Goal: Task Accomplishment & Management: Manage account settings

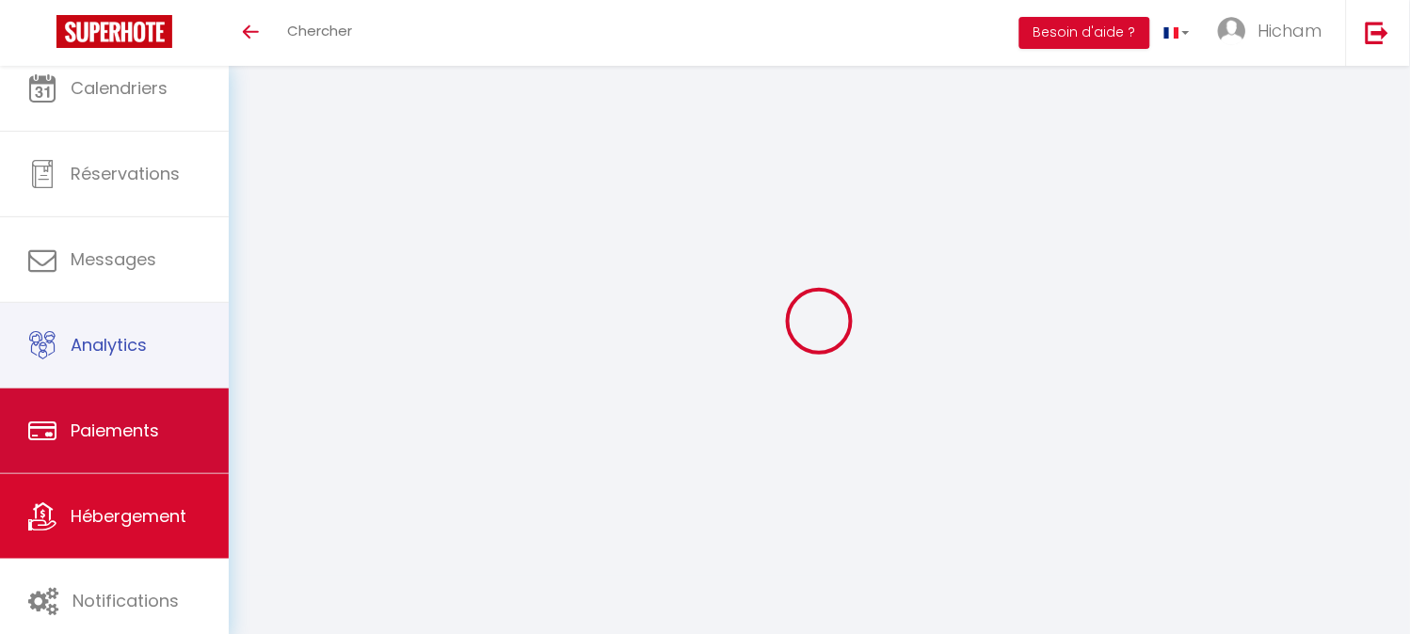
scroll to position [25, 0]
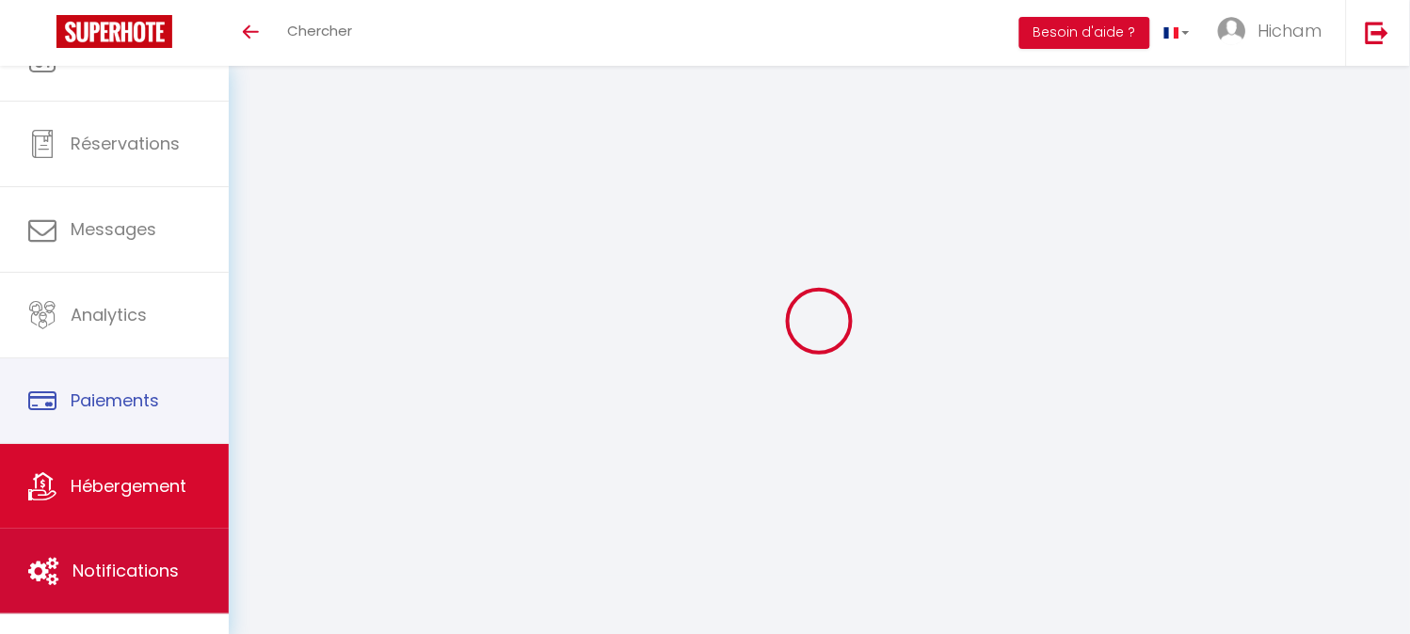
select select "90"
select select "well_reviewed_guests"
select select "EUR"
select select
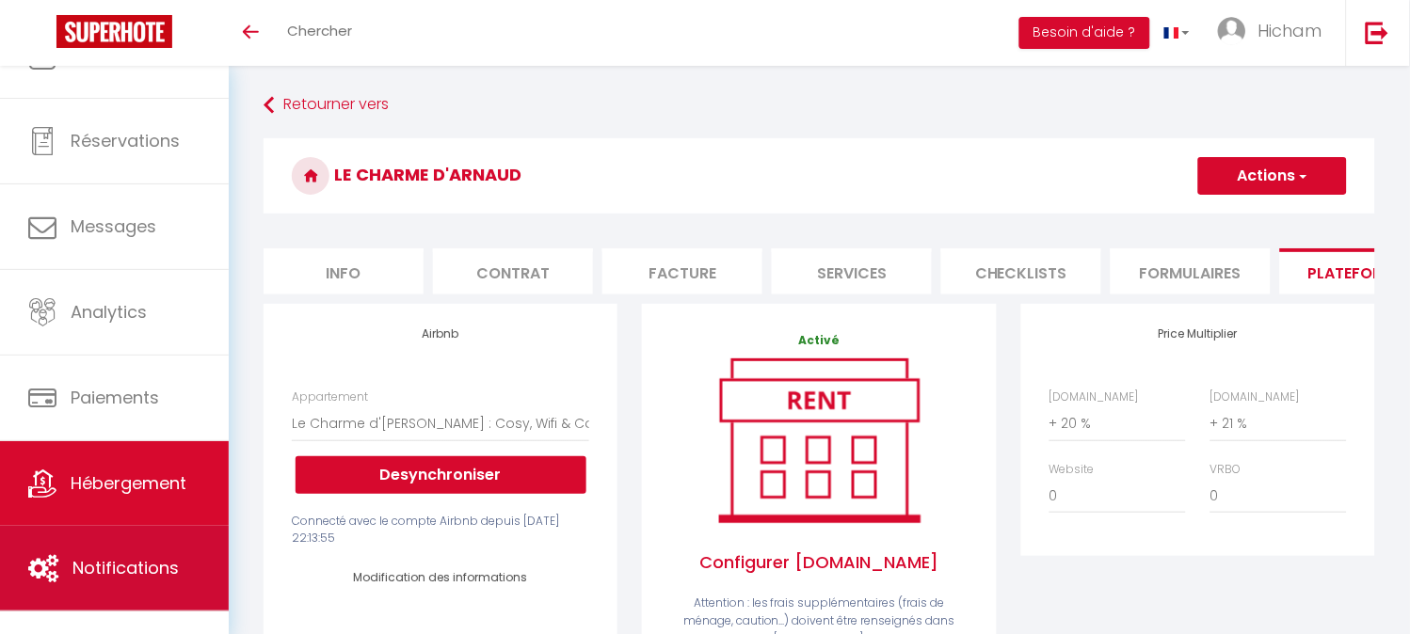
scroll to position [0, 0]
click at [132, 560] on span "Notifications" at bounding box center [125, 568] width 106 height 24
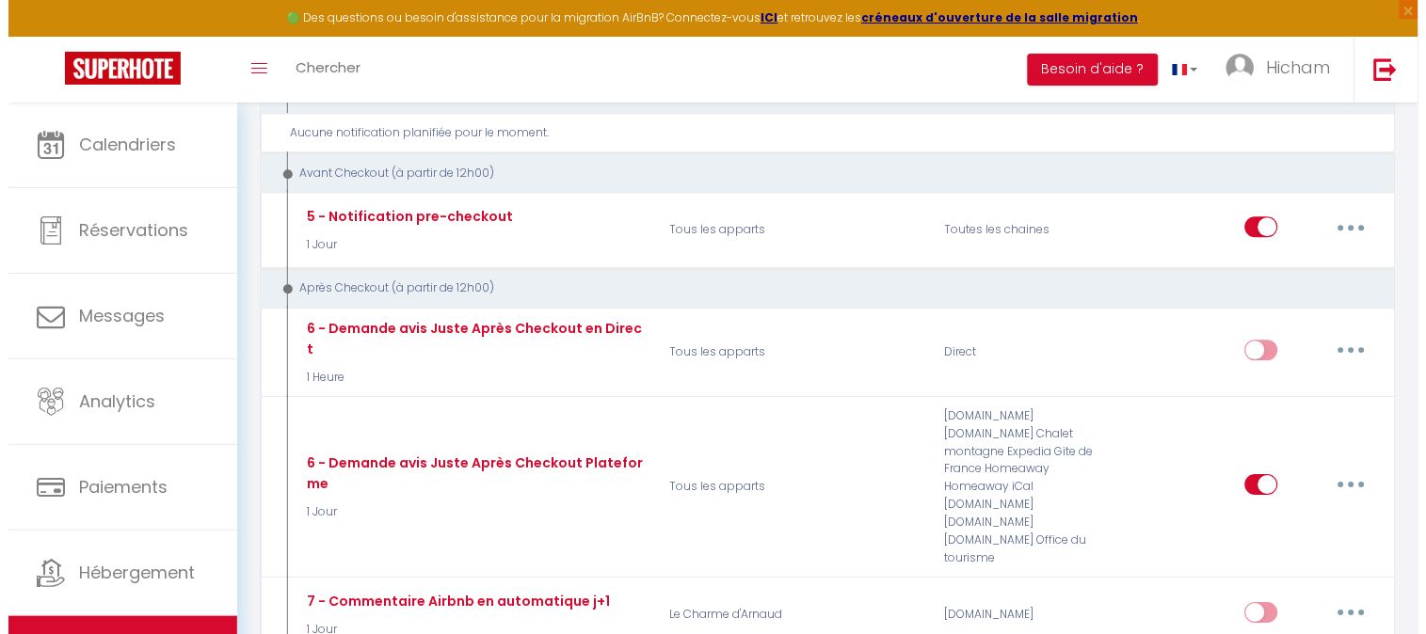
scroll to position [1046, 0]
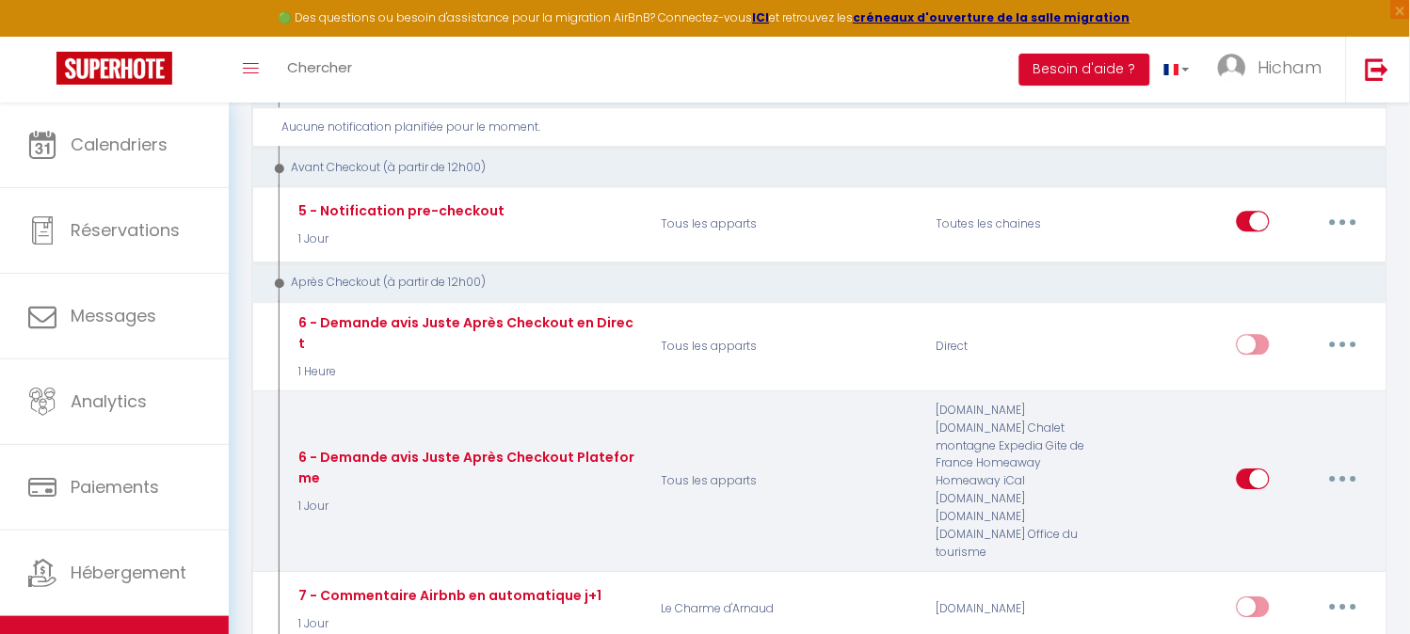
click at [1359, 464] on button "button" at bounding box center [1343, 479] width 53 height 30
click at [1317, 505] on link "Editer" at bounding box center [1293, 521] width 139 height 32
type input "6 - Demande avis Juste Après Checkout Plateforme"
select select "5"
select select "1 Jour"
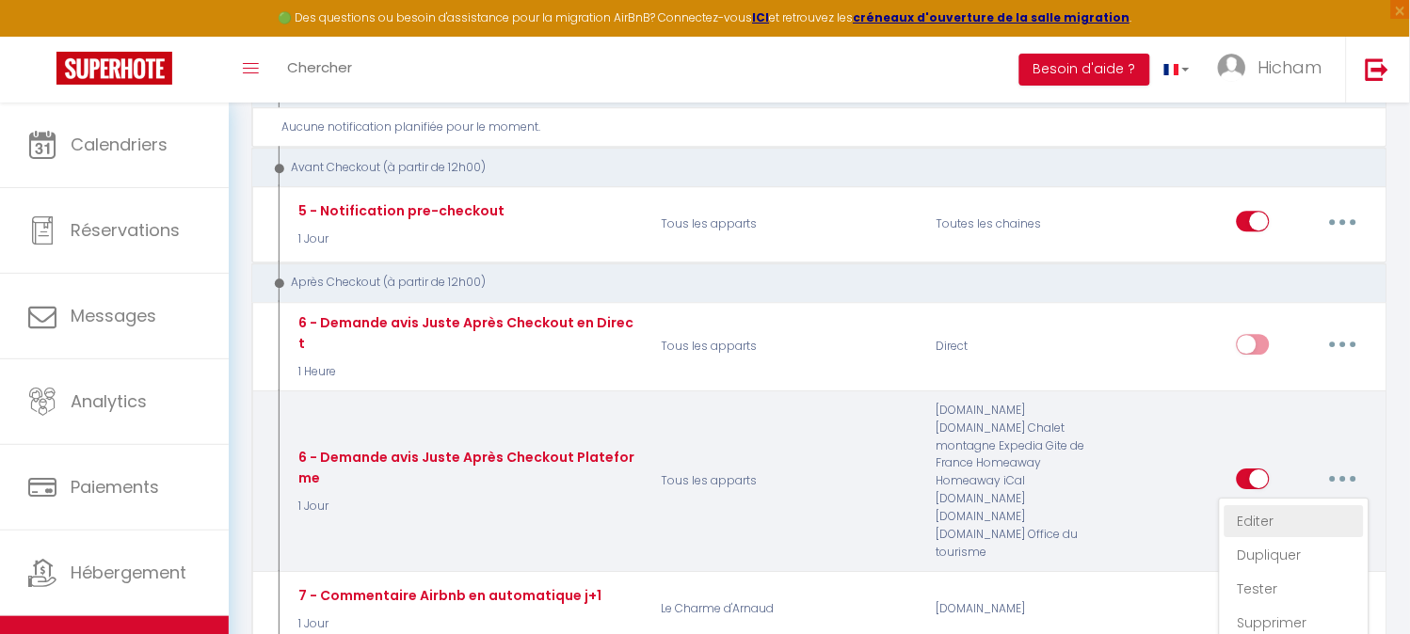
select select "if_booking_is_paid"
checkbox input "true"
checkbox input "false"
radio input "true"
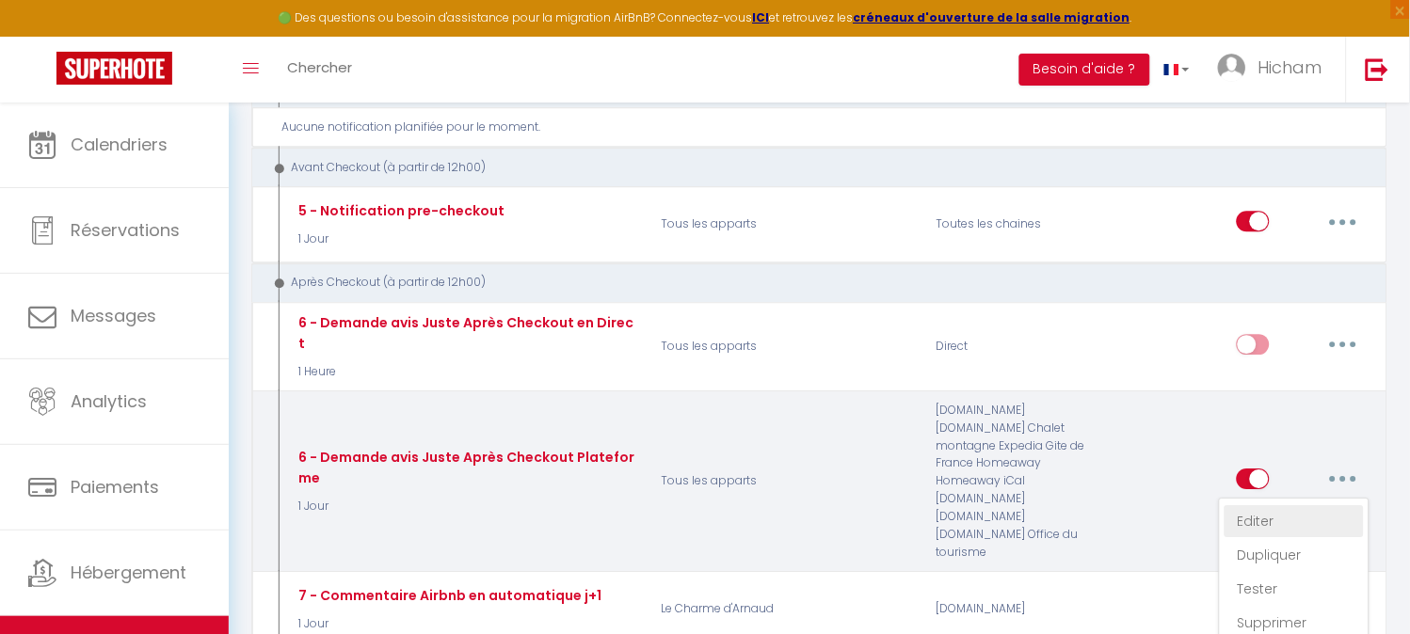
type input "[GUEST:FIRST_NAME], voici un cadeau pour vous avant de quitter [RENTAL:CITY]"
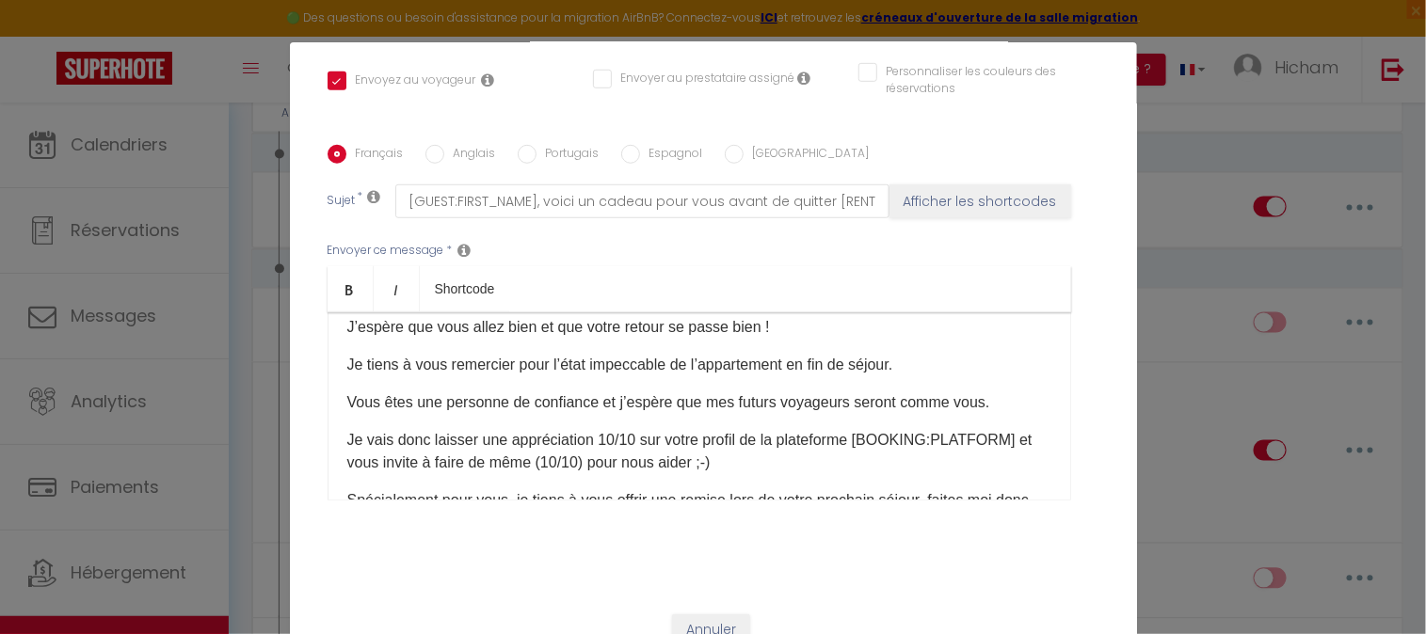
scroll to position [104, 0]
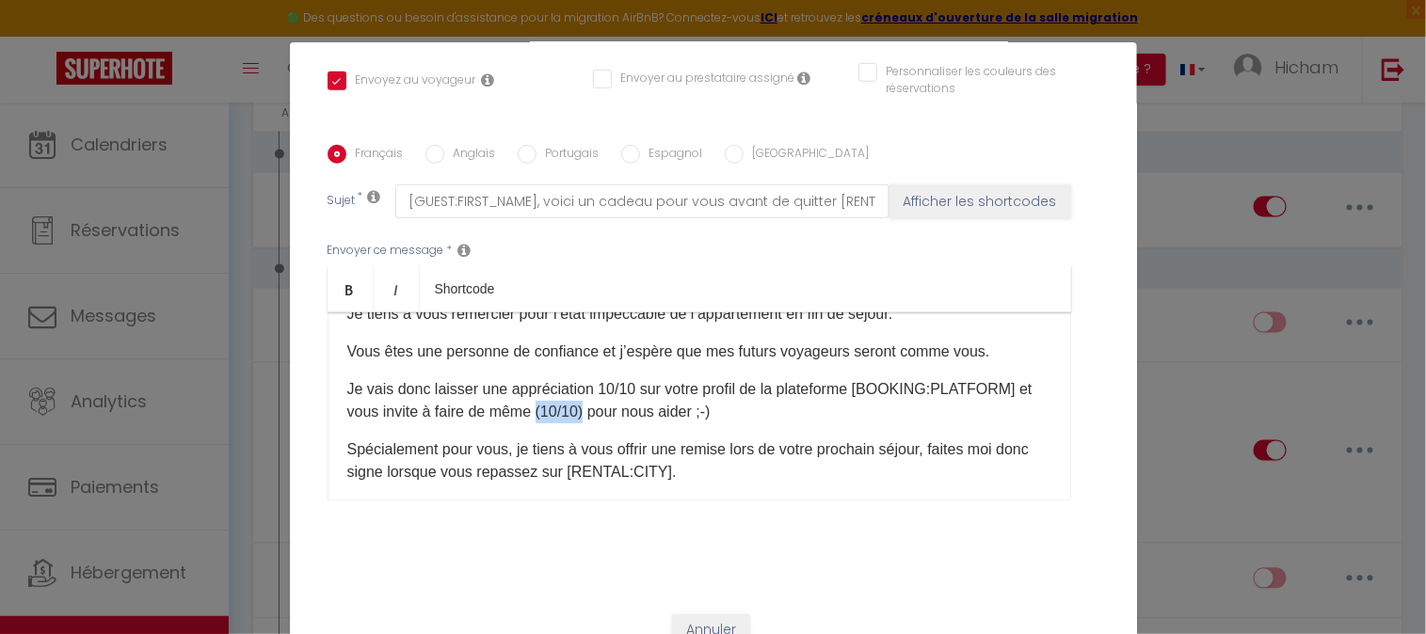
drag, startPoint x: 599, startPoint y: 409, endPoint x: 551, endPoint y: 414, distance: 49.2
click at [551, 414] on p "Je vais donc laisser une appréciation 10/10 sur votre profil de la plateforme […" at bounding box center [699, 400] width 704 height 45
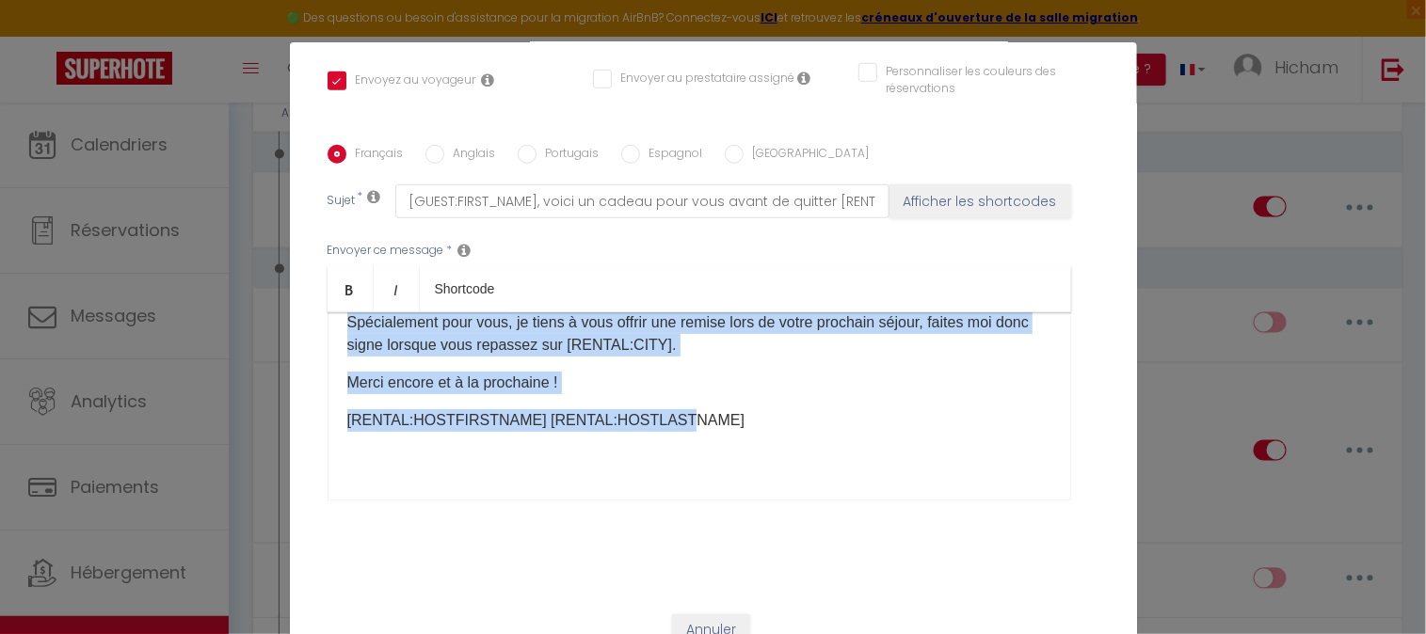
scroll to position [238, 0]
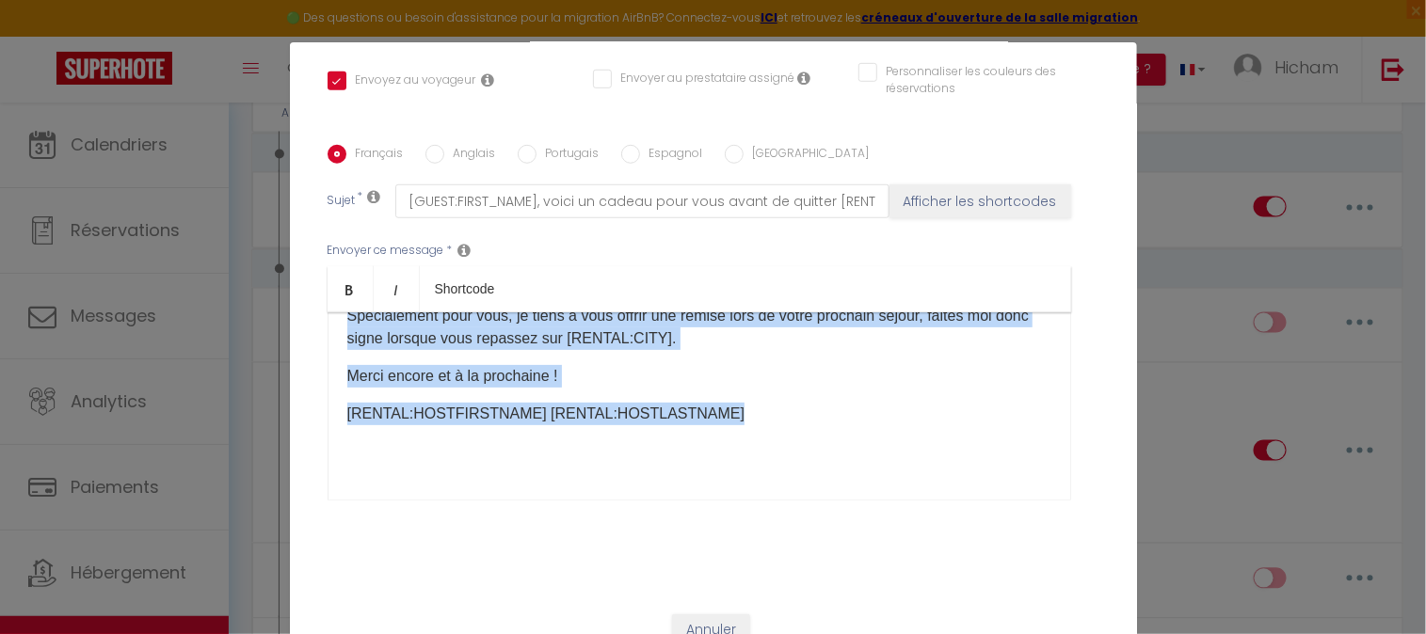
drag, startPoint x: 341, startPoint y: 348, endPoint x: 727, endPoint y: 420, distance: 393.3
click at [727, 420] on div "Bonjour [GUEST:FIRST_NAME], J’espère que vous allez bien et que votre retour se…" at bounding box center [698, 406] width 743 height 188
copy div "Bonjour [GUEST:FIRST_NAME], J’espère que vous allez bien et que votre retour se…"
click at [425, 149] on input "Anglais" at bounding box center [434, 154] width 19 height 19
radio input "true"
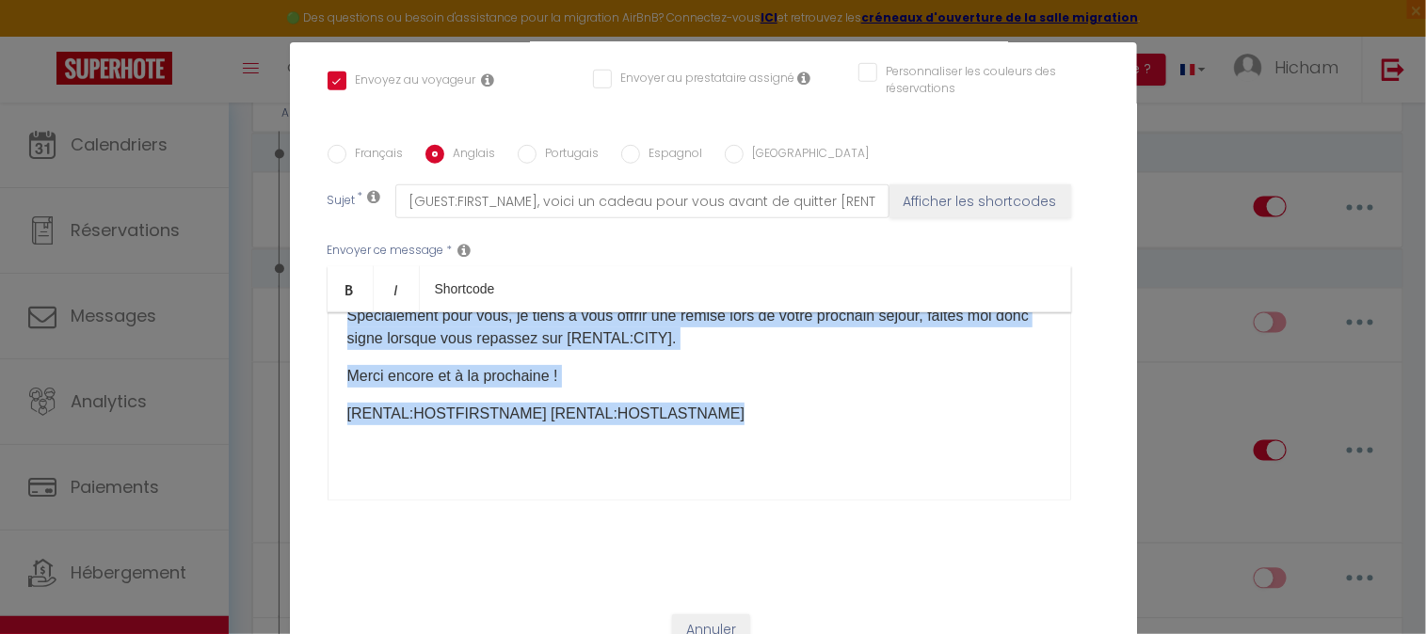
checkbox input "true"
checkbox input "false"
type input "[GUEST:FIRST_NAME], here is a gift for you before leaving [RENTAL:CITY]"
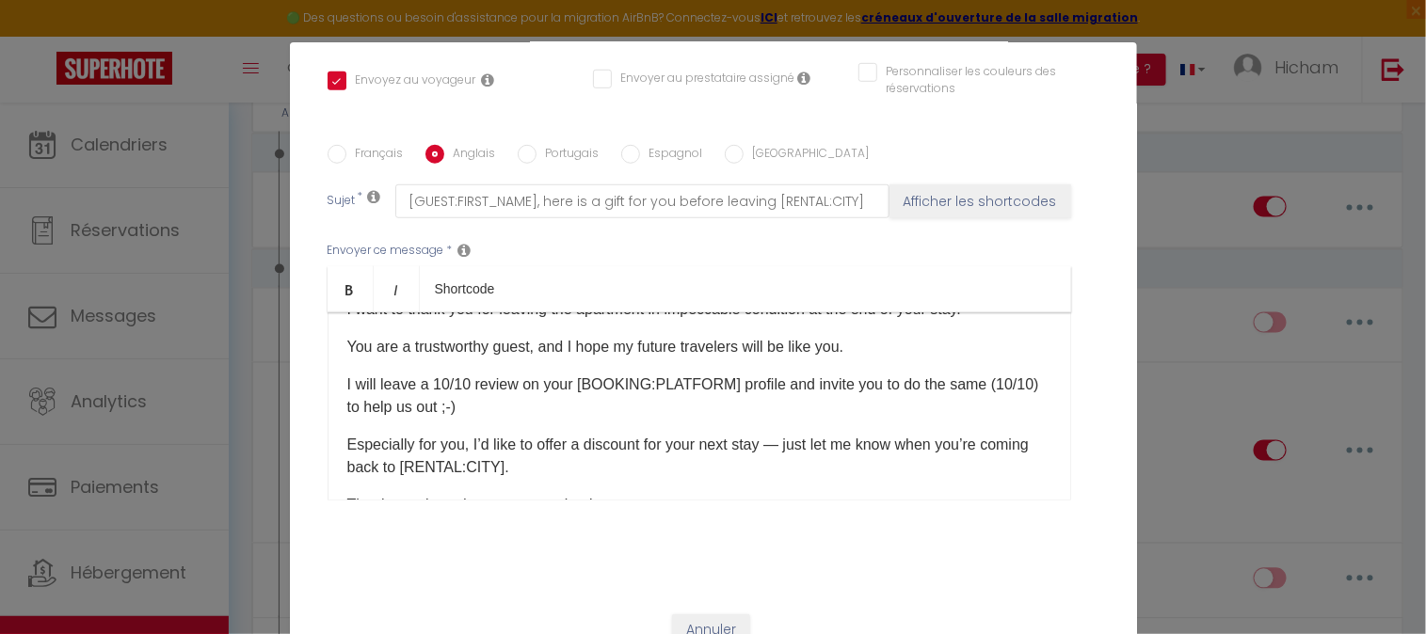
scroll to position [0, 0]
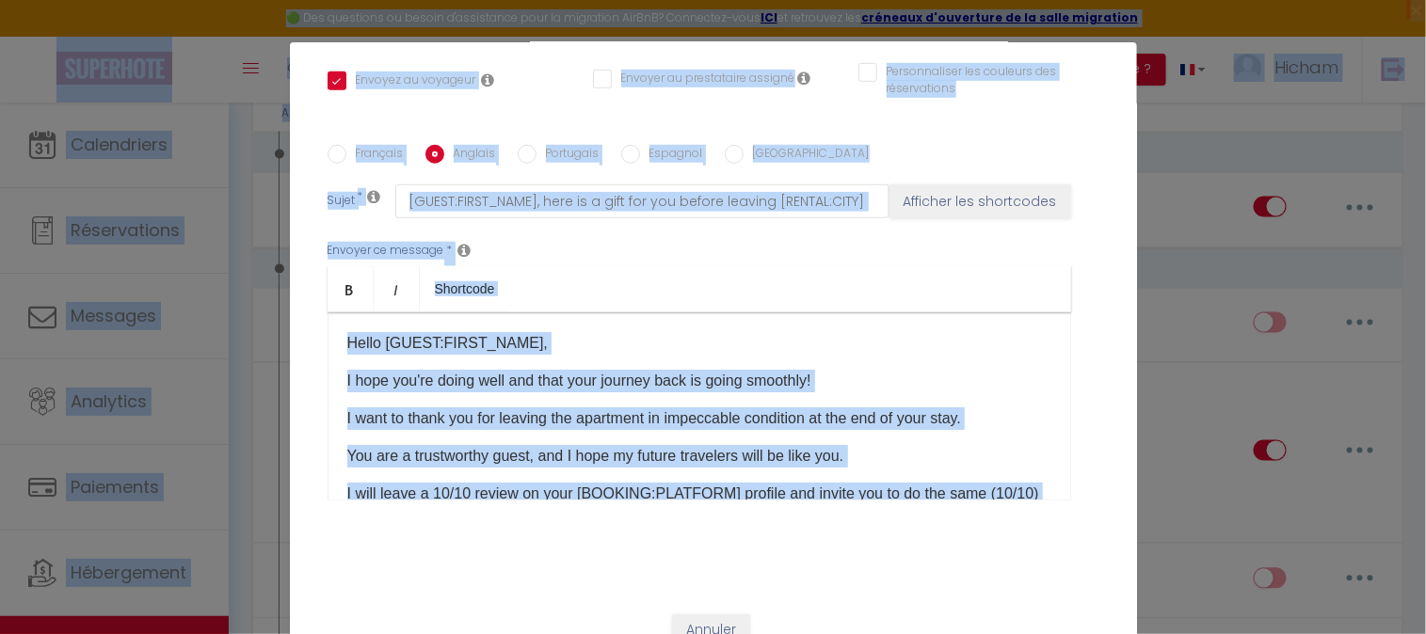
click at [778, 407] on p "I want to thank you for leaving the apartment in impeccable condition at the en…" at bounding box center [699, 418] width 704 height 23
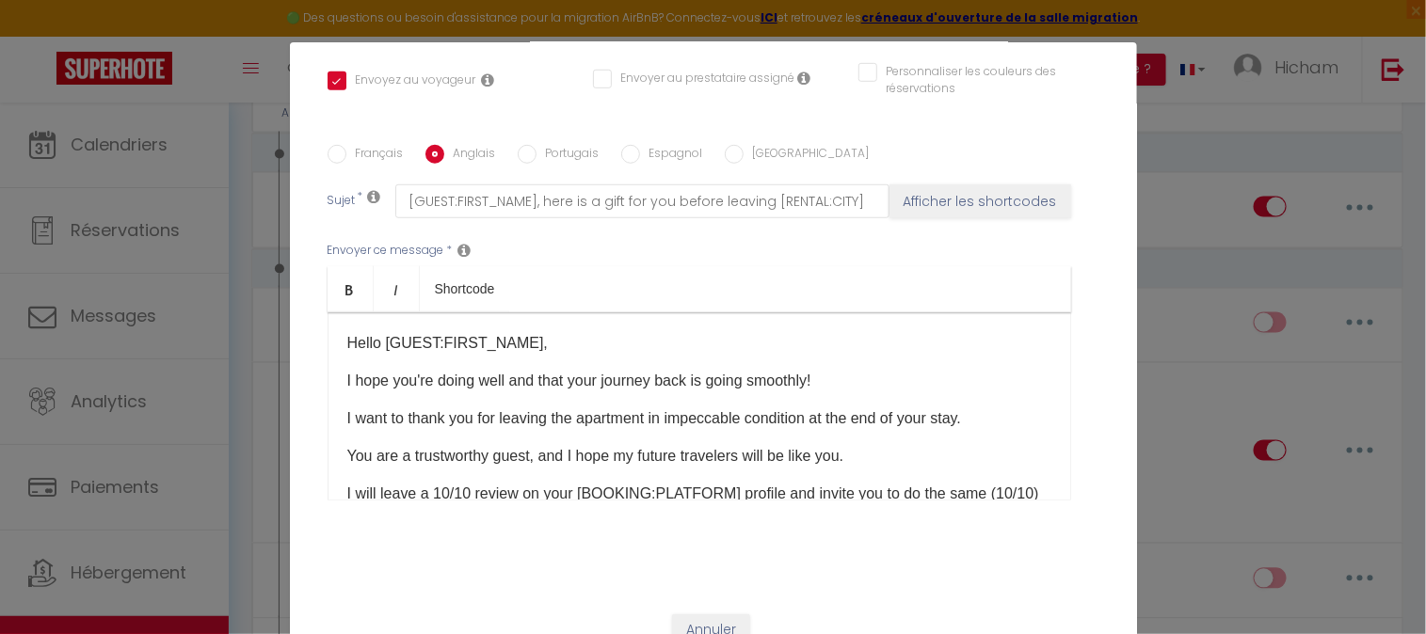
click at [382, 355] on div "Hello [GUEST:FIRST_NAME], I hope you're doing well and that your journey back i…" at bounding box center [698, 406] width 743 height 188
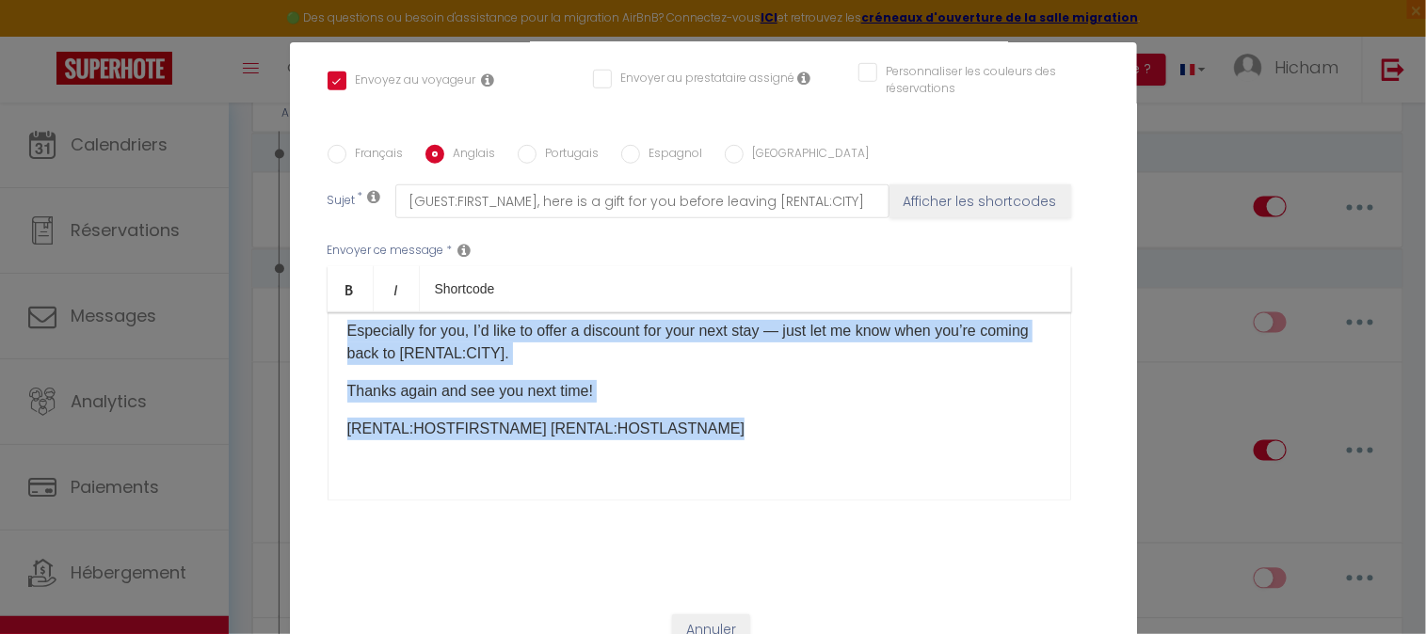
scroll to position [442, 0]
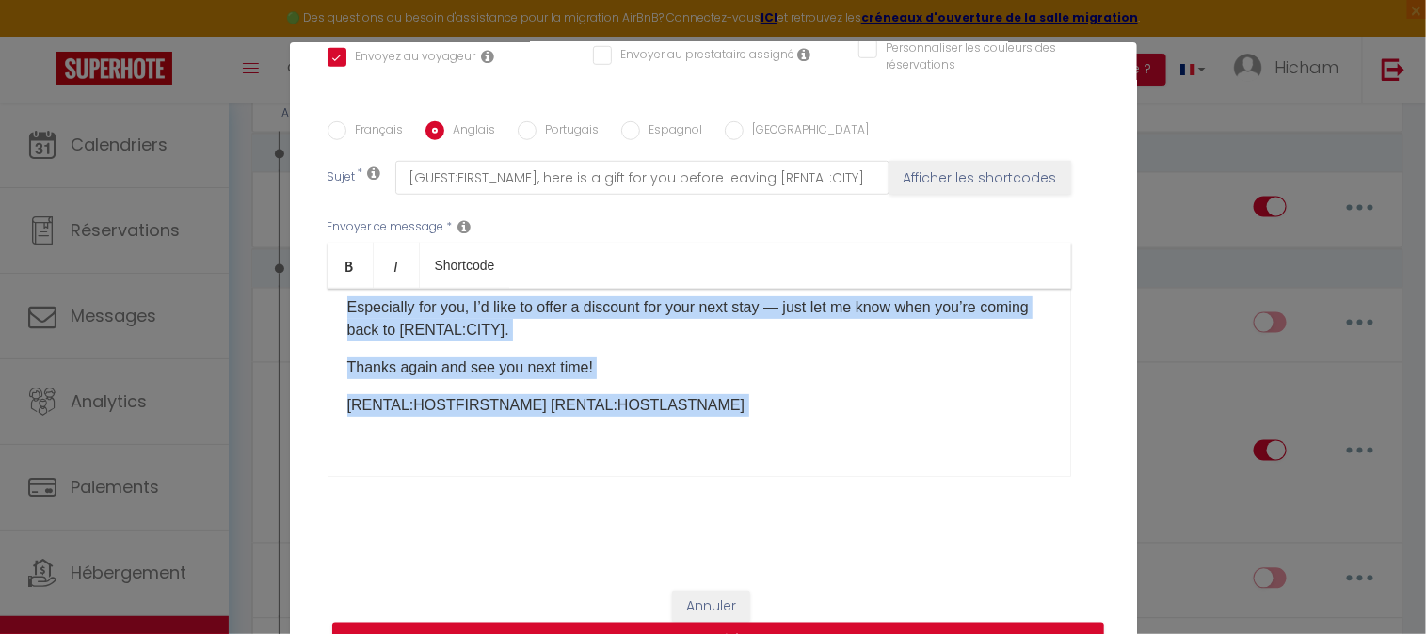
drag, startPoint x: 340, startPoint y: 341, endPoint x: 794, endPoint y: 429, distance: 463.1
click at [787, 430] on div "Hello [GUEST:FIRST_NAME], I hope you're doing well and that your journey back i…" at bounding box center [698, 383] width 743 height 188
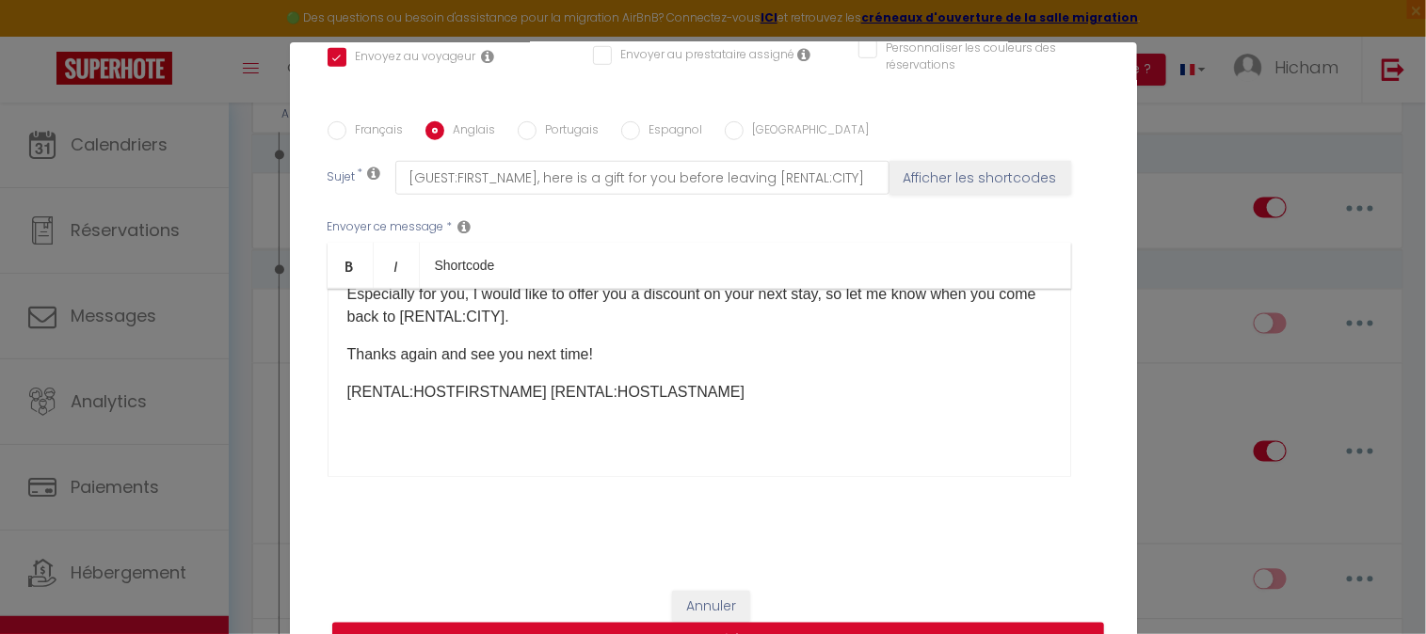
scroll to position [261, 0]
click at [522, 130] on input "Portugais" at bounding box center [527, 130] width 19 height 19
radio input "true"
checkbox input "true"
checkbox input "false"
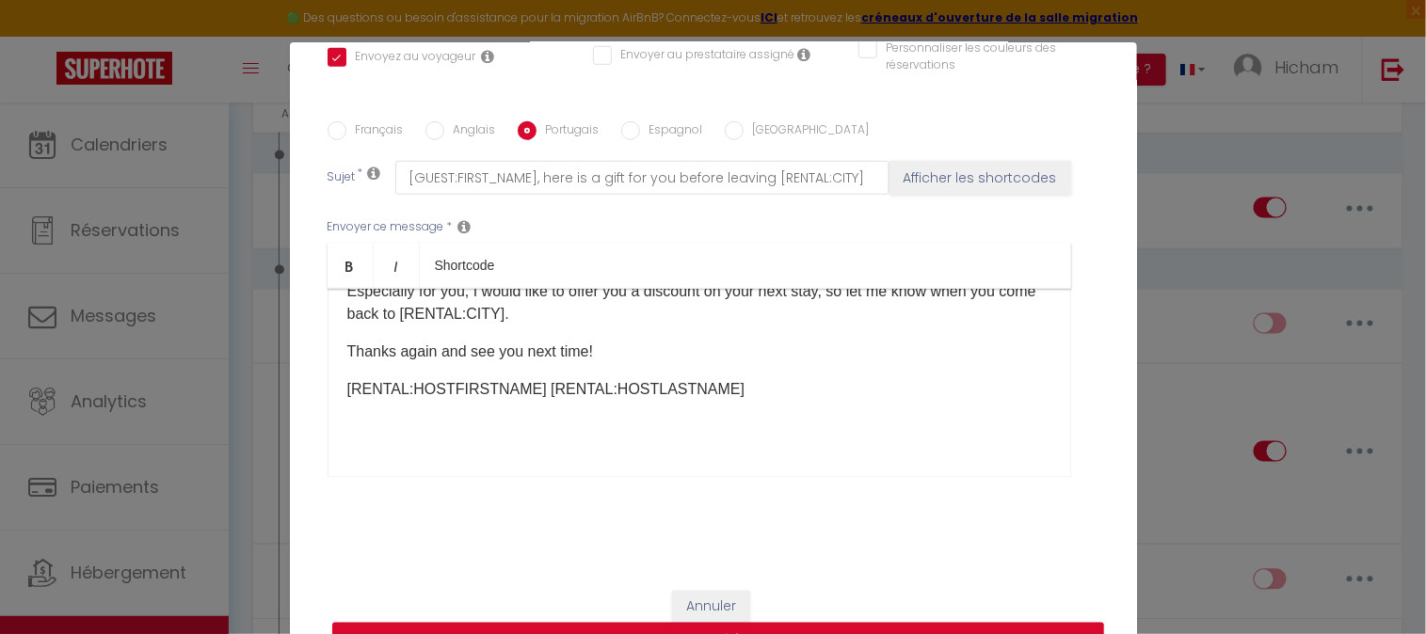
checkbox input "false"
type input "[GUEST:FIRST_NAME], aqui está um presente para você antes de sair de [RENTAL:CI…"
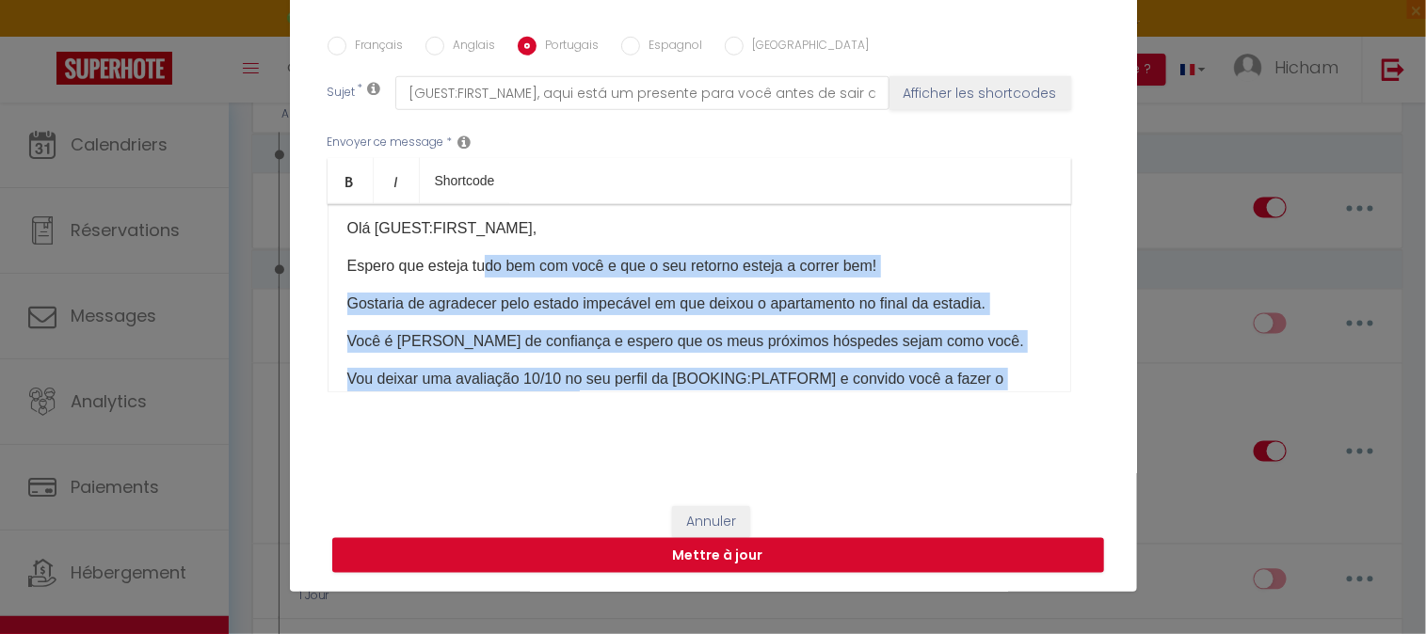
scroll to position [0, 0]
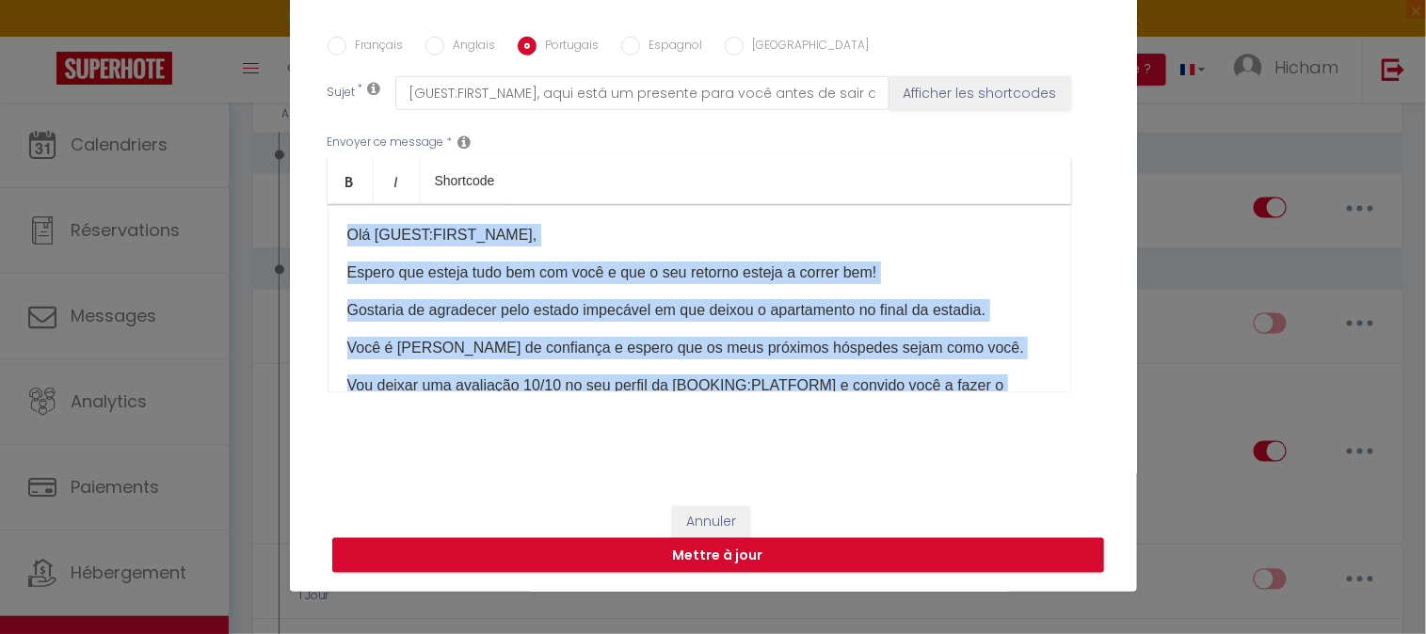
drag, startPoint x: 711, startPoint y: 329, endPoint x: 322, endPoint y: 242, distance: 398.4
click at [327, 242] on div "Olá [GUEST:FIRST_NAME], Espero que esteja tudo bem com você e que o seu retorno…" at bounding box center [698, 298] width 743 height 188
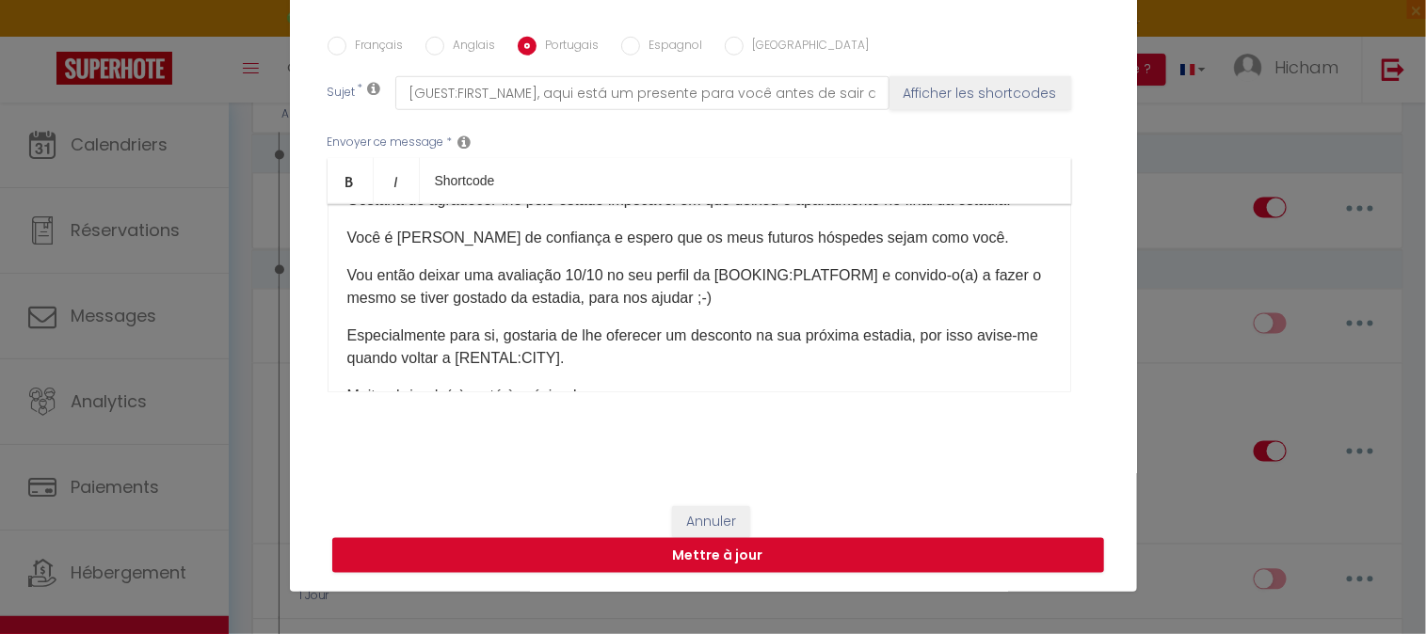
scroll to position [261, 0]
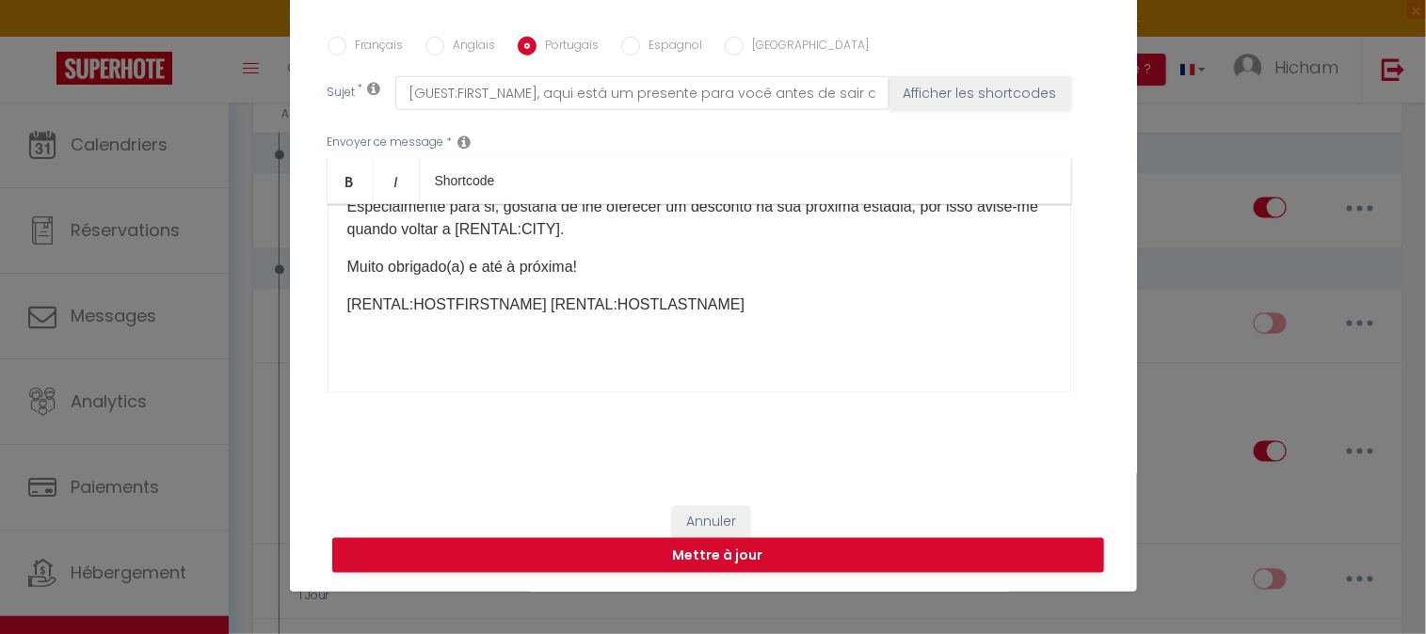
click at [621, 45] on input "Espagnol" at bounding box center [630, 46] width 19 height 19
radio input "true"
checkbox input "true"
checkbox input "false"
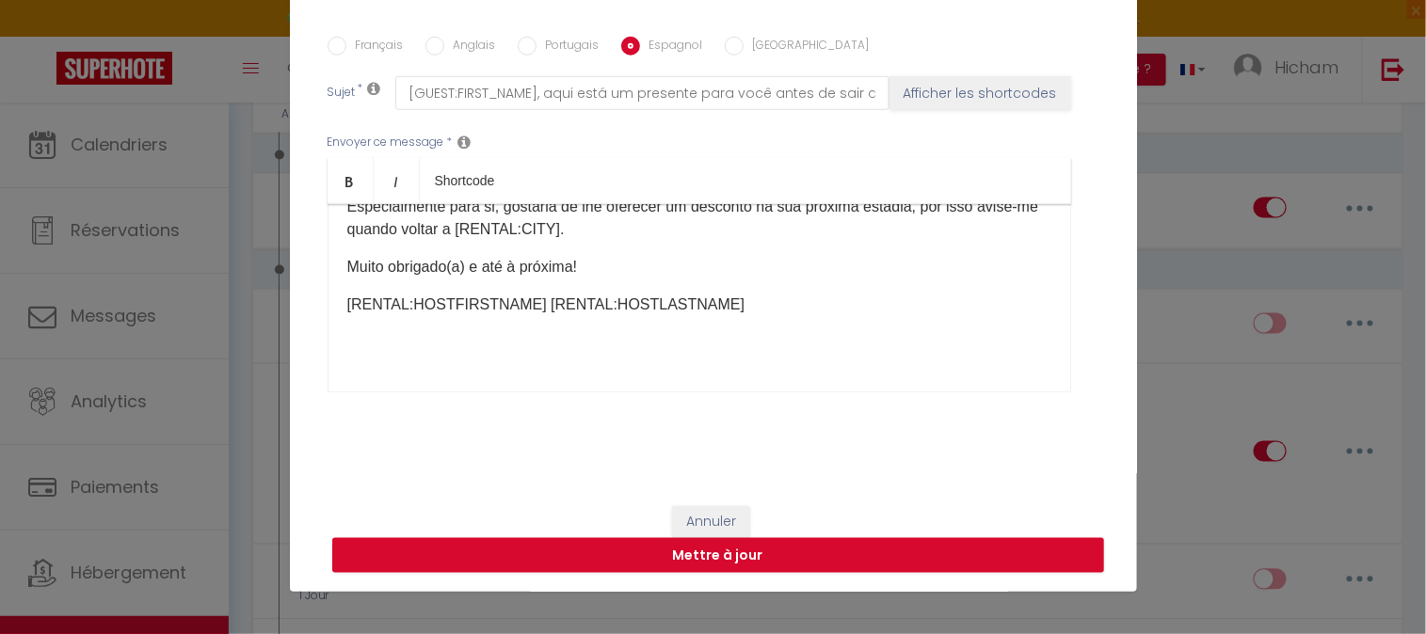
type input "[GUEST:FIRST_NAME], aquí tienes un regalo antes de salir de [RENTAL:CITY]"
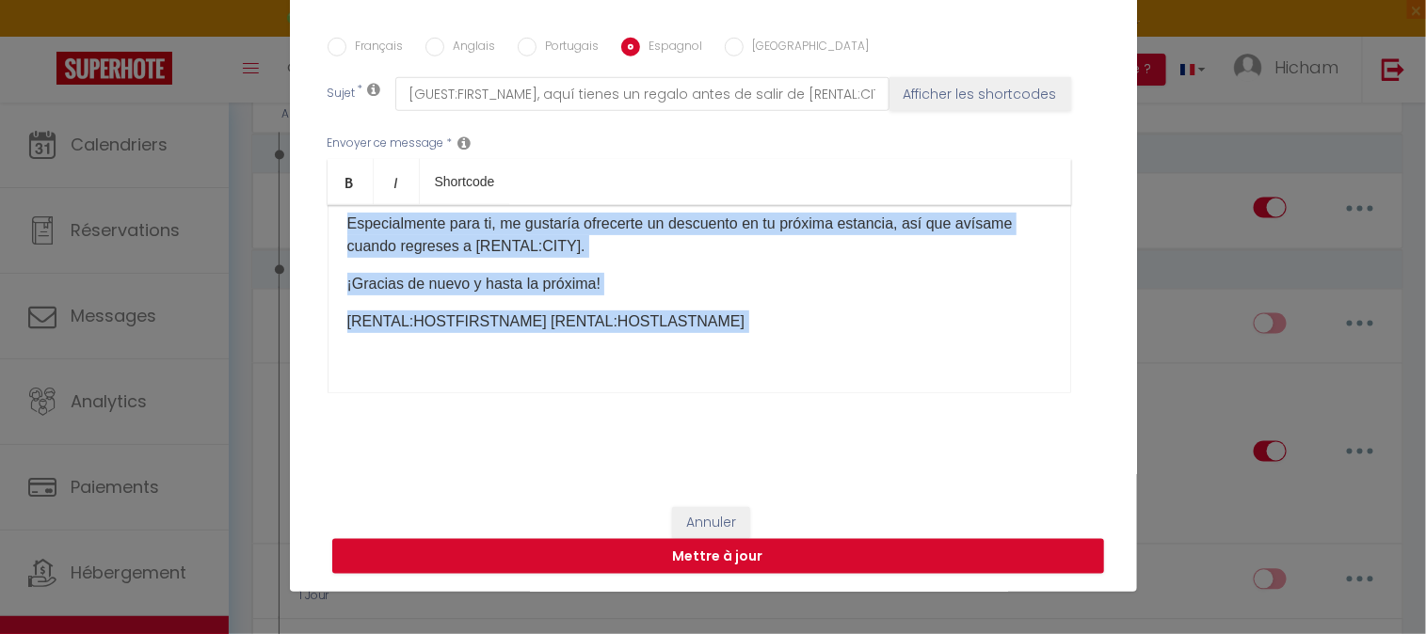
scroll to position [442, 0]
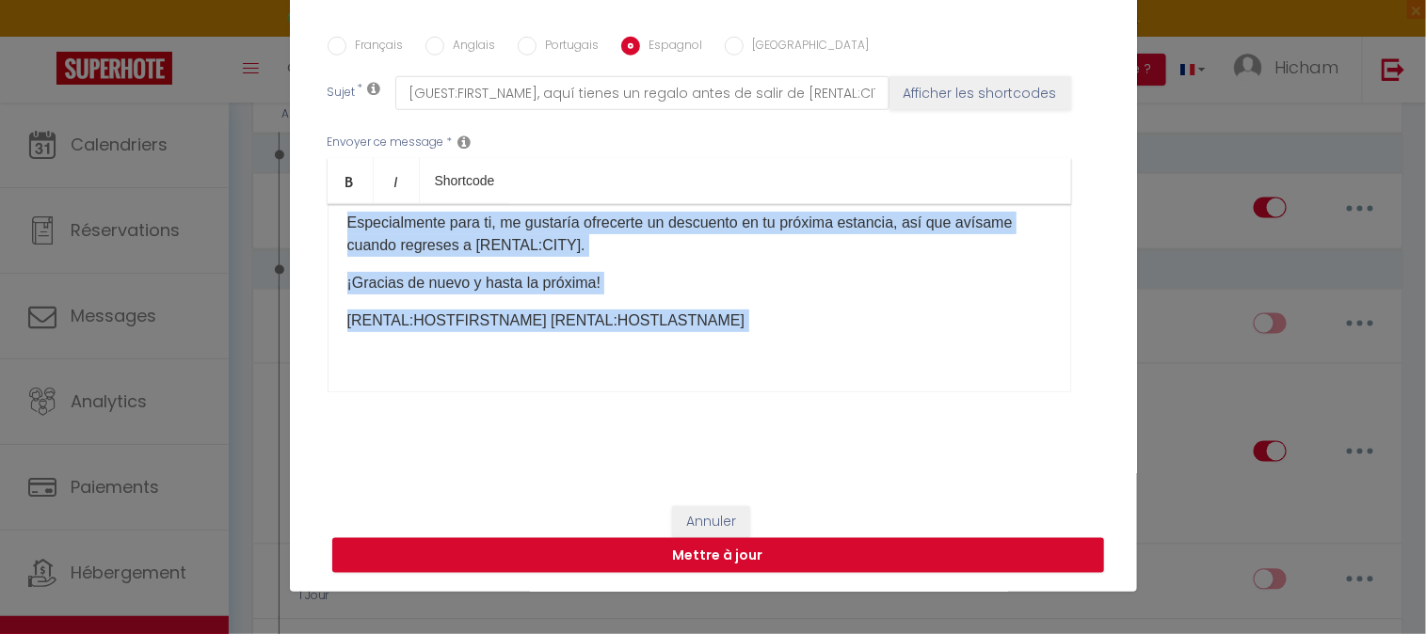
drag, startPoint x: 341, startPoint y: 368, endPoint x: 797, endPoint y: 335, distance: 457.6
click at [797, 335] on div "Hola [GUEST:FIRST_NAME], ¡Espero que estés bien y que tu regreso haya sido tran…" at bounding box center [698, 298] width 743 height 188
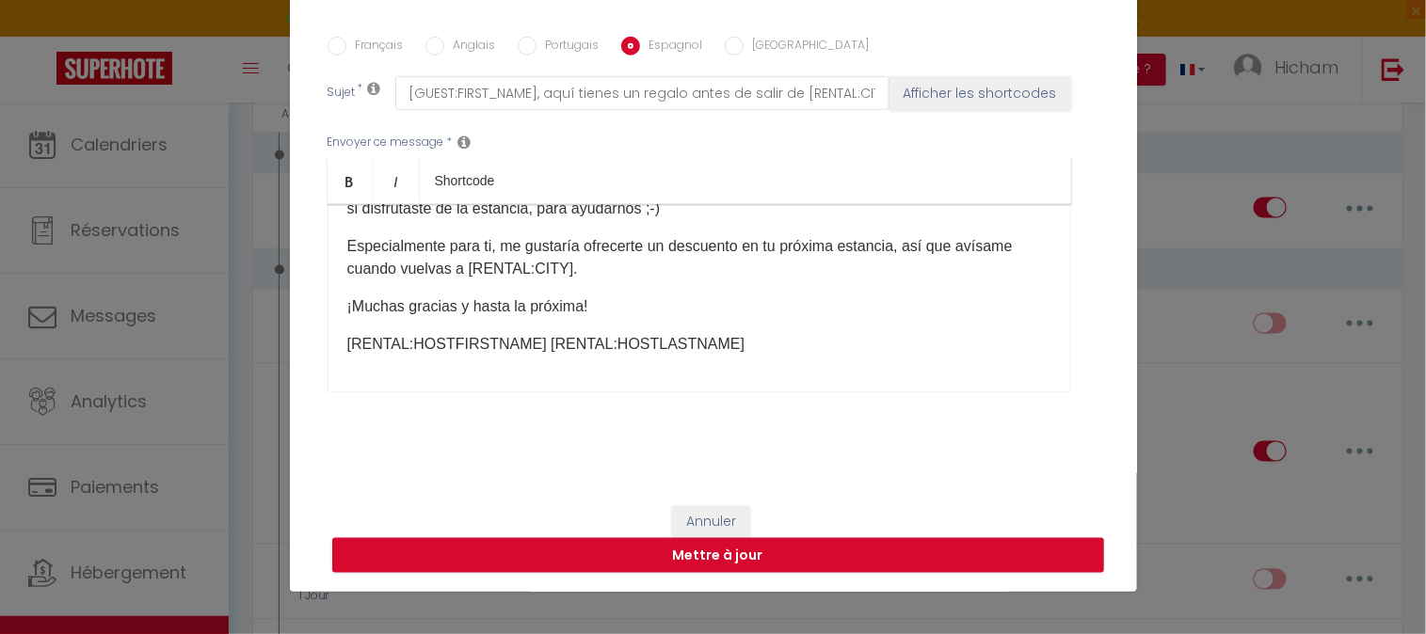
scroll to position [238, 0]
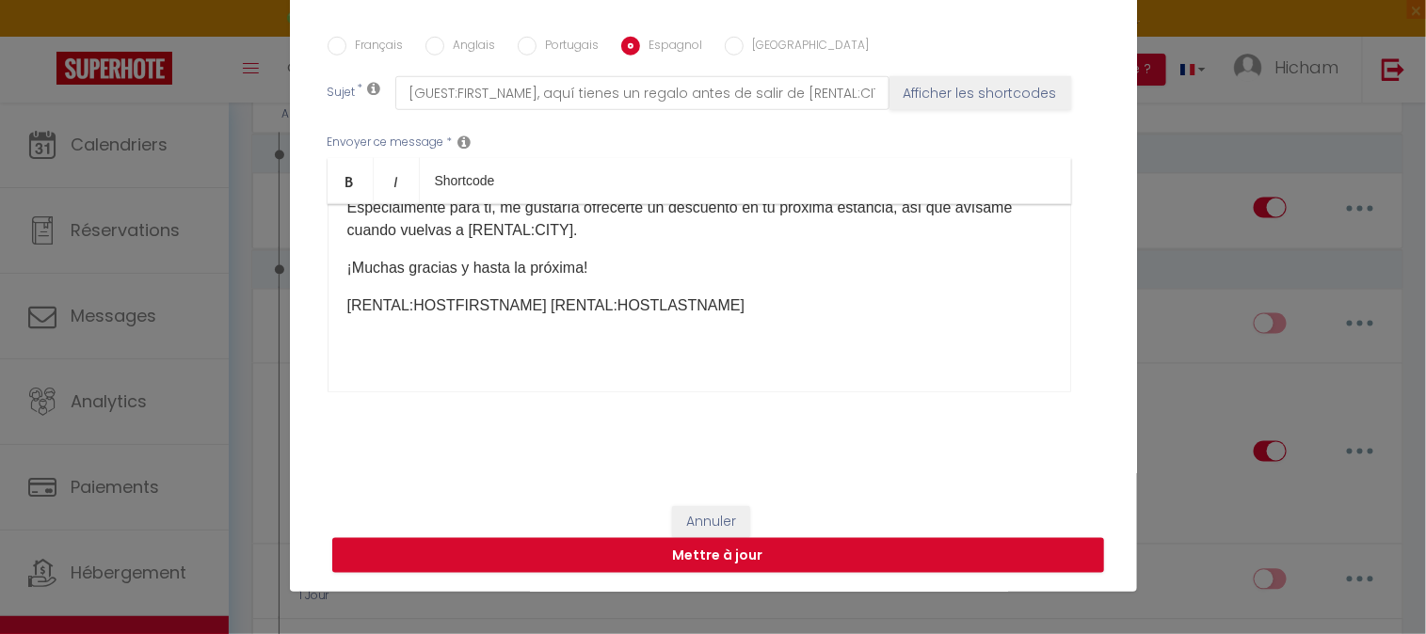
click at [725, 44] on input "[GEOGRAPHIC_DATA]" at bounding box center [734, 46] width 19 height 19
radio input "true"
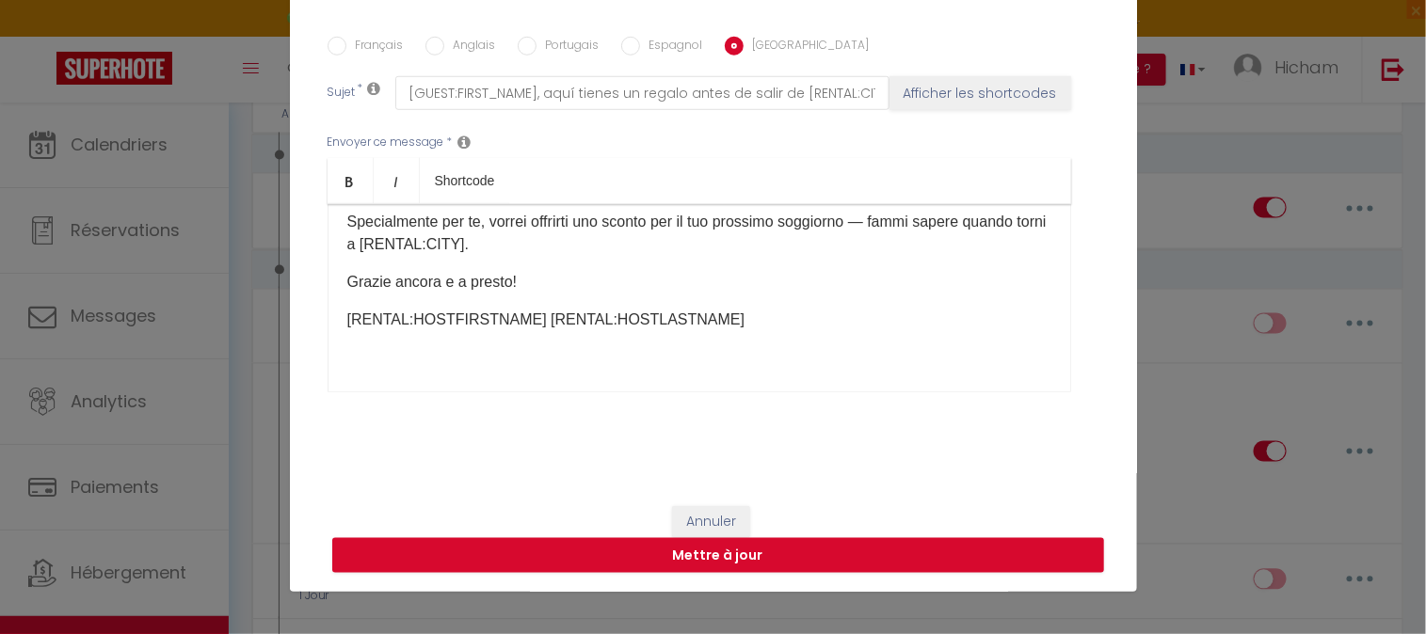
checkbox input "true"
checkbox input "false"
type input "[GUEST:FIRST_NAME], ecco un regalo per te prima di lasciare [RENTAL:CITY]"
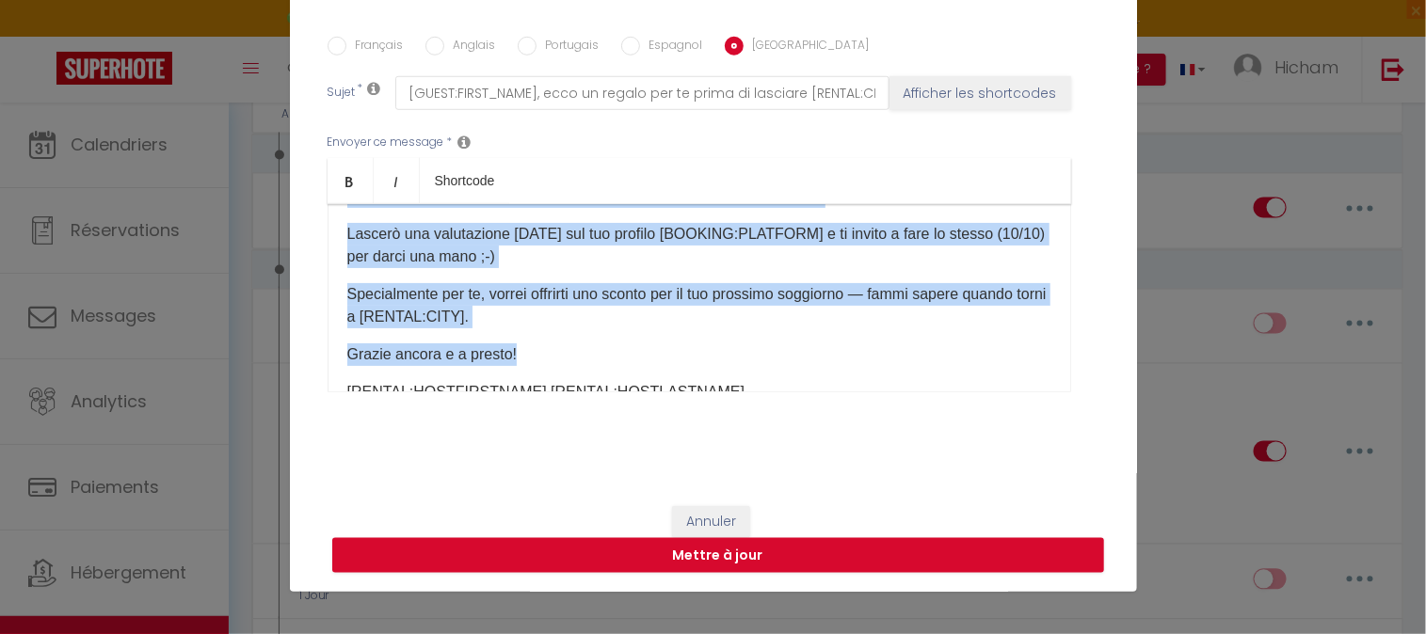
scroll to position [223, 0]
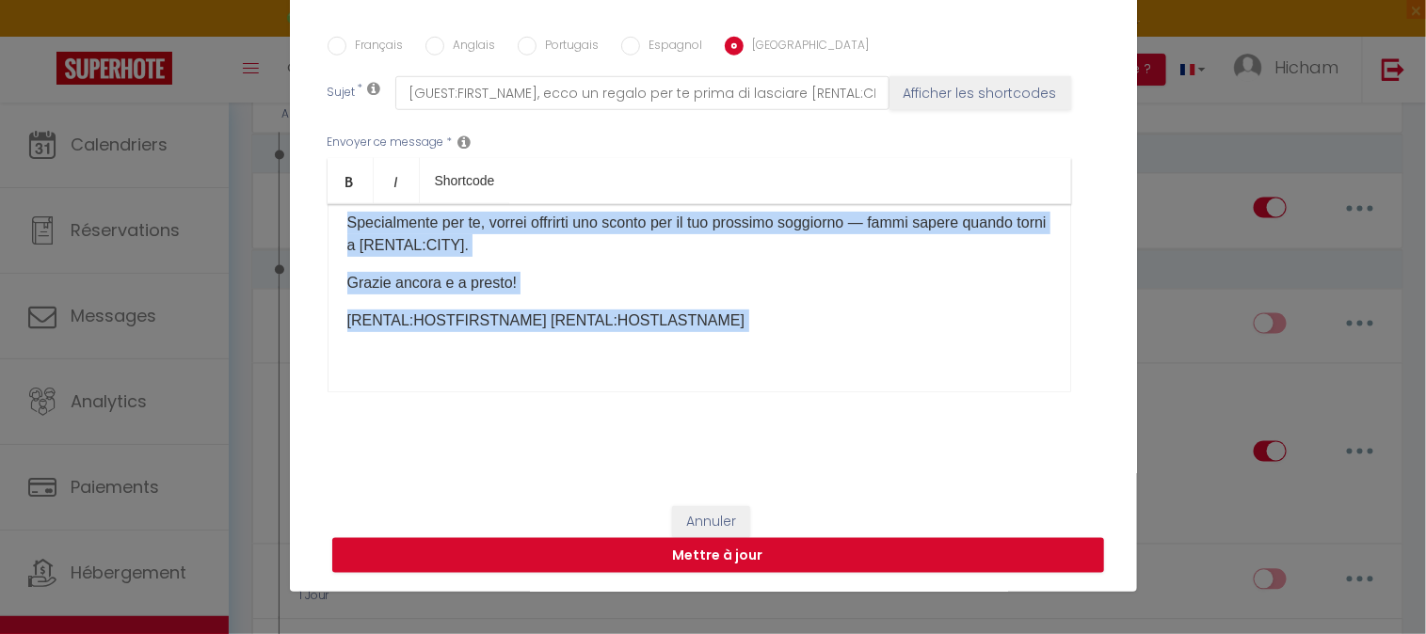
drag, startPoint x: 336, startPoint y: 238, endPoint x: 838, endPoint y: 332, distance: 510.3
click at [838, 332] on div "Ciao [GUEST:FIRST_NAME], Spero che tu stia bene e che il tuo rientro sia andato…" at bounding box center [698, 298] width 743 height 188
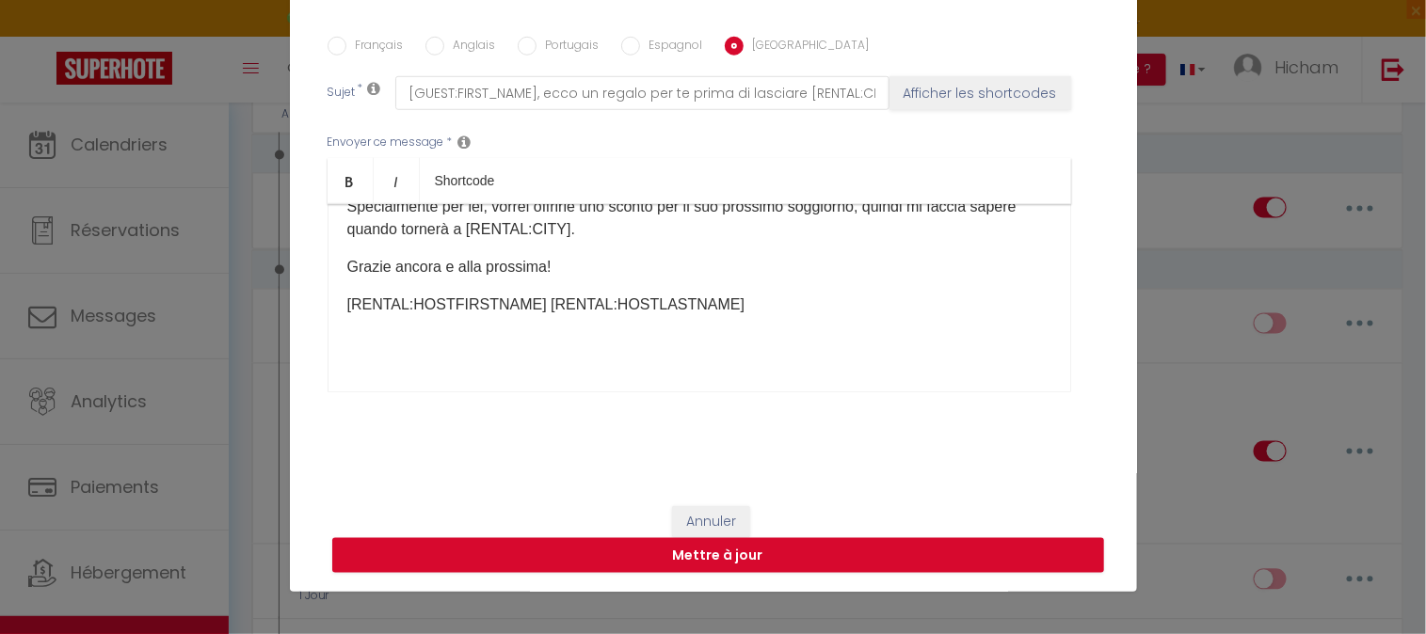
scroll to position [261, 0]
click at [720, 556] on button "Mettre à jour" at bounding box center [718, 556] width 772 height 36
checkbox input "true"
checkbox input "false"
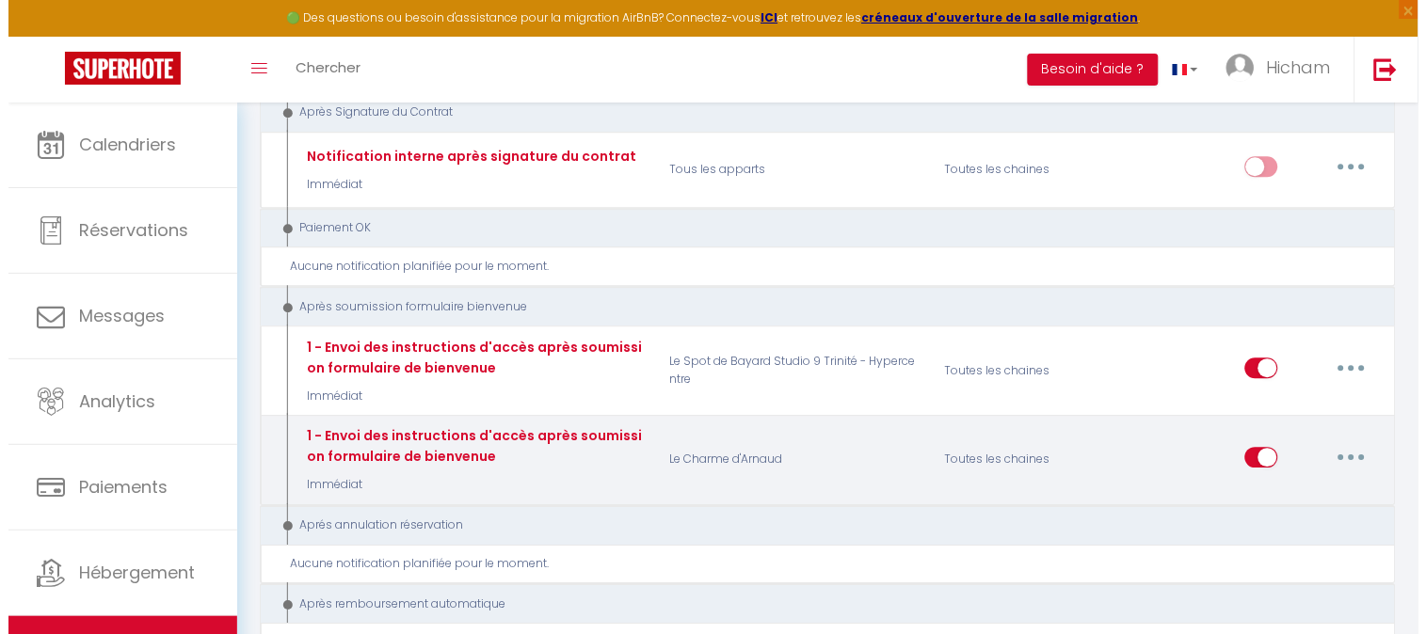
scroll to position [2471, 0]
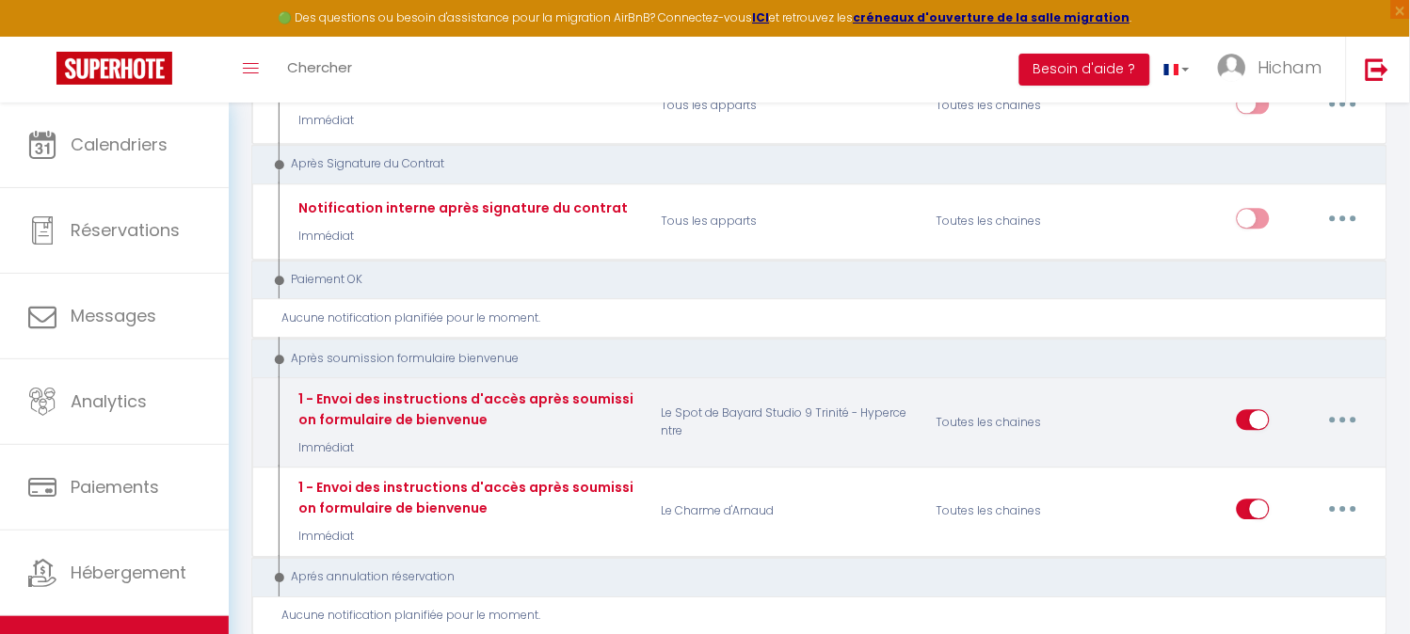
click at [1349, 405] on button "button" at bounding box center [1343, 420] width 53 height 30
click at [1283, 447] on link "Editer" at bounding box center [1293, 463] width 139 height 32
type input "1 - Envoi des instructions d'accès après soumission formulaire de bienvenue"
select select "17"
select select "Immédiat"
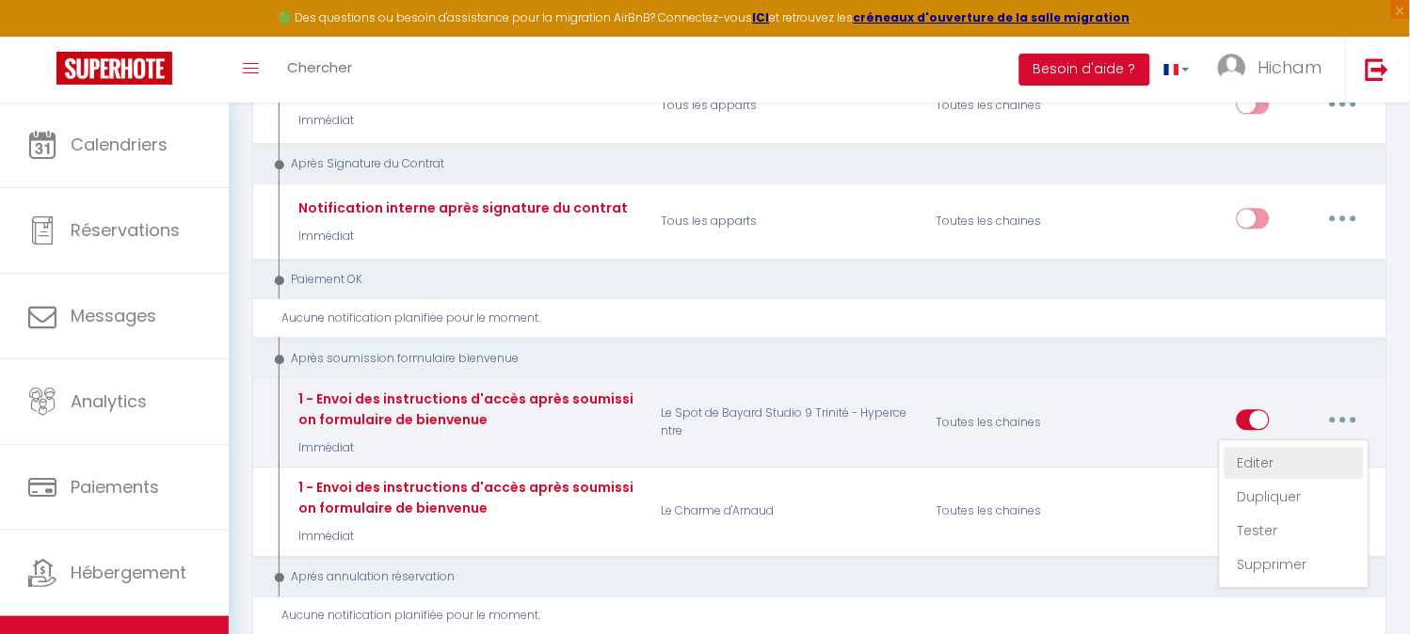
select select "if_booking_is_paid"
checkbox input "true"
checkbox input "false"
radio input "true"
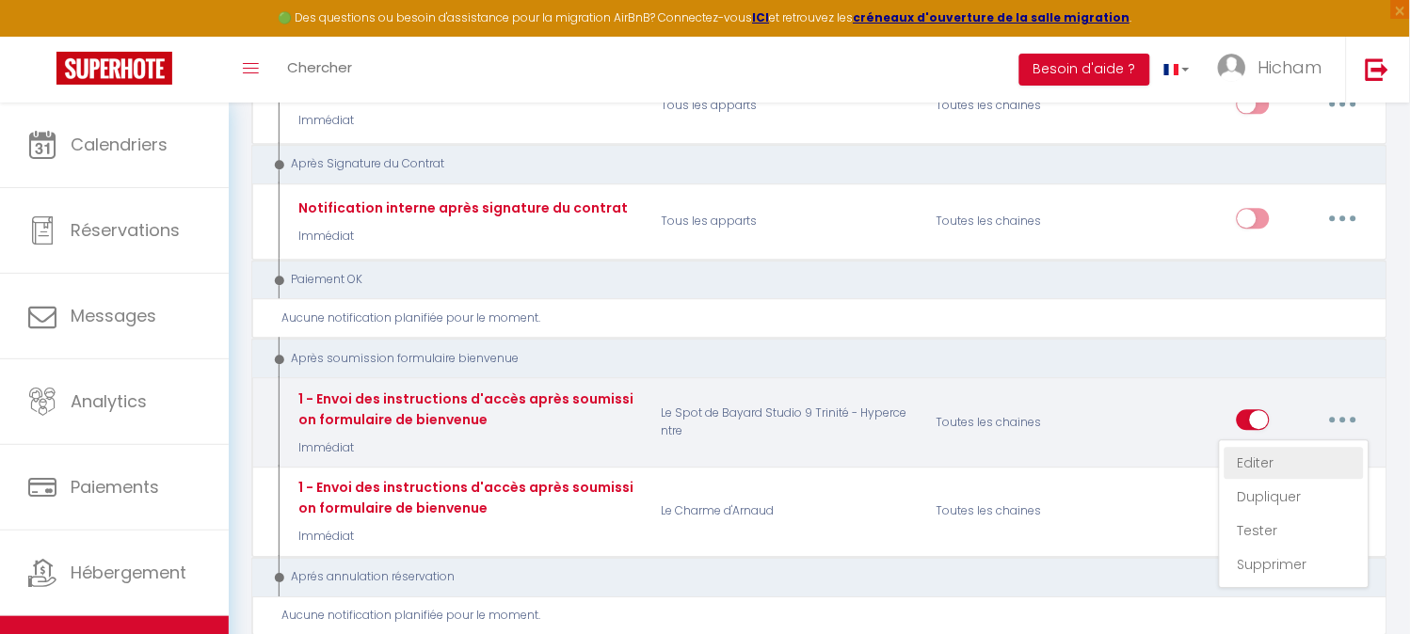
type input "Confirmation de votre réservation - [BOOKING:ID] - [GUEST:FIRST_NAME] [GUEST:LA…"
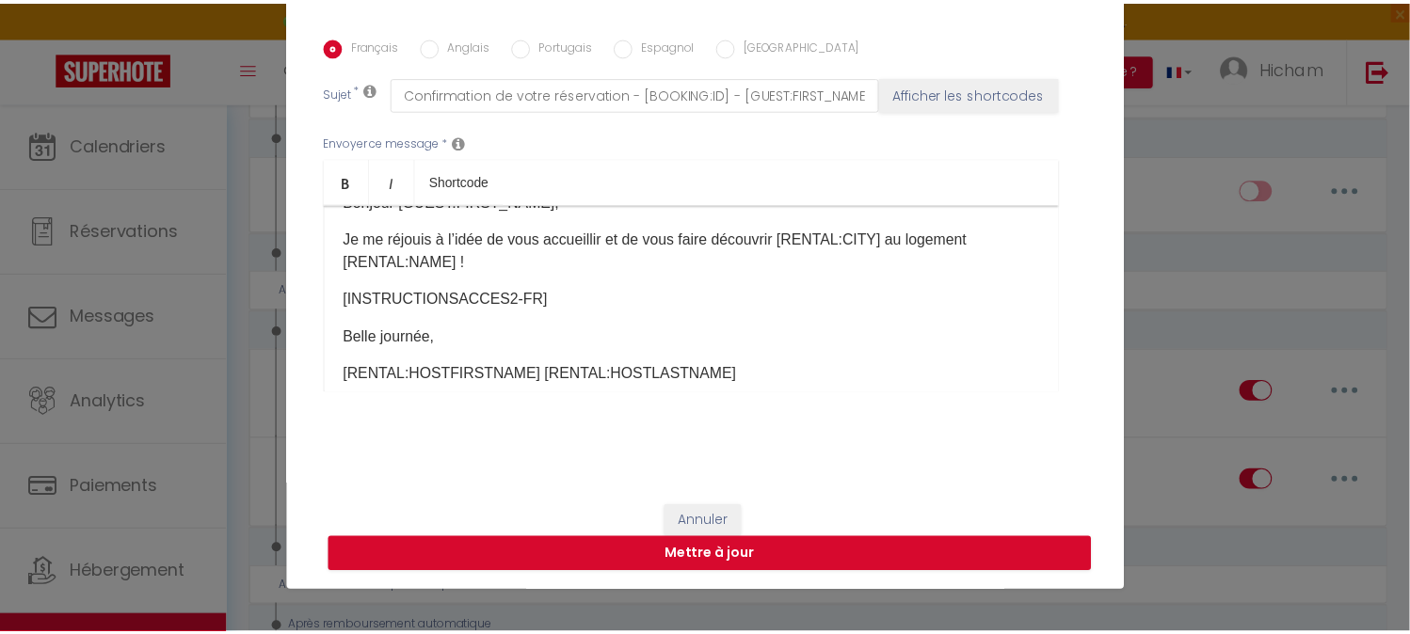
scroll to position [66, 0]
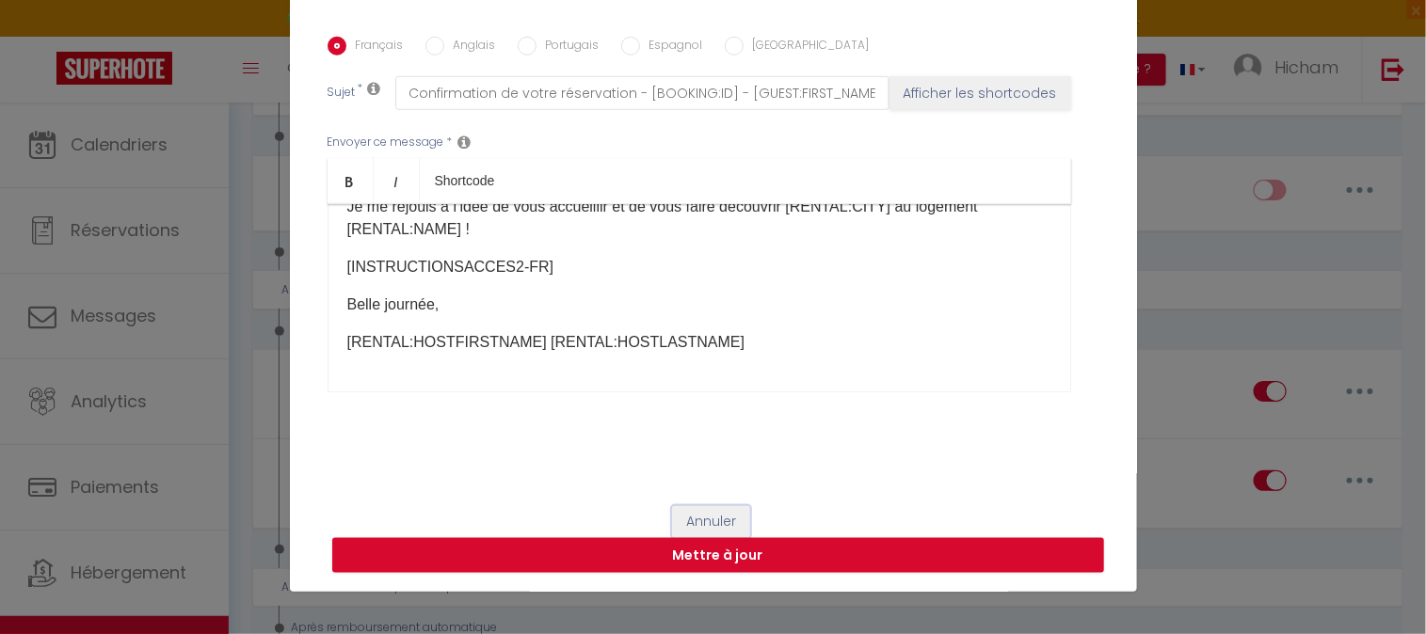
click at [710, 524] on button "Annuler" at bounding box center [711, 522] width 78 height 32
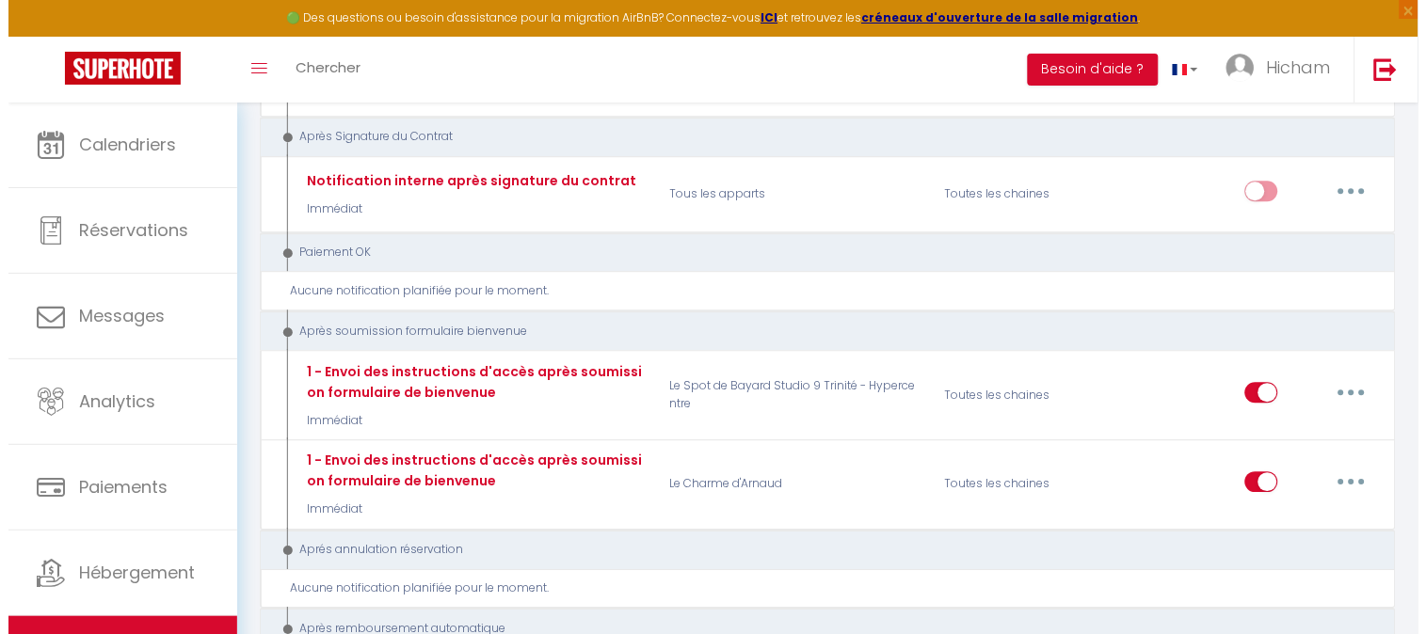
scroll to position [2471, 0]
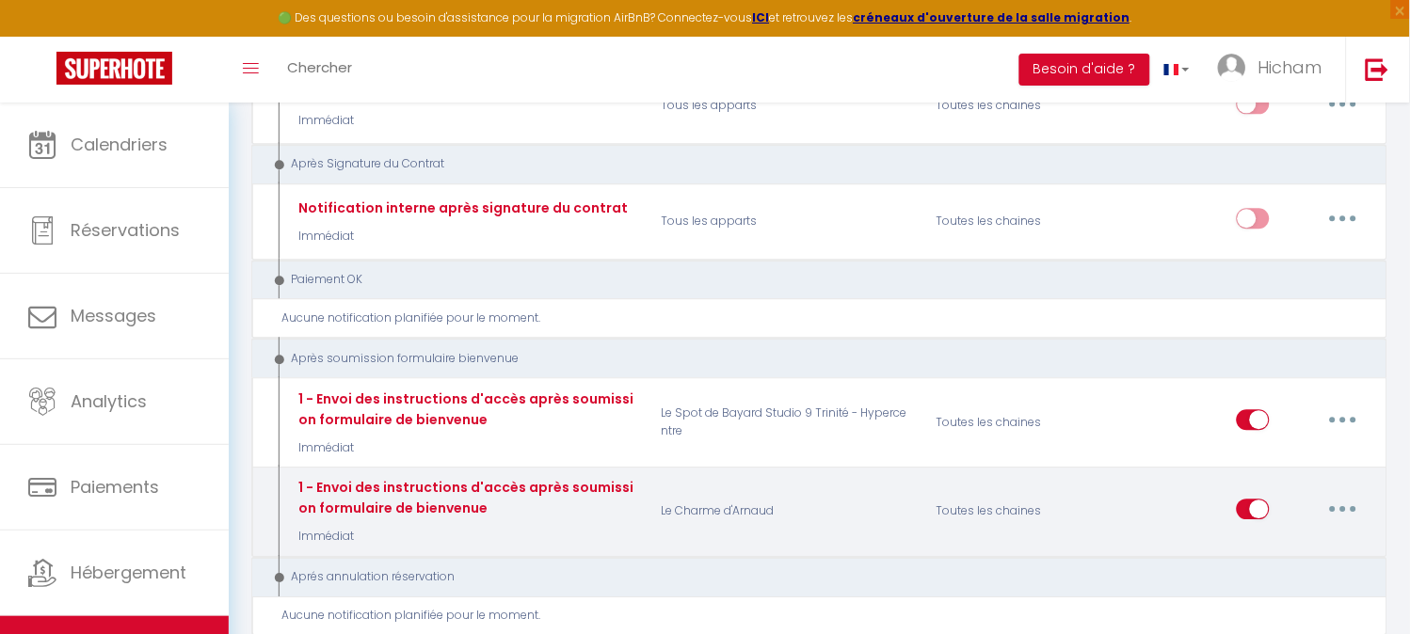
click at [1342, 494] on button "button" at bounding box center [1343, 509] width 53 height 30
click at [1280, 535] on link "Editer" at bounding box center [1293, 551] width 139 height 32
checkbox input "true"
checkbox input "false"
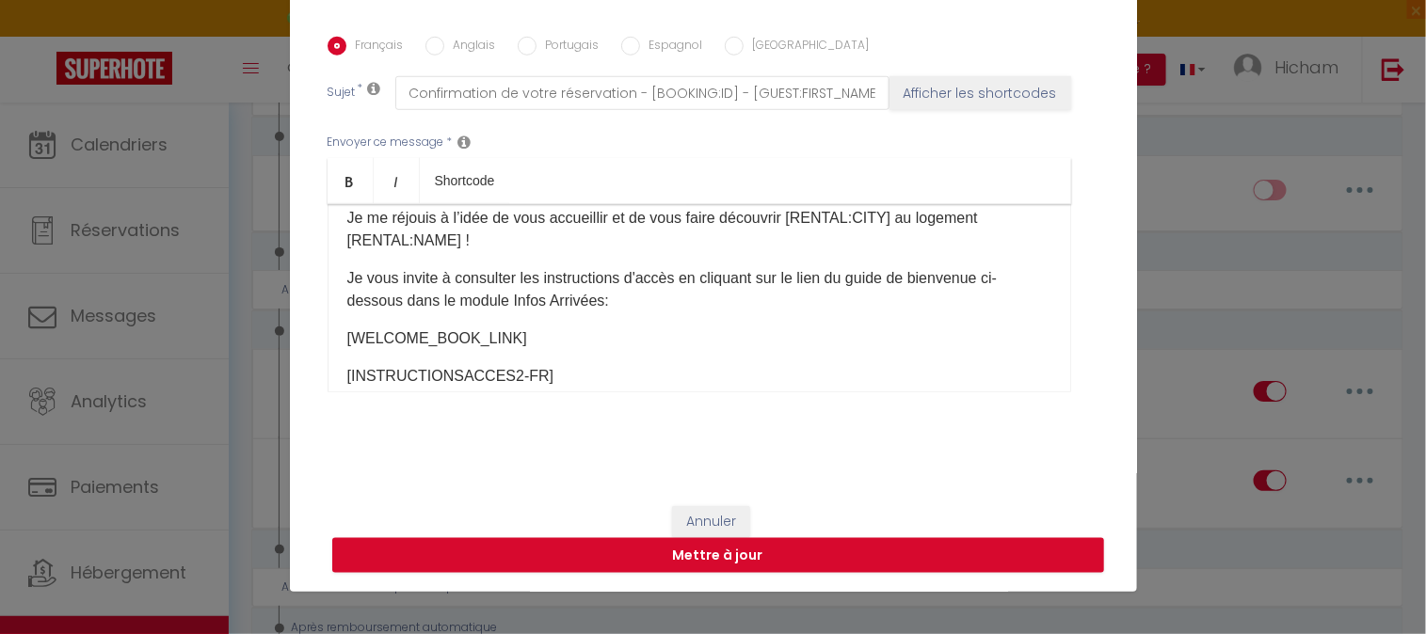
scroll to position [104, 0]
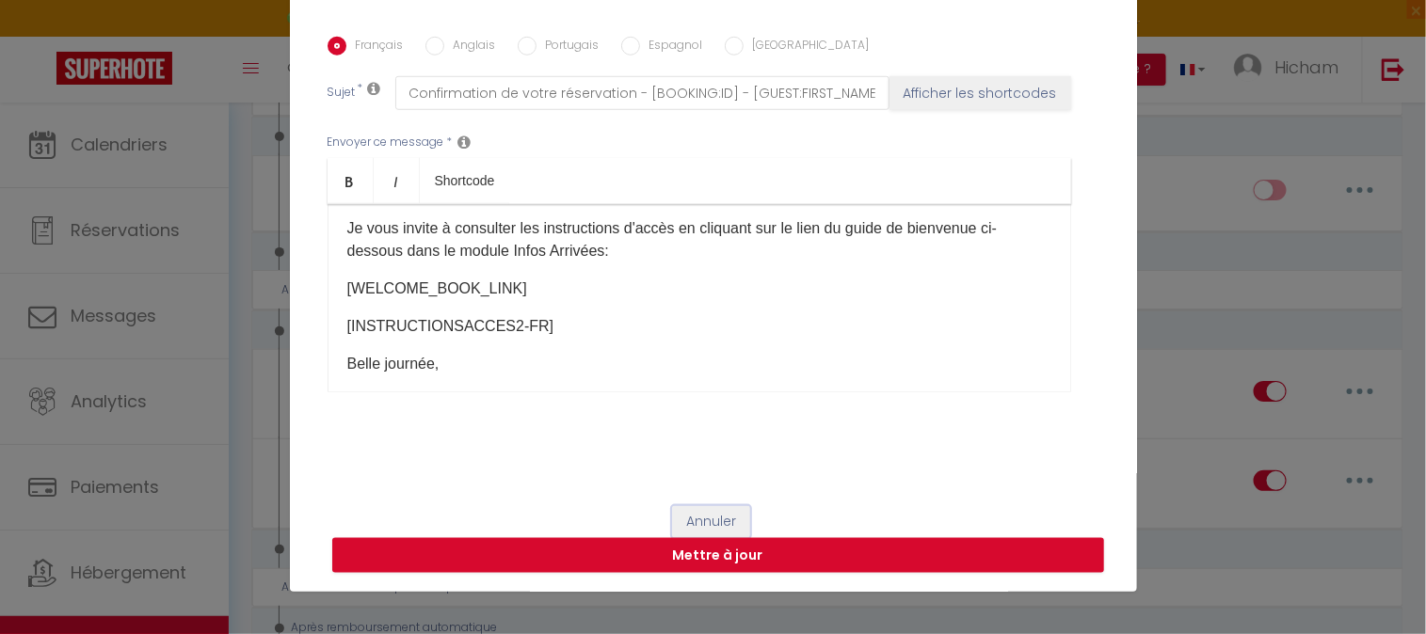
click at [726, 518] on button "Annuler" at bounding box center [711, 522] width 78 height 32
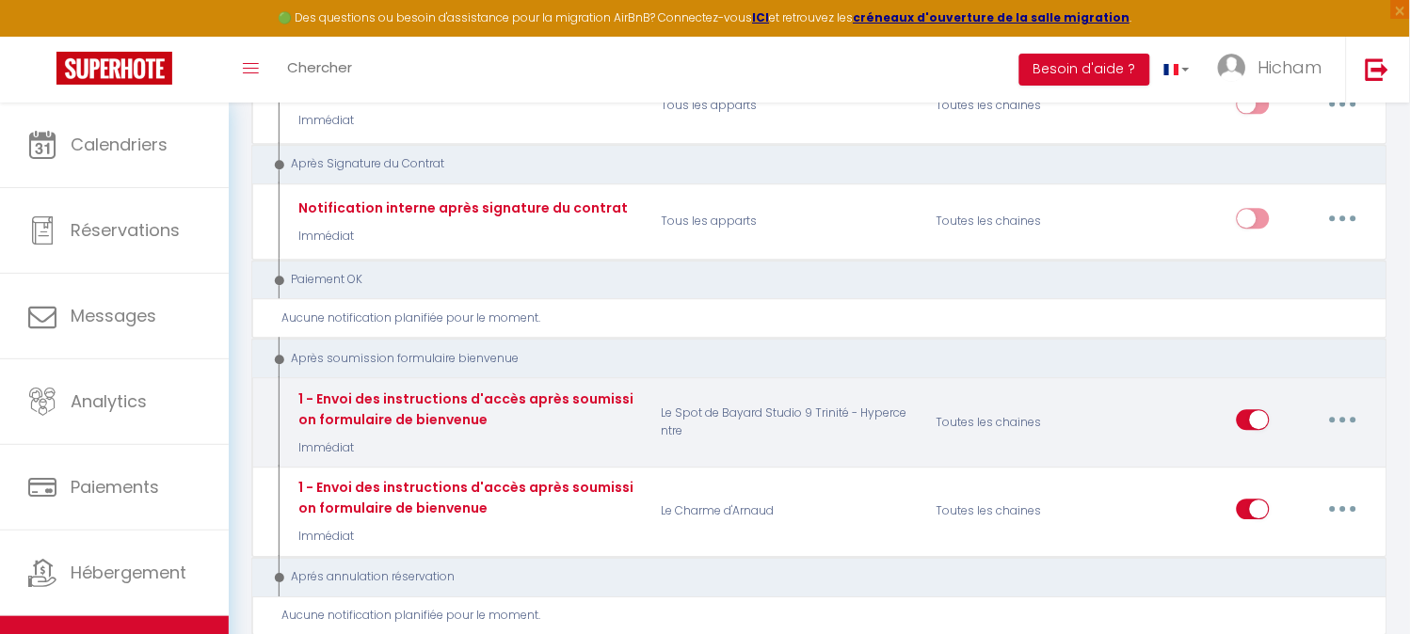
click at [1349, 405] on button "button" at bounding box center [1343, 420] width 53 height 30
click at [1280, 447] on link "Editer" at bounding box center [1293, 463] width 139 height 32
checkbox input "true"
checkbox input "false"
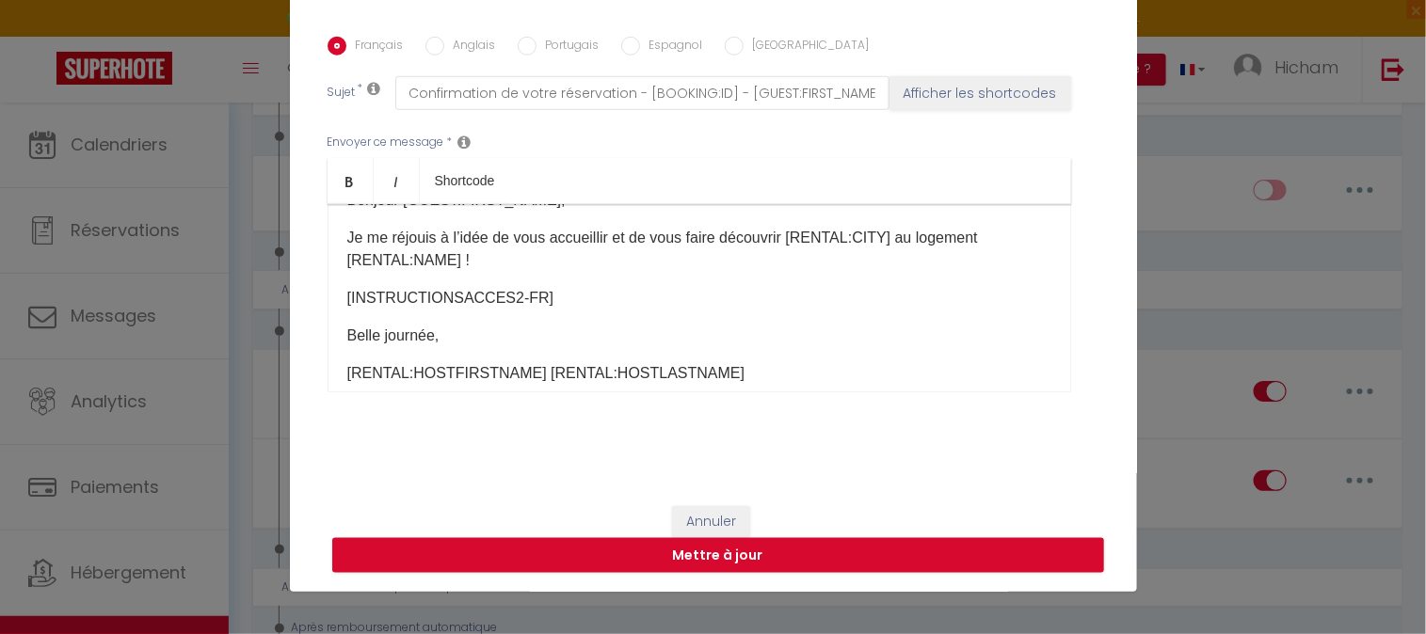
scroll to position [66, 0]
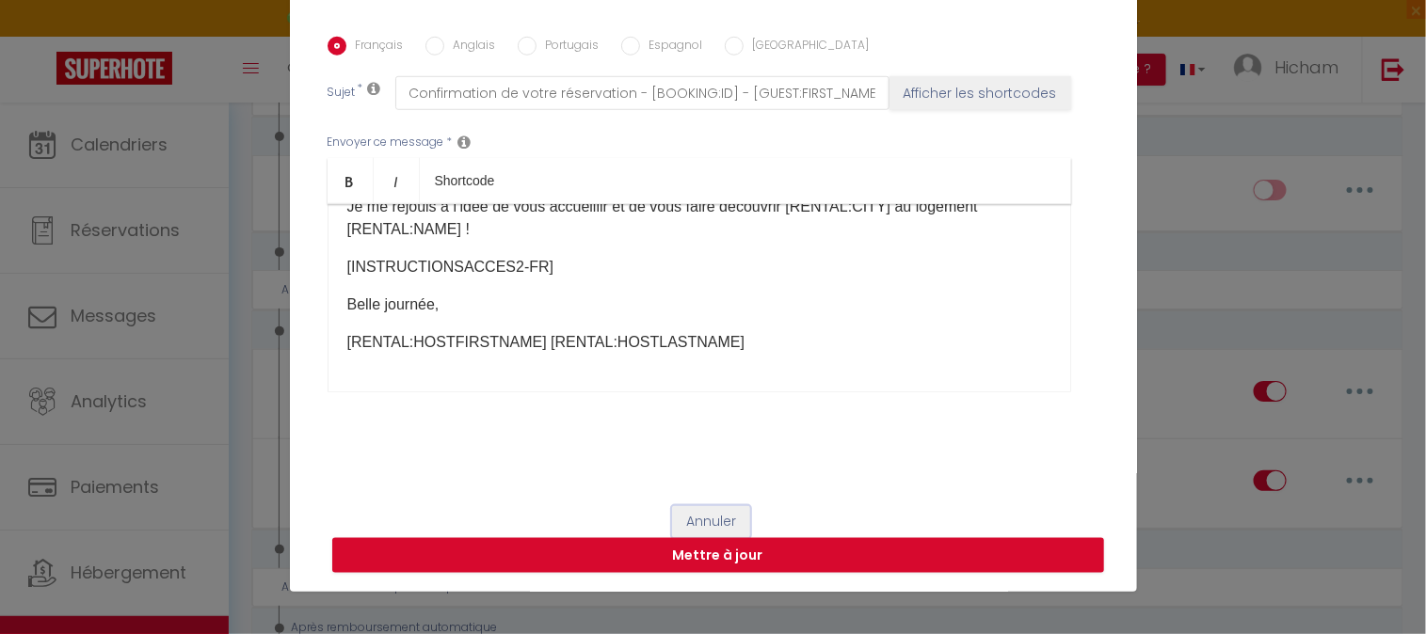
click at [700, 529] on button "Annuler" at bounding box center [711, 522] width 78 height 32
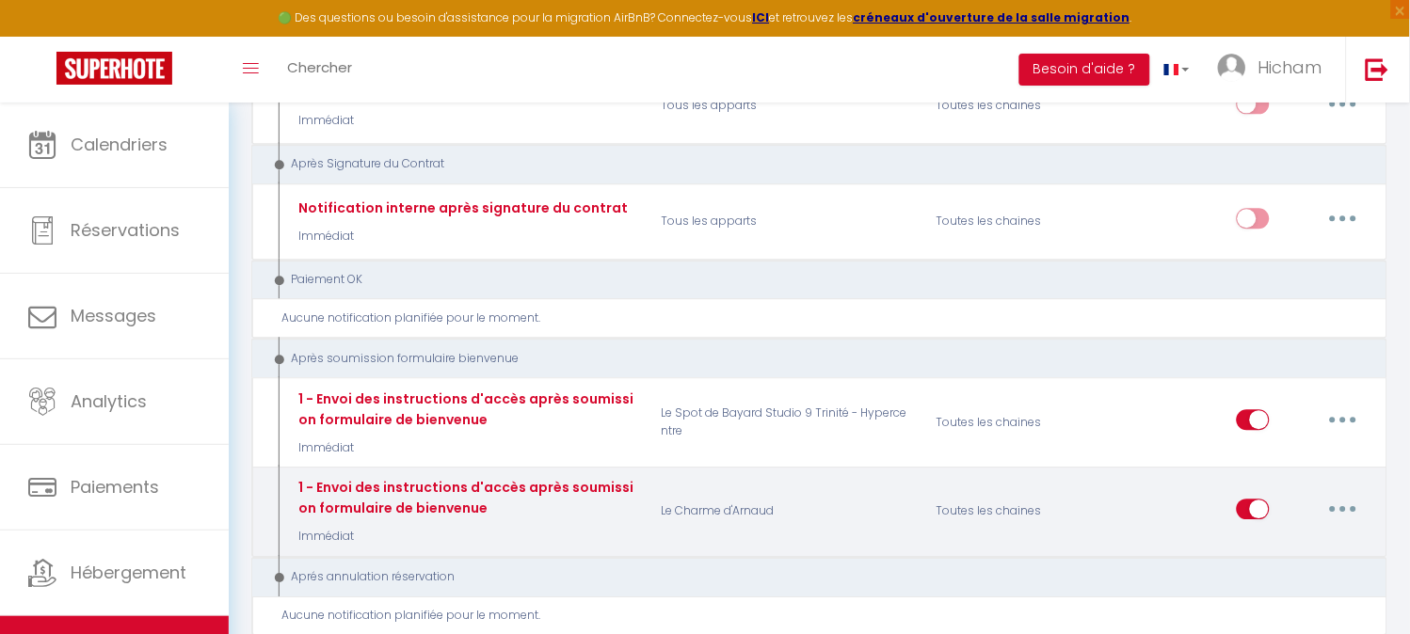
click at [1352, 494] on button "button" at bounding box center [1343, 509] width 53 height 30
click at [1324, 535] on link "Editer" at bounding box center [1293, 551] width 139 height 32
checkbox input "true"
checkbox input "false"
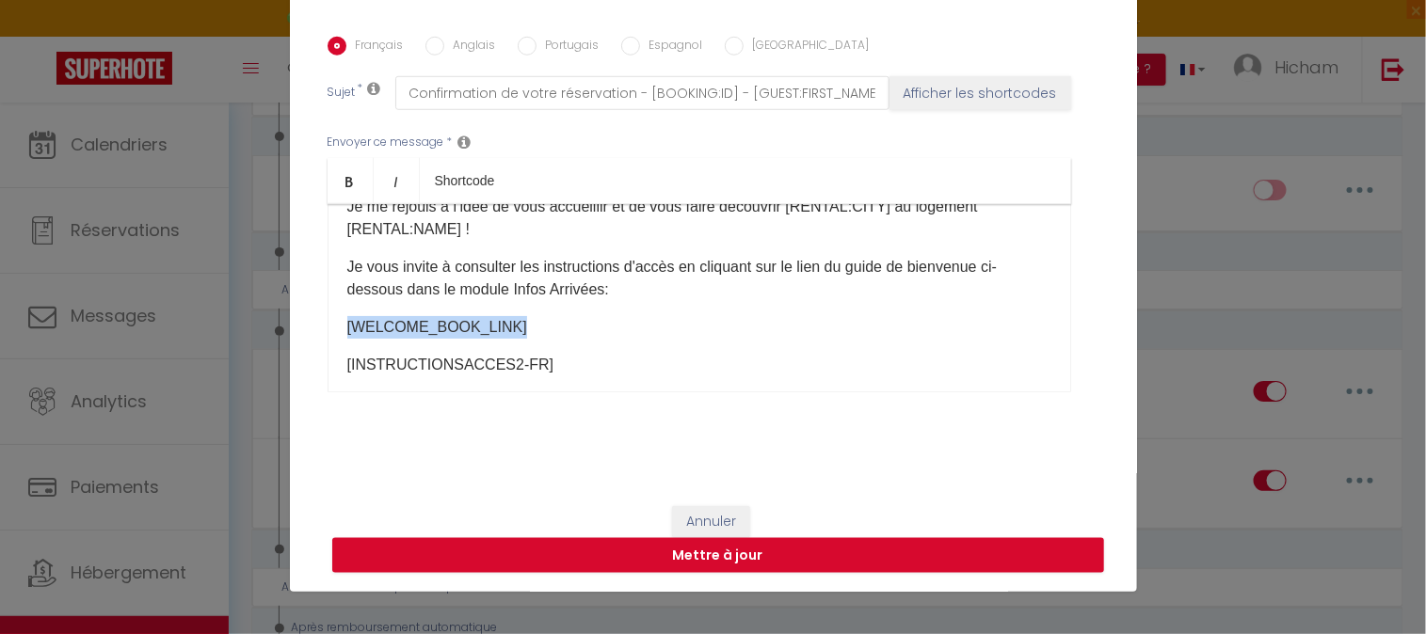
drag, startPoint x: 569, startPoint y: 335, endPoint x: 305, endPoint y: 333, distance: 264.4
click at [305, 333] on div "Titre * 1 - Envoi des instructions d'accès après soumission formulaire de bienv…" at bounding box center [713, 37] width 847 height 901
click at [722, 562] on button "Mettre à jour" at bounding box center [718, 556] width 772 height 36
checkbox input "true"
checkbox input "false"
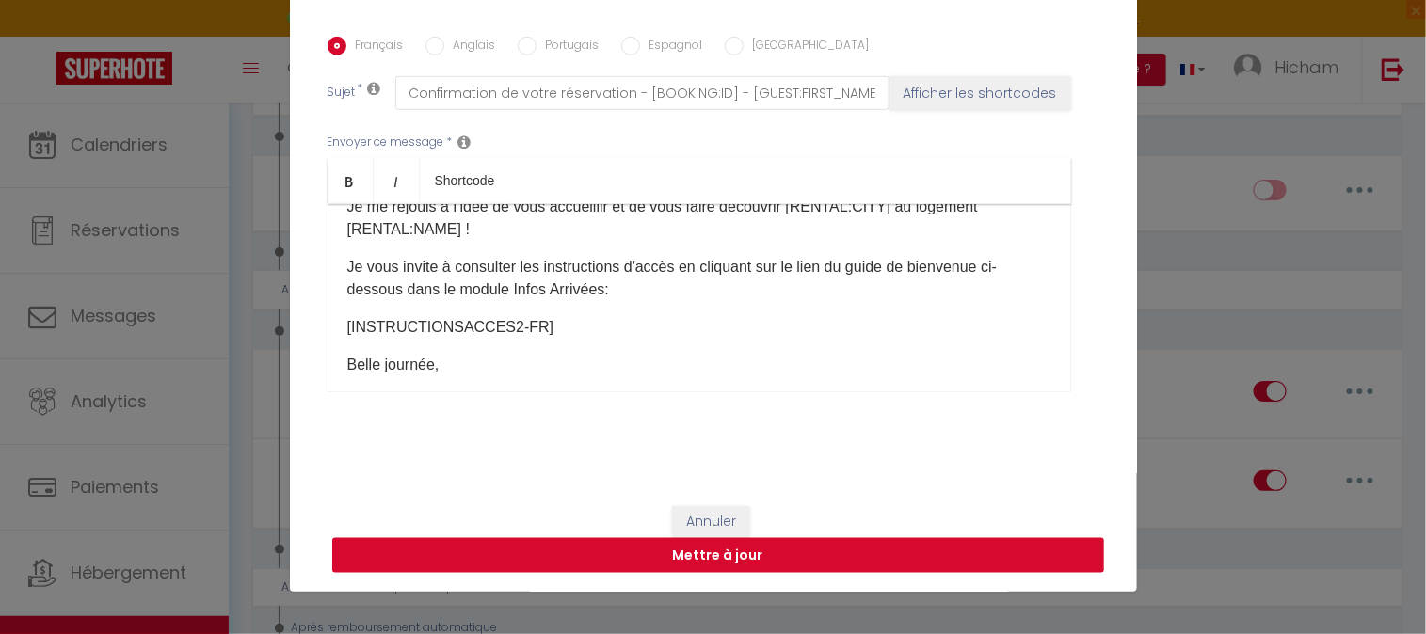
checkbox input "false"
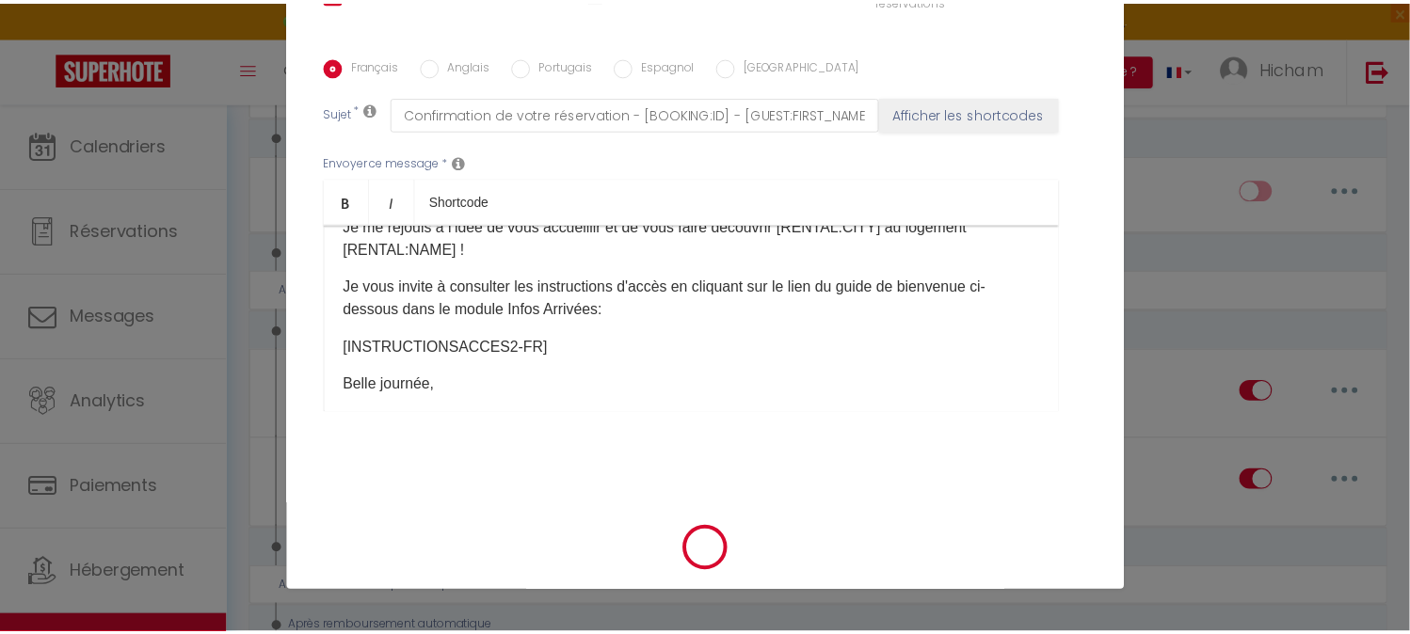
scroll to position [421, 0]
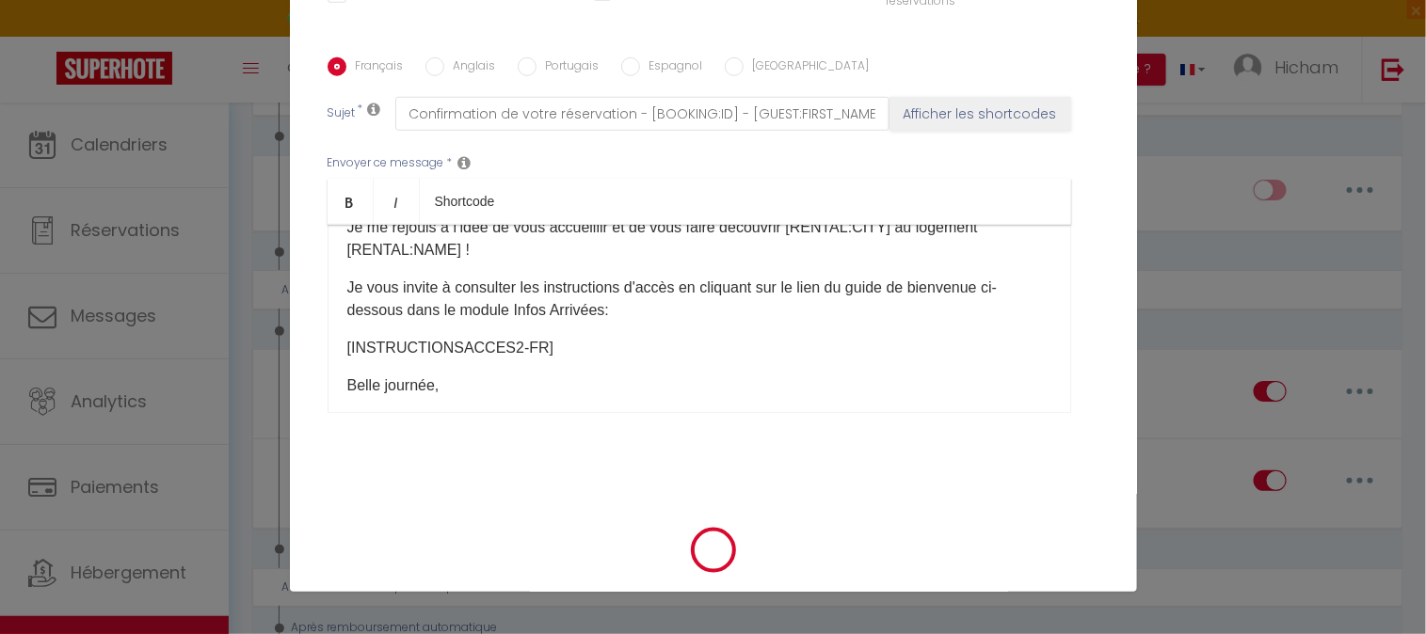
select select "1"
select select
checkbox input "false"
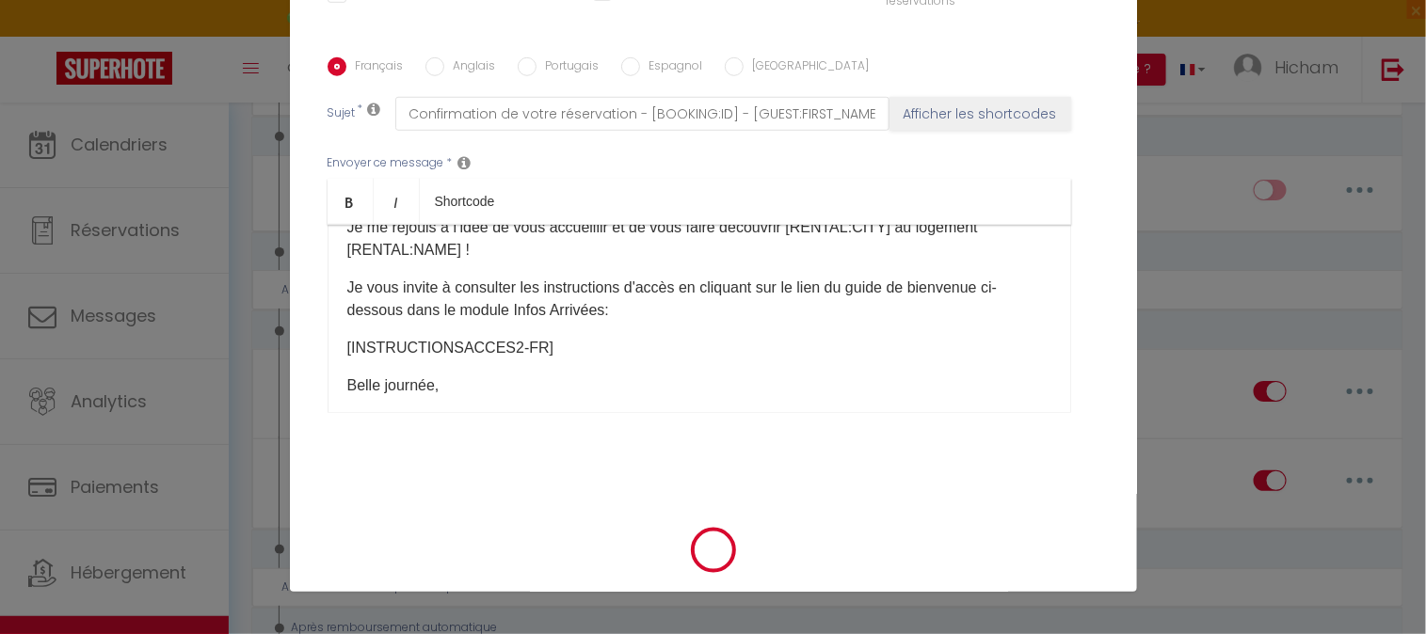
checkbox input "false"
radio input "false"
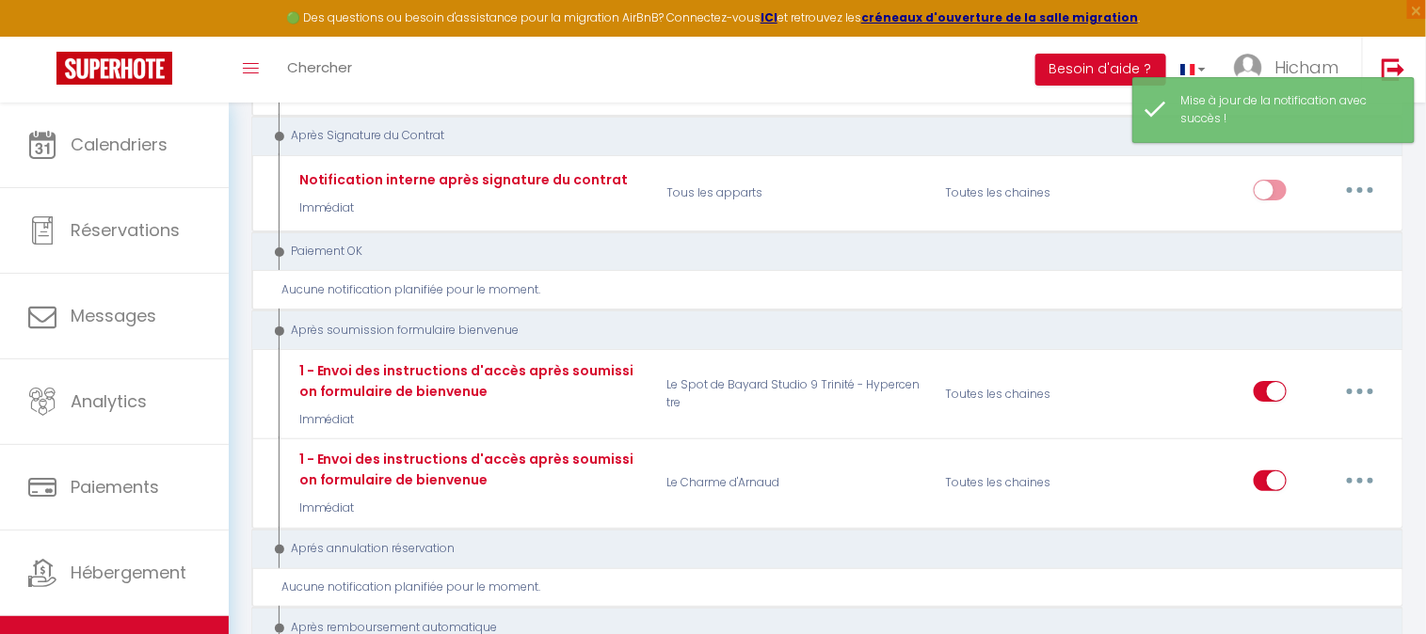
select select
checkbox input "false"
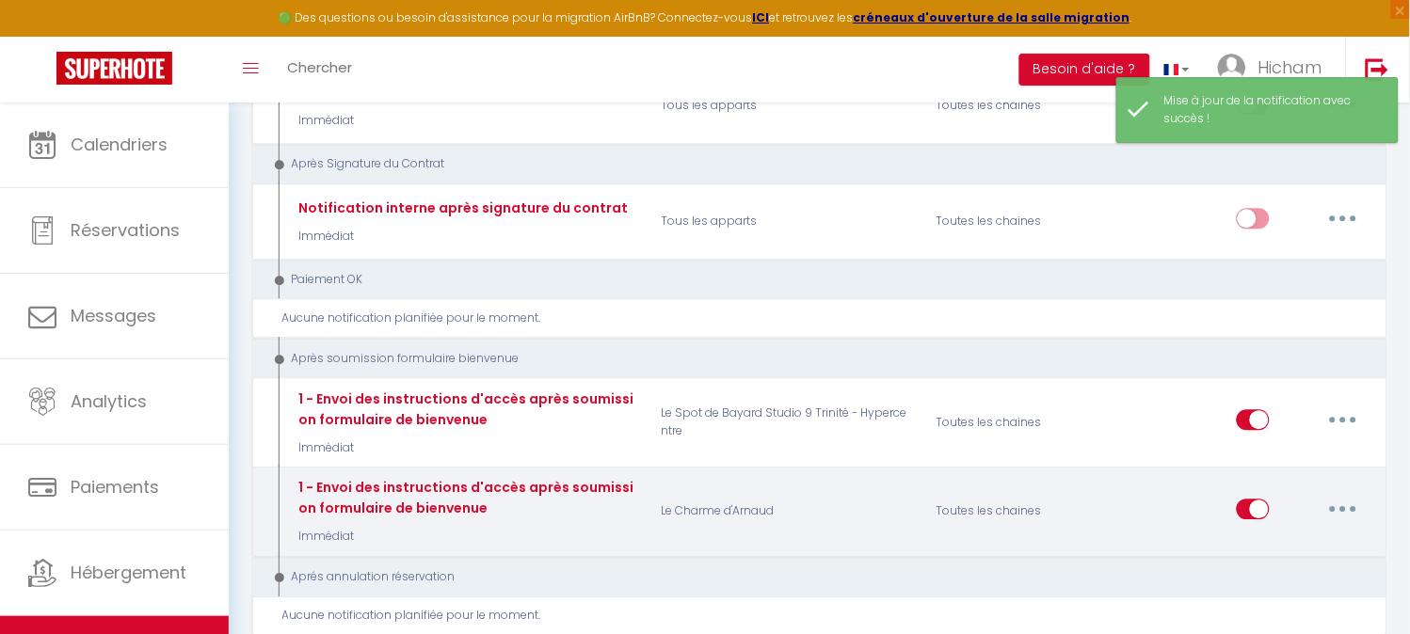
click at [1338, 494] on button "button" at bounding box center [1343, 509] width 53 height 30
click at [1301, 535] on link "Editer" at bounding box center [1293, 551] width 139 height 32
type input "1 - Envoi des instructions d'accès après soumission formulaire de bienvenue"
select select "17"
select select "Immédiat"
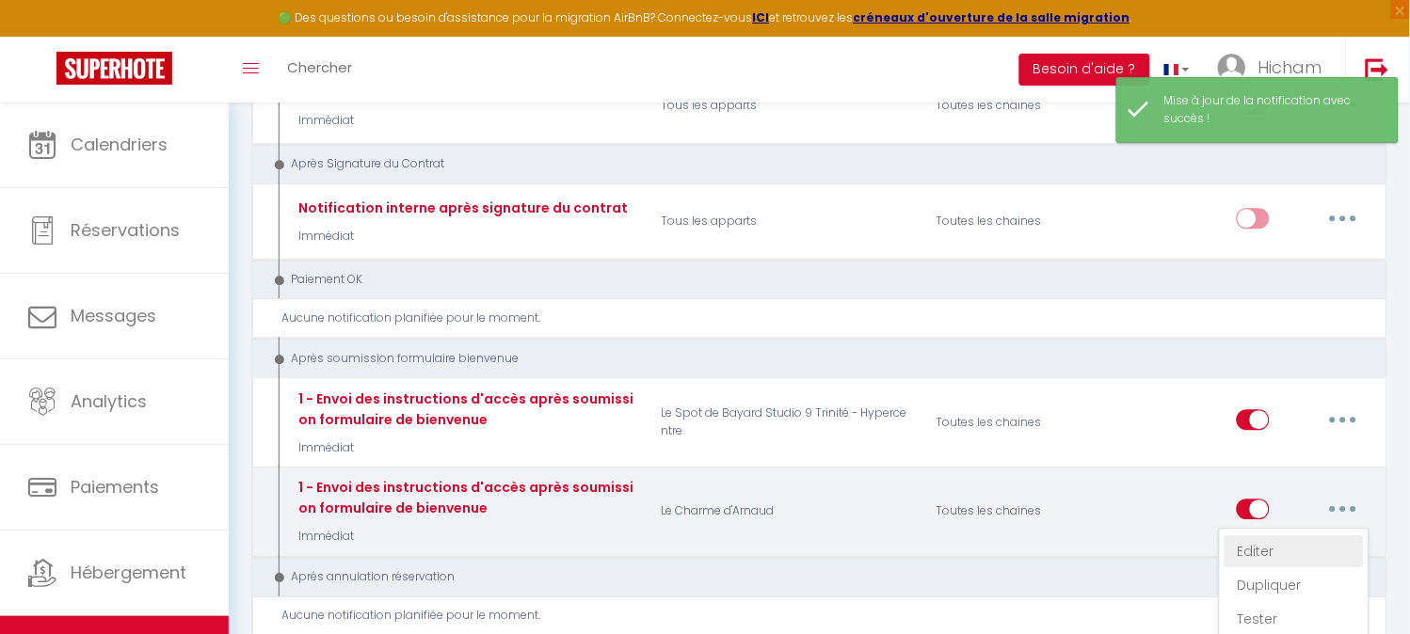
select select "if_booking_is_paid"
checkbox input "true"
checkbox input "false"
radio input "true"
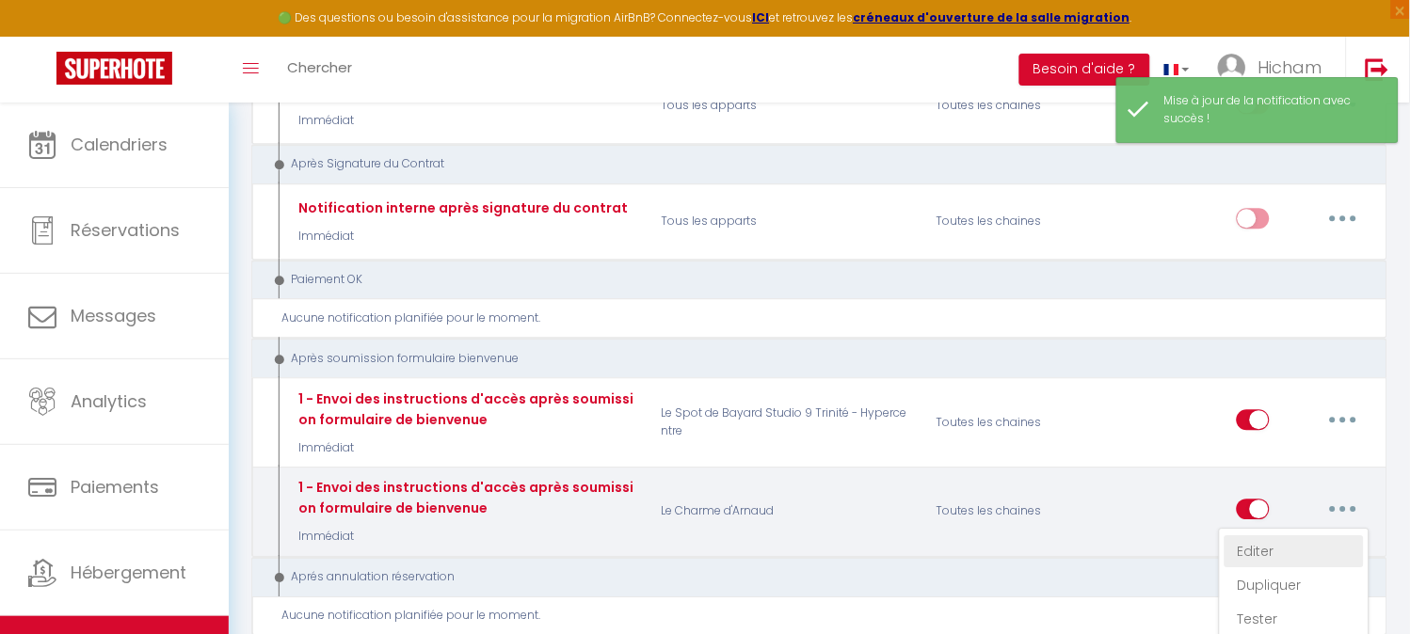
type input "Confirmation de votre réservation - [BOOKING:ID] - [GUEST:FIRST_NAME] [GUEST:LA…"
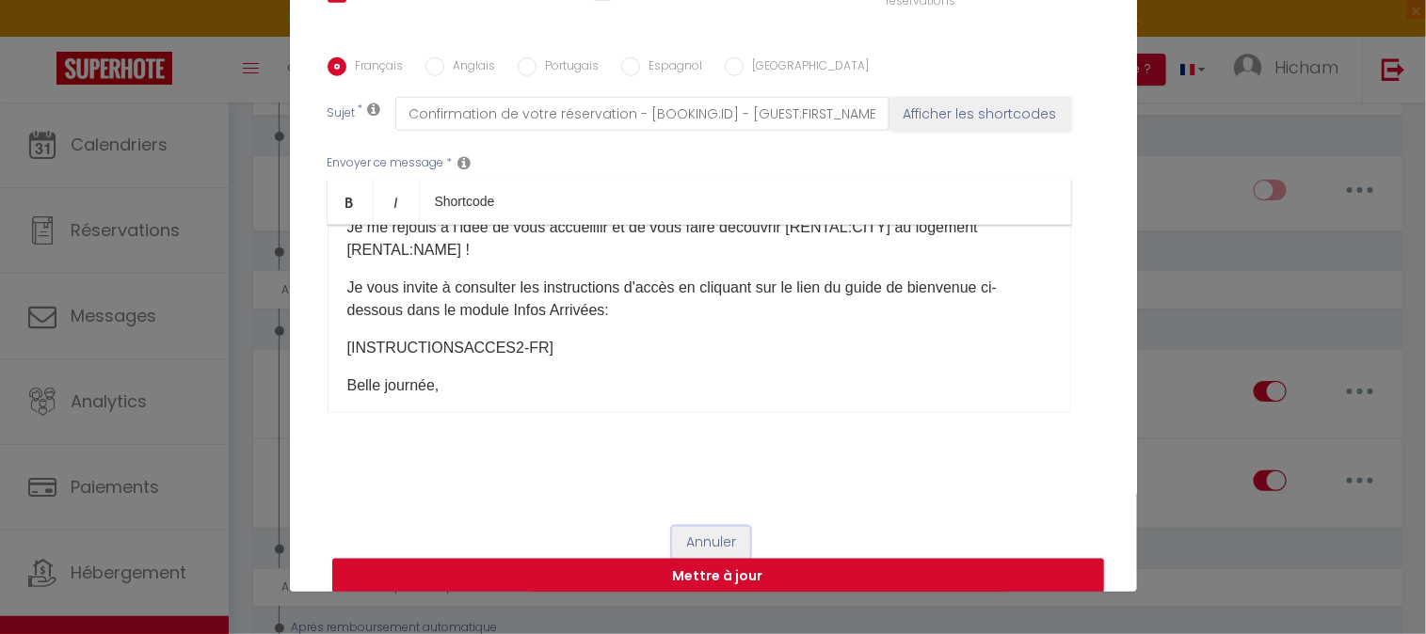
click at [711, 547] on button "Annuler" at bounding box center [711, 543] width 78 height 32
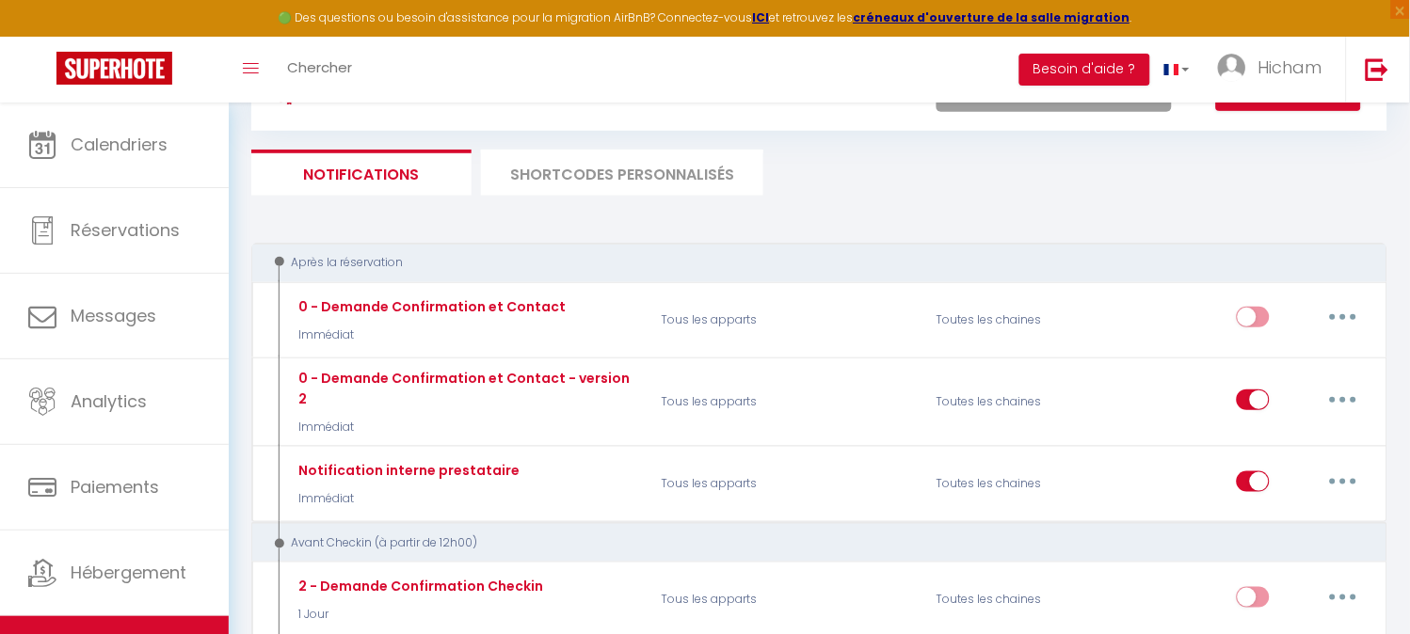
scroll to position [0, 0]
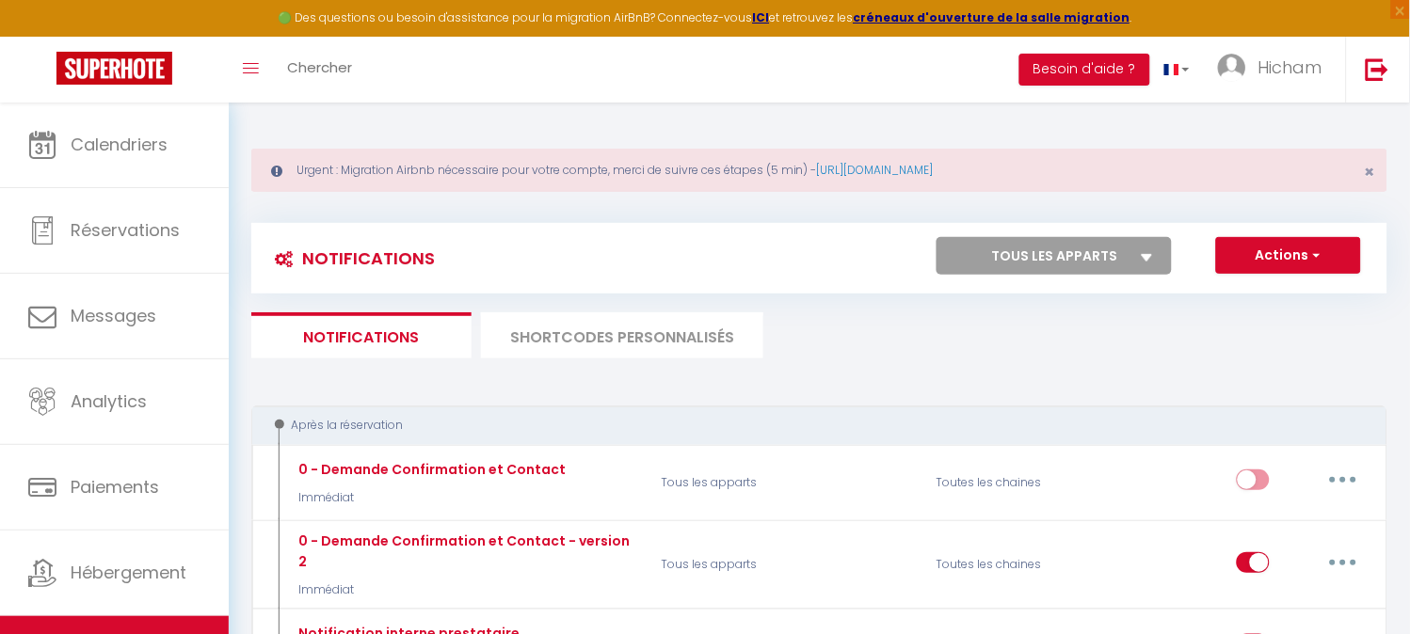
click at [675, 343] on li "SHORTCODES PERSONNALISÉS" at bounding box center [622, 335] width 282 height 46
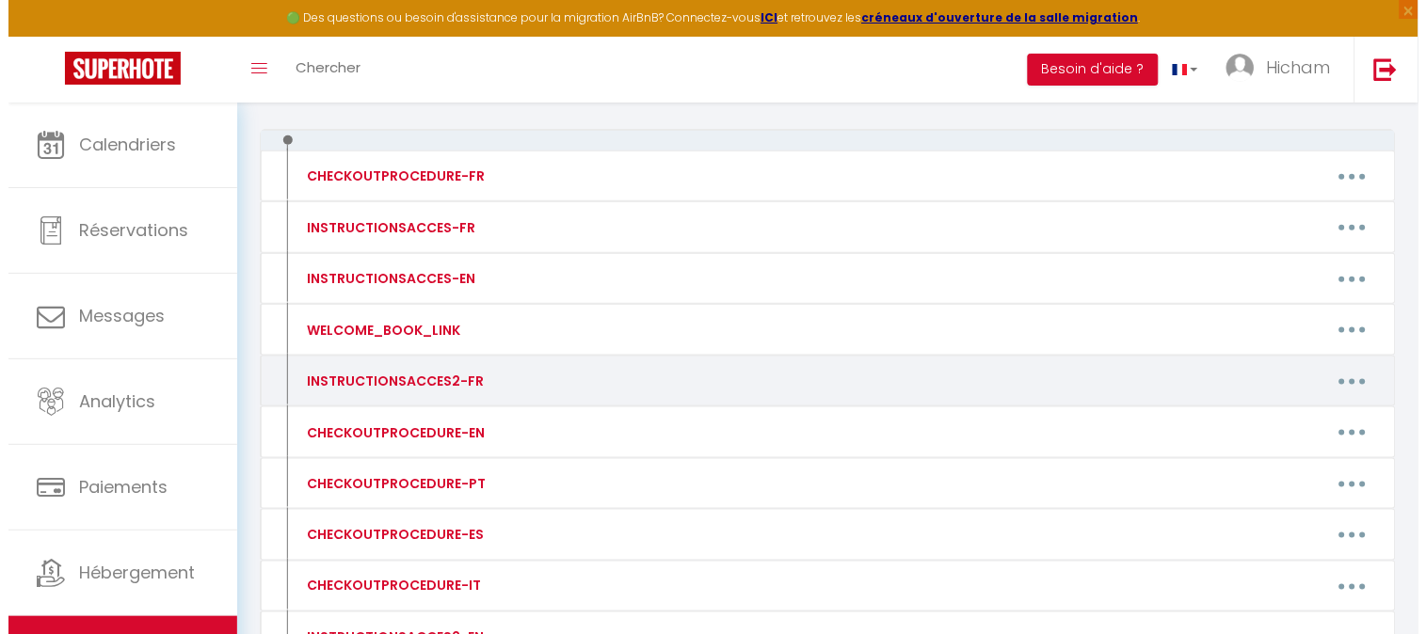
scroll to position [269, 0]
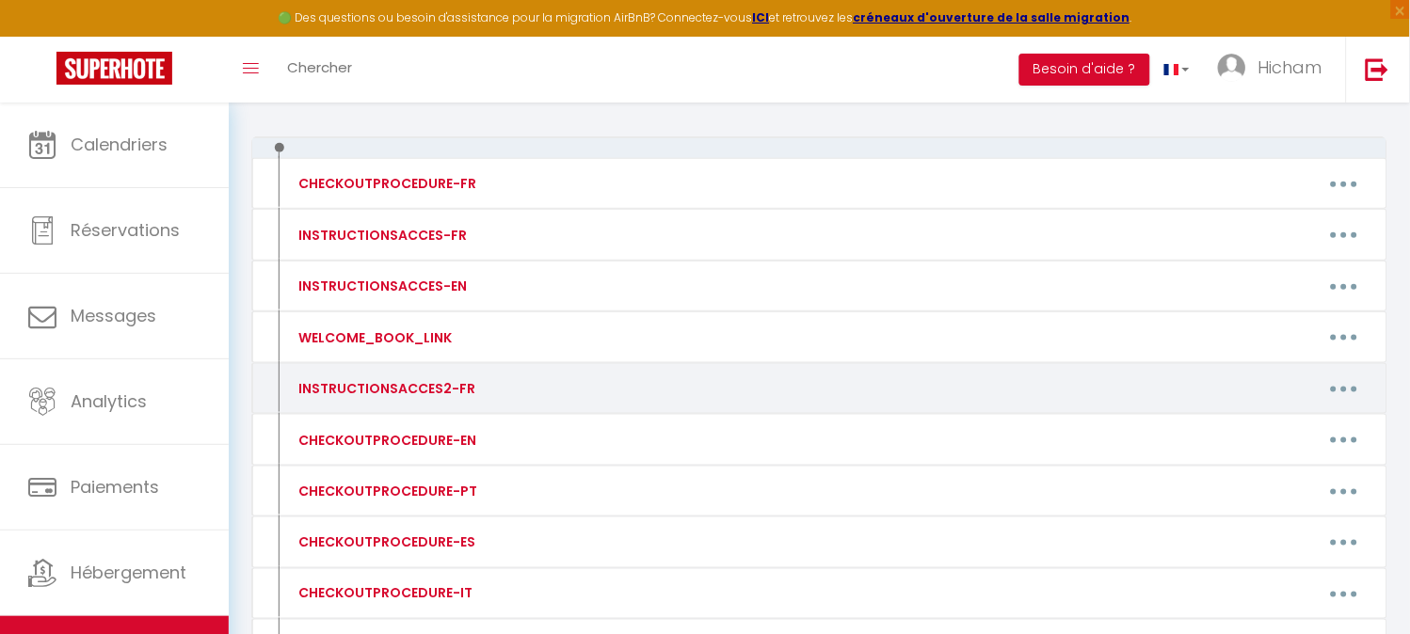
click at [1334, 391] on button "button" at bounding box center [1343, 389] width 53 height 30
click at [1282, 421] on link "Editer" at bounding box center [1294, 432] width 139 height 32
type input "INSTRUCTIONSACCES2-FR"
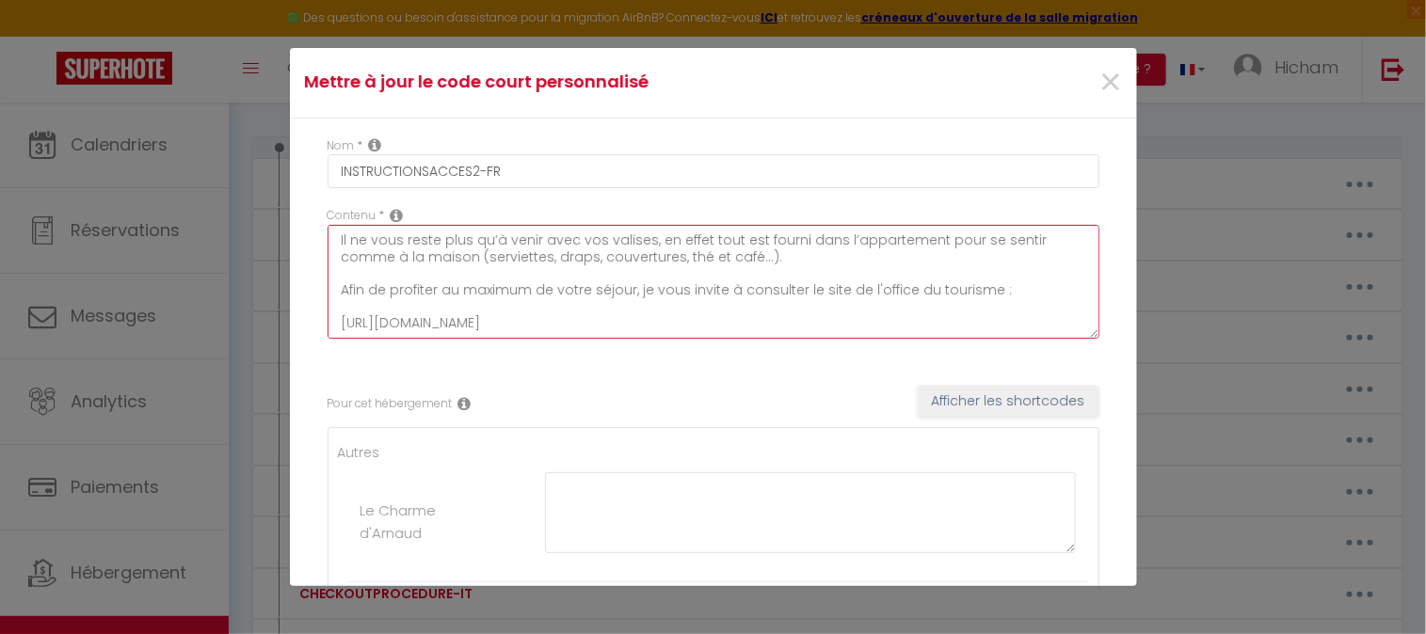
drag, startPoint x: 756, startPoint y: 260, endPoint x: 679, endPoint y: 263, distance: 77.3
click at [679, 263] on textarea "Il ne vous reste plus qu’à venir avec vos valises, en effet tout est fourni dan…" at bounding box center [713, 282] width 772 height 114
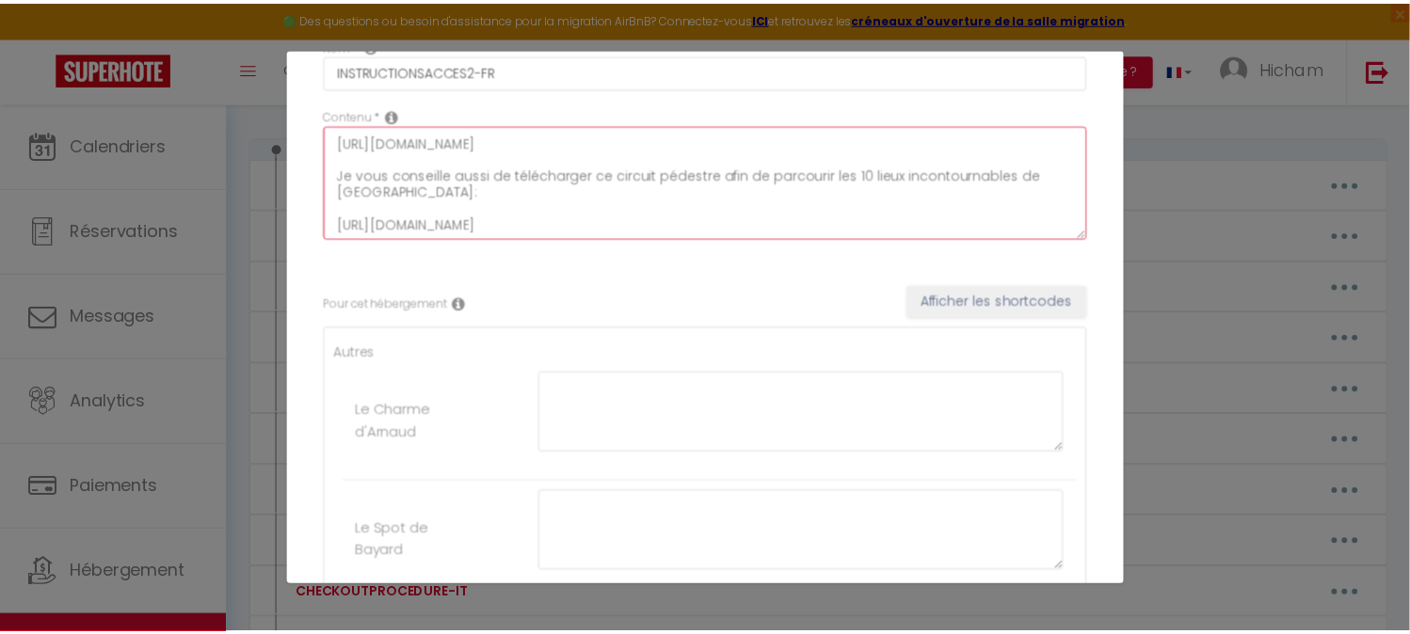
scroll to position [391, 0]
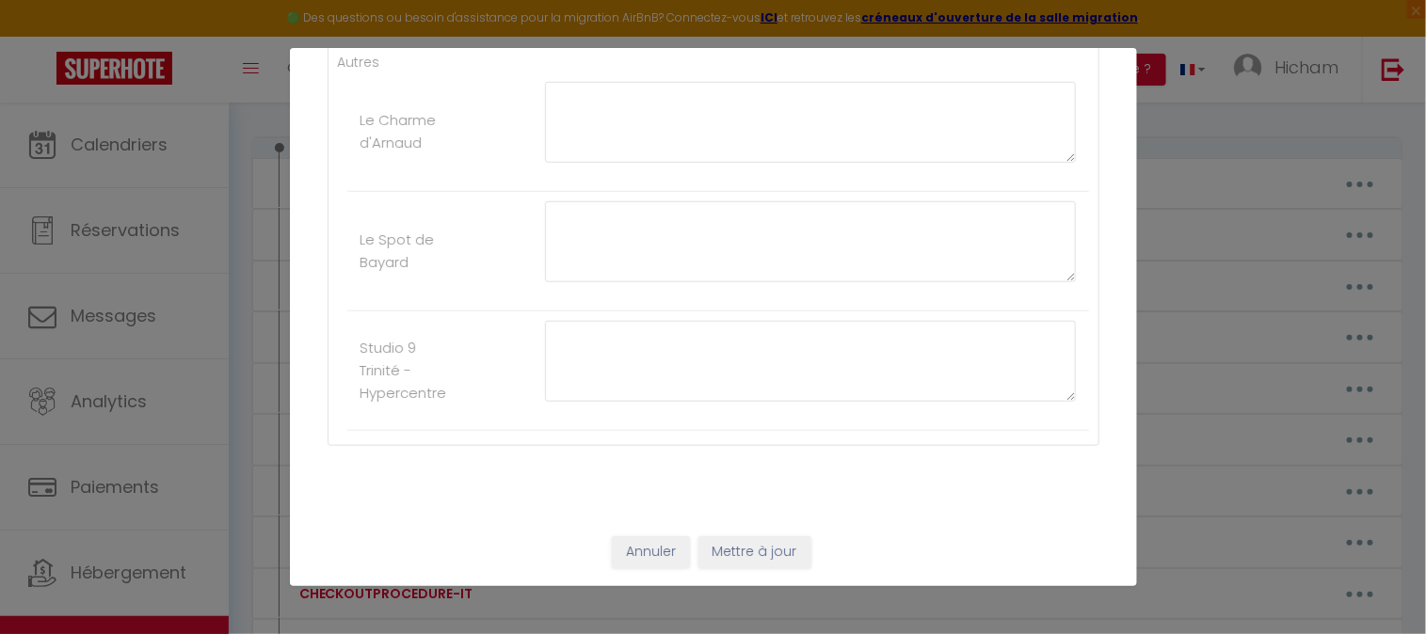
type textarea "Il ne vous reste plus qu’à venir avec vos valises, en effet tout est fourni dan…"
click at [769, 563] on button "Mettre à jour" at bounding box center [754, 552] width 113 height 32
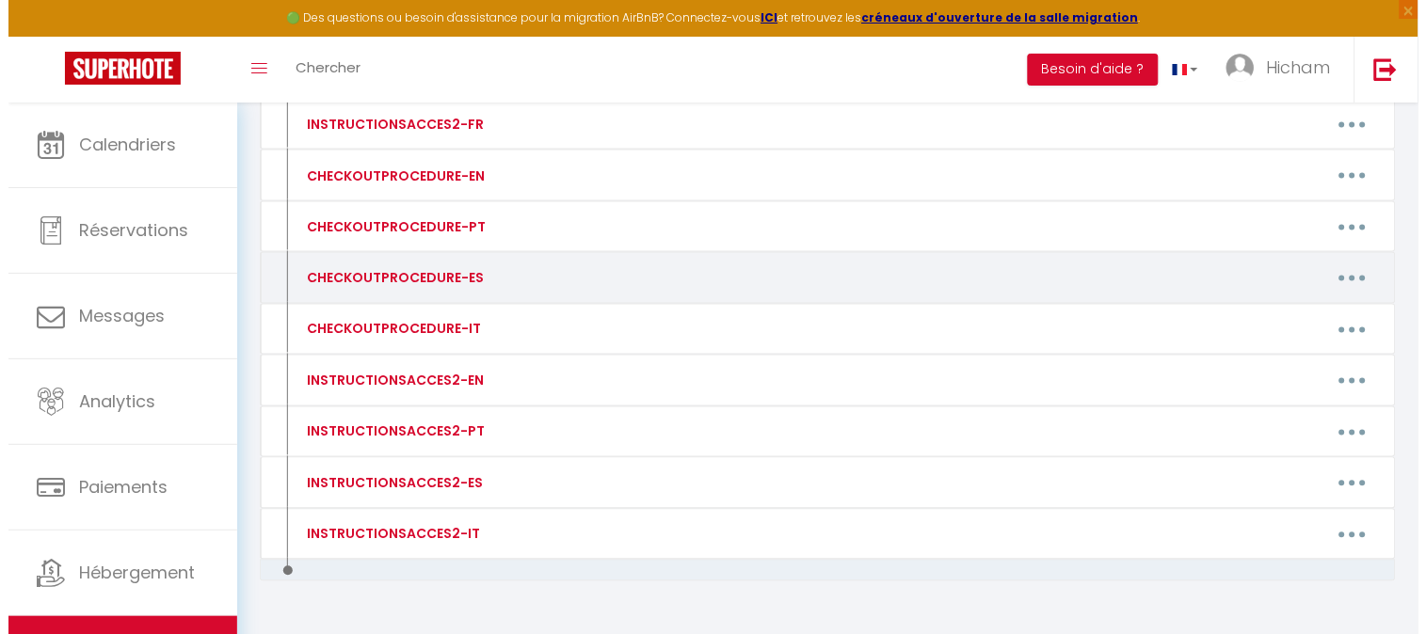
scroll to position [583, 0]
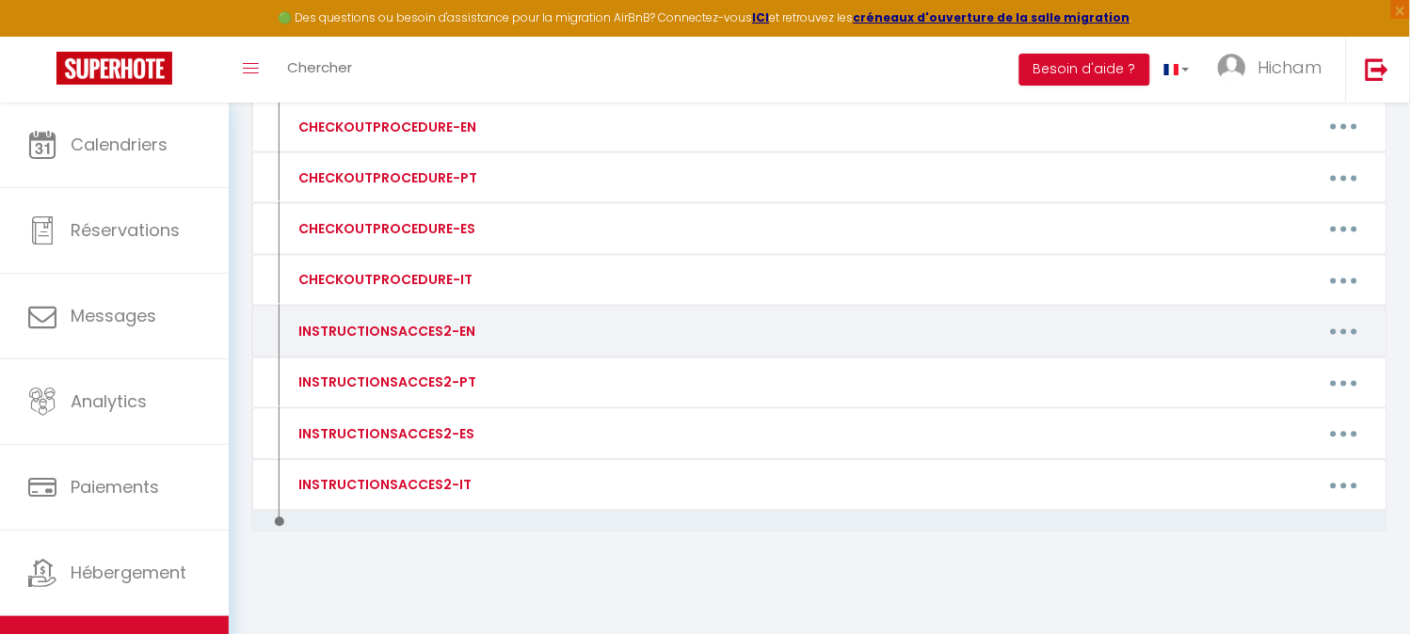
click at [1348, 327] on button "button" at bounding box center [1343, 332] width 53 height 30
click at [1268, 373] on link "Editer" at bounding box center [1294, 375] width 139 height 32
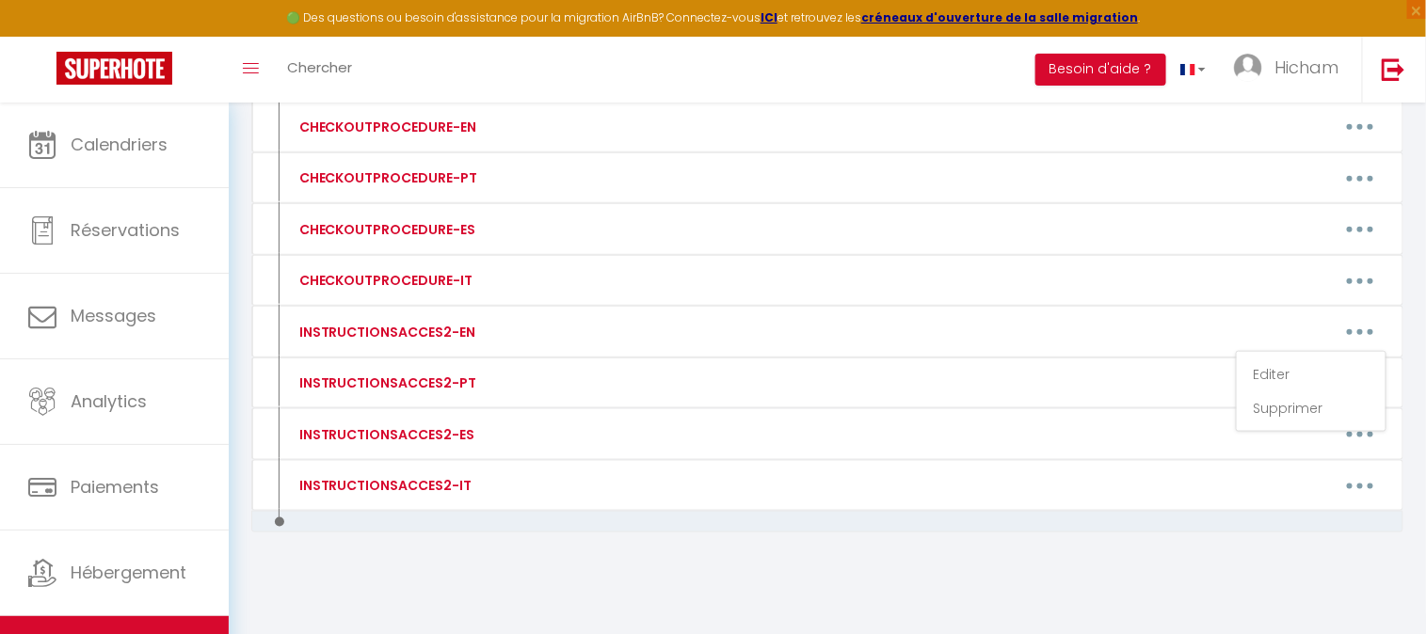
type input "INSTRUCTIONSACCES2-EN"
type textarea "All you have to do is come with your suitcases, as everything is provided in th…"
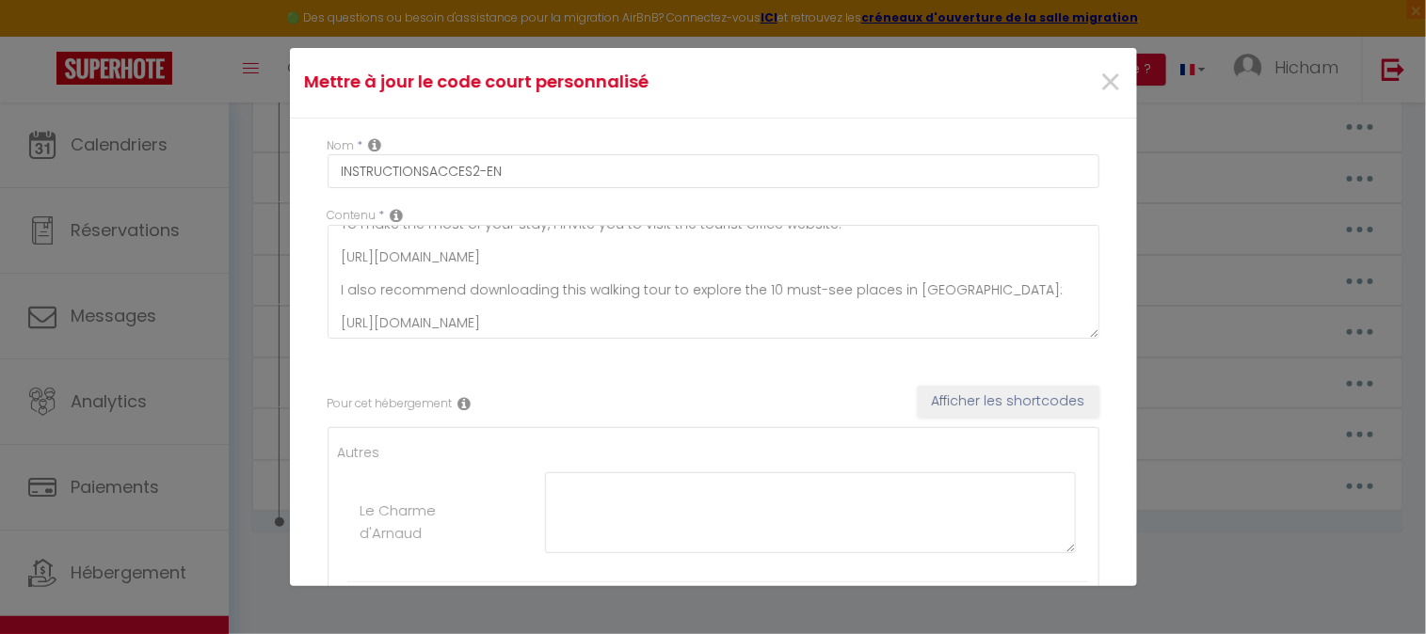
scroll to position [391, 0]
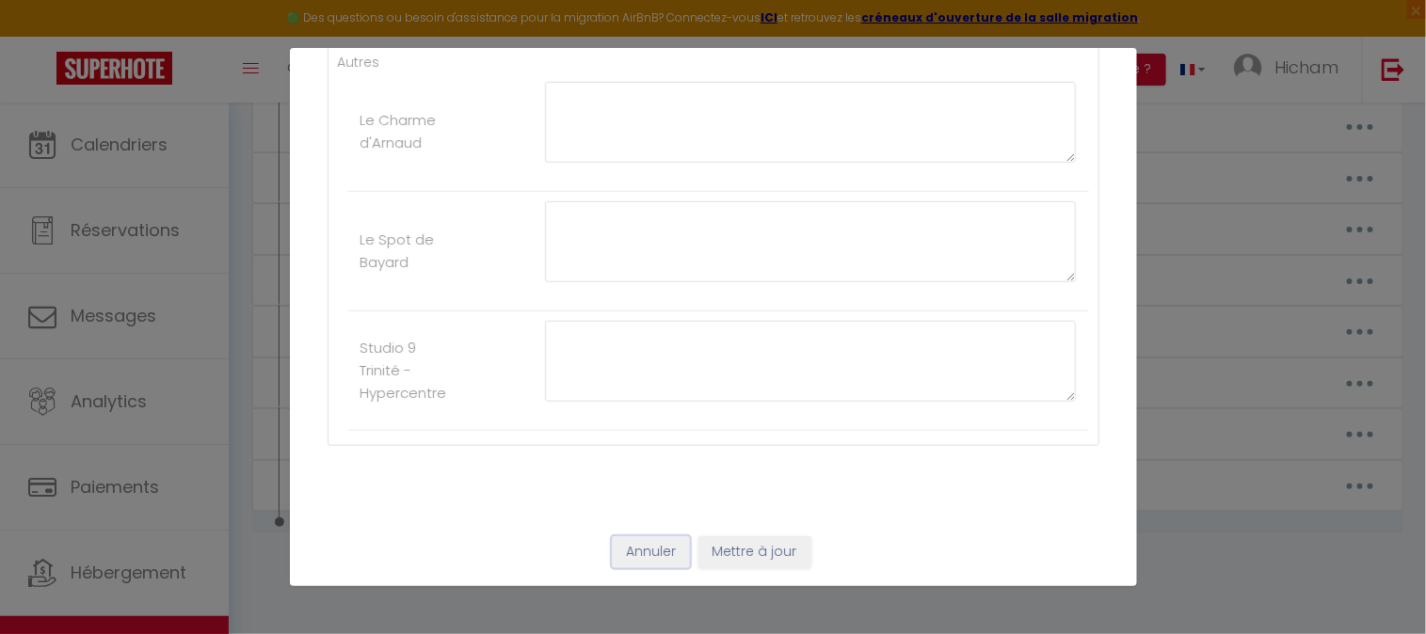
click at [641, 558] on button "Annuler" at bounding box center [651, 552] width 78 height 32
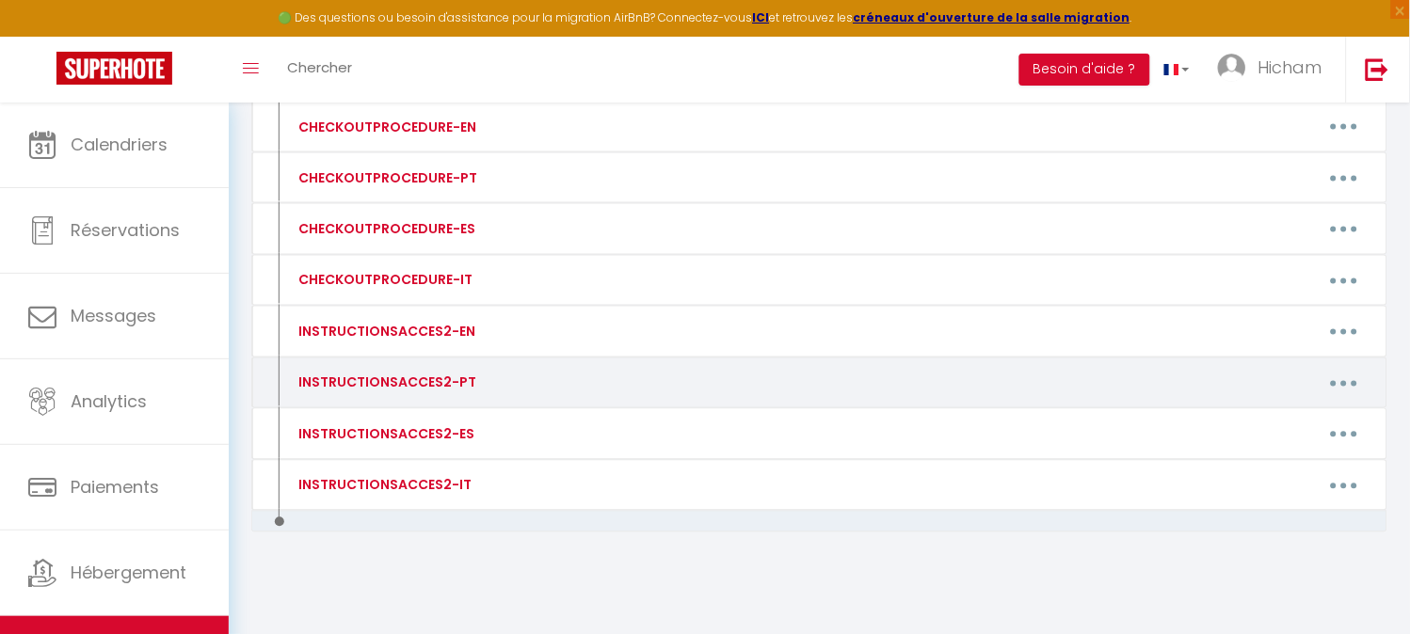
click at [1356, 386] on button "button" at bounding box center [1343, 383] width 53 height 30
click at [1261, 429] on link "Editer" at bounding box center [1294, 426] width 139 height 32
type input "INSTRUCTIONSACCES2-PT"
type textarea "Você só precisa trazer suas malas, pois tudo é fornecido no apartamento para qu…"
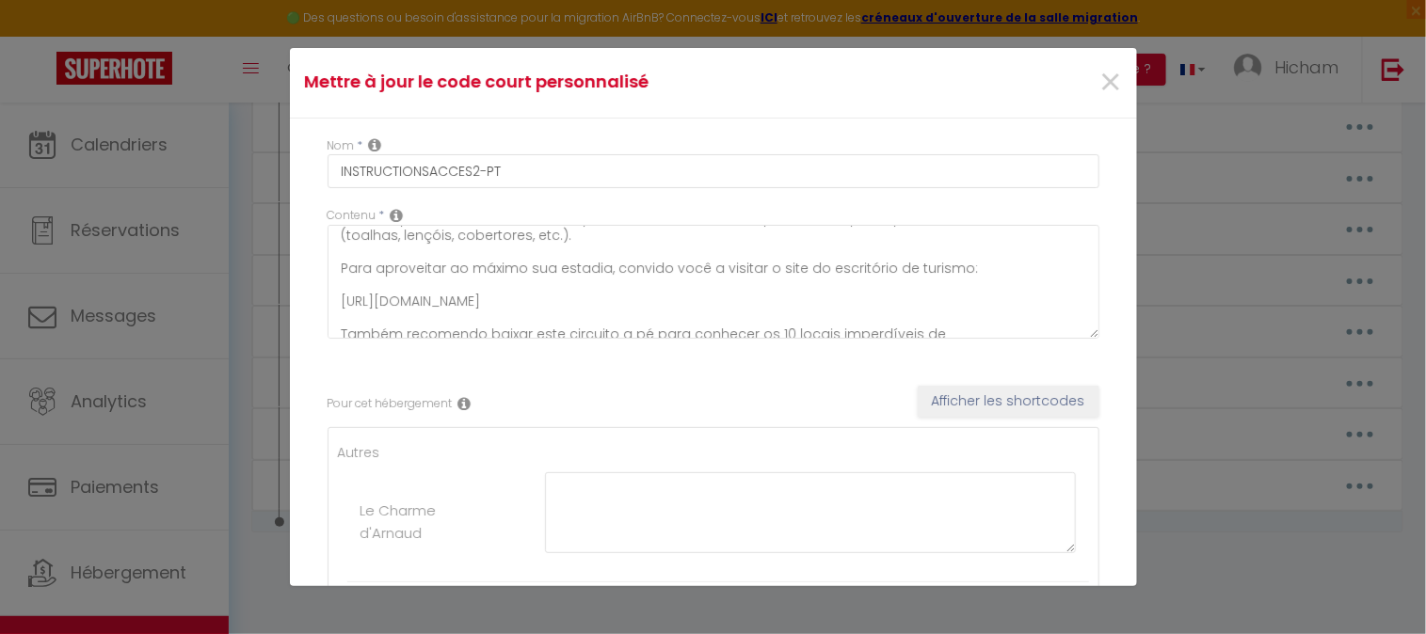
scroll to position [0, 0]
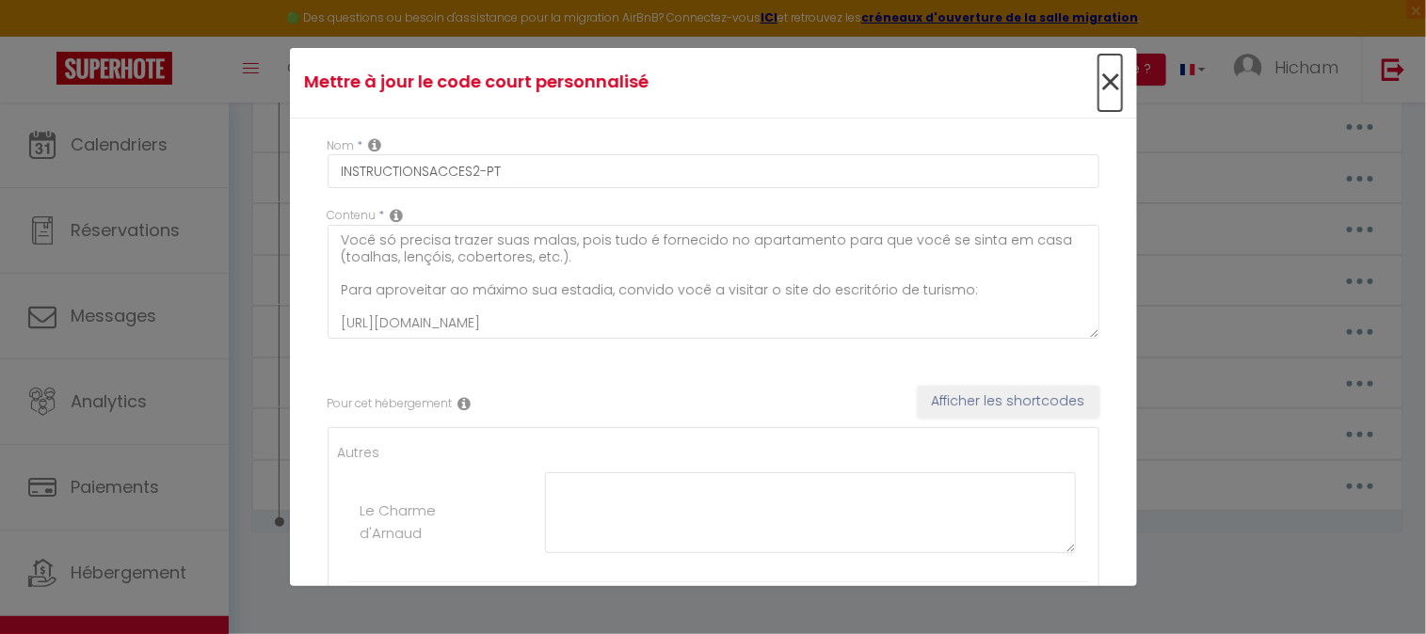
click at [1103, 88] on span "×" at bounding box center [1110, 83] width 24 height 56
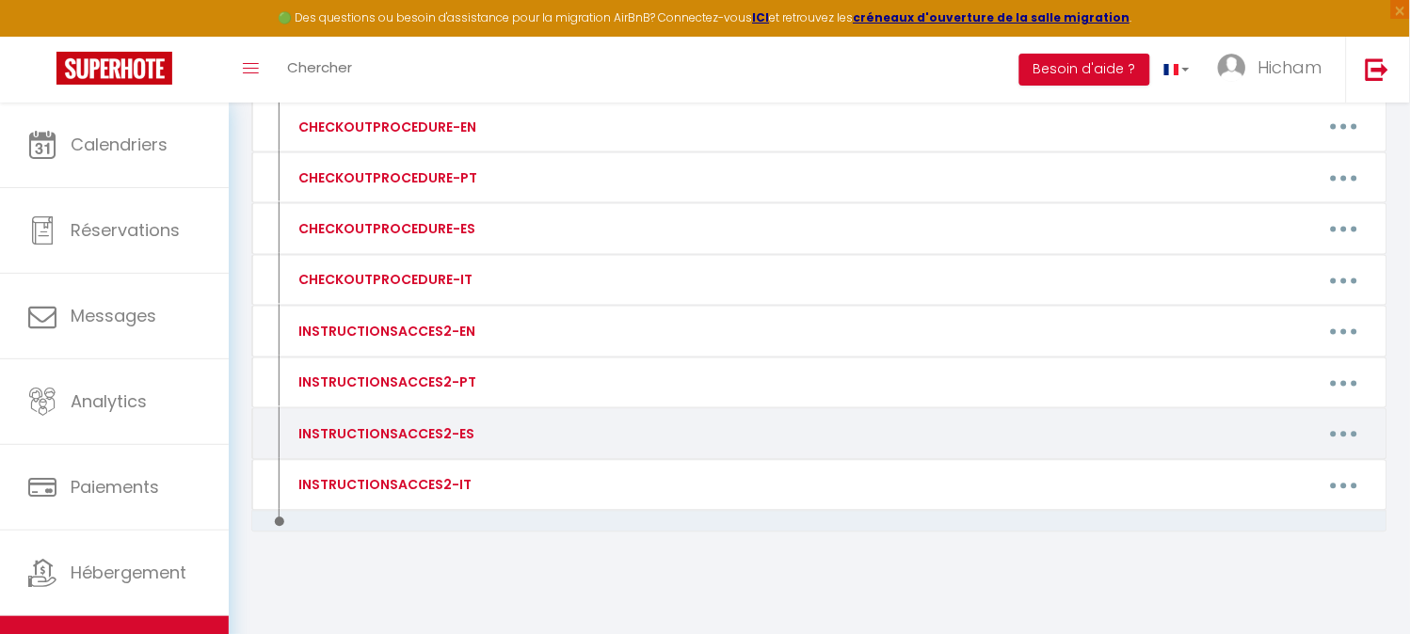
click at [1355, 435] on button "button" at bounding box center [1343, 435] width 53 height 30
click at [1242, 471] on link "Editer" at bounding box center [1294, 477] width 139 height 32
type input "INSTRUCTIONSACCES2-ES"
type textarea "Solo tiene que venir con sus maletas, ya que todo está disponible en el apartam…"
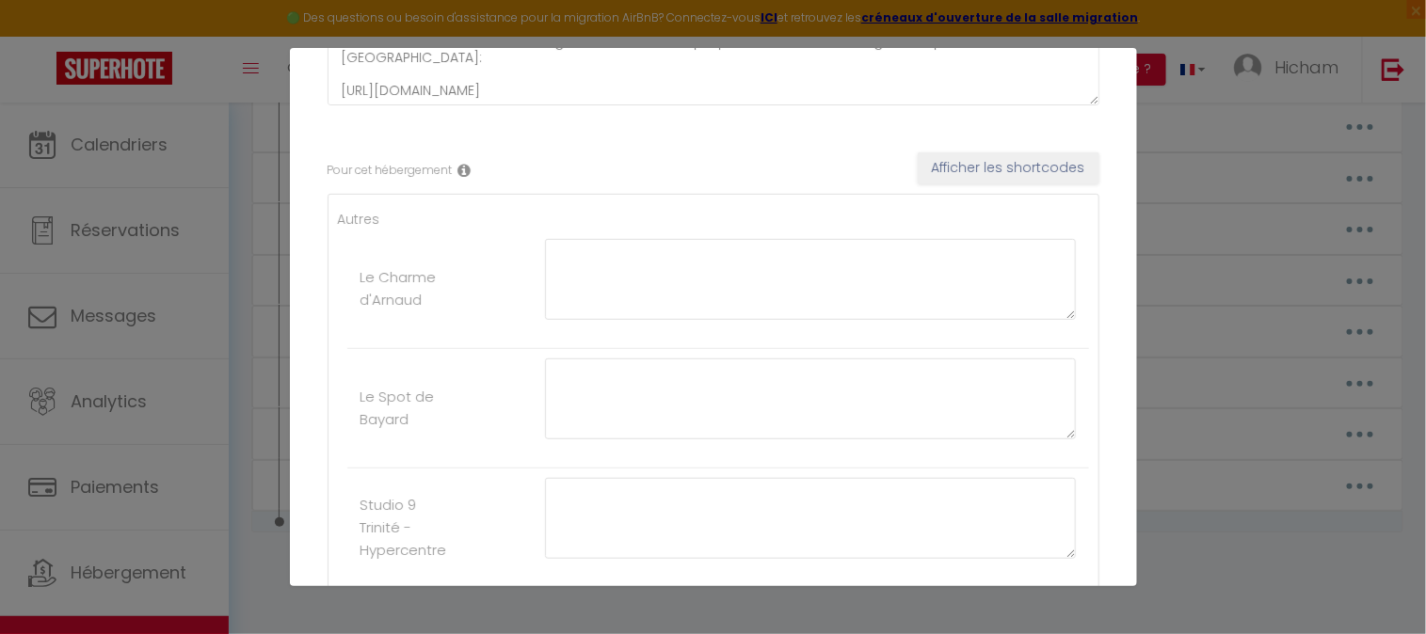
scroll to position [391, 0]
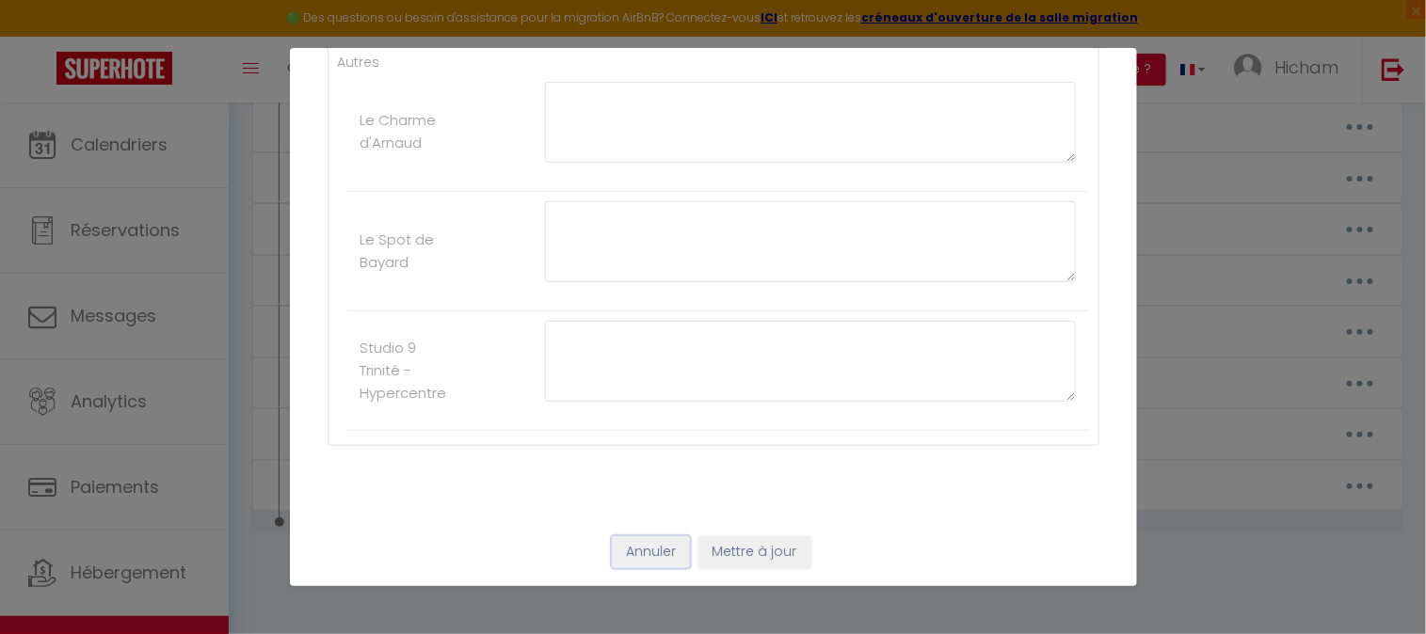
click at [631, 562] on button "Annuler" at bounding box center [651, 552] width 78 height 32
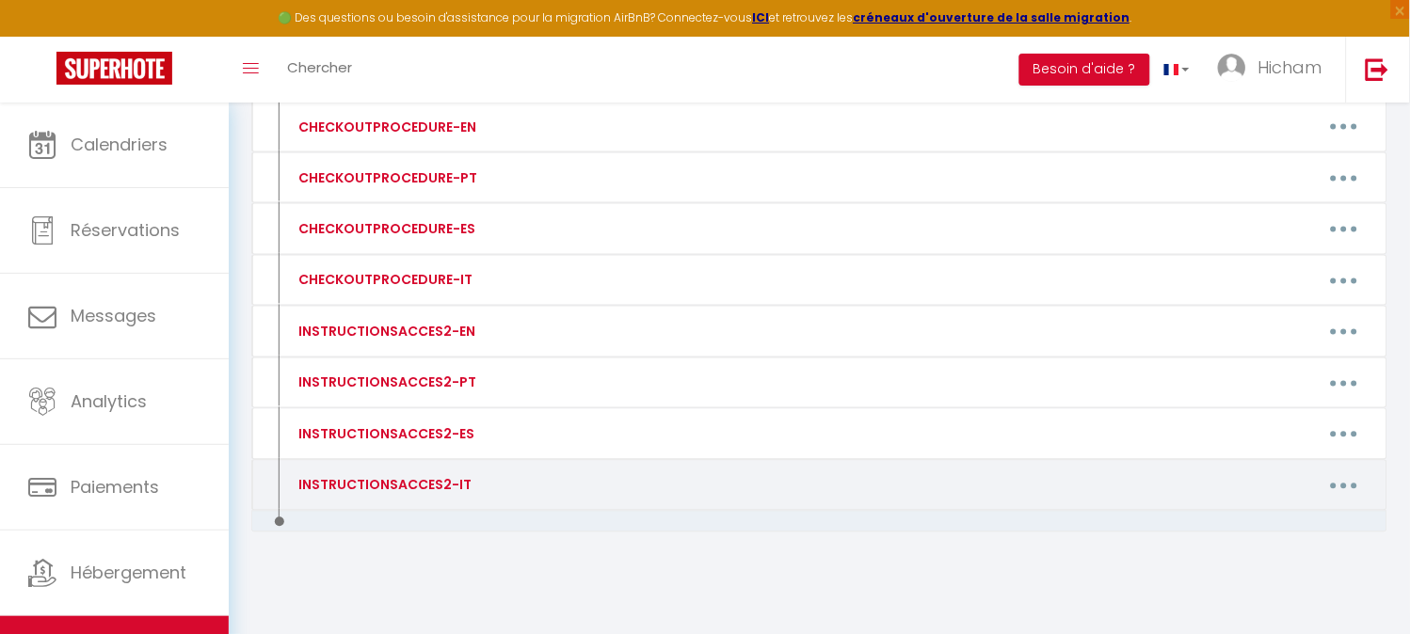
click at [1351, 482] on button "button" at bounding box center [1343, 486] width 53 height 30
click at [1293, 521] on link "Editer" at bounding box center [1294, 529] width 139 height 32
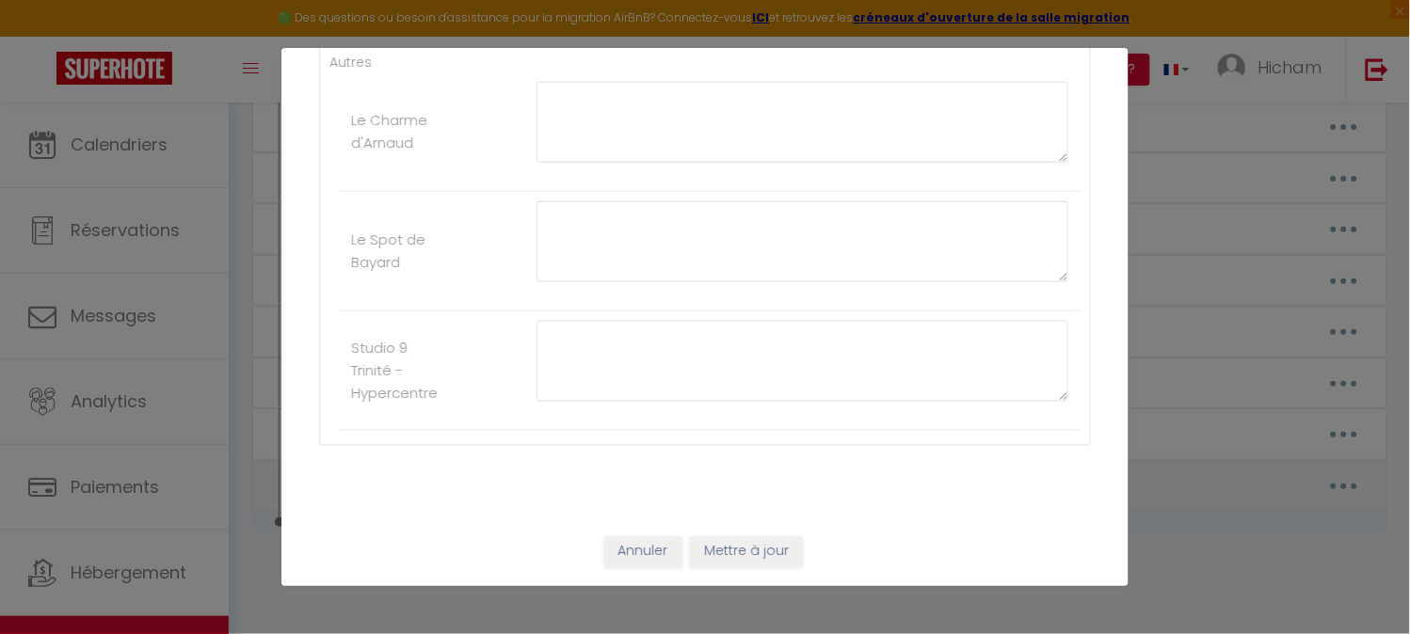
type input "INSTRUCTIONSACCES2-IT"
type textarea "[PERSON_NAME] solo arrivare con le tue [PERSON_NAME], perché nell'appartamento …"
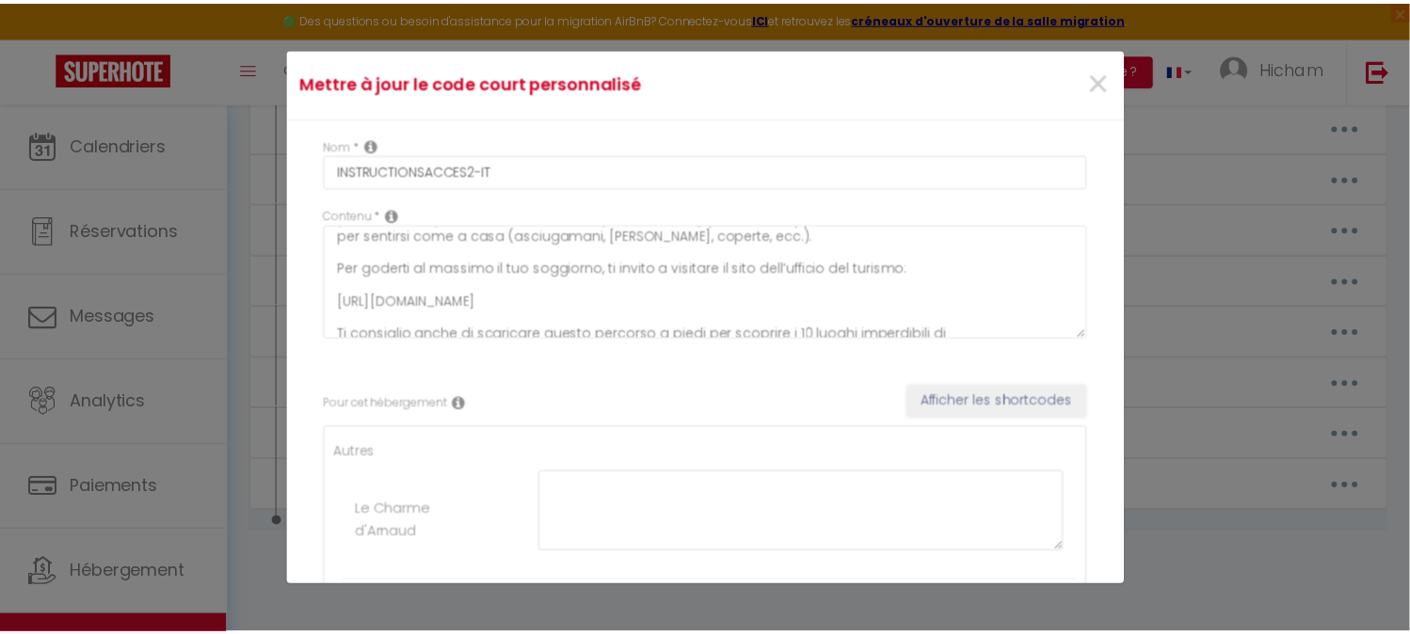
scroll to position [0, 0]
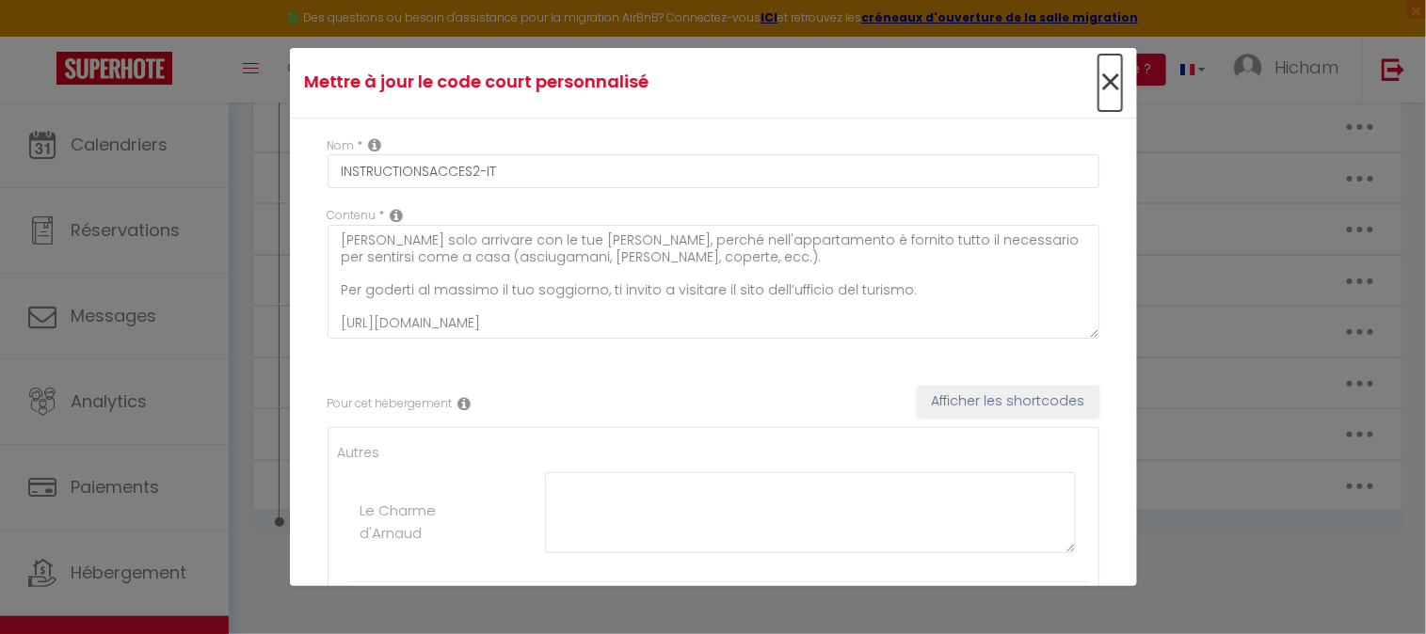
click at [1098, 82] on span "×" at bounding box center [1110, 83] width 24 height 56
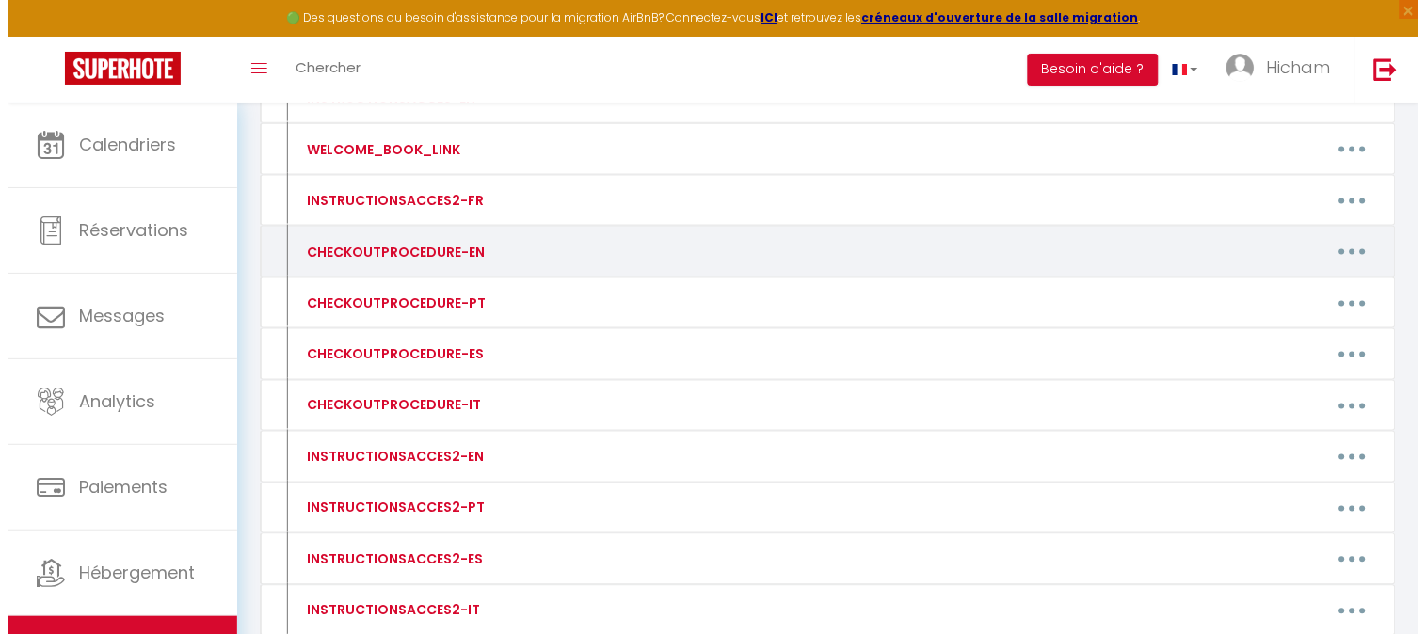
scroll to position [583, 0]
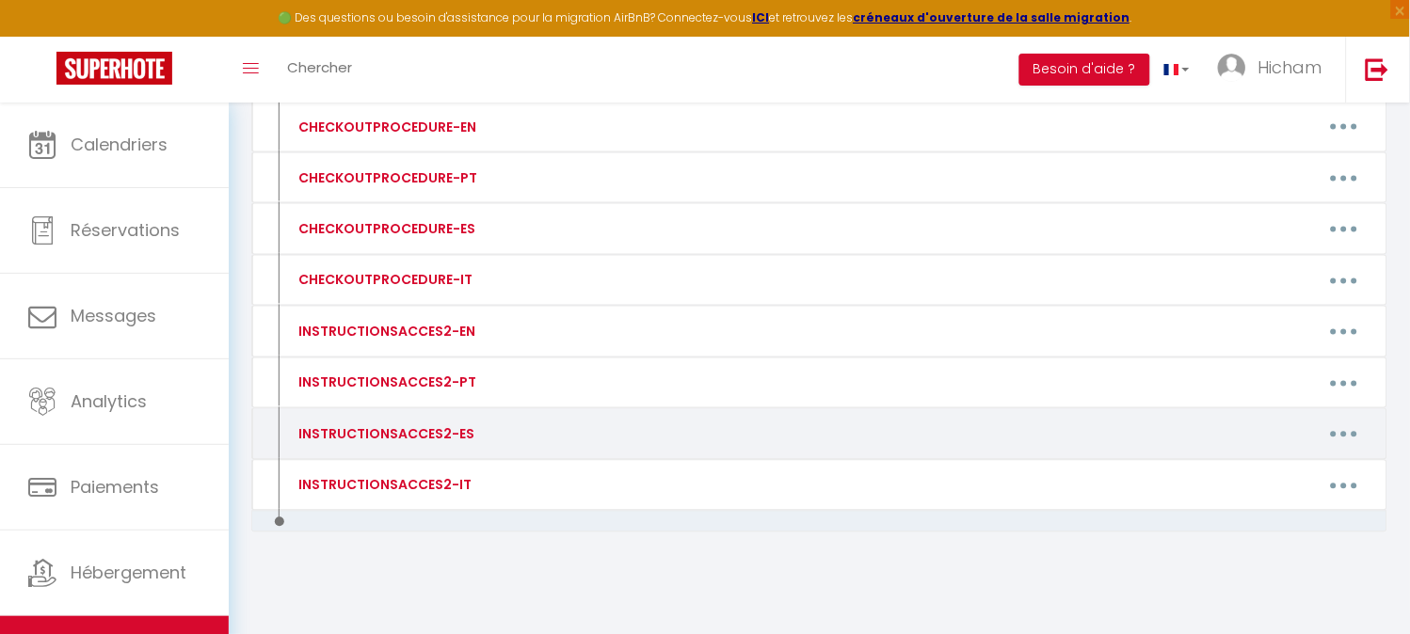
click at [1348, 426] on button "button" at bounding box center [1343, 435] width 53 height 30
click at [1269, 472] on link "Editer" at bounding box center [1294, 477] width 139 height 32
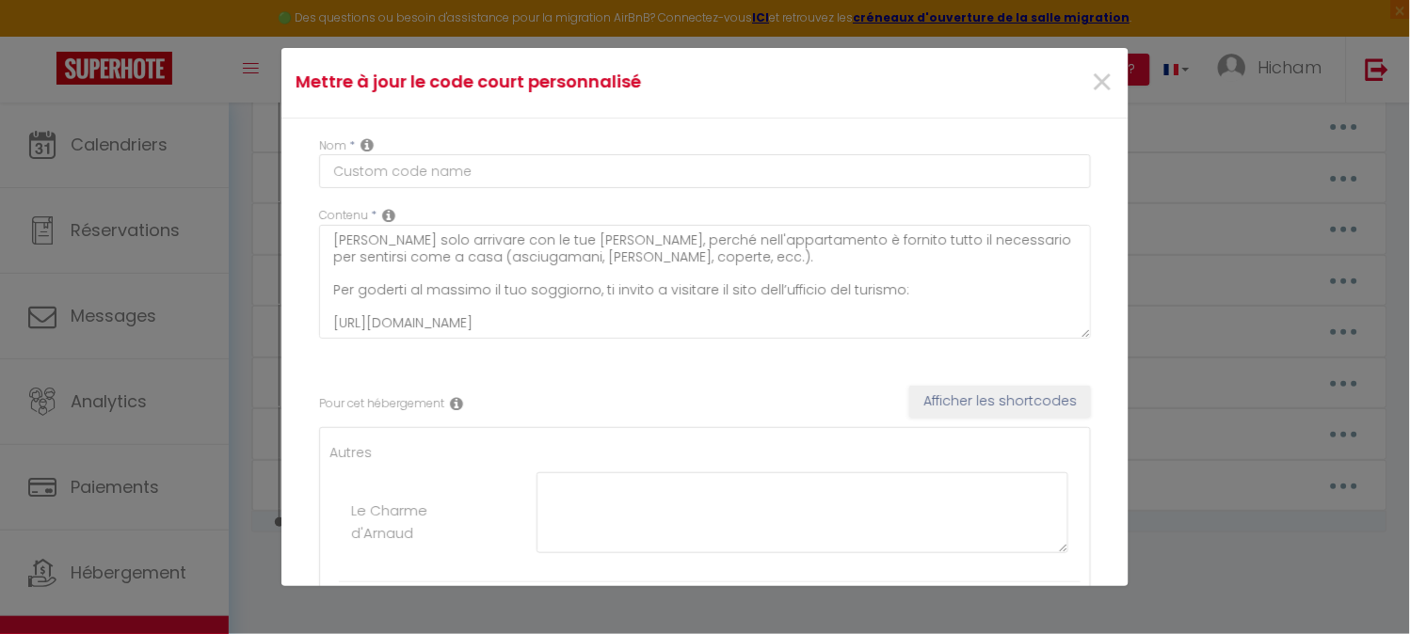
type input "INSTRUCTIONSACCES2-ES"
type textarea "Solo tiene que venir con sus maletas, ya que todo está disponible en el apartam…"
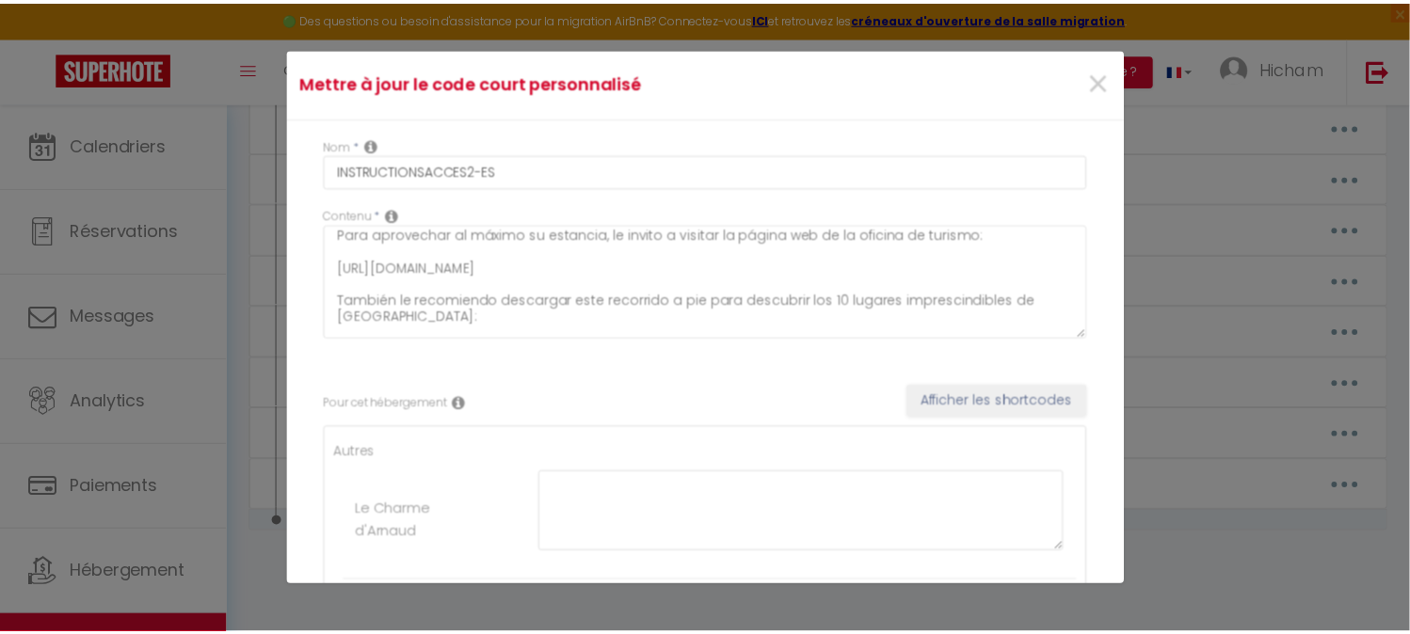
scroll to position [81, 0]
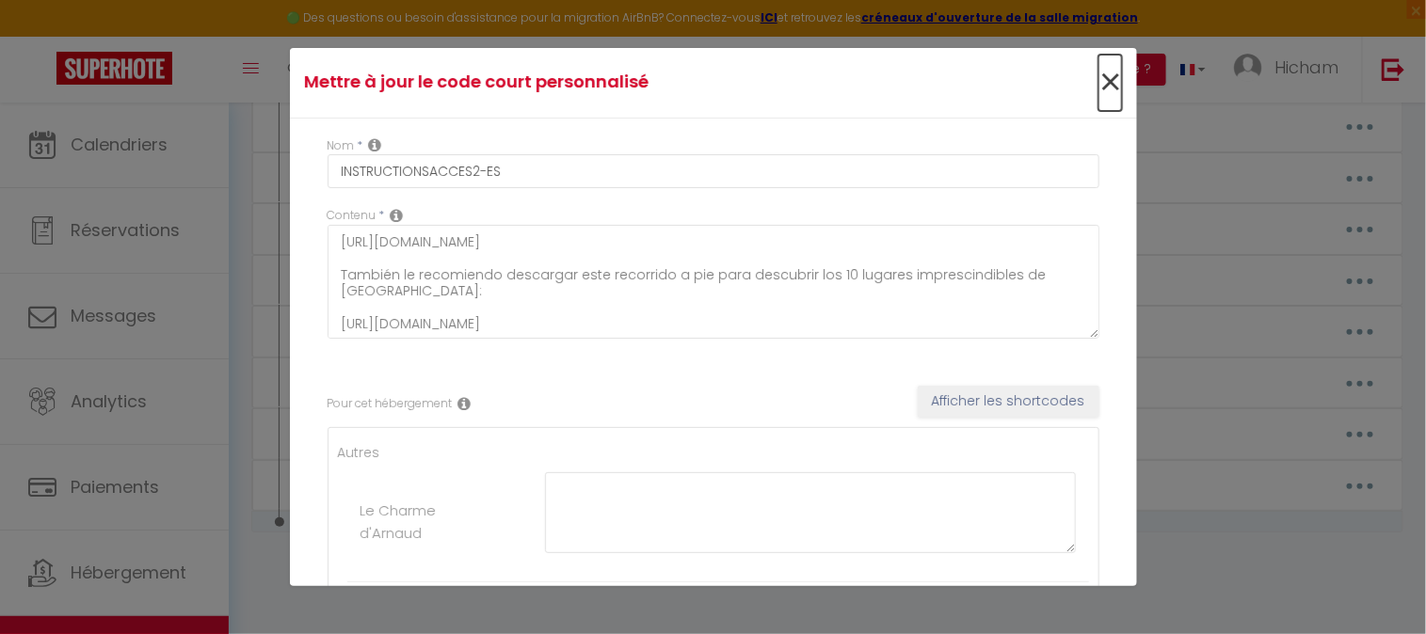
click at [1103, 82] on span "×" at bounding box center [1110, 83] width 24 height 56
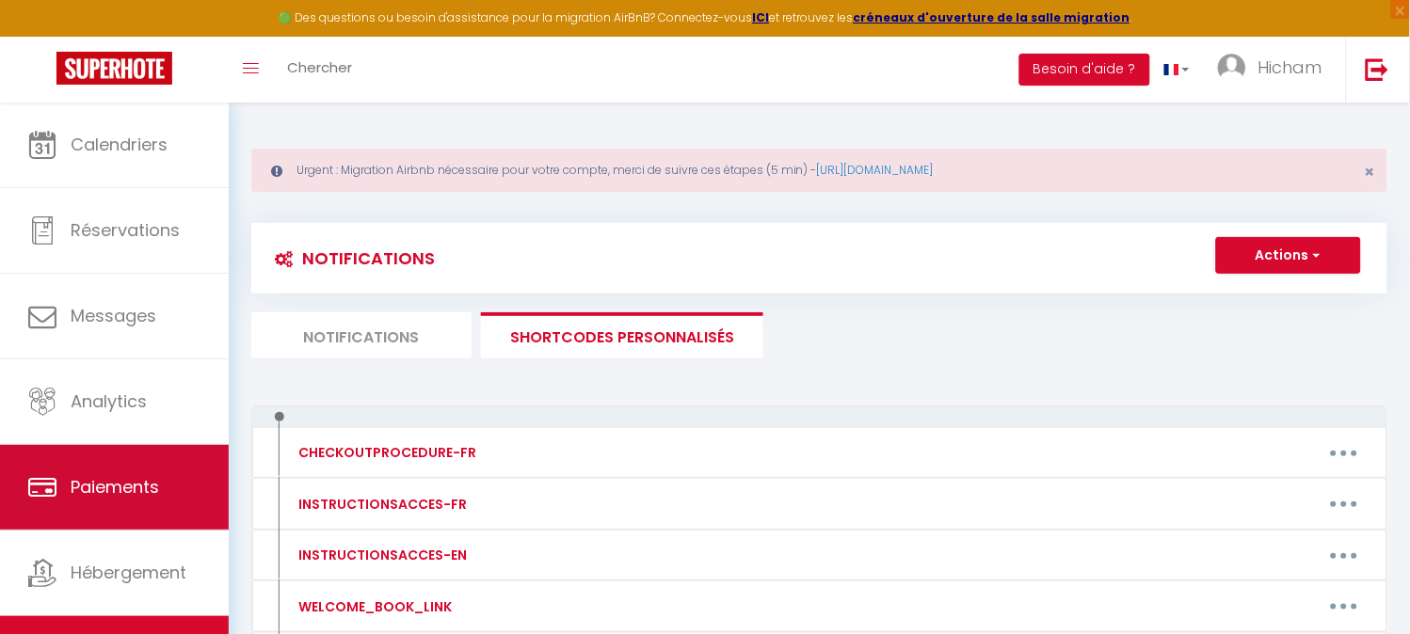
scroll to position [25, 0]
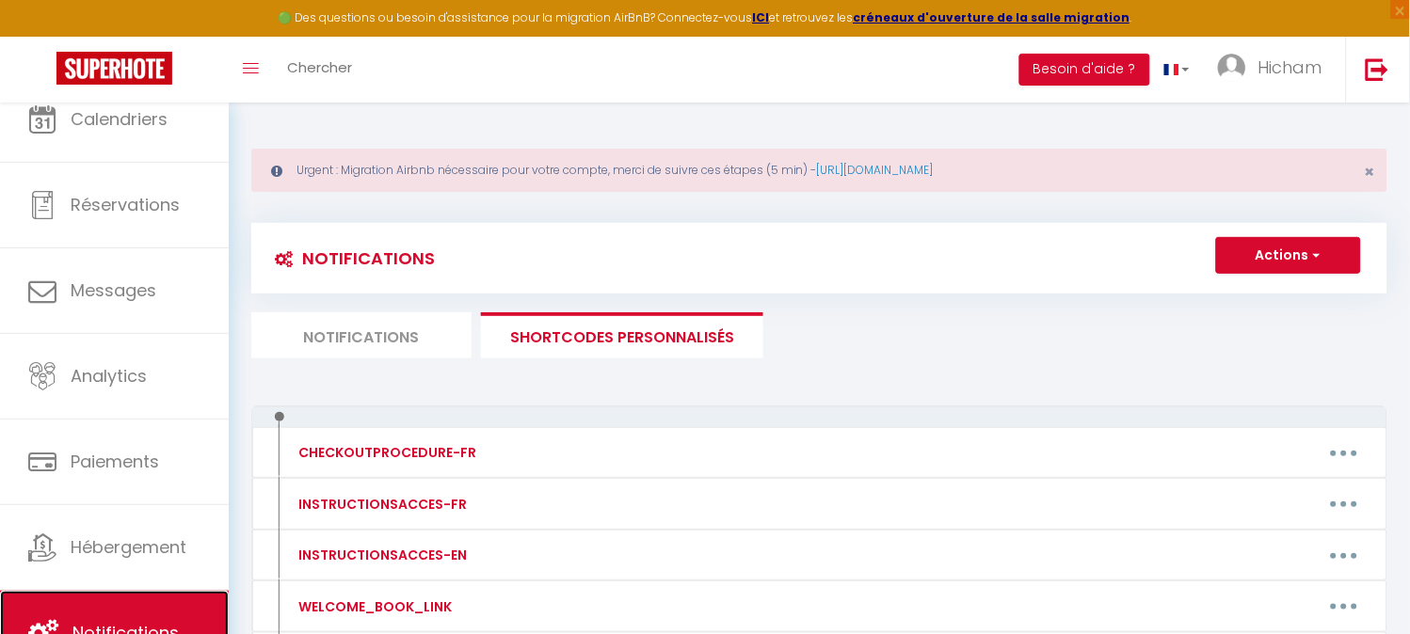
click at [146, 610] on link "Notifications" at bounding box center [114, 633] width 229 height 85
click at [377, 335] on li "Notifications" at bounding box center [361, 335] width 220 height 46
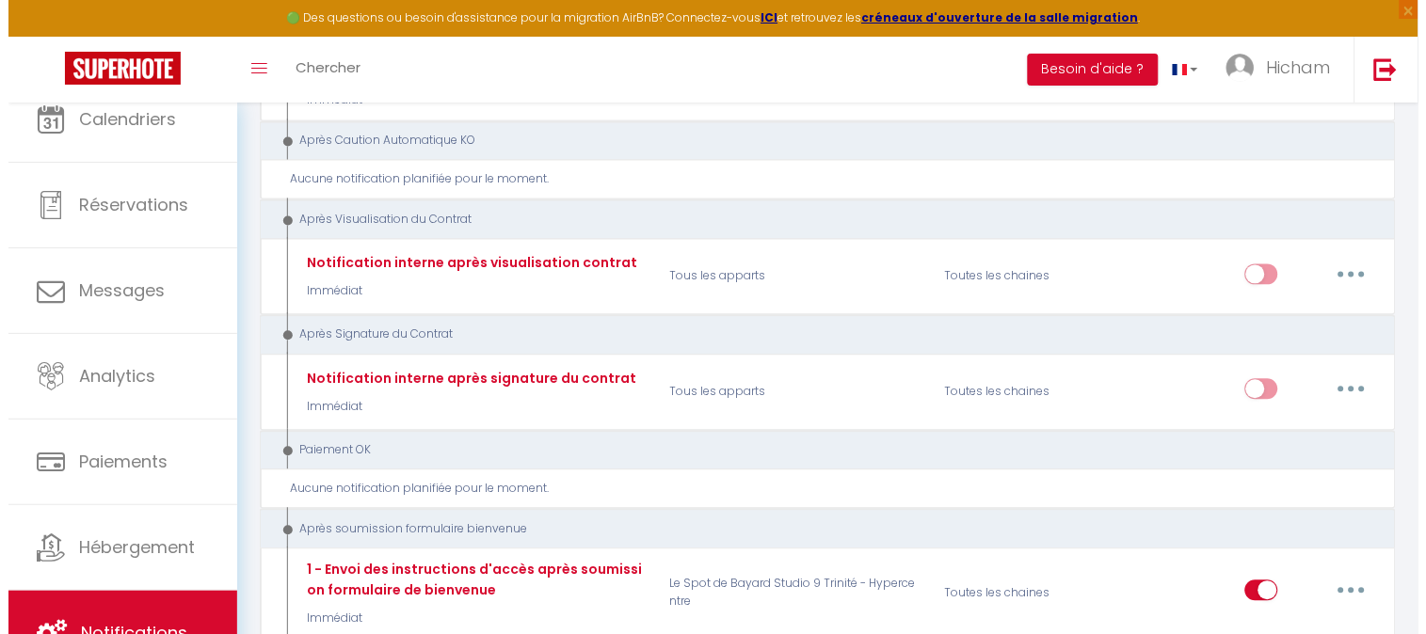
scroll to position [2613, 0]
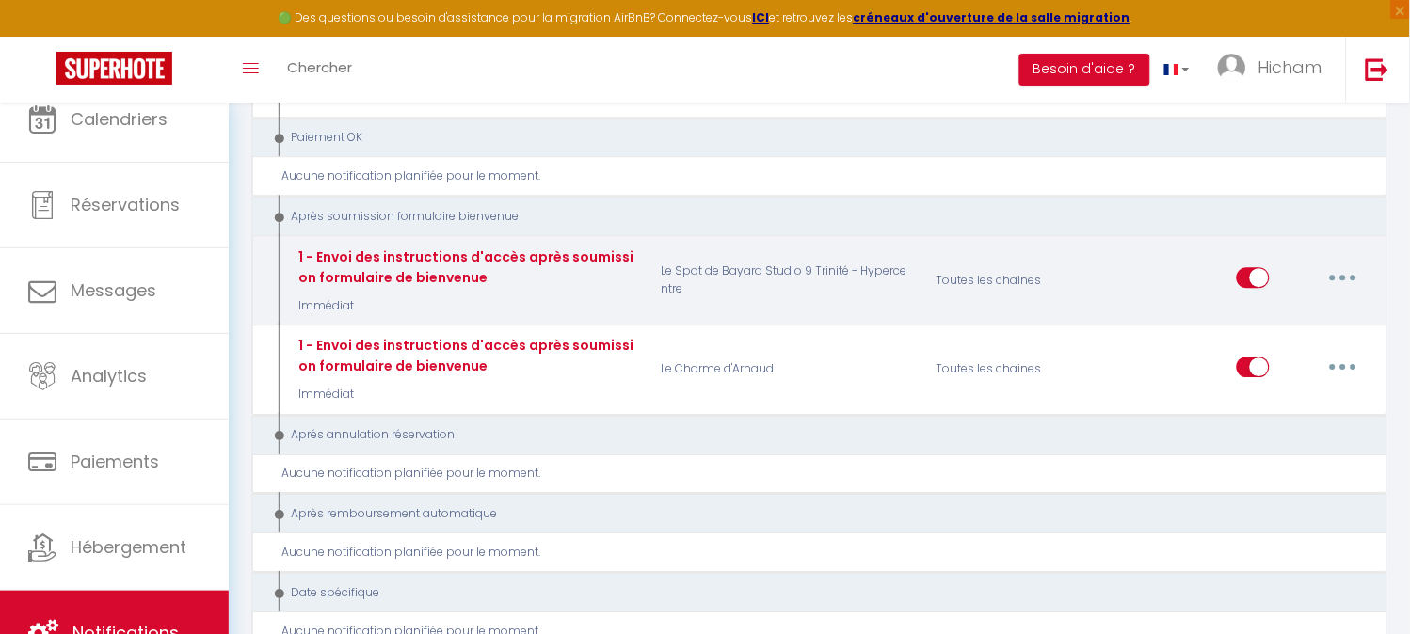
click at [1346, 275] on icon "button" at bounding box center [1343, 278] width 6 height 6
click at [1319, 305] on link "Editer" at bounding box center [1293, 321] width 139 height 32
checkbox input "true"
checkbox input "false"
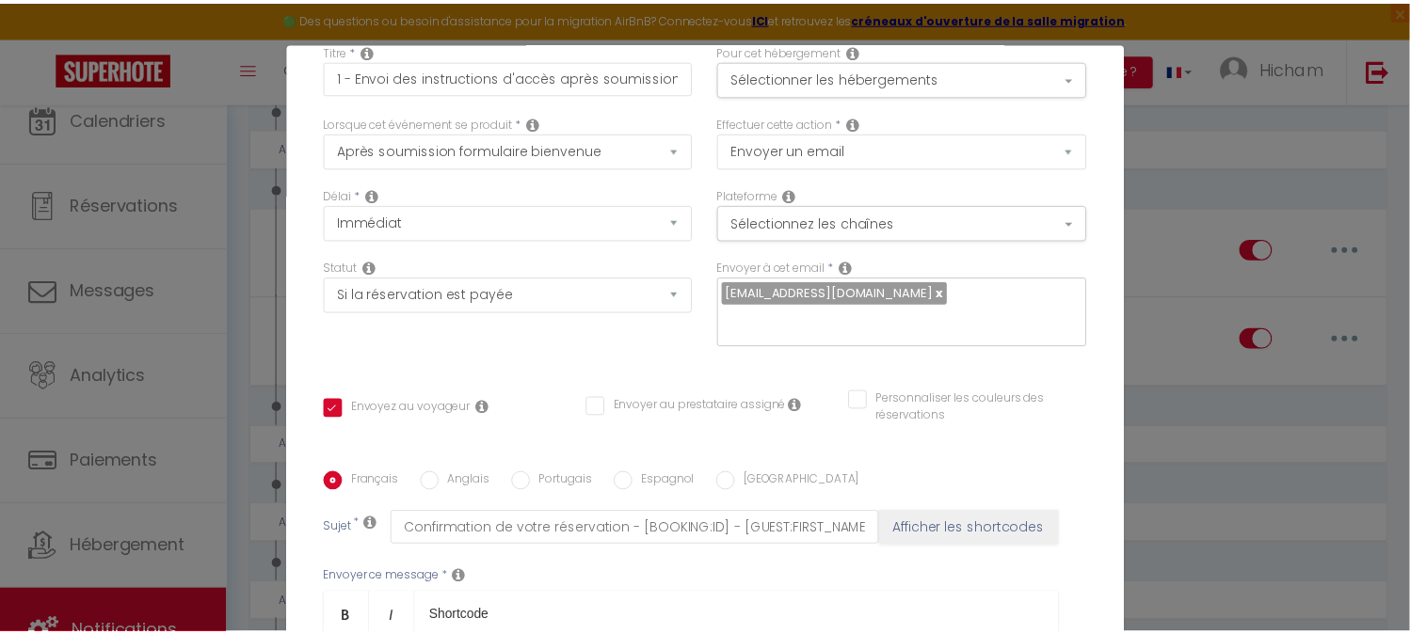
scroll to position [0, 0]
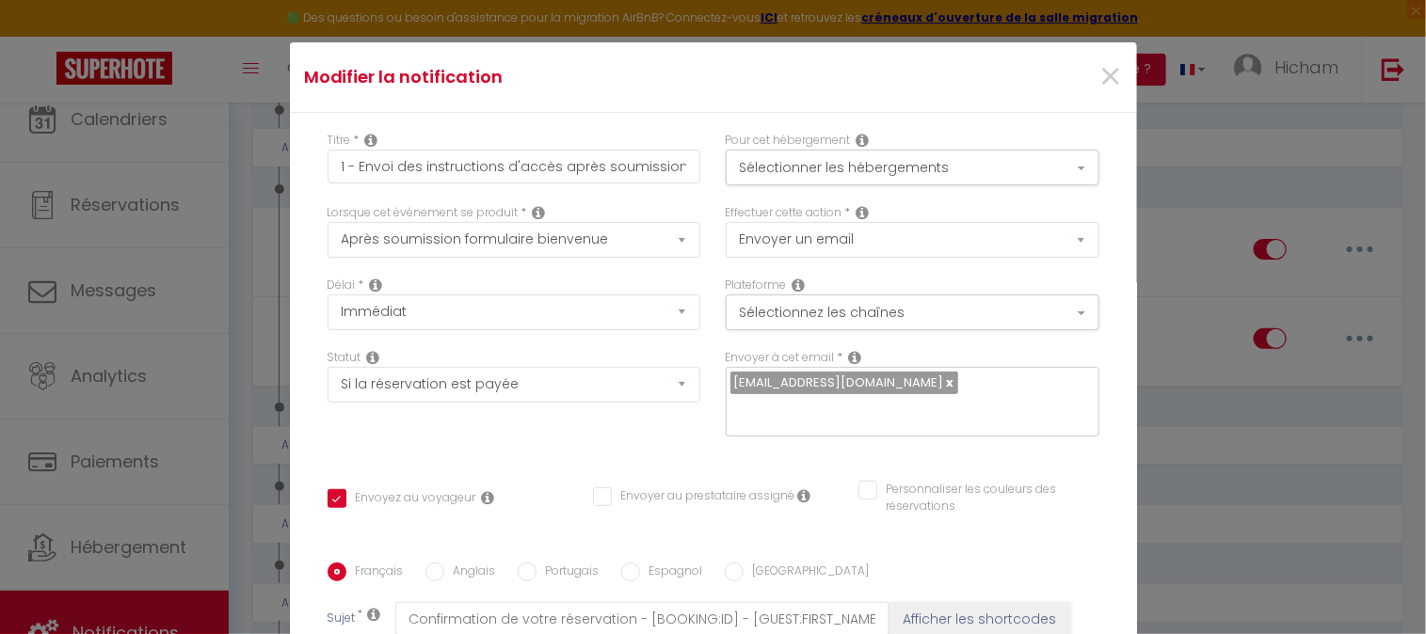
click at [1309, 136] on div "Modifier la notification × Titre * 1 - Envoi des instructions d'accès après sou…" at bounding box center [713, 317] width 1426 height 634
click at [1101, 76] on div "×" at bounding box center [994, 76] width 281 height 41
click at [1098, 79] on span "×" at bounding box center [1110, 77] width 24 height 56
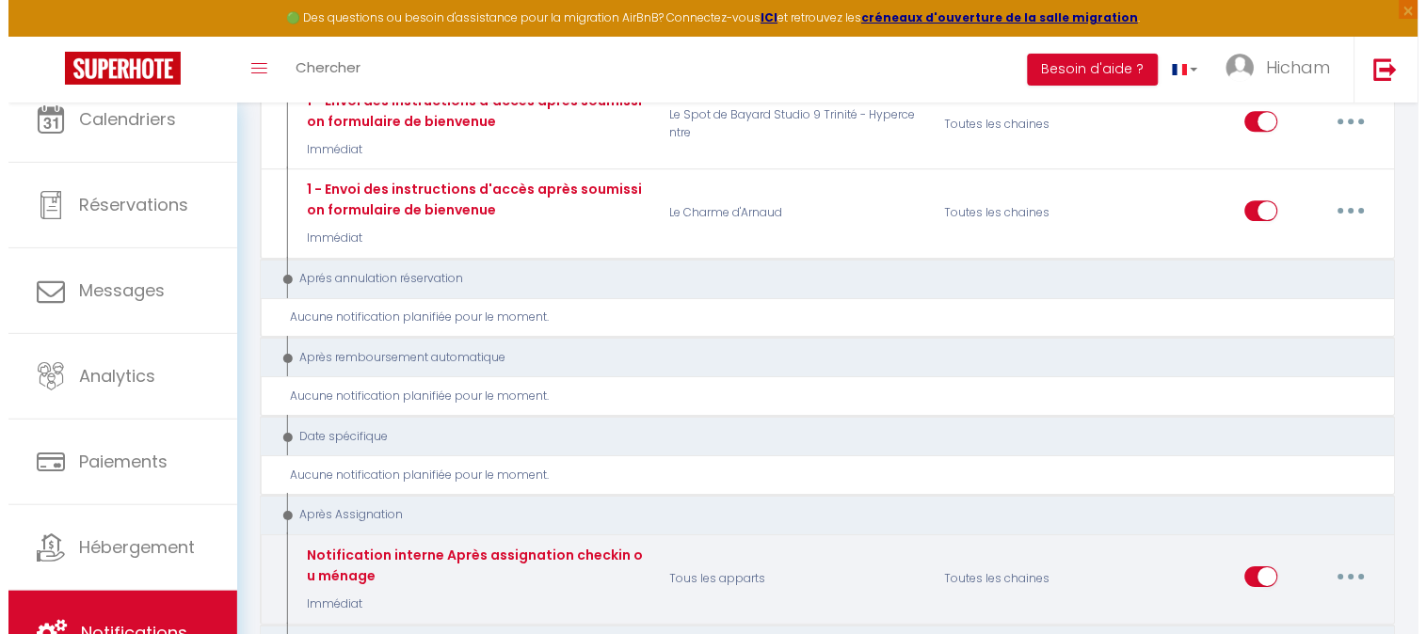
scroll to position [2613, 0]
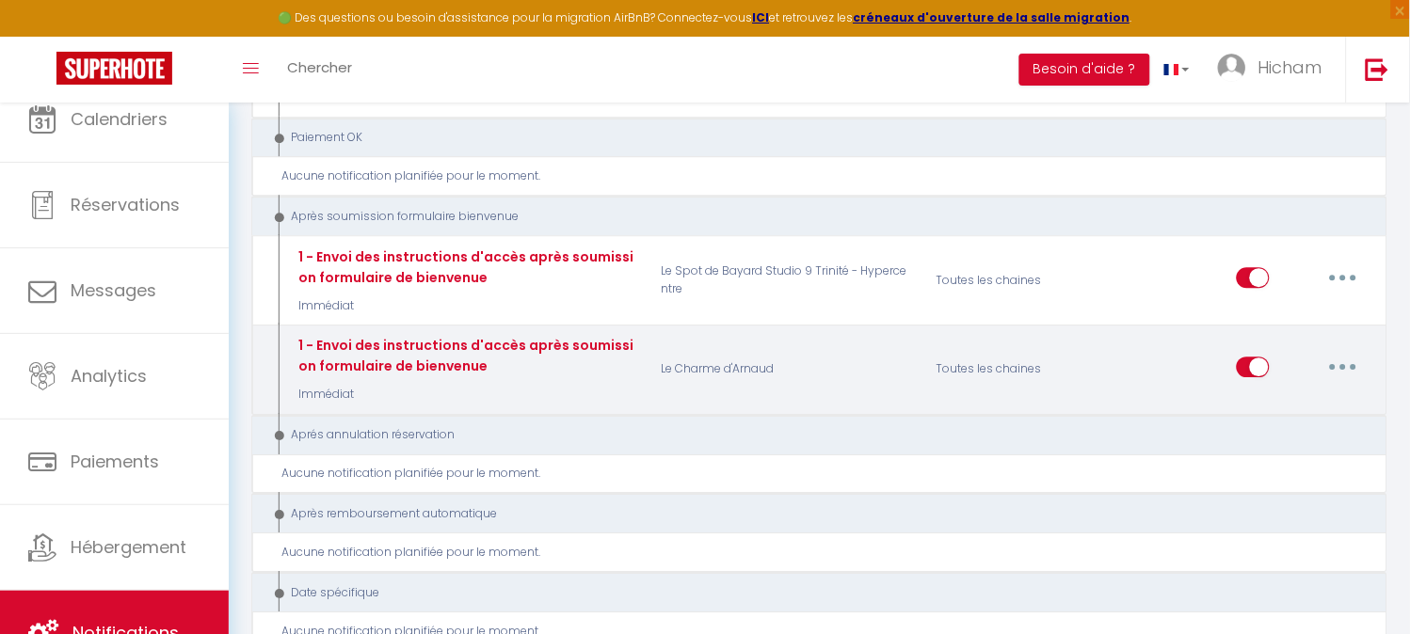
click at [1343, 352] on button "button" at bounding box center [1343, 367] width 53 height 30
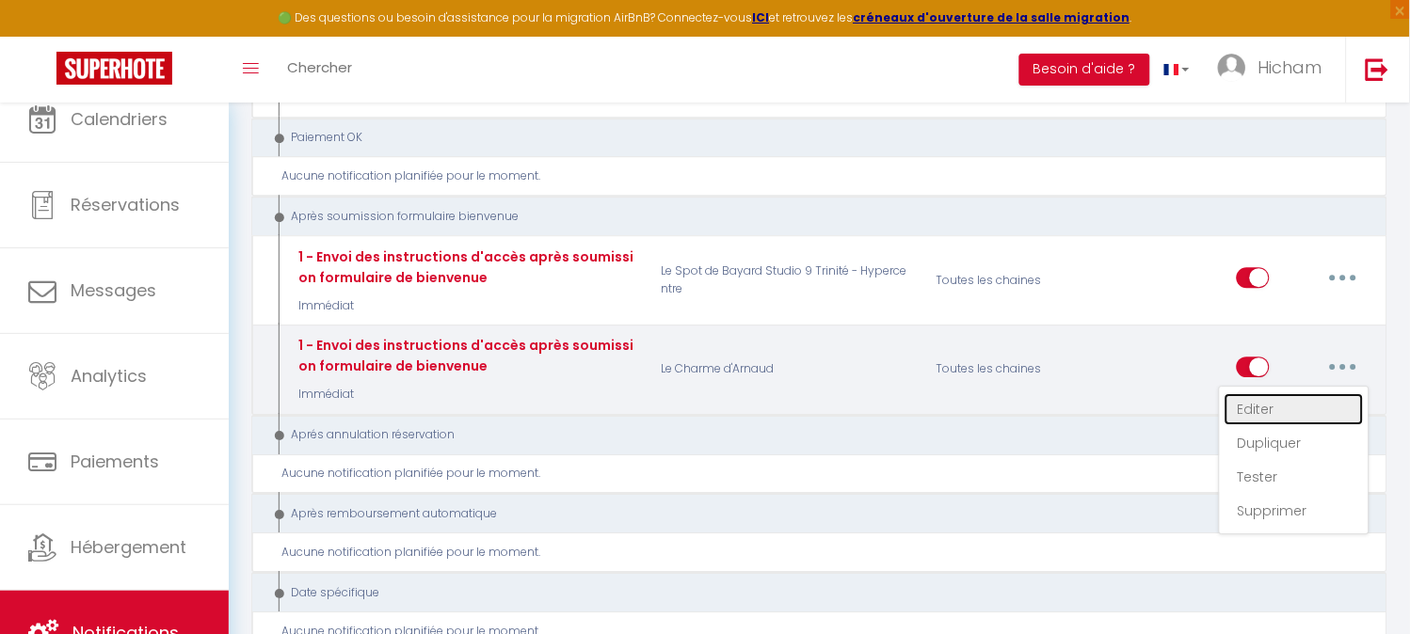
click at [1289, 393] on link "Editer" at bounding box center [1293, 409] width 139 height 32
checkbox input "true"
checkbox input "false"
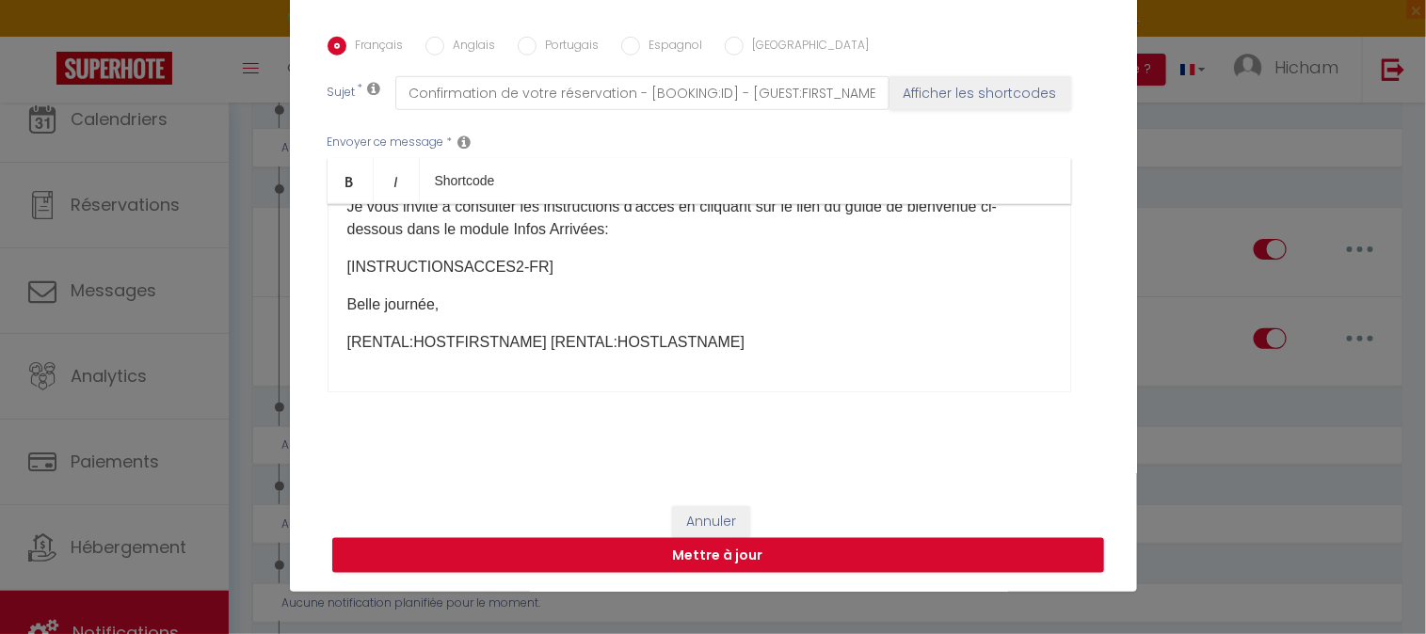
scroll to position [22, 0]
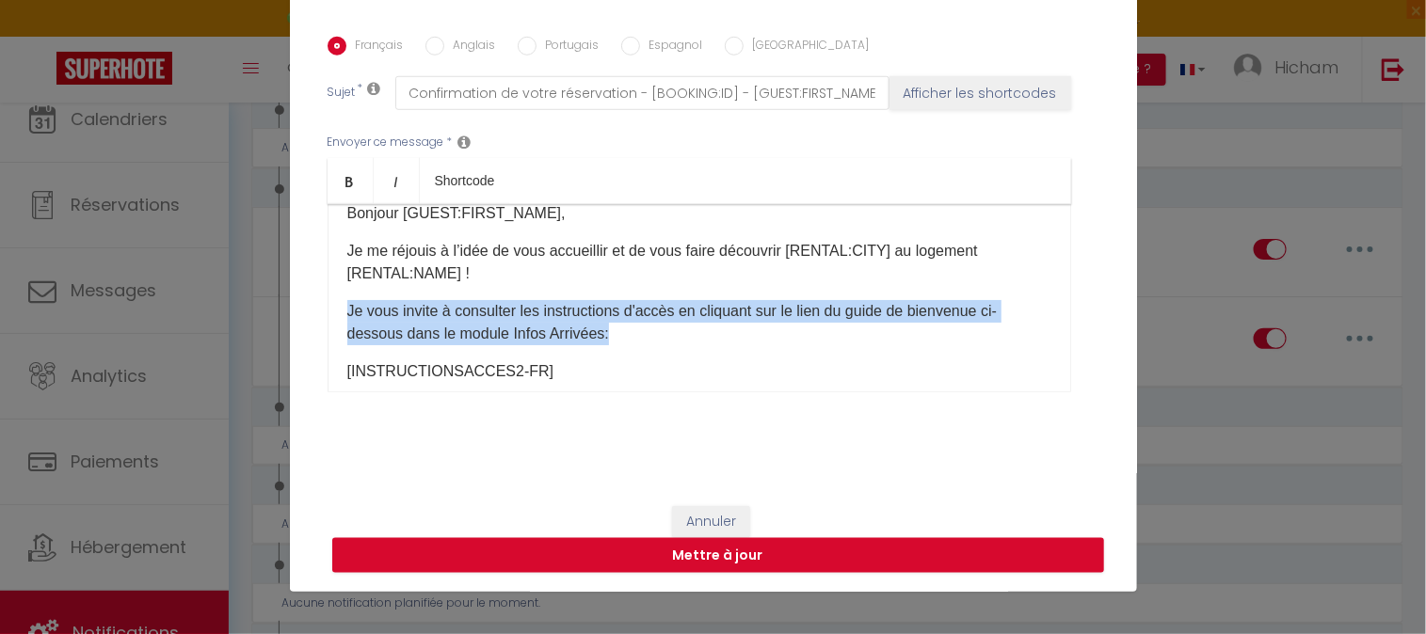
drag, startPoint x: 627, startPoint y: 340, endPoint x: 329, endPoint y: 313, distance: 298.5
click at [329, 313] on div "Bonjour [GUEST:FIRST_NAME], Je me réjouis à l’idée de vous accueillir et de vou…" at bounding box center [698, 298] width 743 height 188
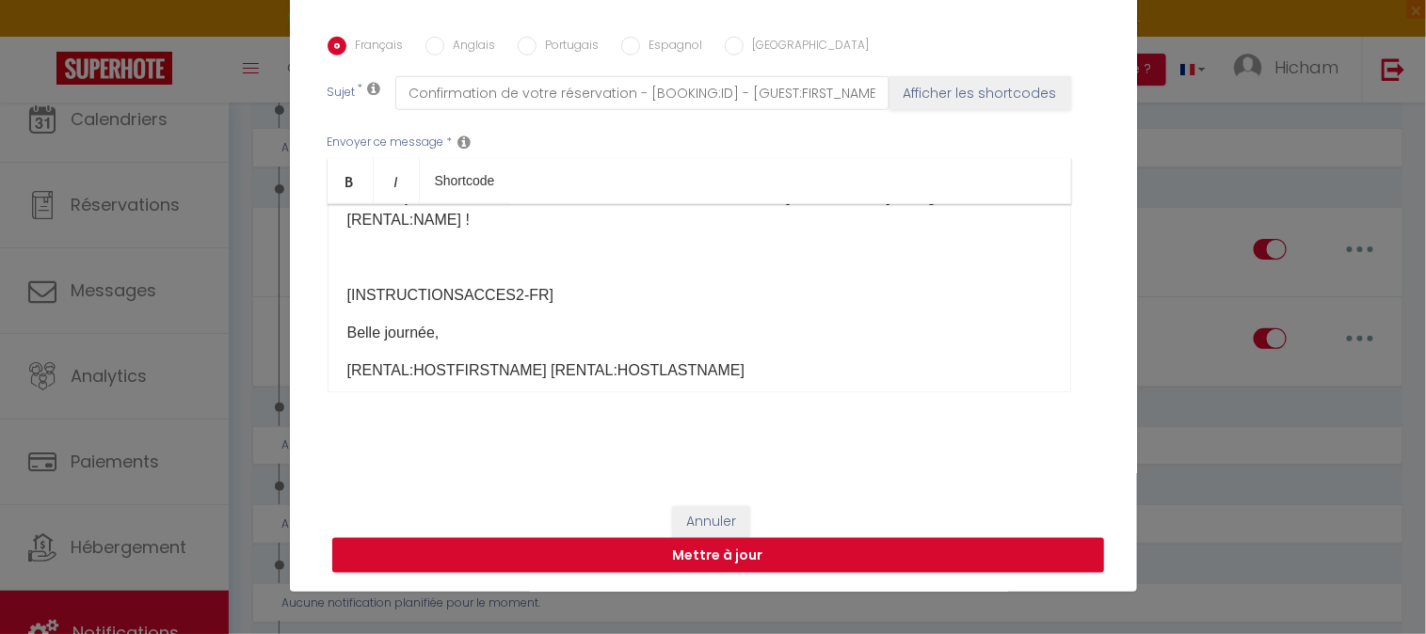
scroll to position [104, 0]
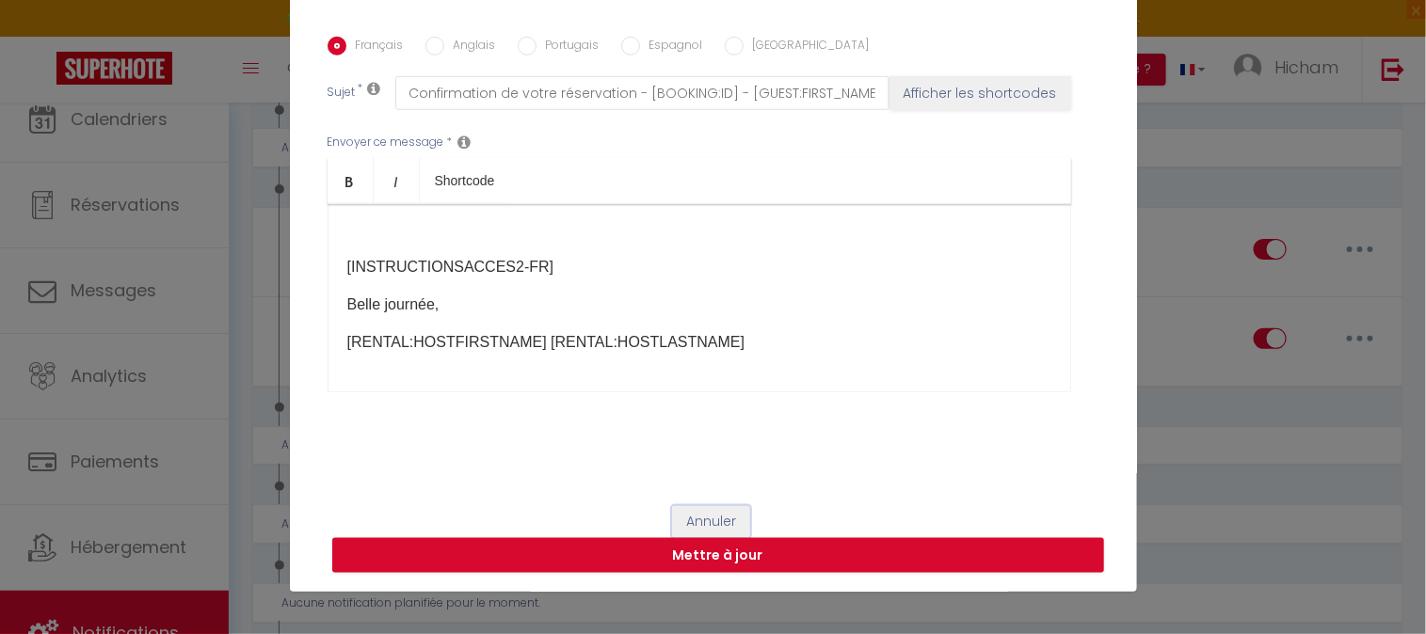
click at [697, 522] on button "Annuler" at bounding box center [711, 522] width 78 height 32
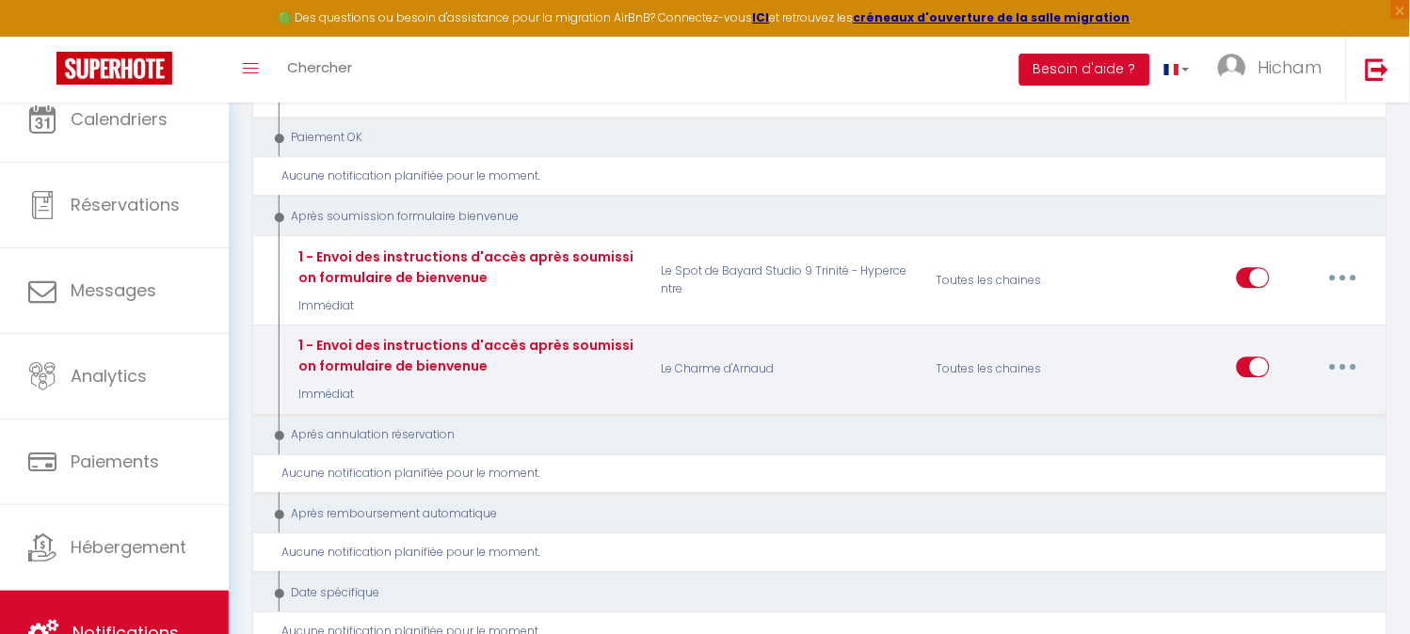
click at [1341, 352] on button "button" at bounding box center [1343, 367] width 53 height 30
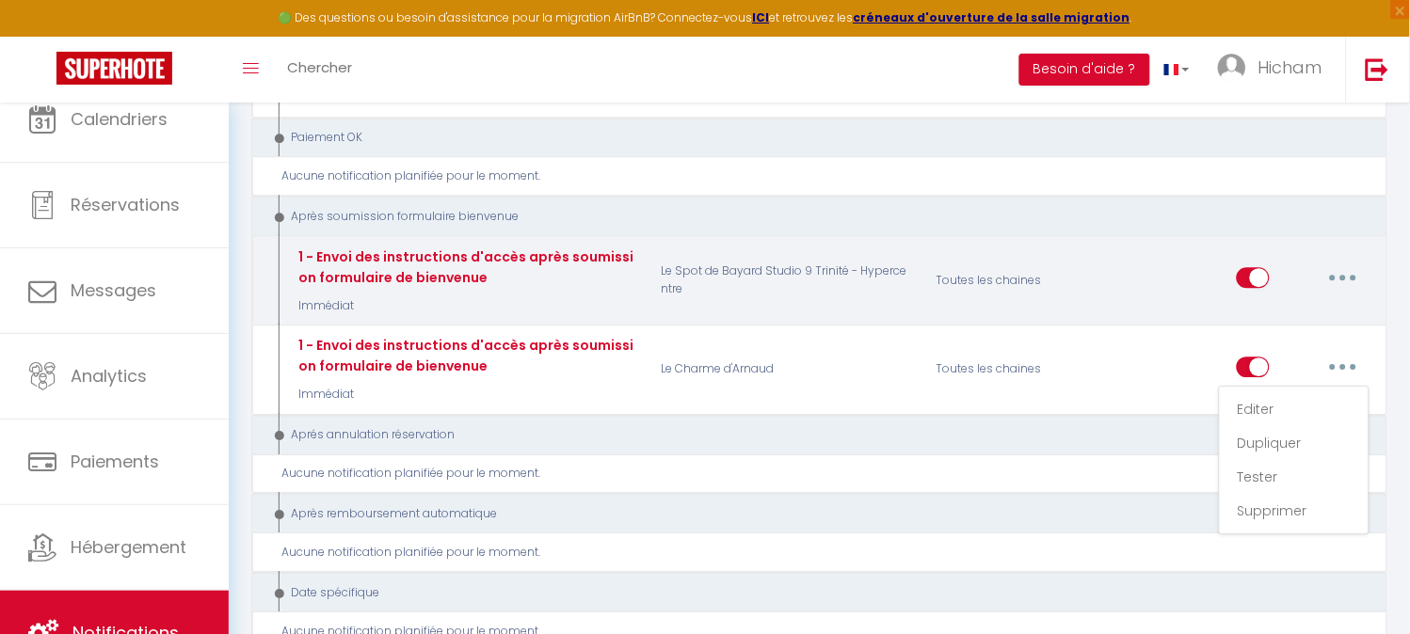
click at [838, 247] on p "Le Spot de Bayard Studio 9 Trinité - Hypercentre" at bounding box center [785, 281] width 275 height 69
click at [1334, 263] on button "button" at bounding box center [1343, 278] width 53 height 30
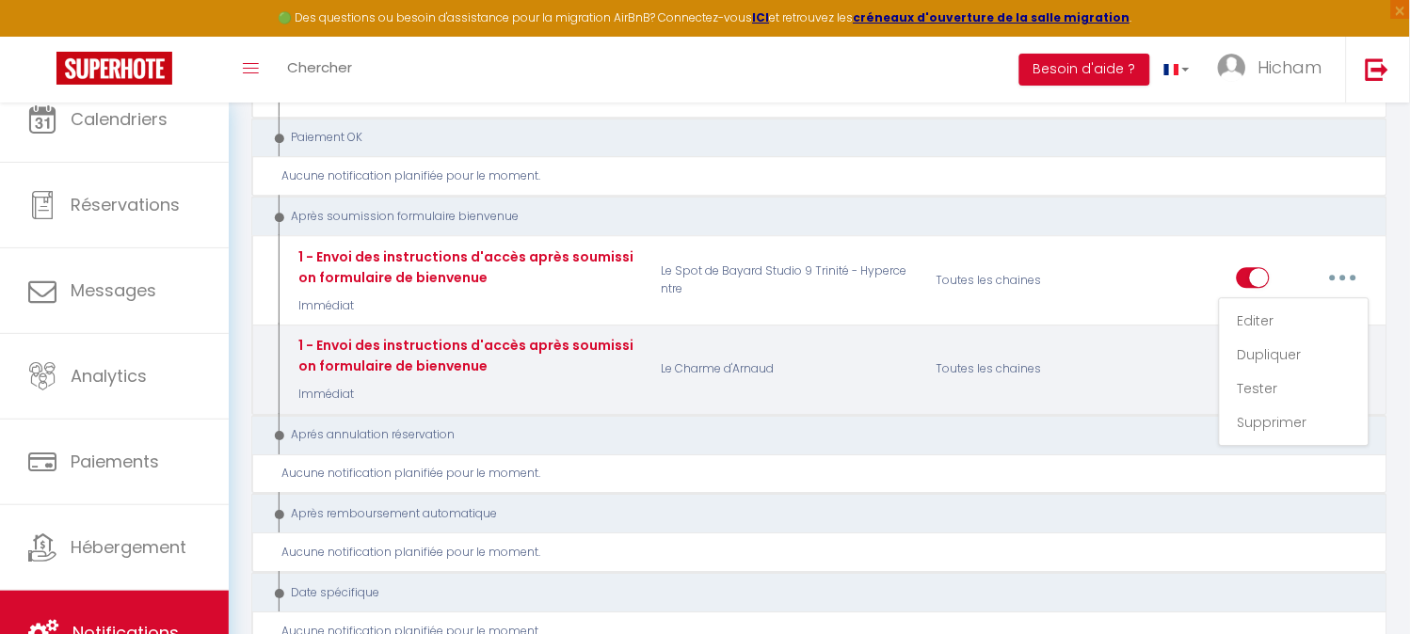
click at [1105, 335] on div "Toutes les chaines" at bounding box center [1015, 369] width 184 height 69
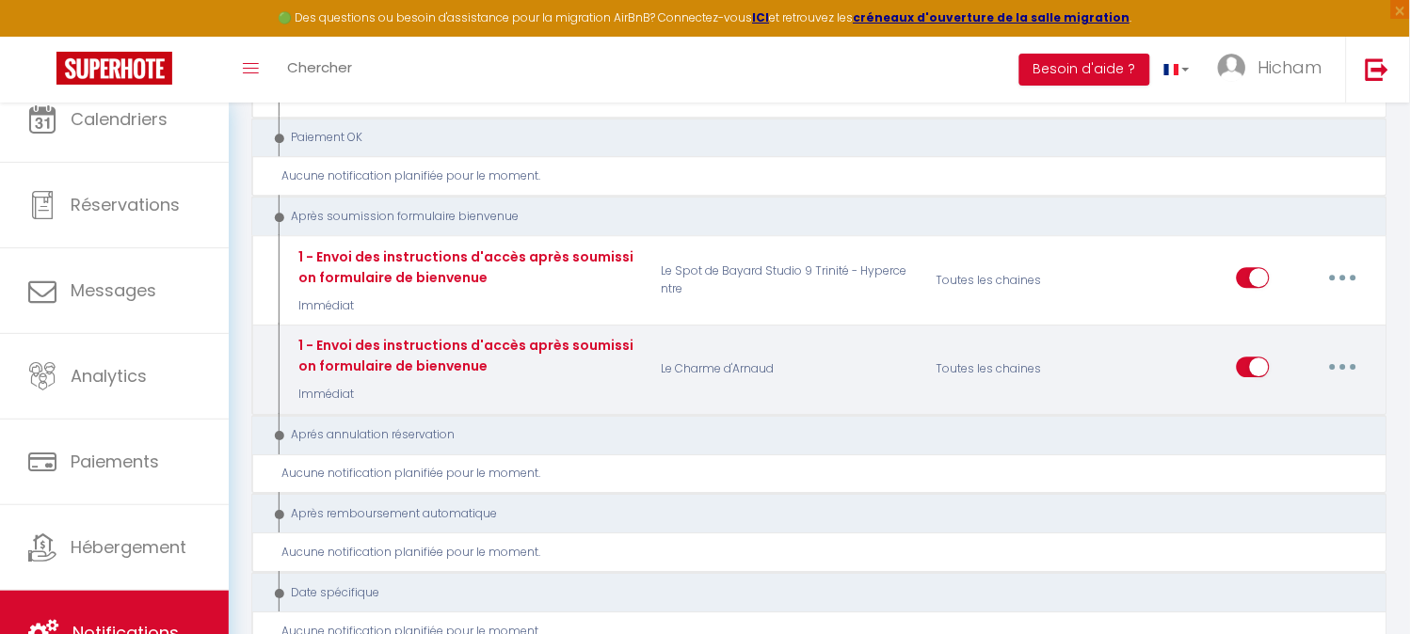
click at [1349, 352] on button "button" at bounding box center [1343, 367] width 53 height 30
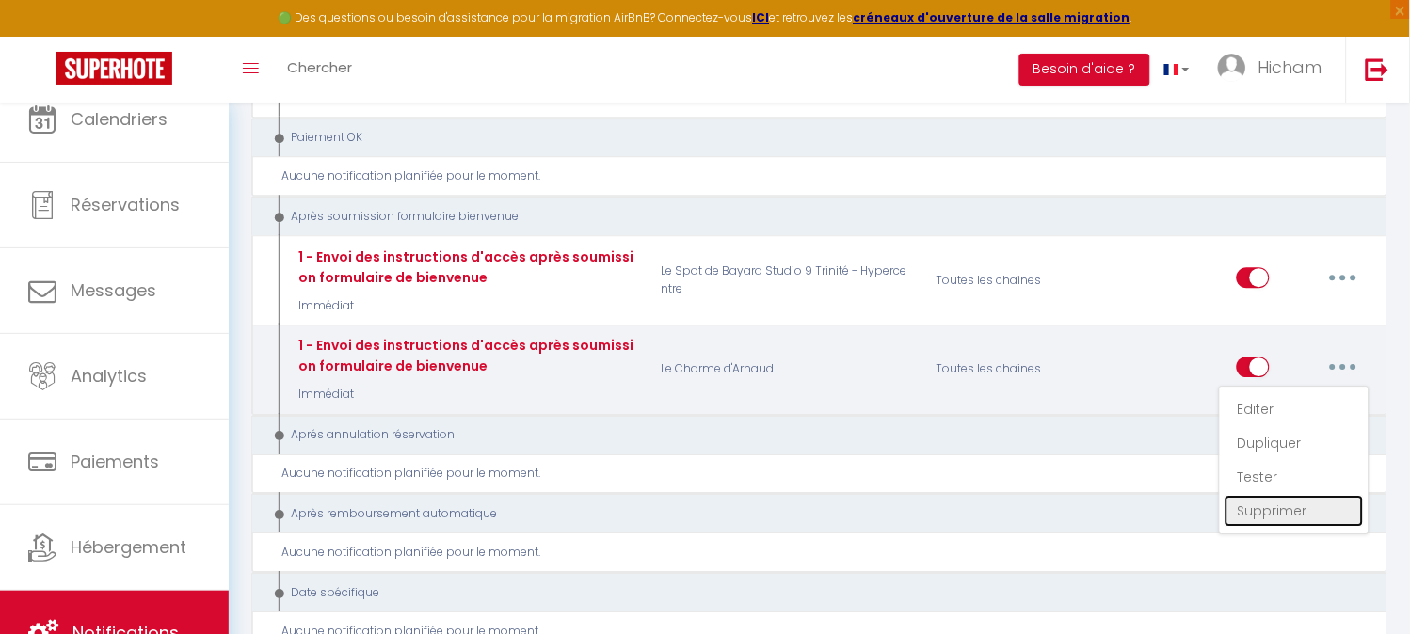
click at [1249, 495] on link "Supprimer" at bounding box center [1293, 511] width 139 height 32
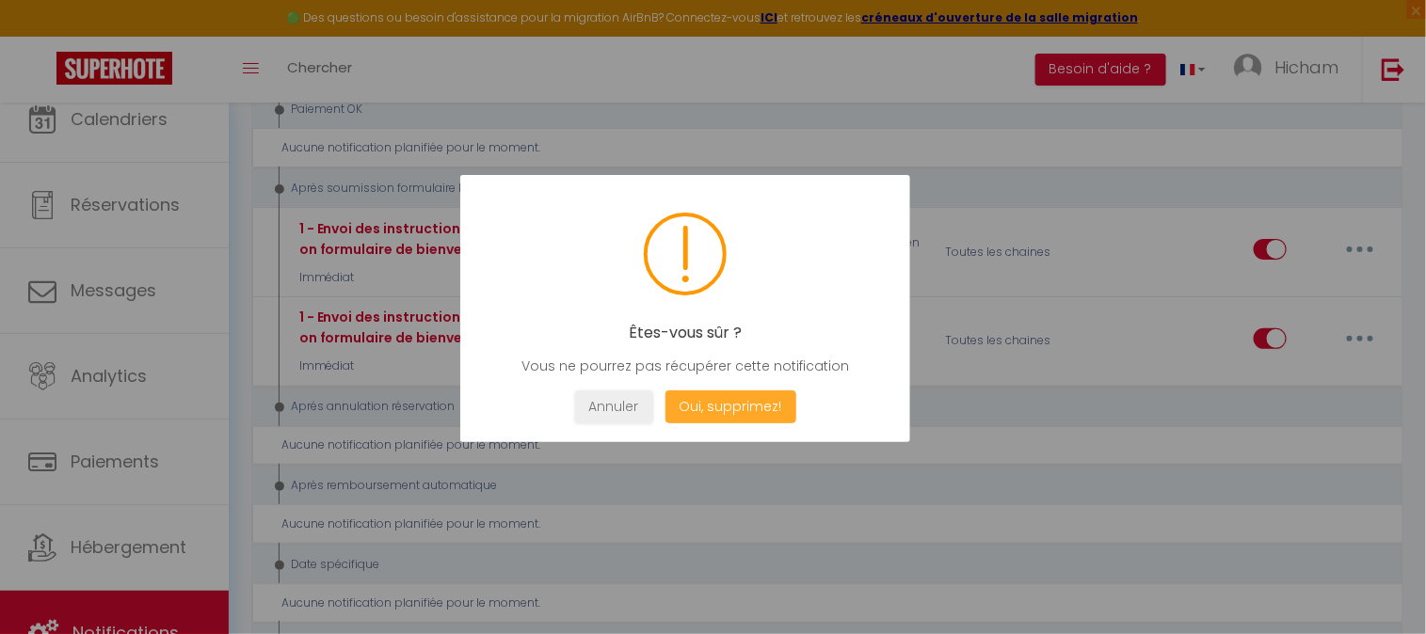
click at [734, 407] on button "Oui, supprimez!" at bounding box center [729, 407] width 131 height 33
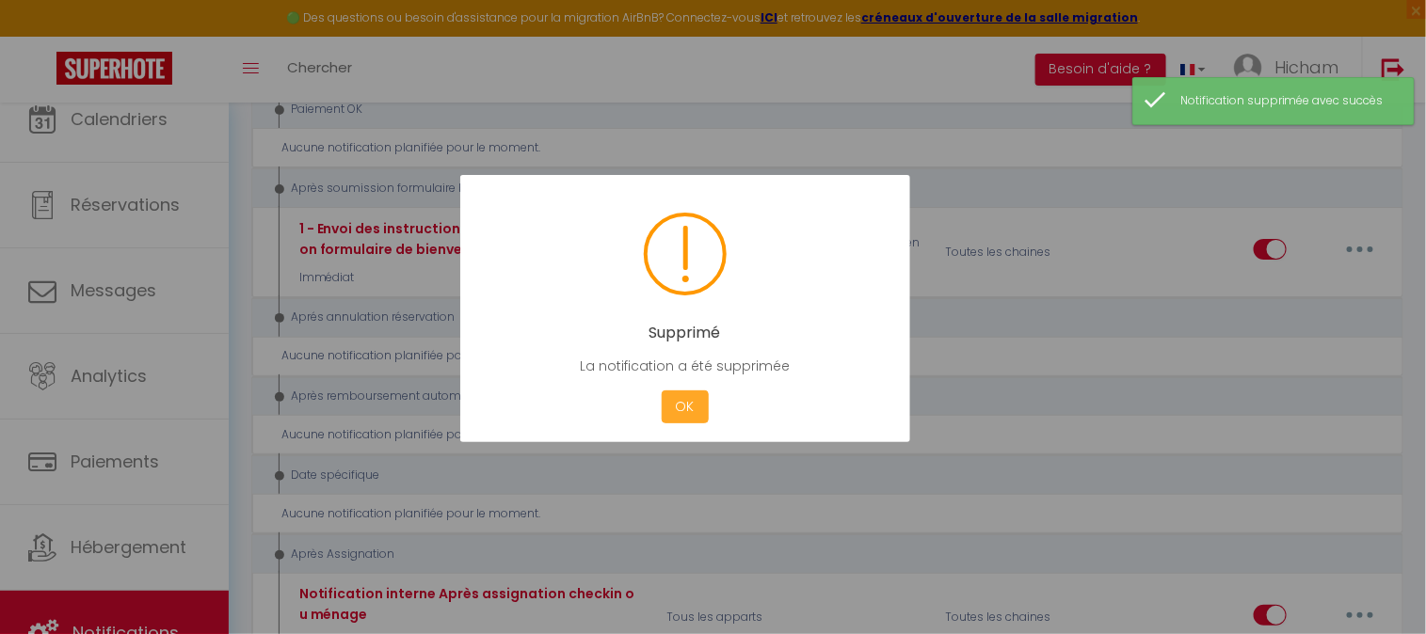
click at [682, 409] on button "OK" at bounding box center [685, 407] width 47 height 33
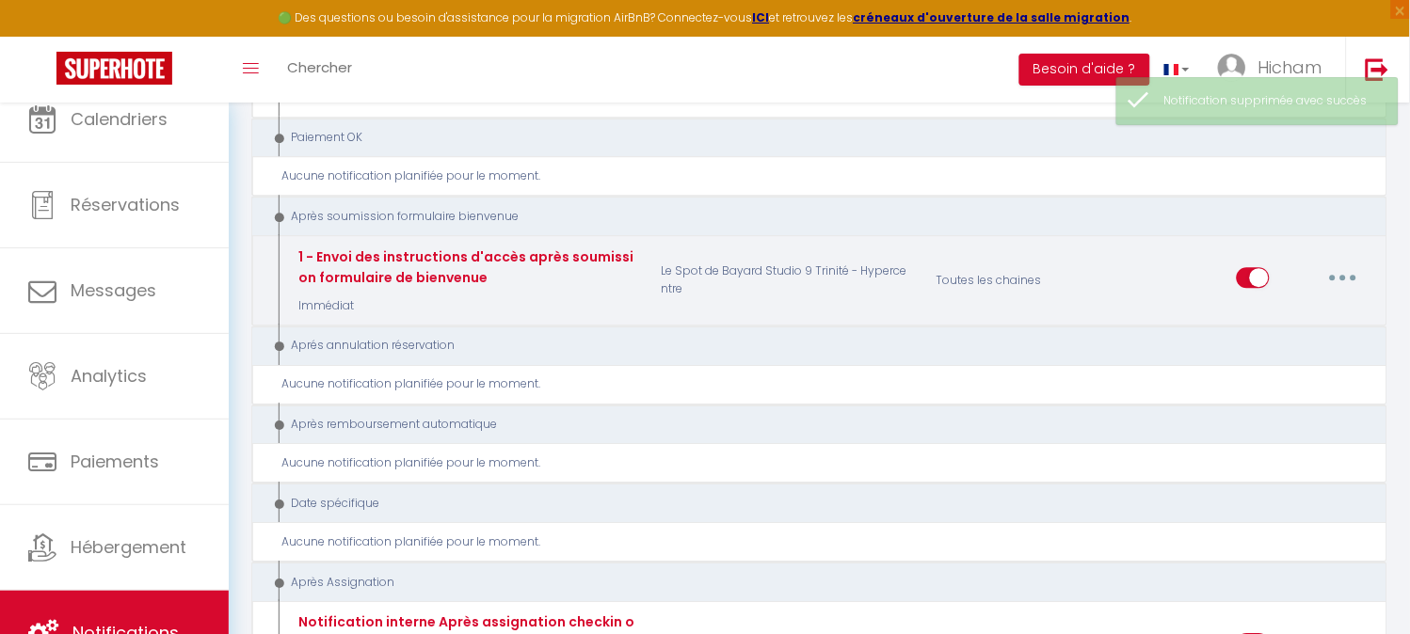
click at [1348, 263] on button "button" at bounding box center [1343, 278] width 53 height 30
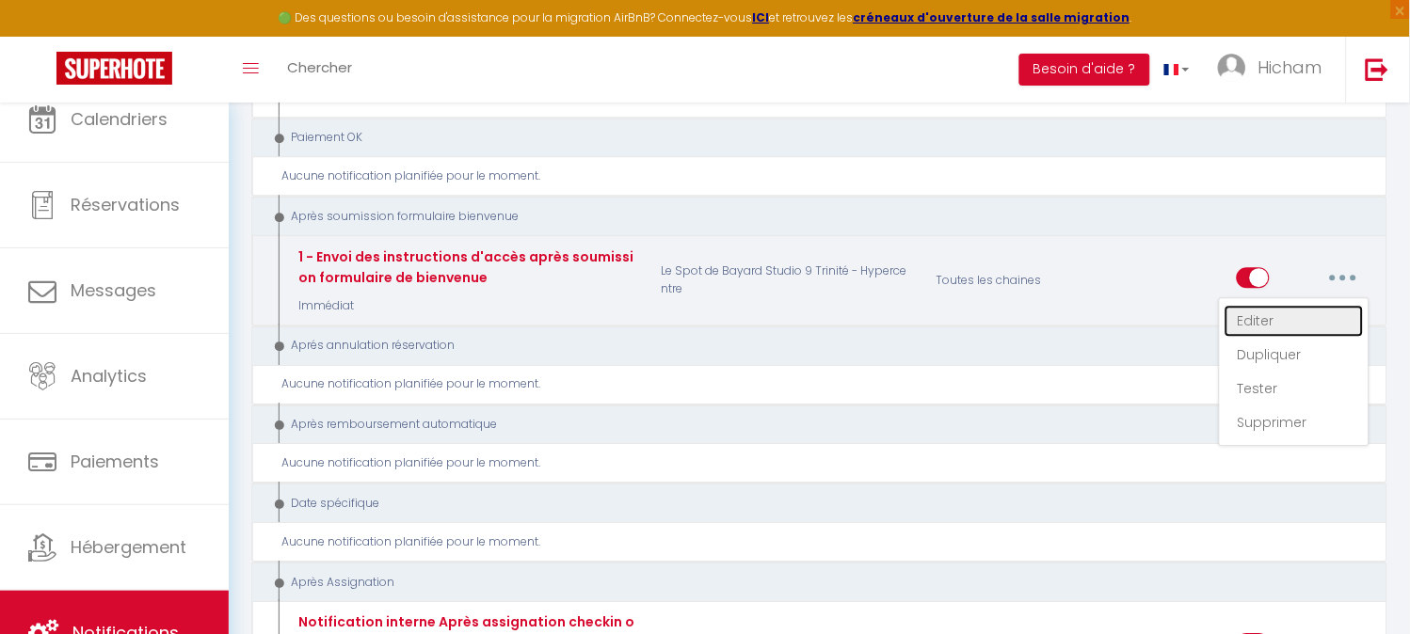
click at [1284, 305] on link "Editer" at bounding box center [1293, 321] width 139 height 32
type input "1 - Envoi des instructions d'accès après soumission formulaire de bienvenue"
select select "17"
select select "Immédiat"
select select "if_booking_is_paid"
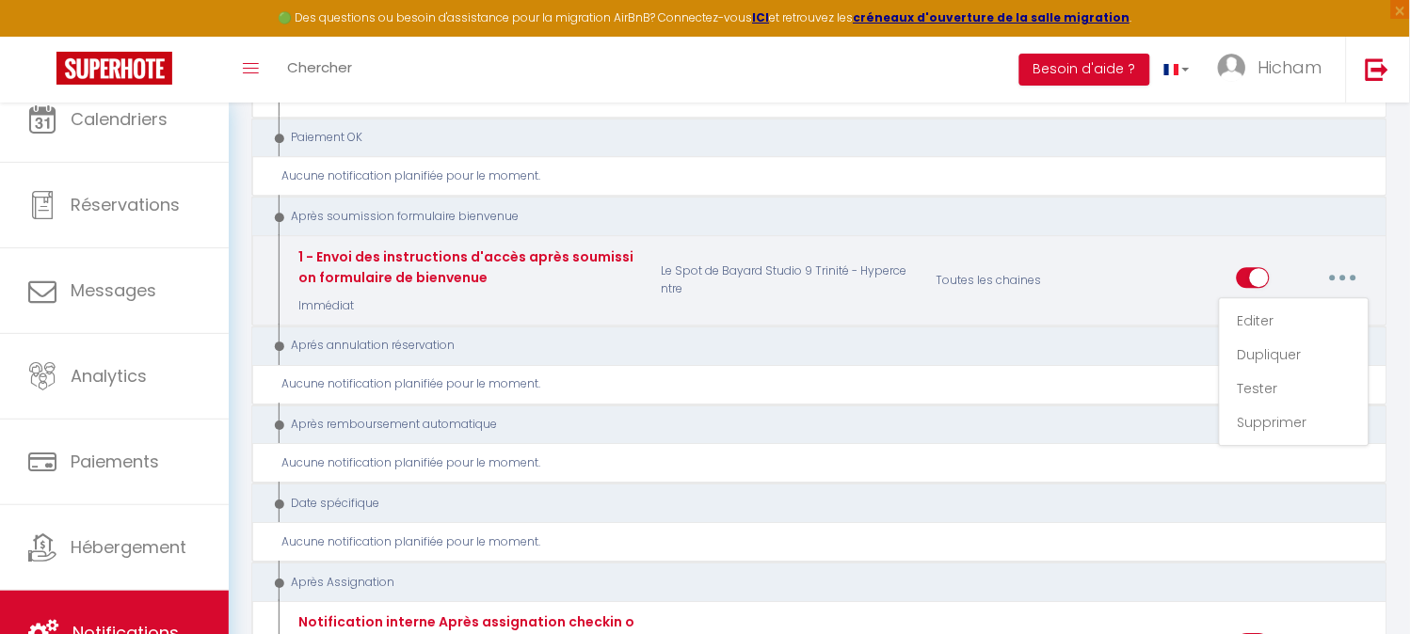
checkbox input "true"
checkbox input "false"
radio input "true"
type input "Confirmation de votre réservation - [BOOKING:ID] - [GUEST:FIRST_NAME] [GUEST:LA…"
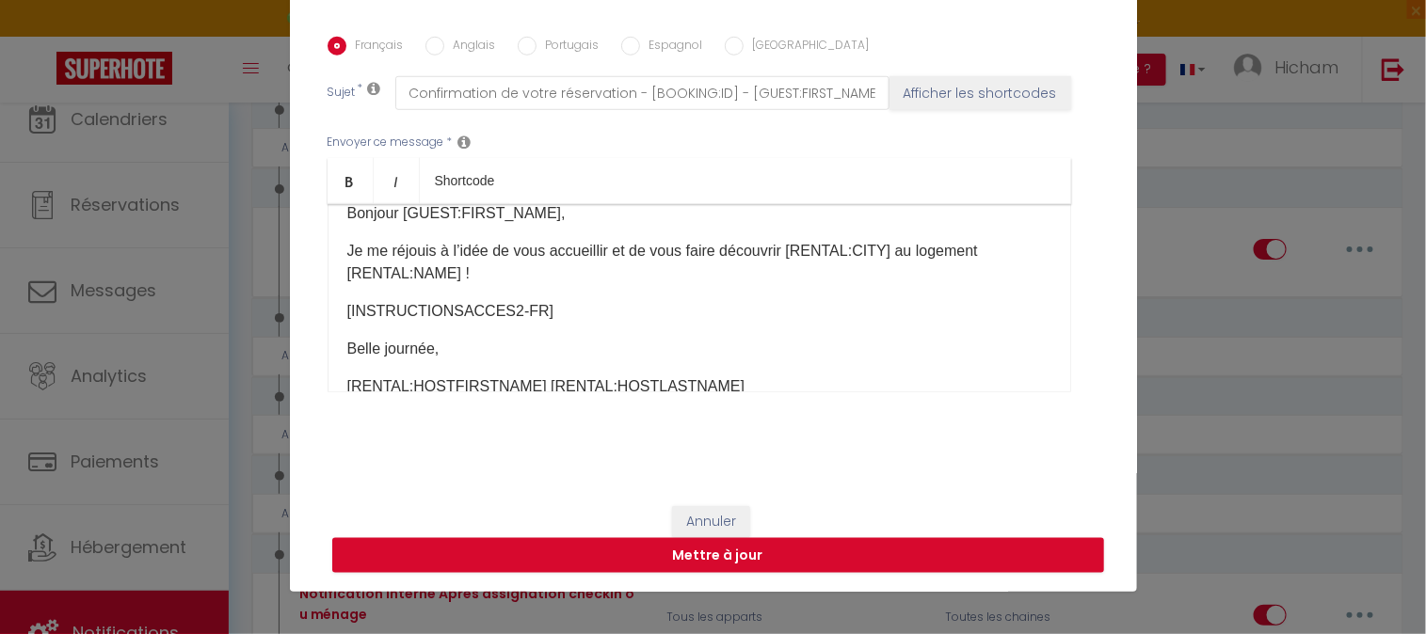
scroll to position [0, 0]
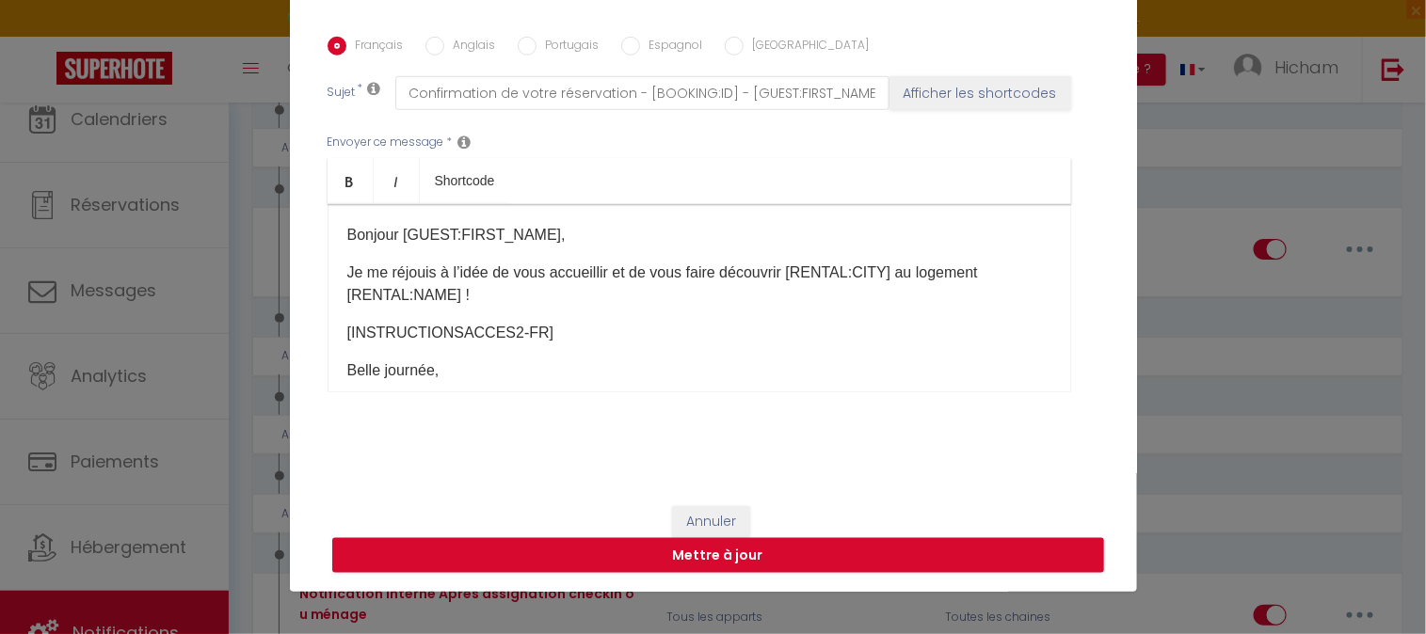
click at [429, 48] on input "Anglais" at bounding box center [434, 46] width 19 height 19
radio input "true"
checkbox input "true"
checkbox input "false"
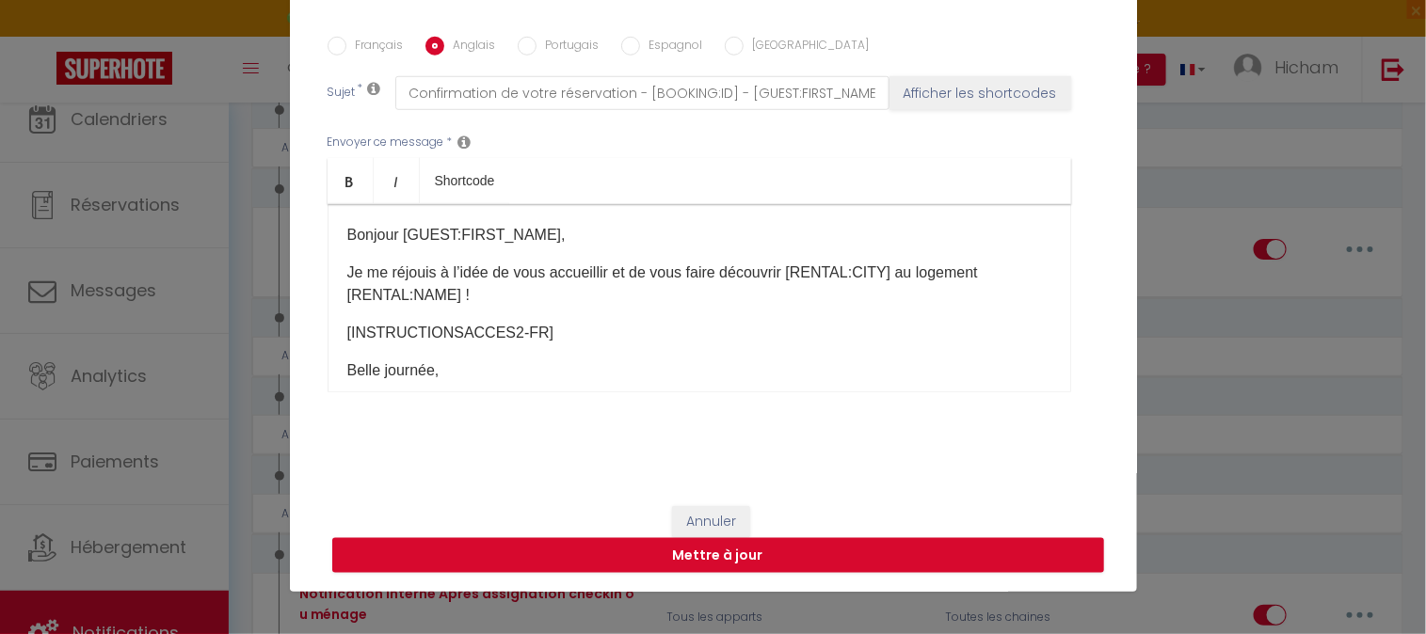
type input "Booking confirmation - [BOOKING:ID] - [GUEST:FIRST_NAME] [GUEST:LAST_NAME] - [R…"
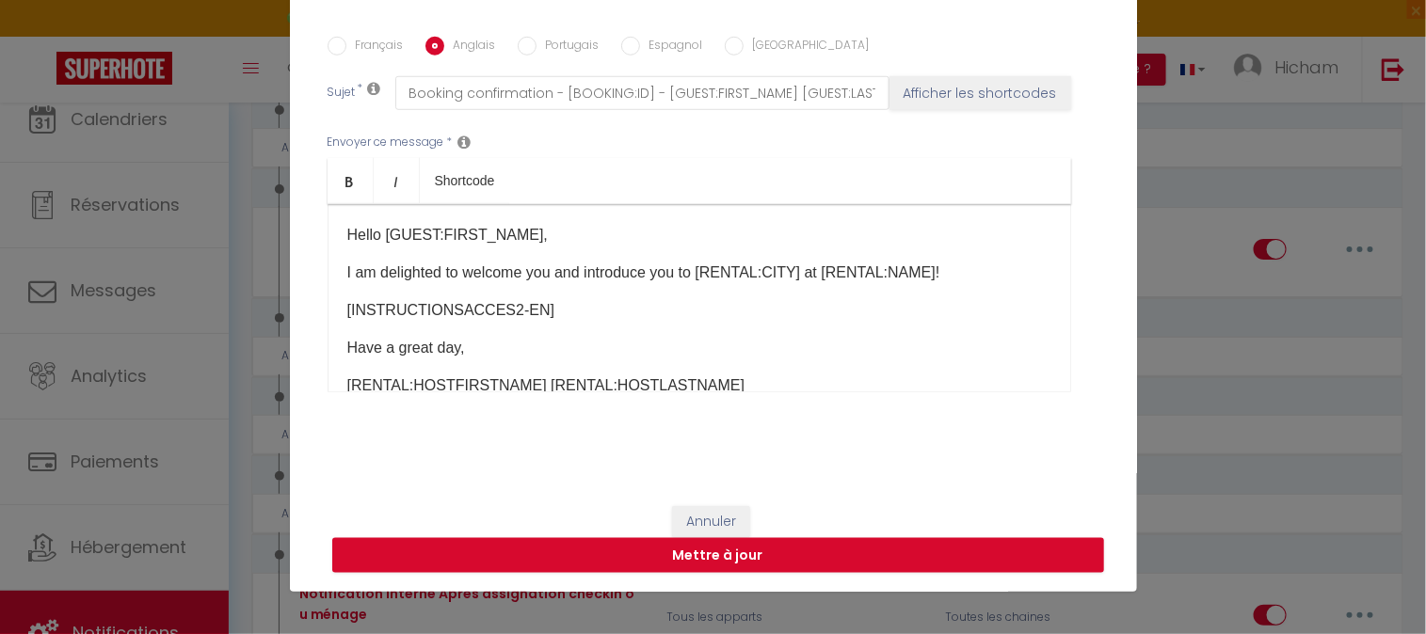
click at [518, 45] on input "Portugais" at bounding box center [527, 46] width 19 height 19
radio input "true"
checkbox input "true"
checkbox input "false"
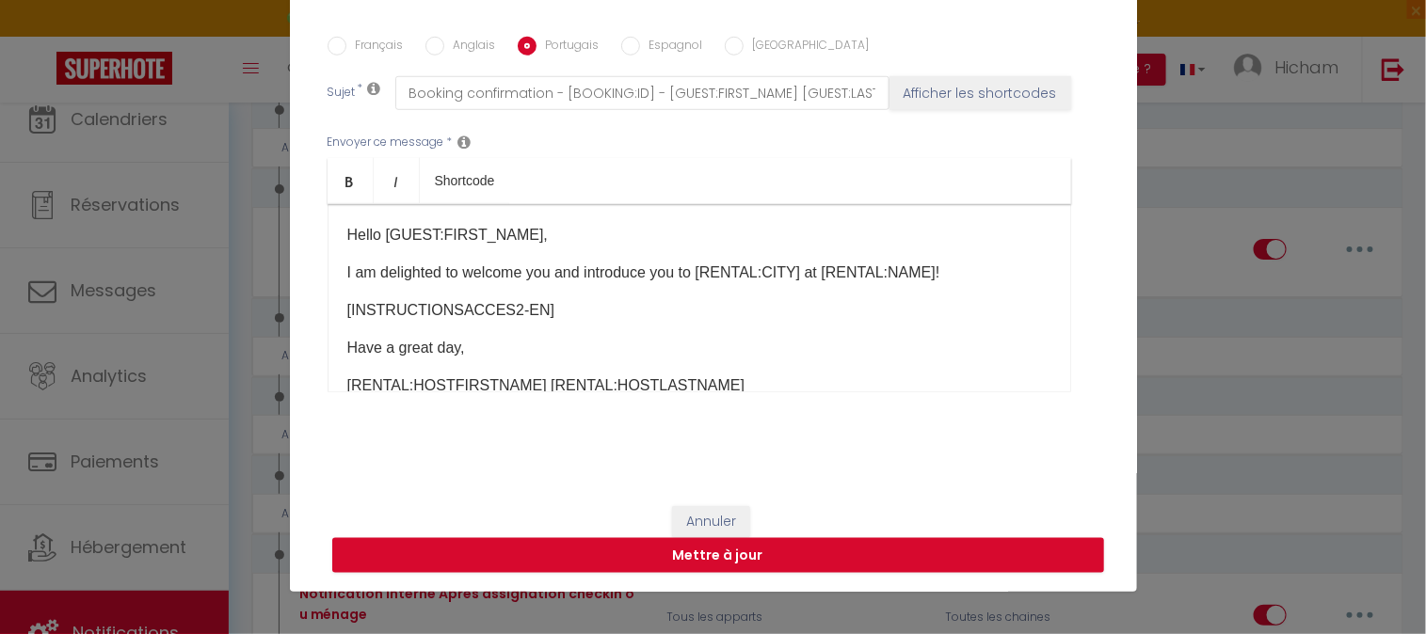
type input "Confirmação da reserva - [BOOKING:ID] - [GUEST:FIRST_NAME] [GUEST:LAST_NAME] - …"
click at [621, 42] on input "Espagnol" at bounding box center [630, 46] width 19 height 19
radio input "true"
checkbox input "true"
checkbox input "false"
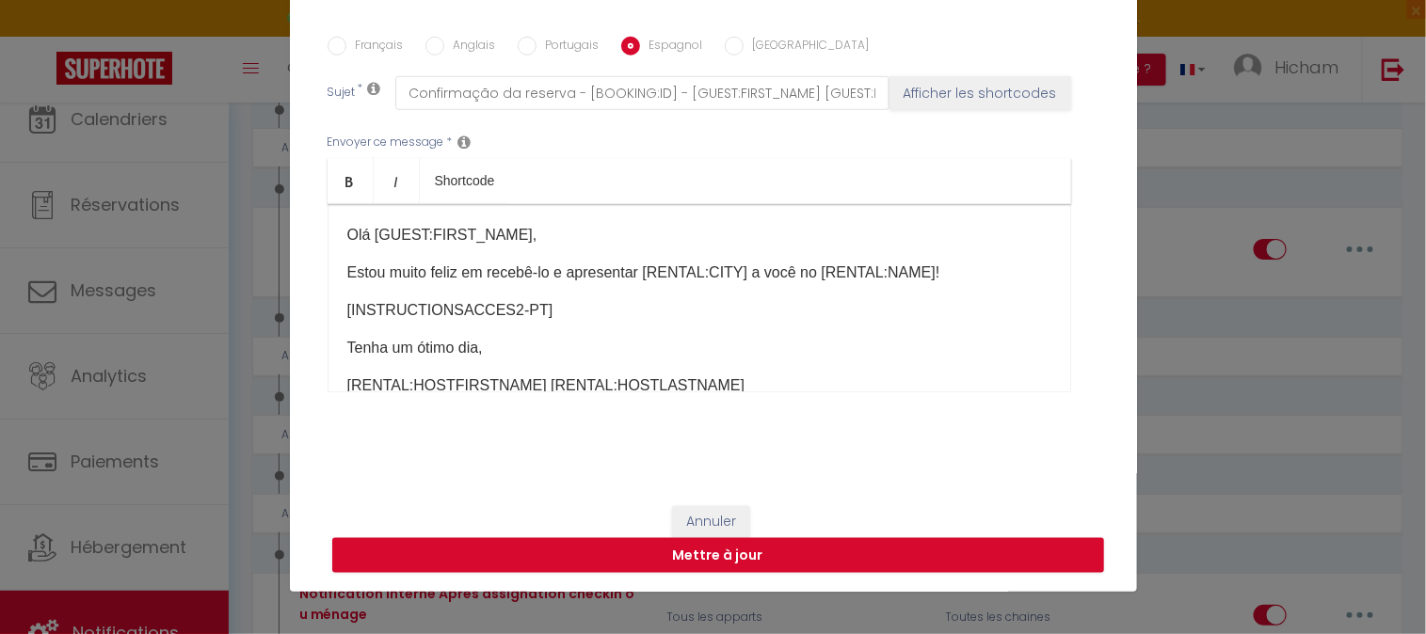
checkbox input "false"
type input "Confirmación de la reserva - [BOOKING:ID] - [GUEST:FIRST_NAME] [GUEST:LAST_NAME…"
click at [727, 50] on input "[GEOGRAPHIC_DATA]" at bounding box center [734, 46] width 19 height 19
radio input "true"
checkbox input "true"
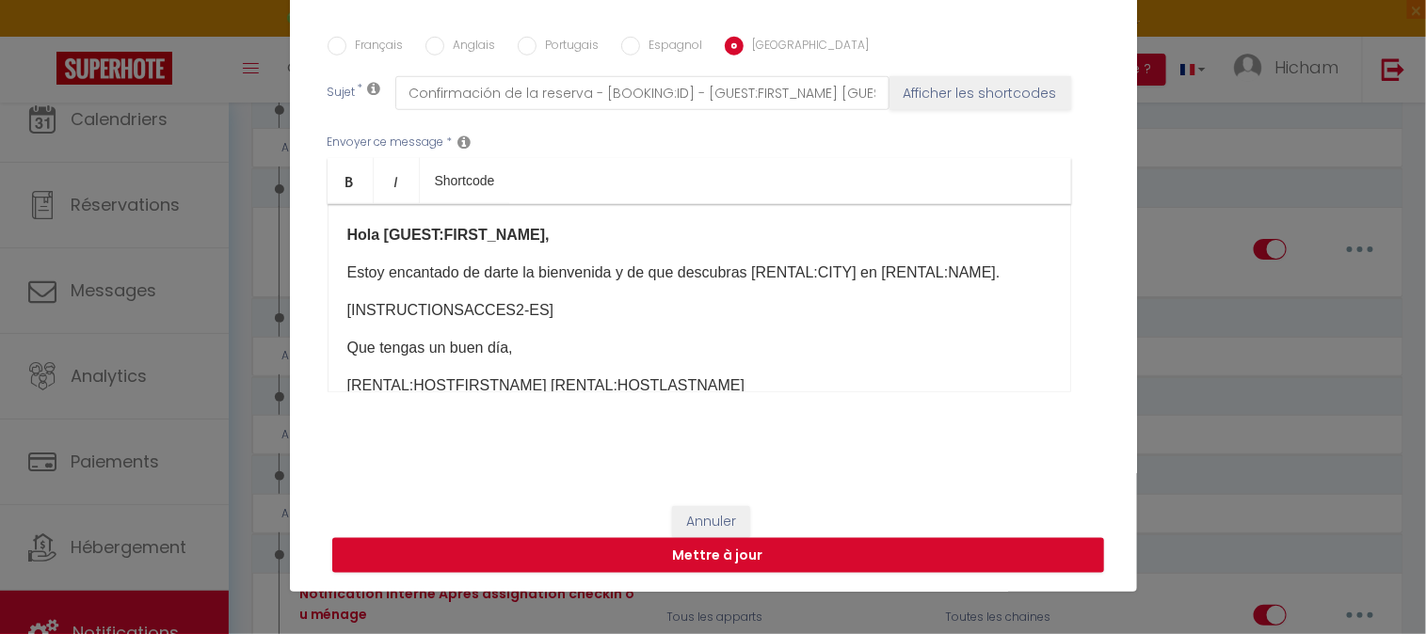
checkbox input "false"
type input "Conferma della prenotazione - [BOOKING:ID] - [GUEST:FIRST_NAME] [GUEST:LAST_NAM…"
click at [626, 41] on input "Espagnol" at bounding box center [630, 46] width 19 height 19
radio input "true"
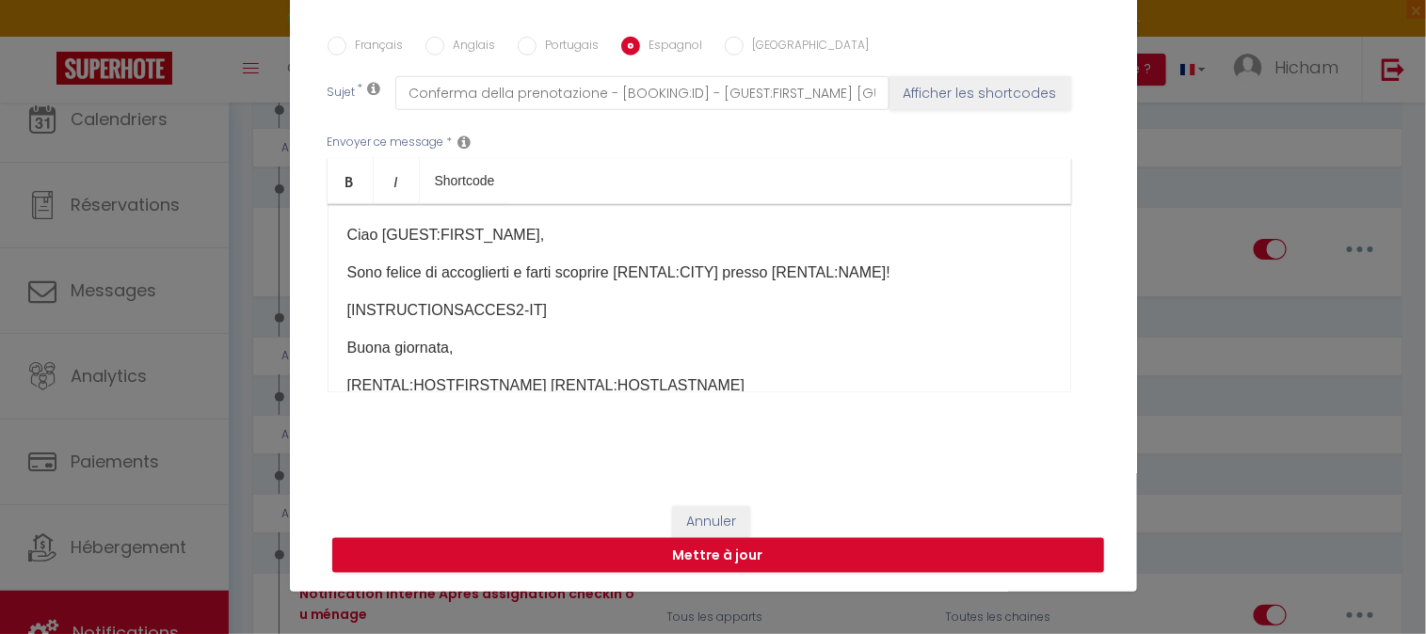
checkbox input "true"
checkbox input "false"
type input "Confirmación de la reserva - [BOOKING:ID] - [GUEST:FIRST_NAME] [GUEST:LAST_NAME…"
click at [536, 45] on label "Portugais" at bounding box center [567, 47] width 63 height 21
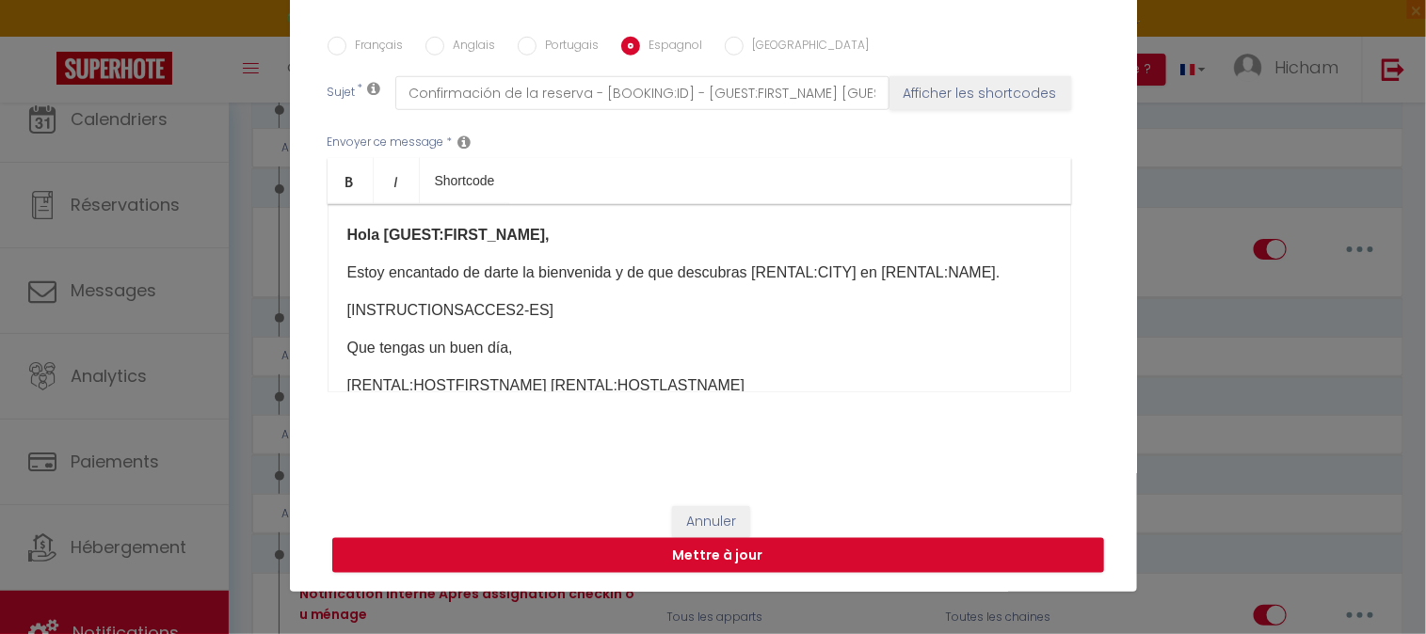
click at [532, 45] on input "Portugais" at bounding box center [527, 46] width 19 height 19
radio input "true"
checkbox input "true"
checkbox input "false"
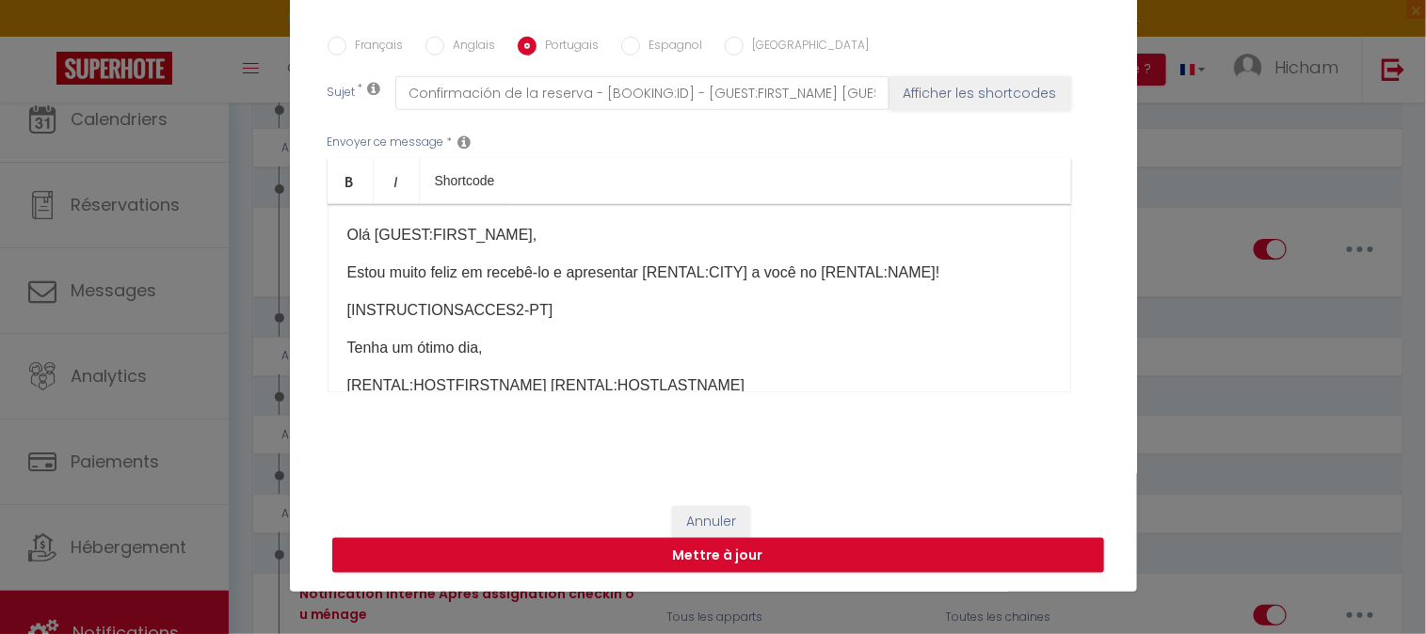
type input "Confirmação da reserva - [BOOKING:ID] - [GUEST:FIRST_NAME] [GUEST:LAST_NAME] - …"
click at [433, 41] on input "Anglais" at bounding box center [434, 46] width 19 height 19
radio input "true"
checkbox input "false"
checkbox input "true"
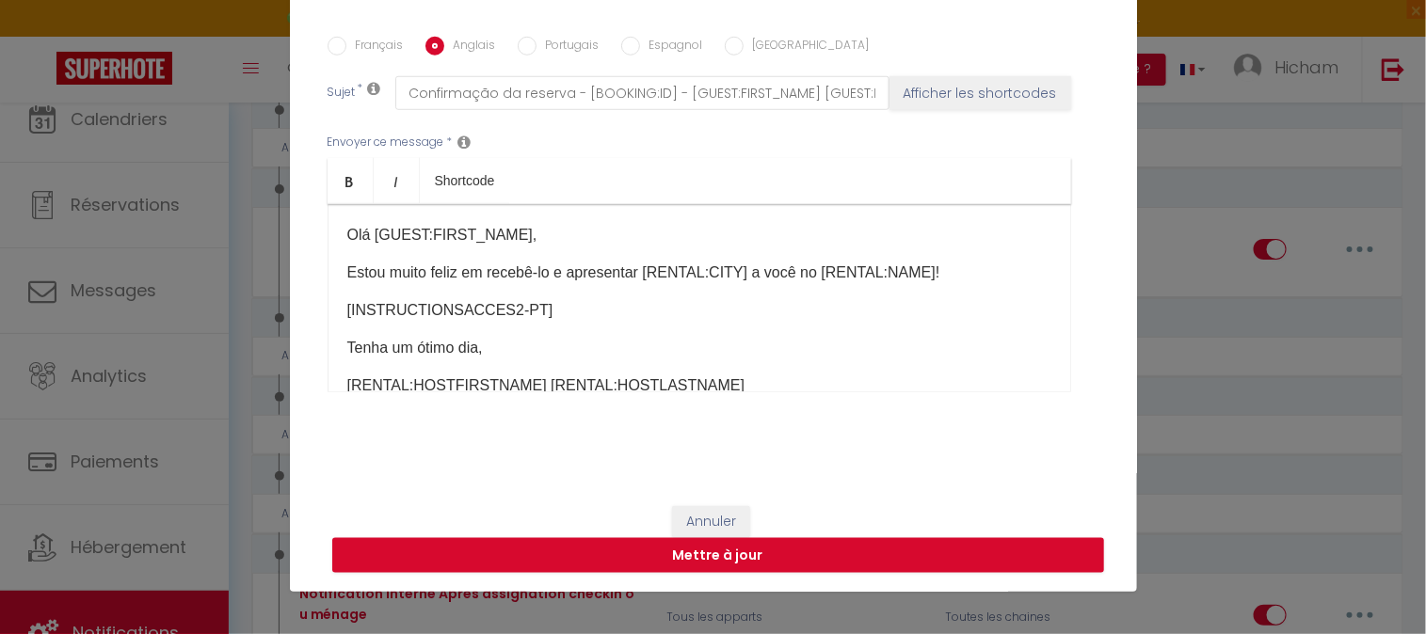
checkbox input "false"
type input "Booking confirmation - [BOOKING:ID] - [GUEST:FIRST_NAME] [GUEST:LAST_NAME] - [R…"
click at [346, 44] on label "Français" at bounding box center [374, 47] width 57 height 21
click at [344, 44] on input "Français" at bounding box center [336, 46] width 19 height 19
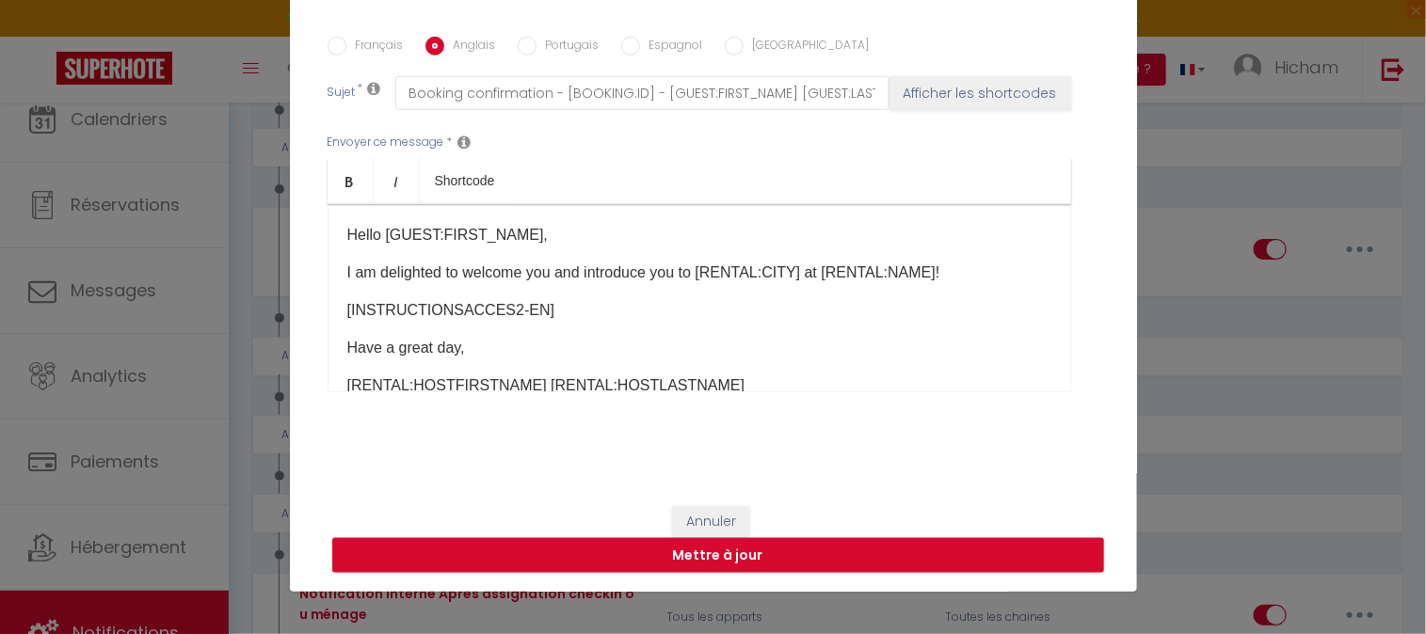
radio input "true"
checkbox input "false"
checkbox input "true"
checkbox input "false"
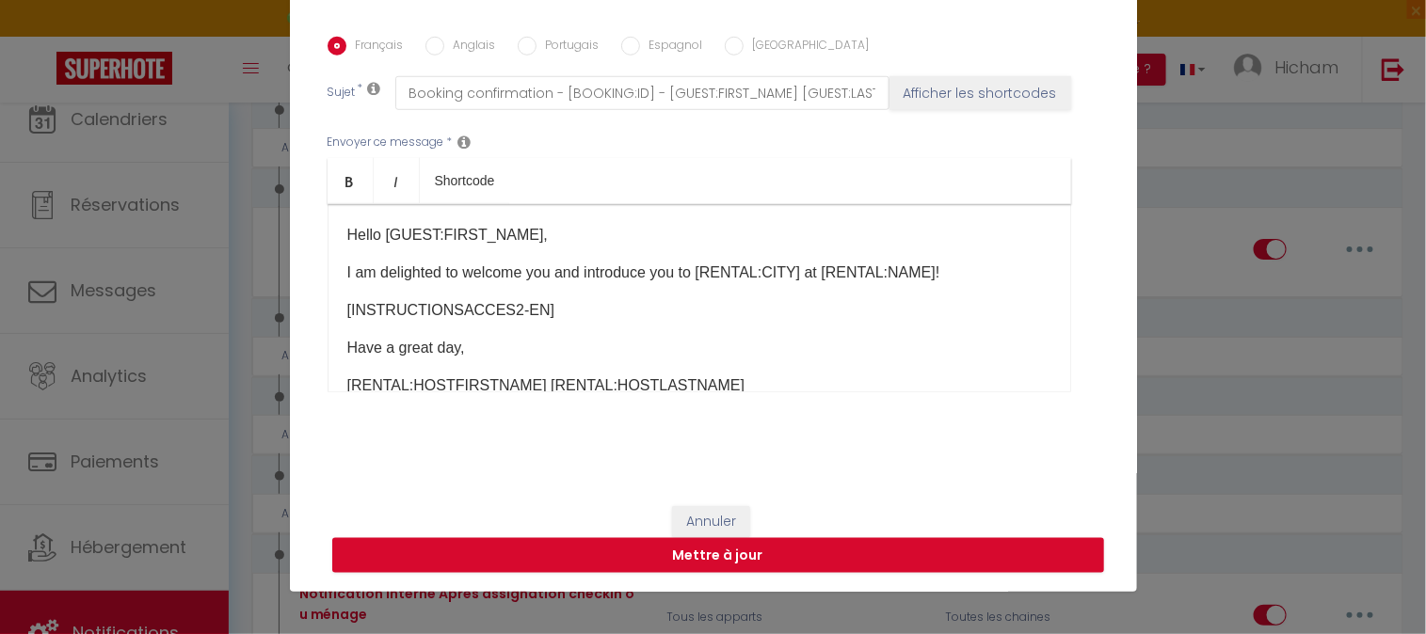
type input "Confirmation de votre réservation - [BOOKING:ID] - [GUEST:FIRST_NAME] [GUEST:LA…"
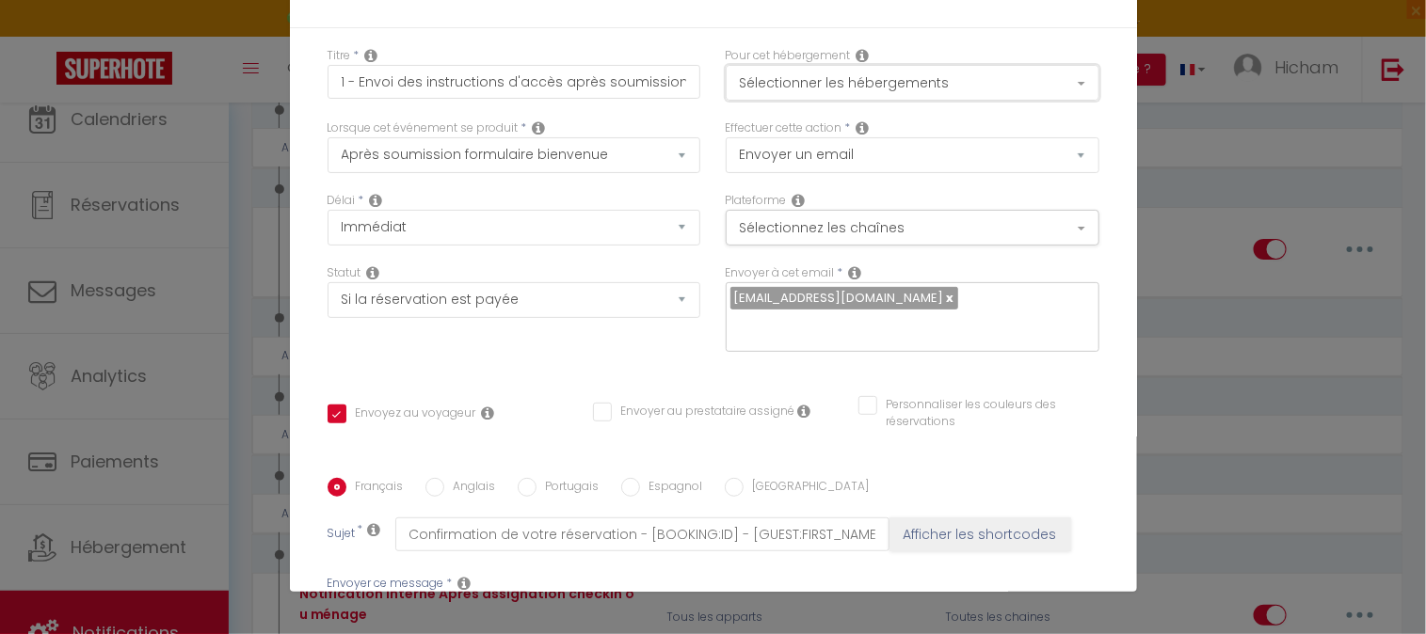
click at [1058, 80] on button "Sélectionner les hébergements" at bounding box center [913, 83] width 374 height 36
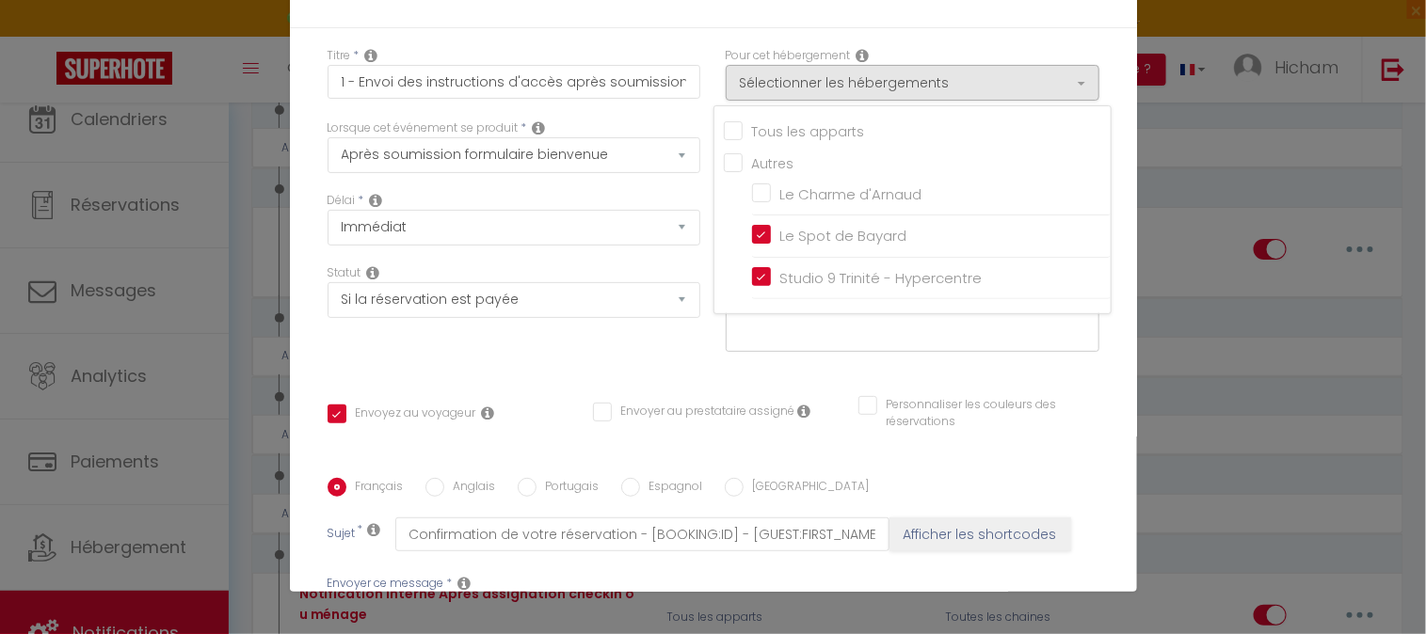
click at [724, 133] on input "Tous les apparts" at bounding box center [917, 129] width 387 height 19
checkbox input "true"
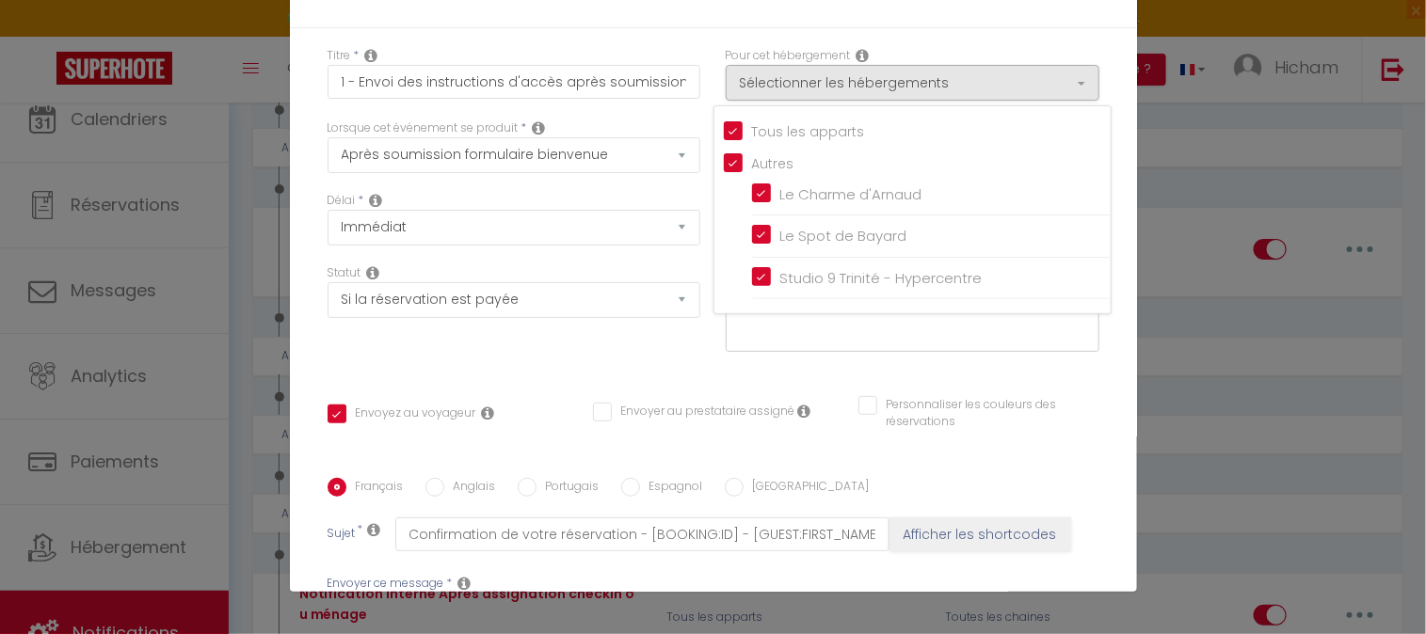
checkbox input "false"
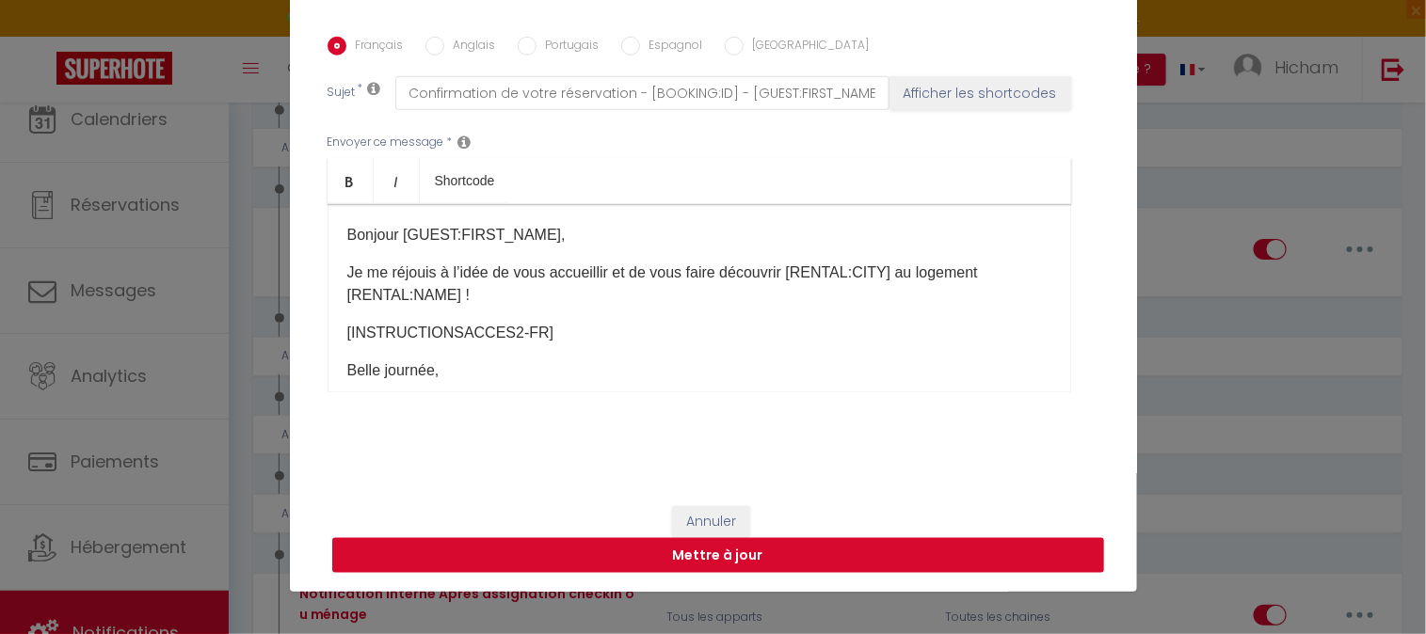
click at [750, 561] on button "Mettre à jour" at bounding box center [718, 556] width 772 height 36
checkbox input "true"
checkbox input "false"
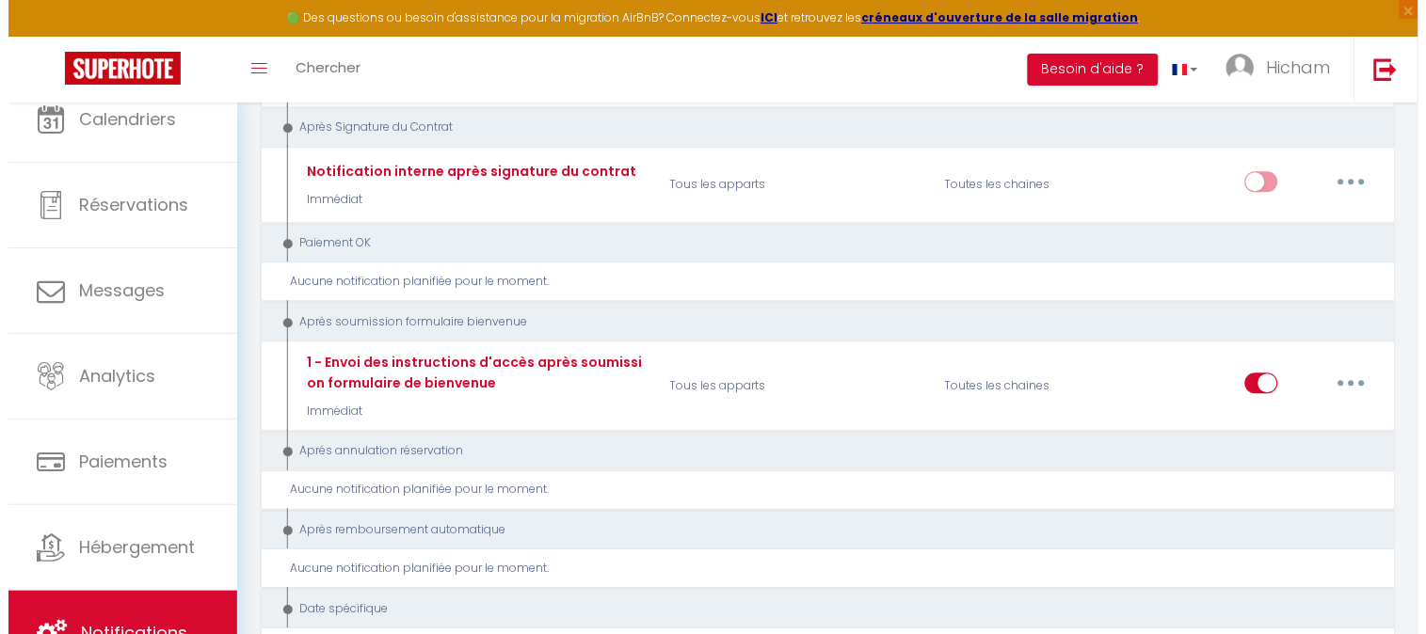
scroll to position [2509, 0]
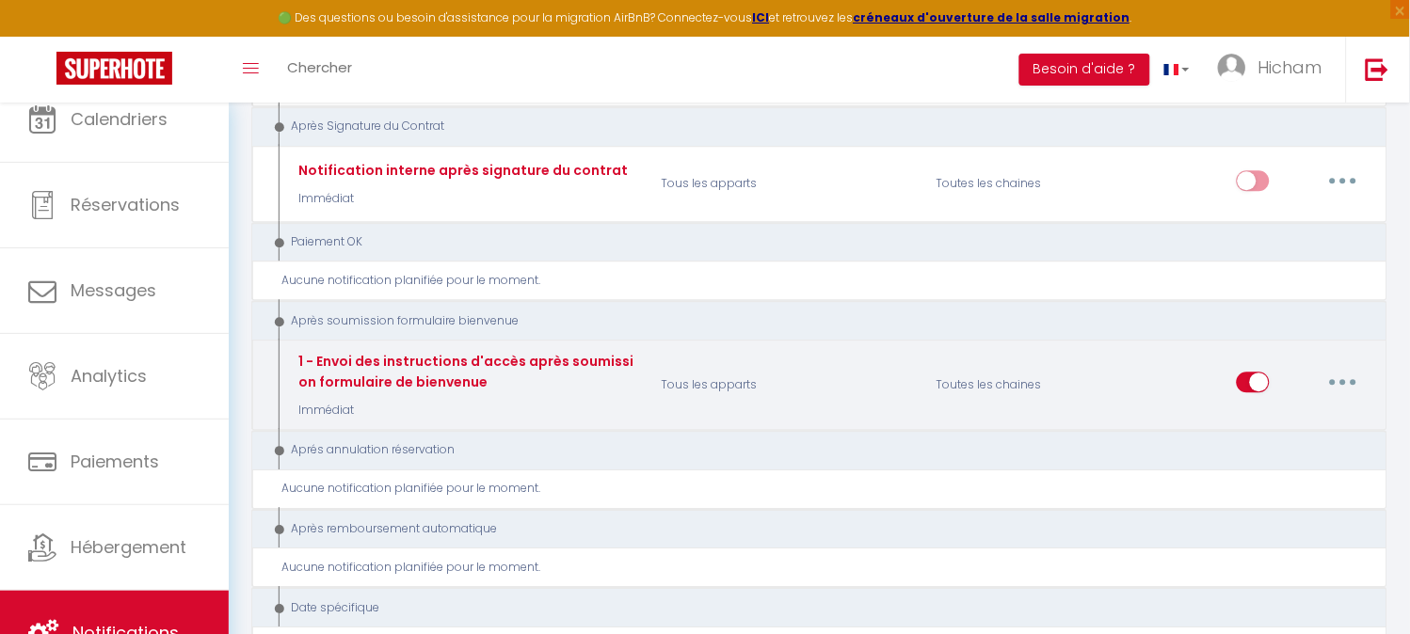
click at [1357, 367] on button "button" at bounding box center [1343, 382] width 53 height 30
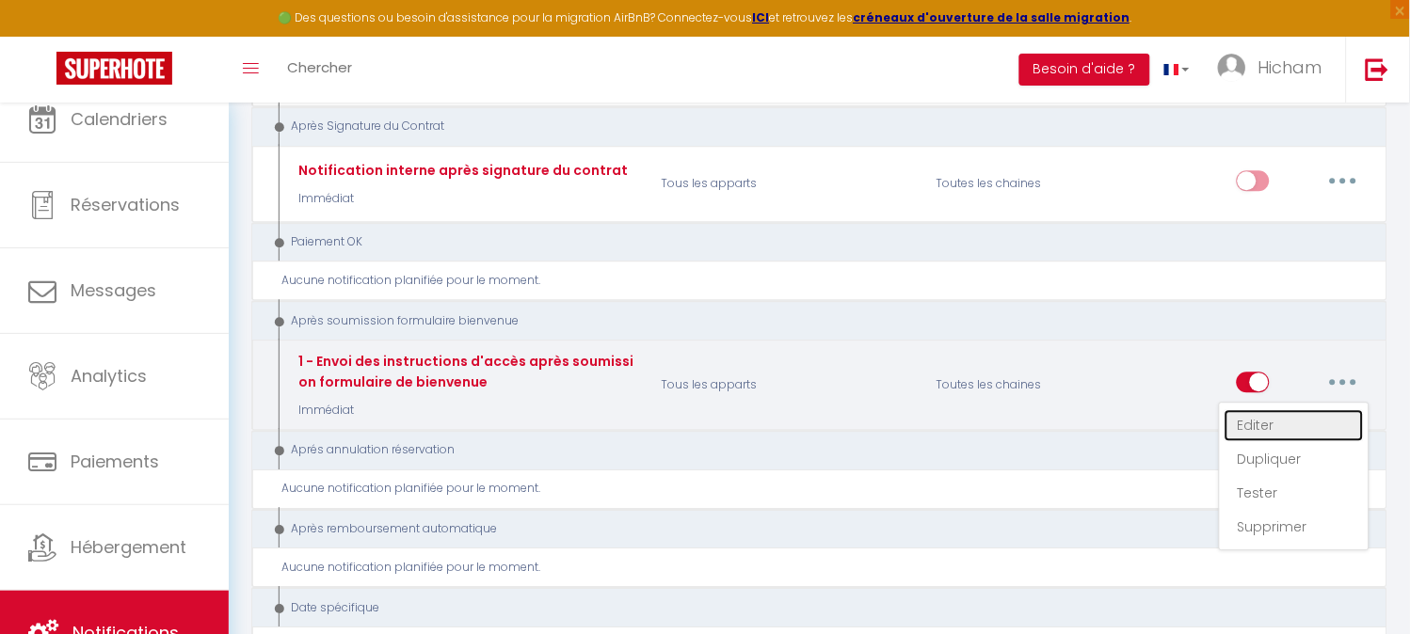
click at [1322, 409] on link "Editer" at bounding box center [1293, 425] width 139 height 32
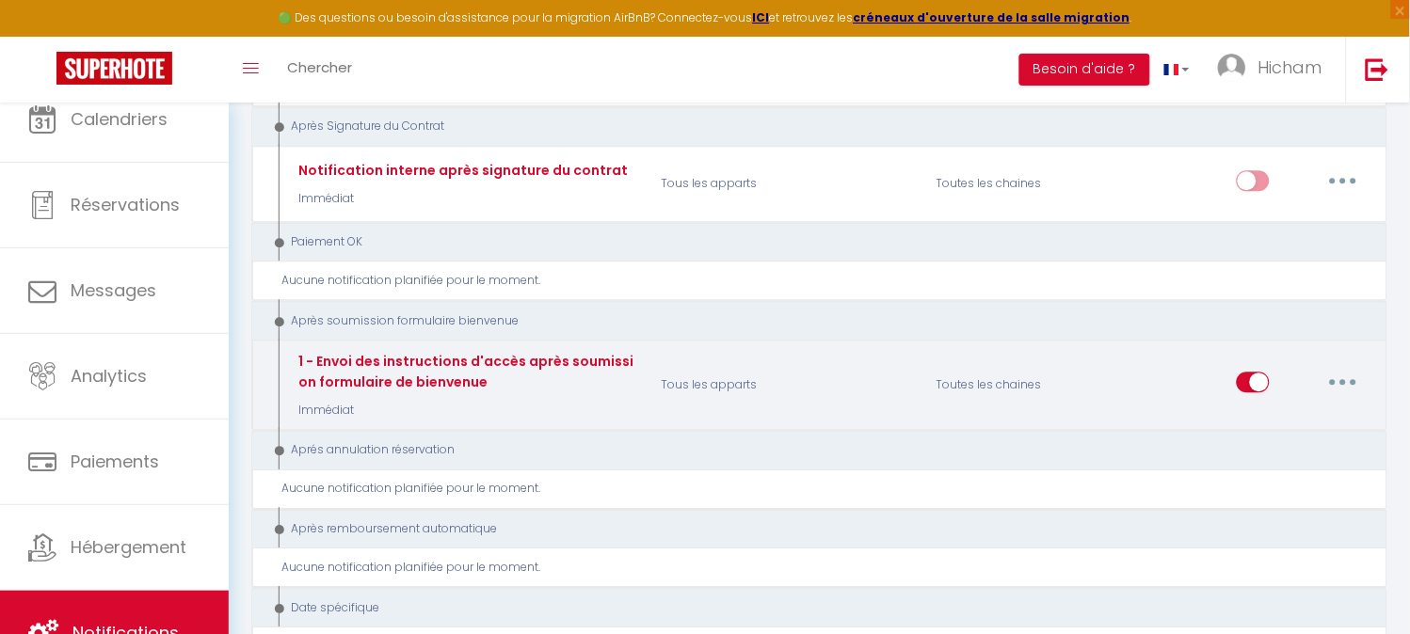
type input "1 - Envoi des instructions d'accès après soumission formulaire de bienvenue"
select select "17"
select select "Immédiat"
select select "if_booking_is_paid"
checkbox input "true"
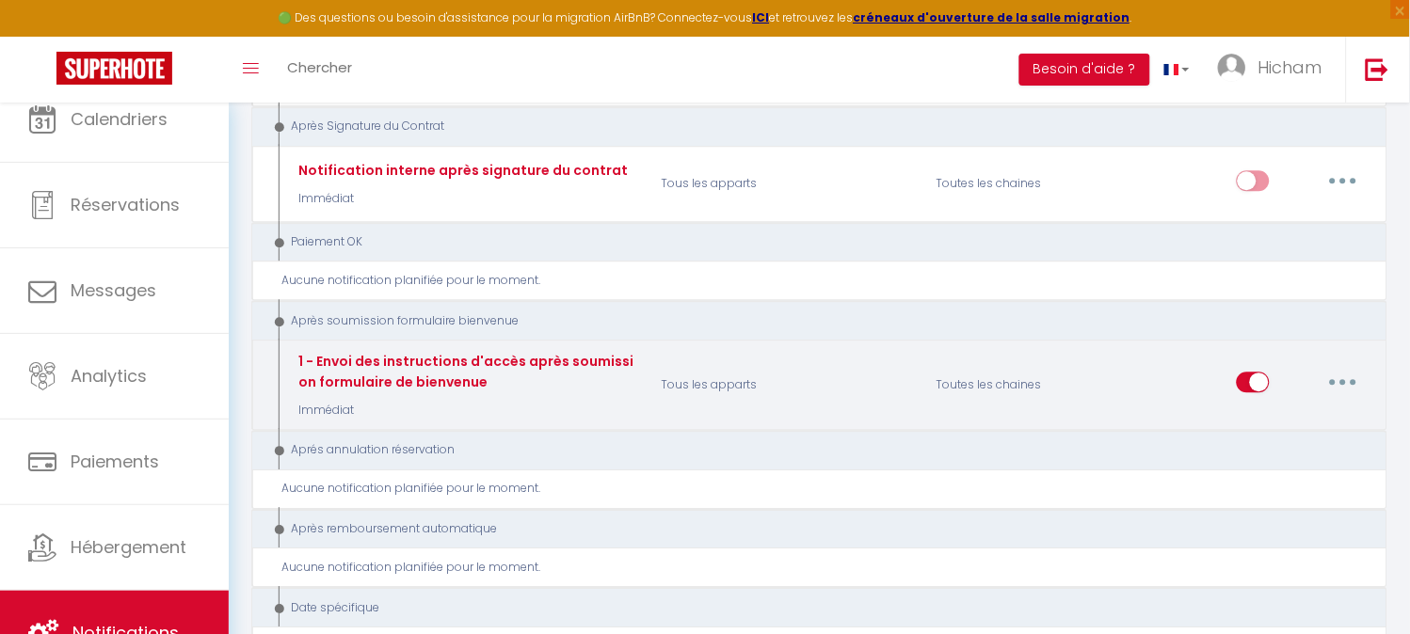
checkbox input "false"
radio input "true"
type input "Confirmation de votre réservation - [BOOKING:ID] - [GUEST:FIRST_NAME] [GUEST:LA…"
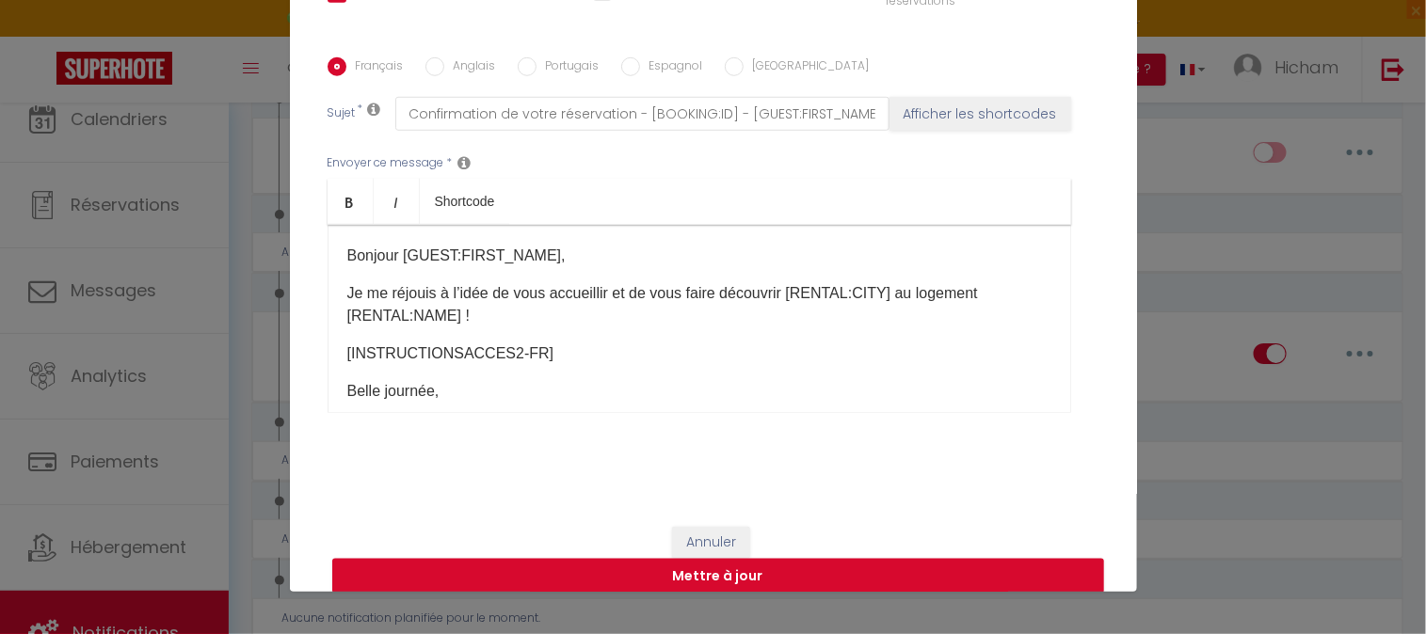
click at [435, 67] on div "Anglais" at bounding box center [460, 67] width 71 height 21
click at [434, 68] on input "Anglais" at bounding box center [434, 66] width 19 height 19
radio input "true"
checkbox input "true"
checkbox input "false"
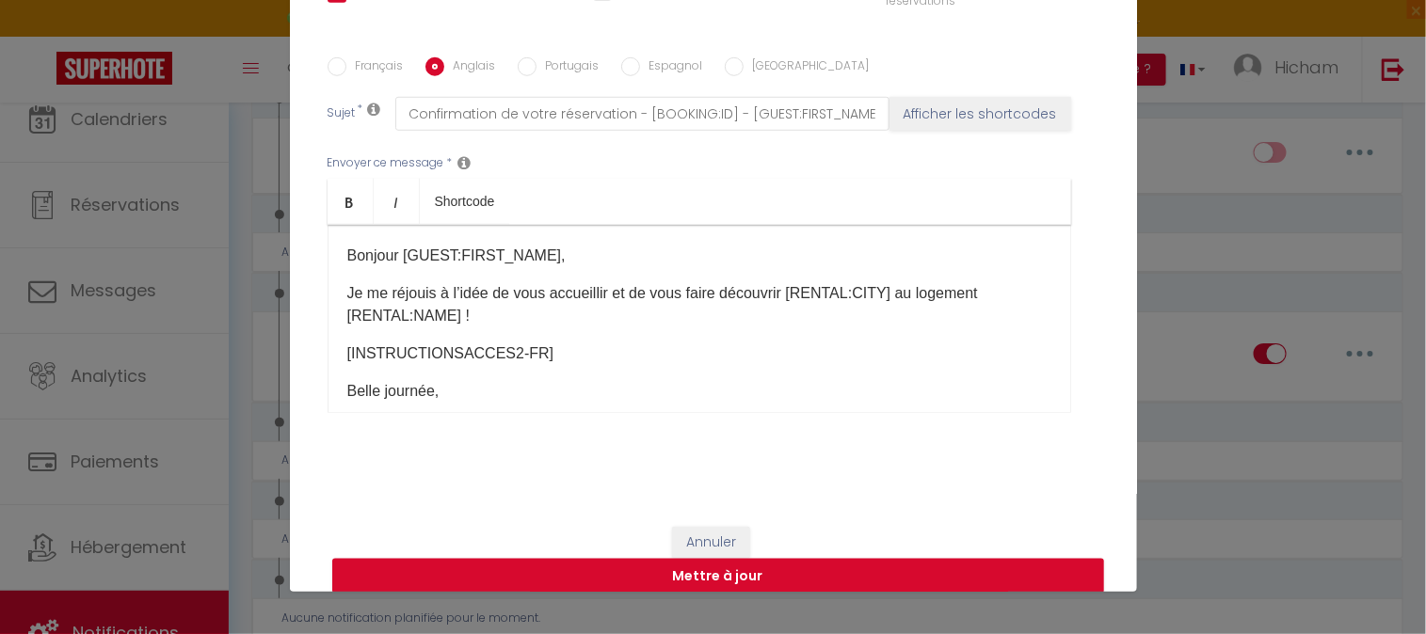
checkbox input "false"
type input "Booking confirmation - [BOOKING:ID] - [GUEST:FIRST_NAME] [GUEST:LAST_NAME] - [R…"
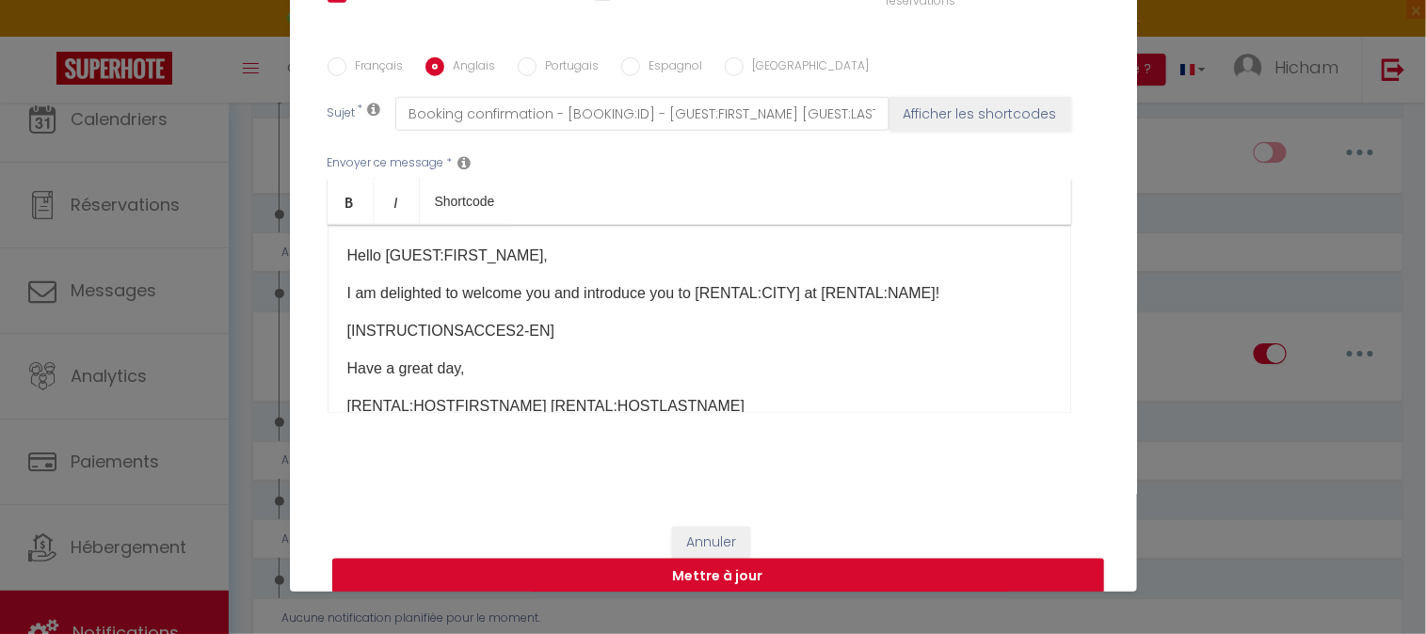
click at [520, 64] on input "Portugais" at bounding box center [527, 66] width 19 height 19
radio input "true"
checkbox input "true"
checkbox input "false"
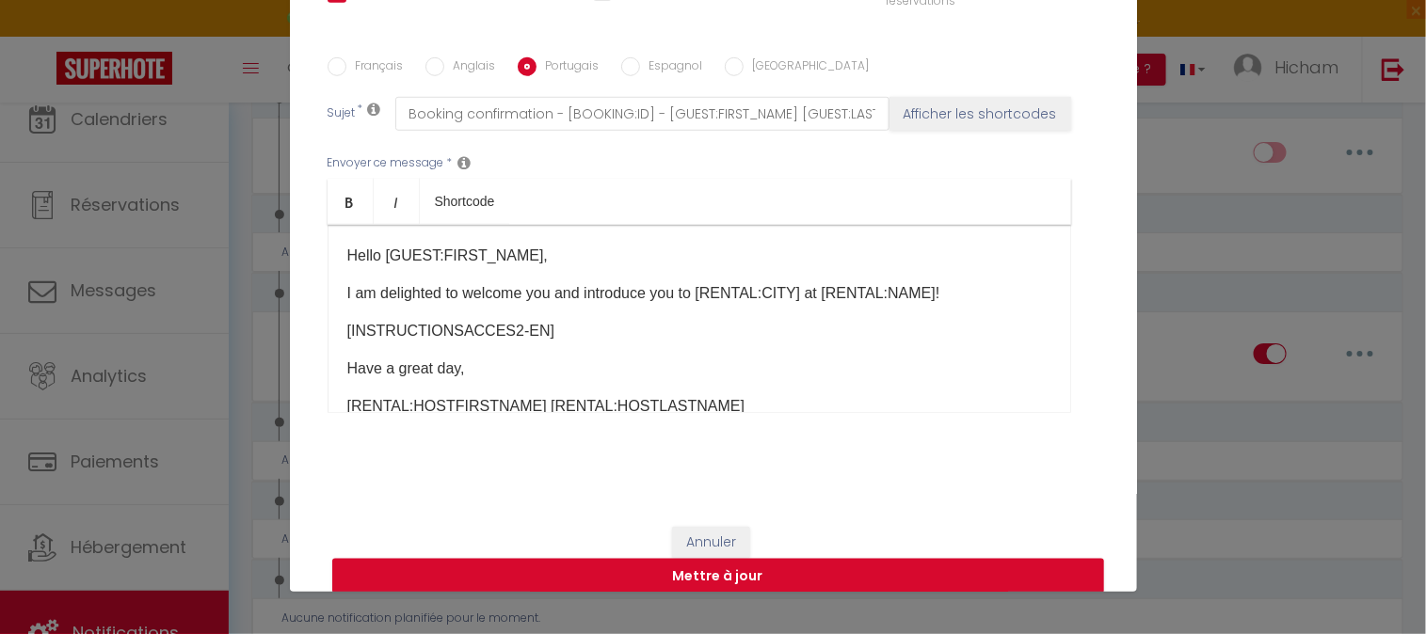
type input "Confirmação da reserva - [BOOKING:ID] - [GUEST:FIRST_NAME] [GUEST:LAST_NAME] - …"
click at [621, 72] on input "Espagnol" at bounding box center [630, 66] width 19 height 19
radio input "true"
checkbox input "true"
checkbox input "false"
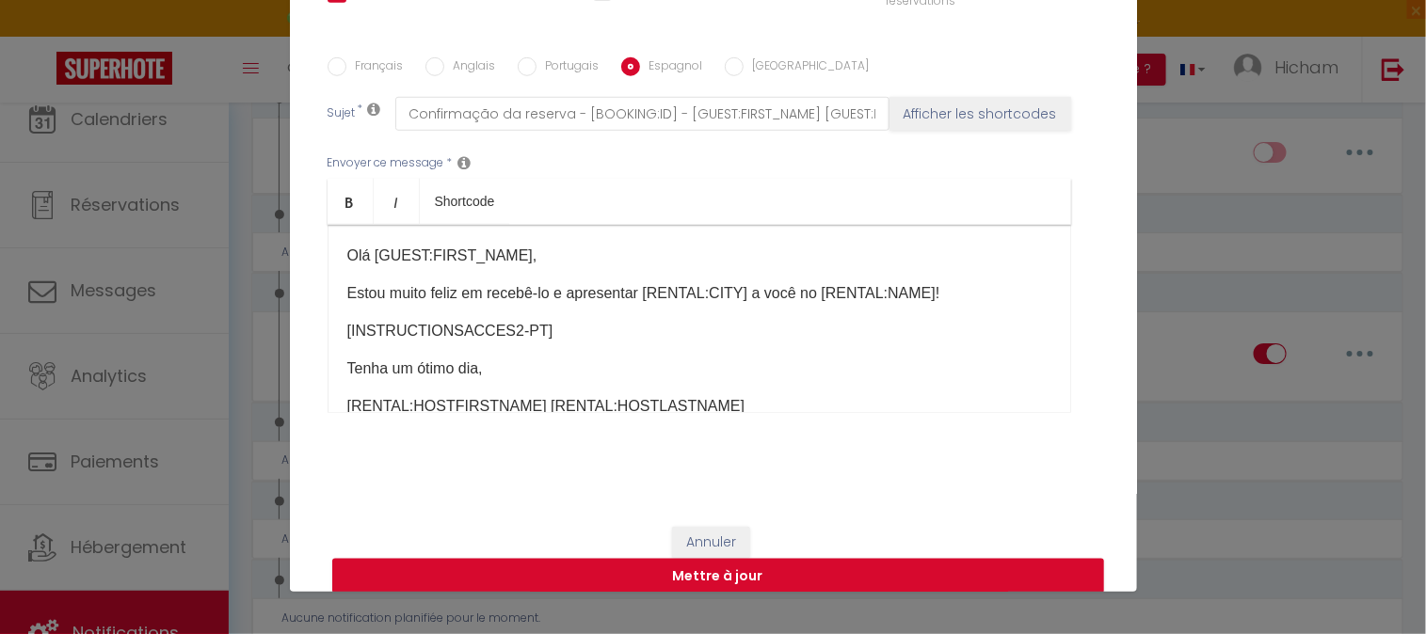
checkbox input "false"
type input "Confirmación de la reserva - [BOOKING:ID] - [GUEST:FIRST_NAME] [GUEST:LAST_NAME…"
click at [743, 63] on label "[GEOGRAPHIC_DATA]" at bounding box center [806, 67] width 126 height 21
click at [730, 63] on input "[GEOGRAPHIC_DATA]" at bounding box center [734, 66] width 19 height 19
radio input "true"
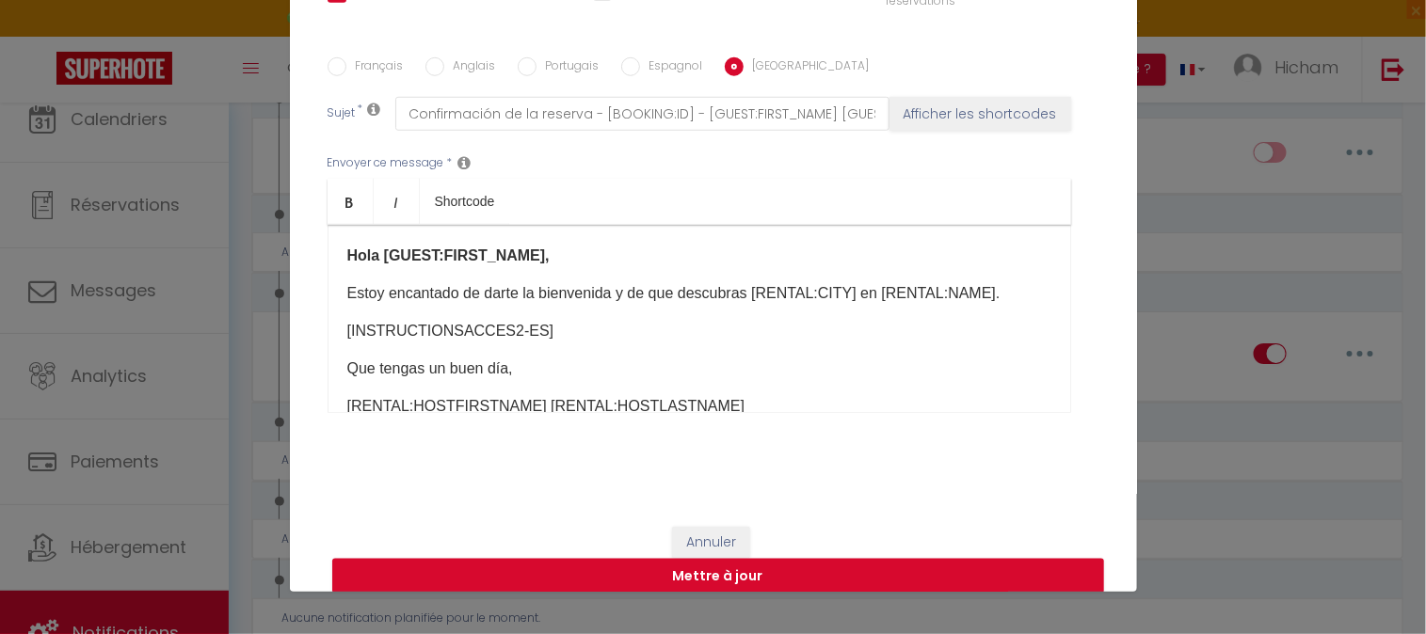
checkbox input "true"
checkbox input "false"
type input "Conferma della prenotazione - [BOOKING:ID] - [GUEST:FIRST_NAME] [GUEST:LAST_NAM…"
click at [626, 69] on input "Espagnol" at bounding box center [630, 66] width 19 height 19
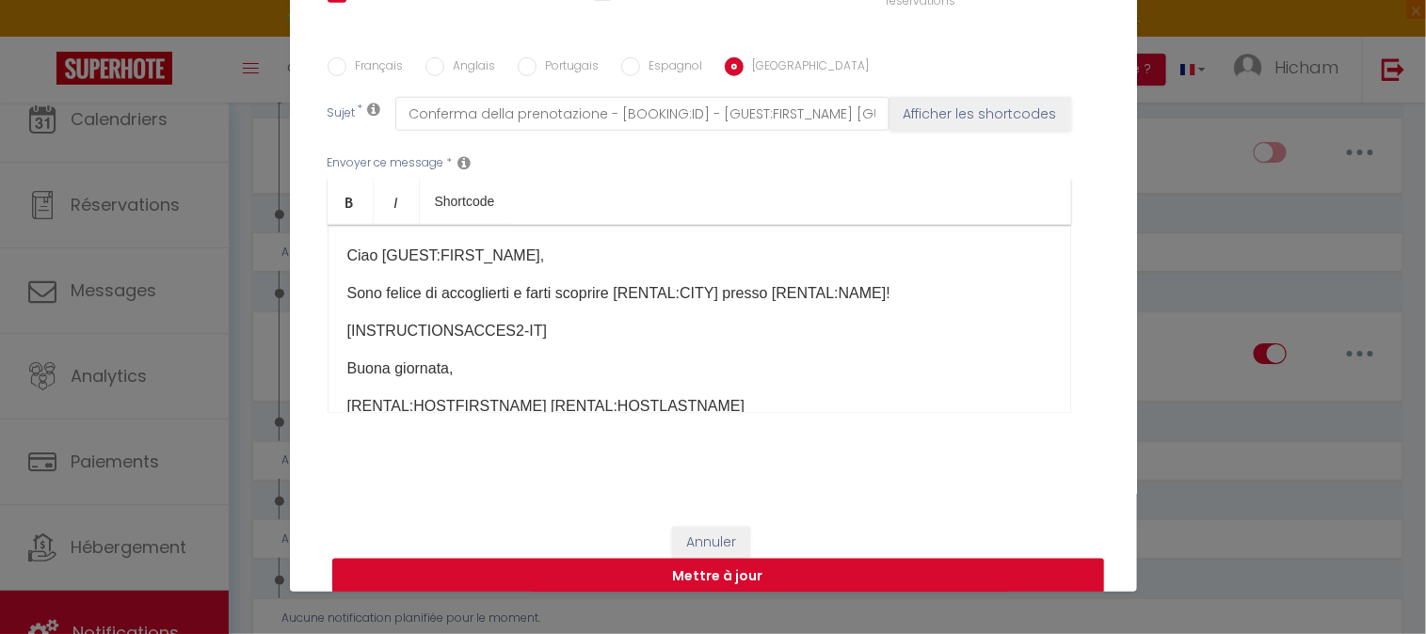
radio input "true"
checkbox input "true"
checkbox input "false"
type input "Confirmación de la reserva - [BOOKING:ID] - [GUEST:FIRST_NAME] [GUEST:LAST_NAME…"
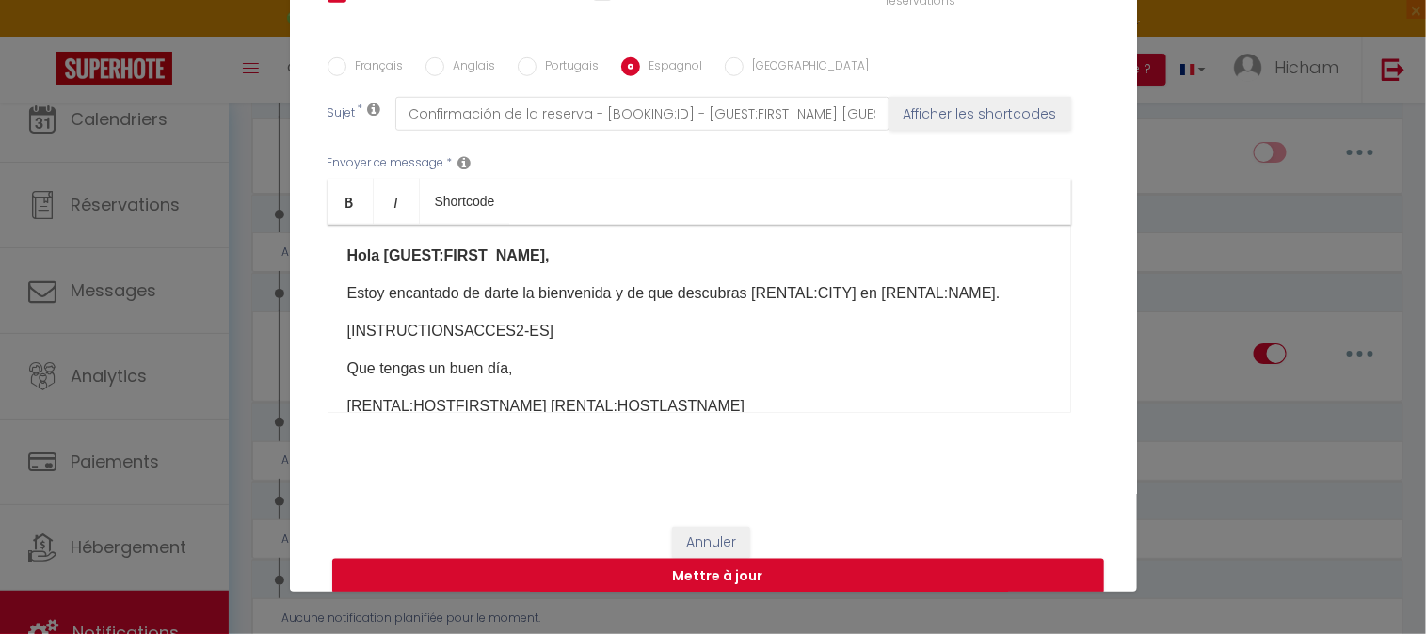
click at [518, 62] on input "Portugais" at bounding box center [527, 66] width 19 height 19
radio input "true"
checkbox input "true"
checkbox input "false"
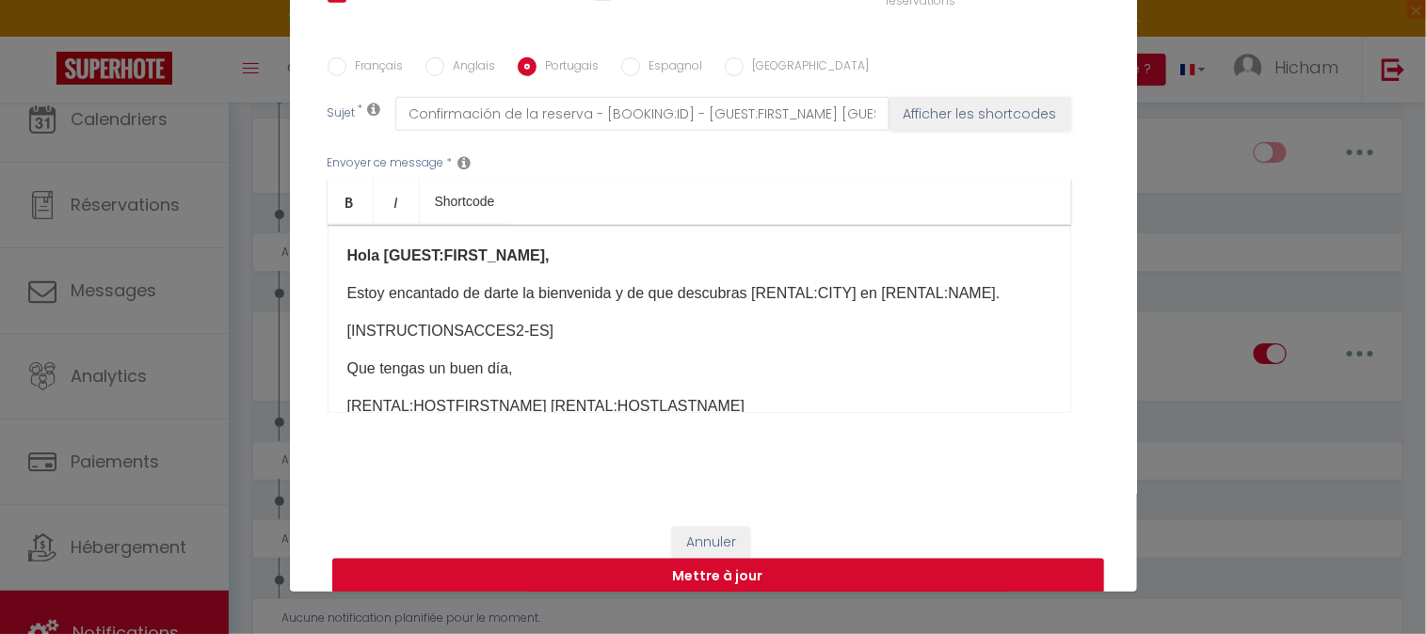
type input "Confirmação da reserva - [BOOKING:ID] - [GUEST:FIRST_NAME] [GUEST:LAST_NAME] - …"
click at [446, 68] on label "Anglais" at bounding box center [470, 67] width 52 height 21
click at [444, 68] on input "Anglais" at bounding box center [434, 66] width 19 height 19
radio input "true"
checkbox input "true"
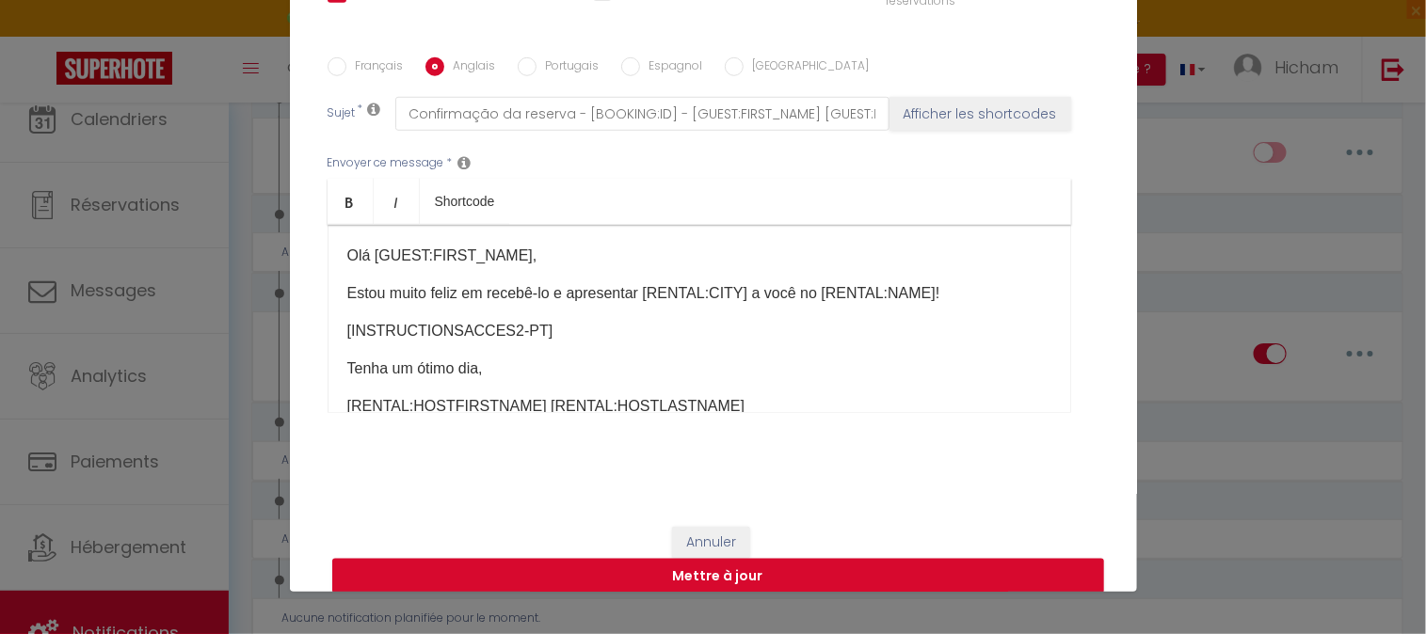
checkbox input "false"
click at [327, 58] on input "Français" at bounding box center [336, 66] width 19 height 19
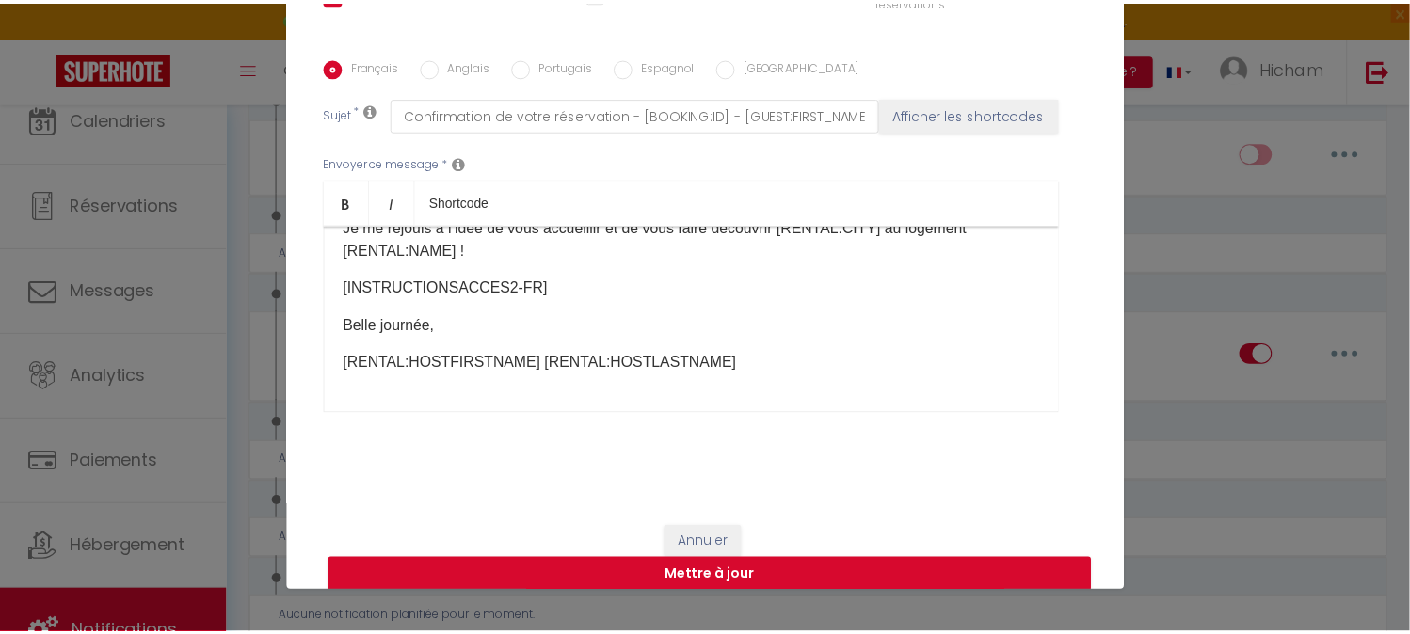
scroll to position [0, 0]
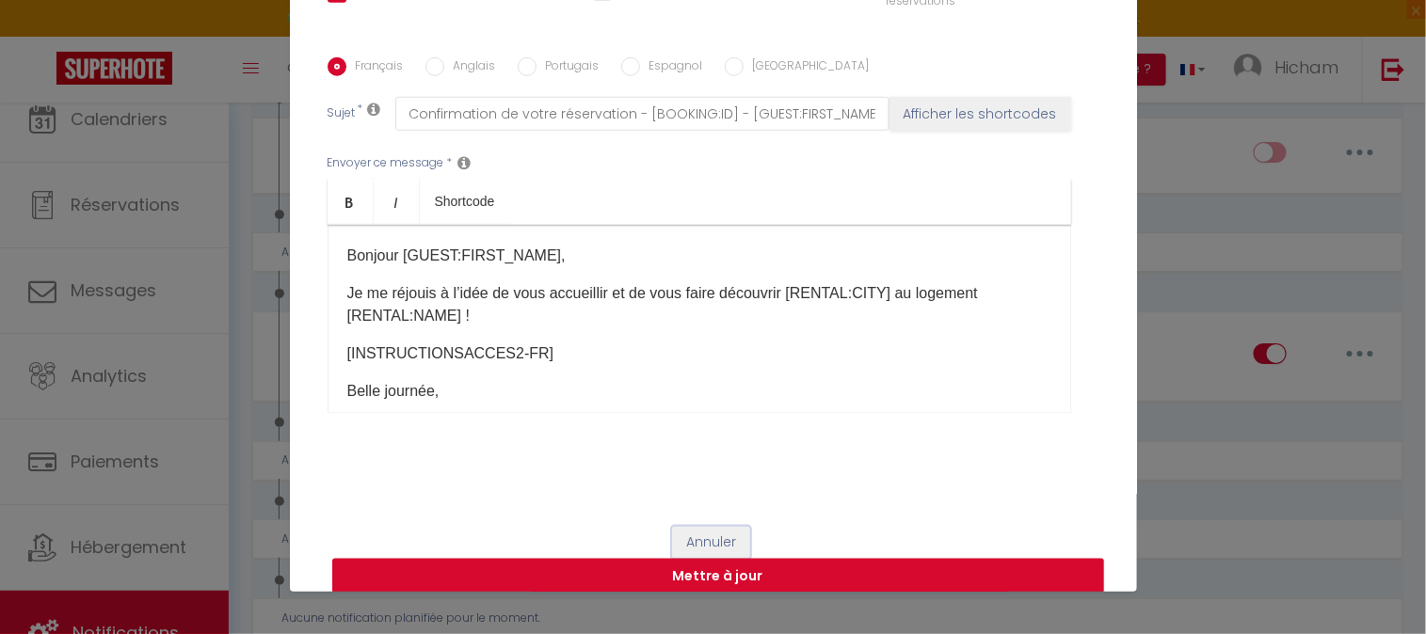
click at [711, 539] on button "Annuler" at bounding box center [711, 543] width 78 height 32
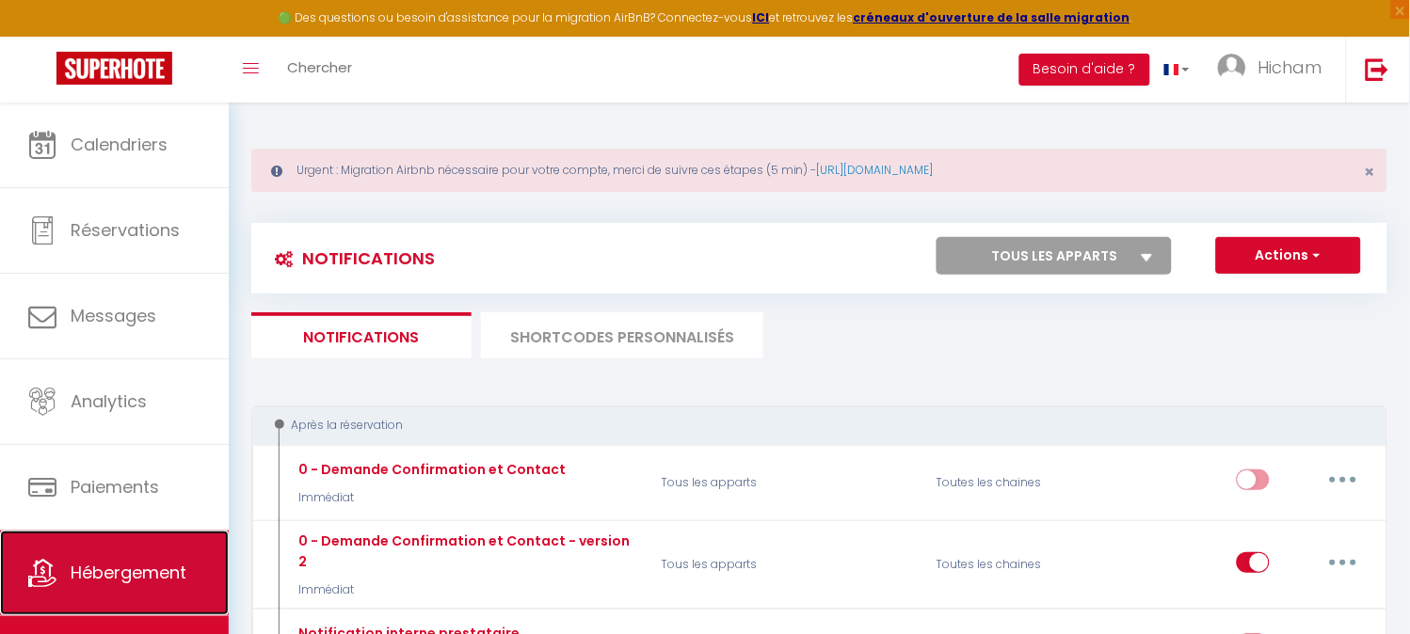
click at [115, 584] on span "Hébergement" at bounding box center [129, 573] width 116 height 24
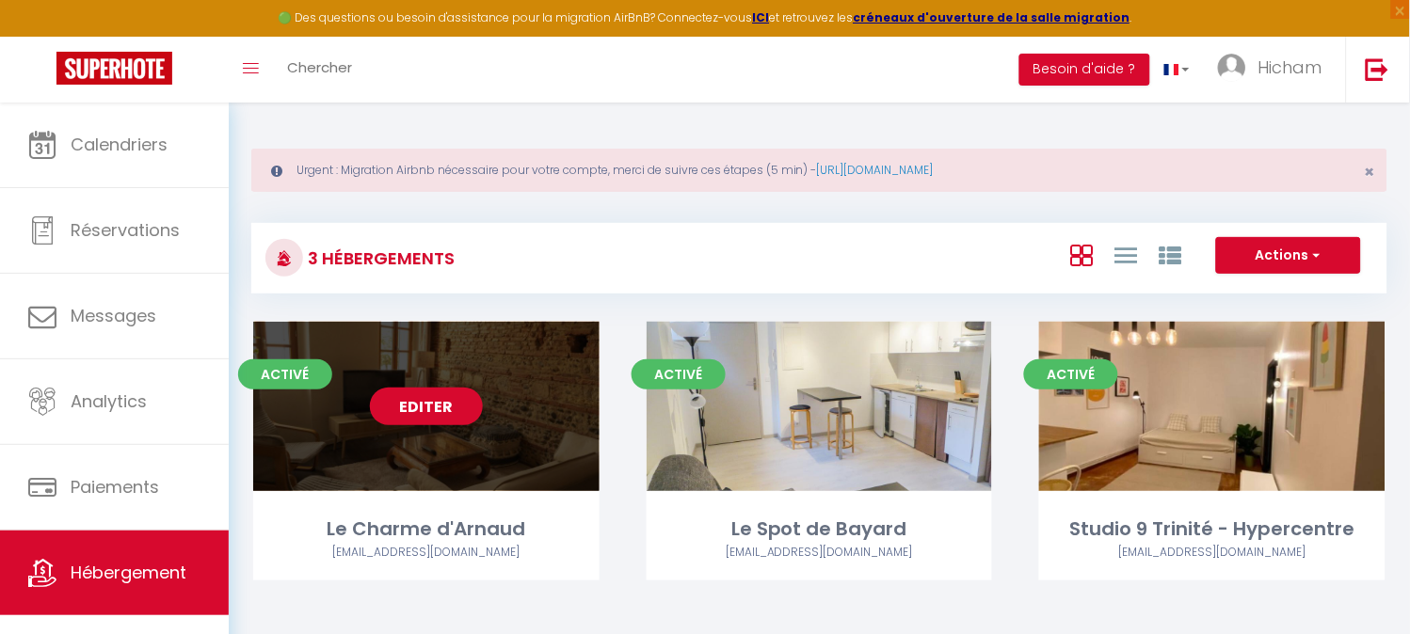
click at [452, 391] on link "Editer" at bounding box center [426, 407] width 113 height 38
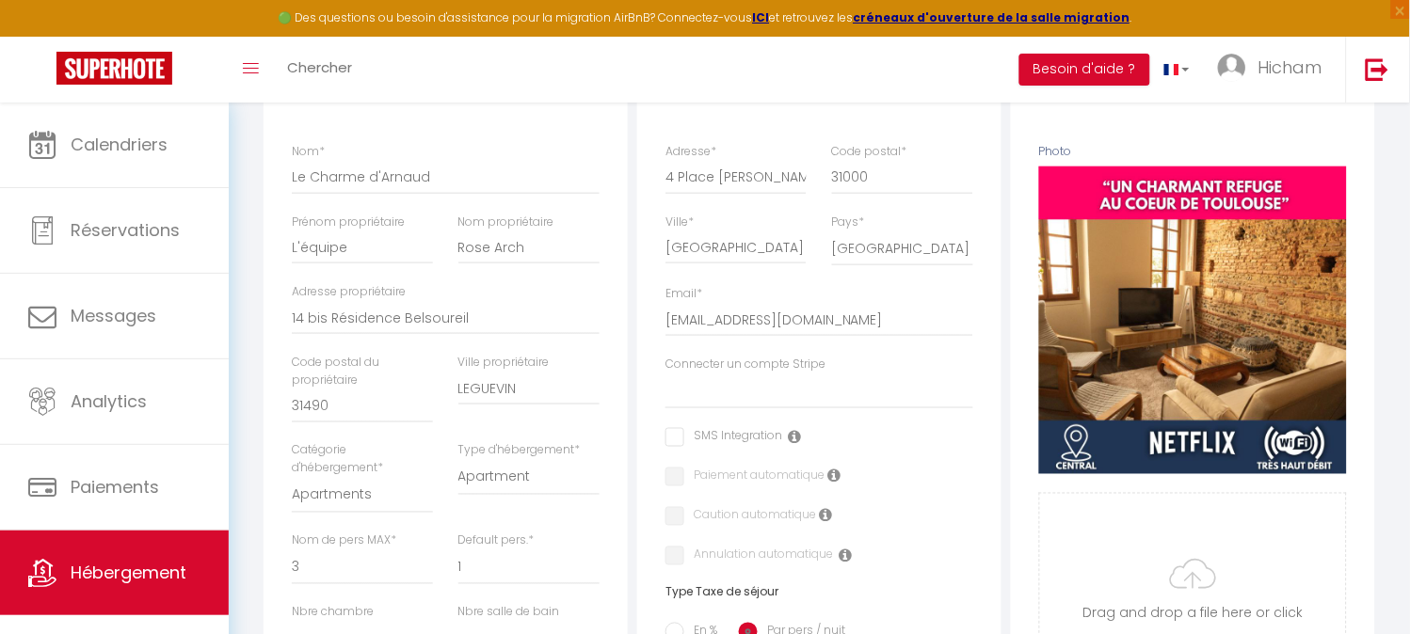
scroll to position [418, 0]
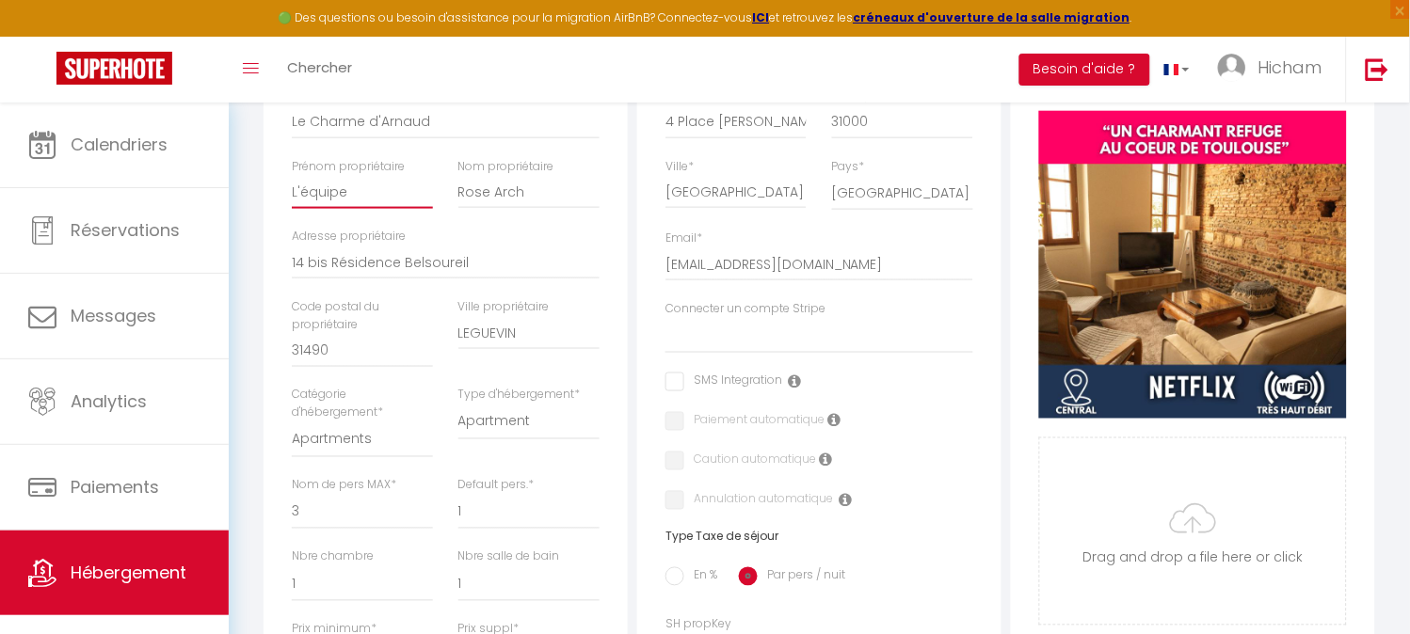
drag, startPoint x: 362, startPoint y: 207, endPoint x: 284, endPoint y: 221, distance: 79.4
click at [284, 221] on div "[PERSON_NAME] propriétaire L'équipe" at bounding box center [362, 193] width 167 height 71
drag, startPoint x: 522, startPoint y: 209, endPoint x: 453, endPoint y: 211, distance: 69.7
click at [453, 211] on div "Nom propriétaire Rose Arch" at bounding box center [529, 193] width 167 height 71
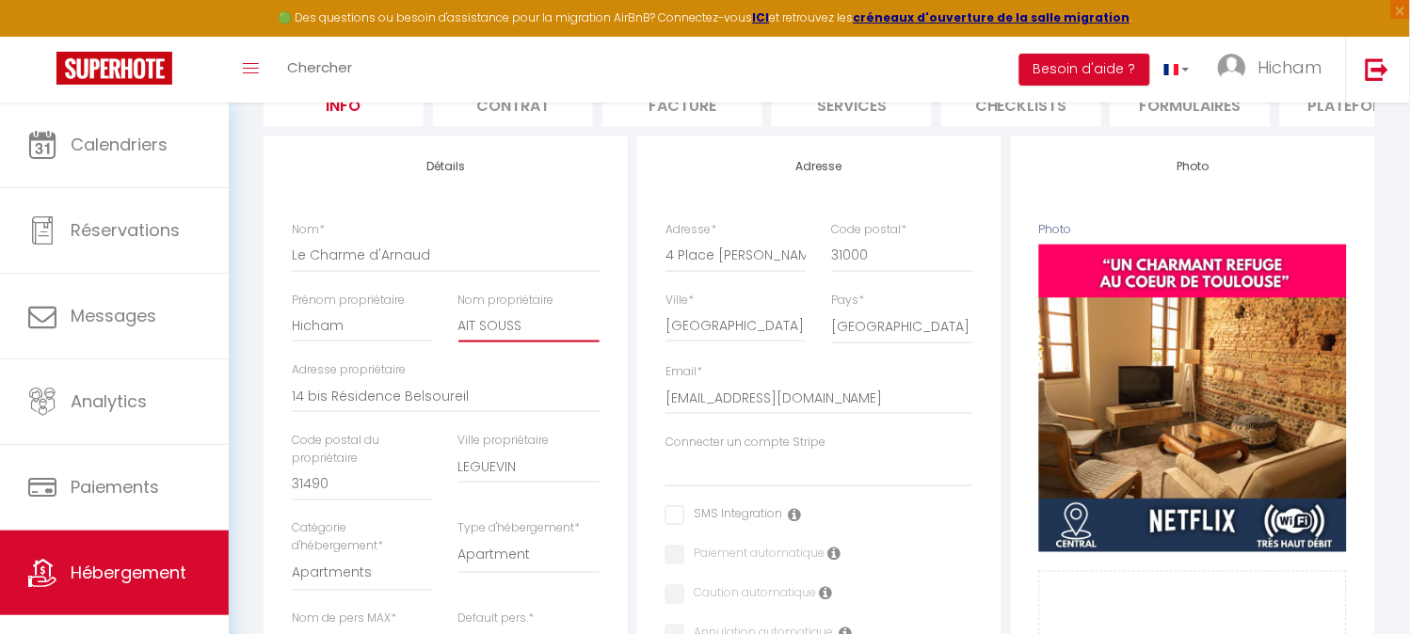
scroll to position [0, 0]
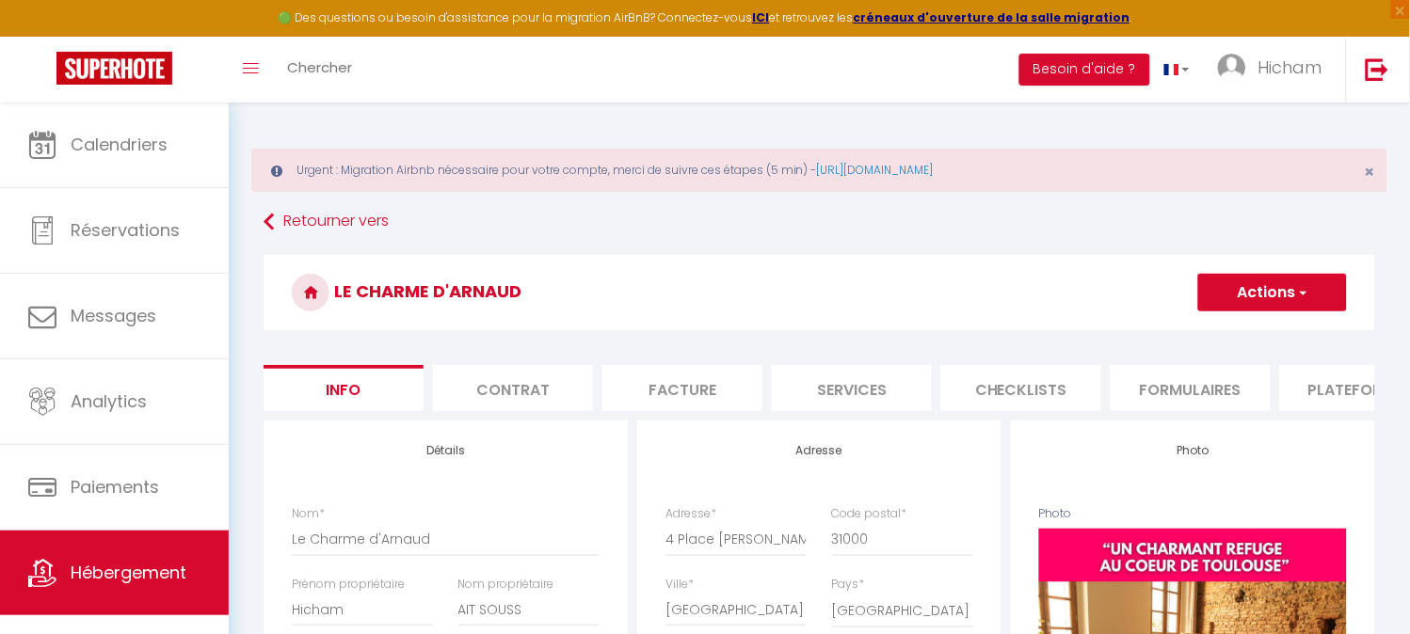
click at [1285, 279] on button "Actions" at bounding box center [1272, 293] width 149 height 38
click at [1208, 335] on input "Enregistrer" at bounding box center [1198, 334] width 70 height 19
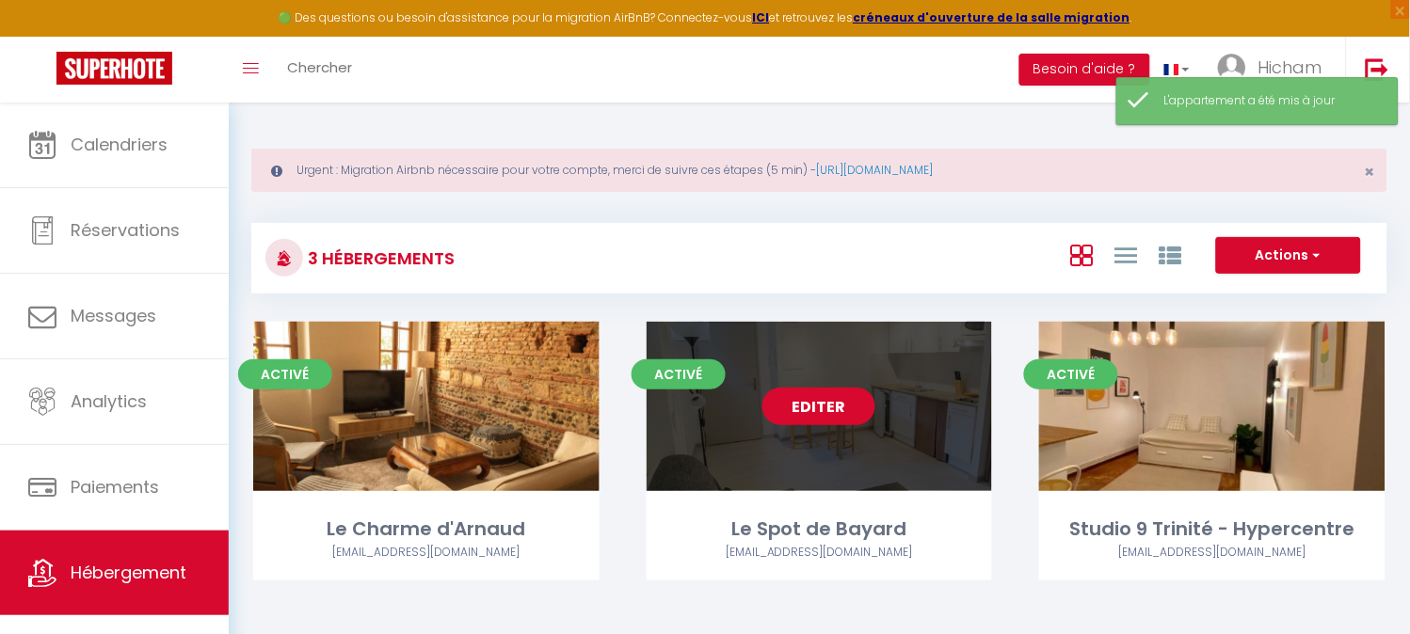
click at [817, 408] on link "Editer" at bounding box center [818, 407] width 113 height 38
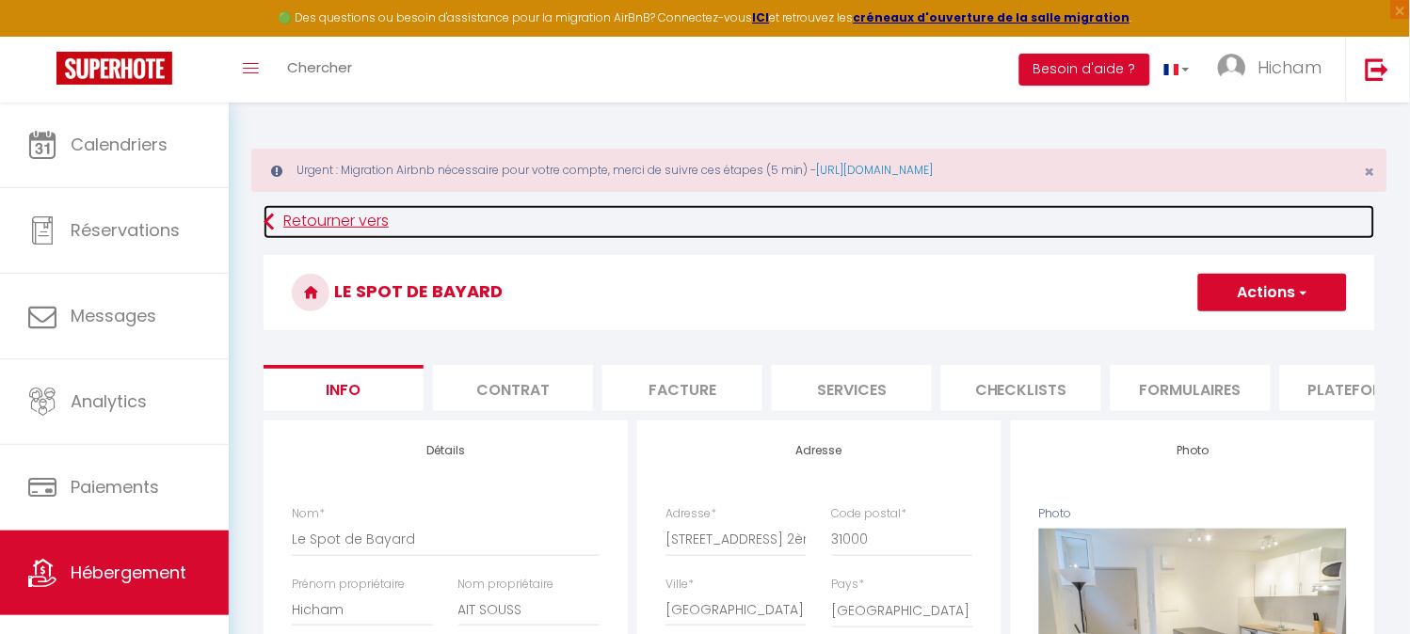
click at [271, 222] on icon at bounding box center [268, 222] width 10 height 34
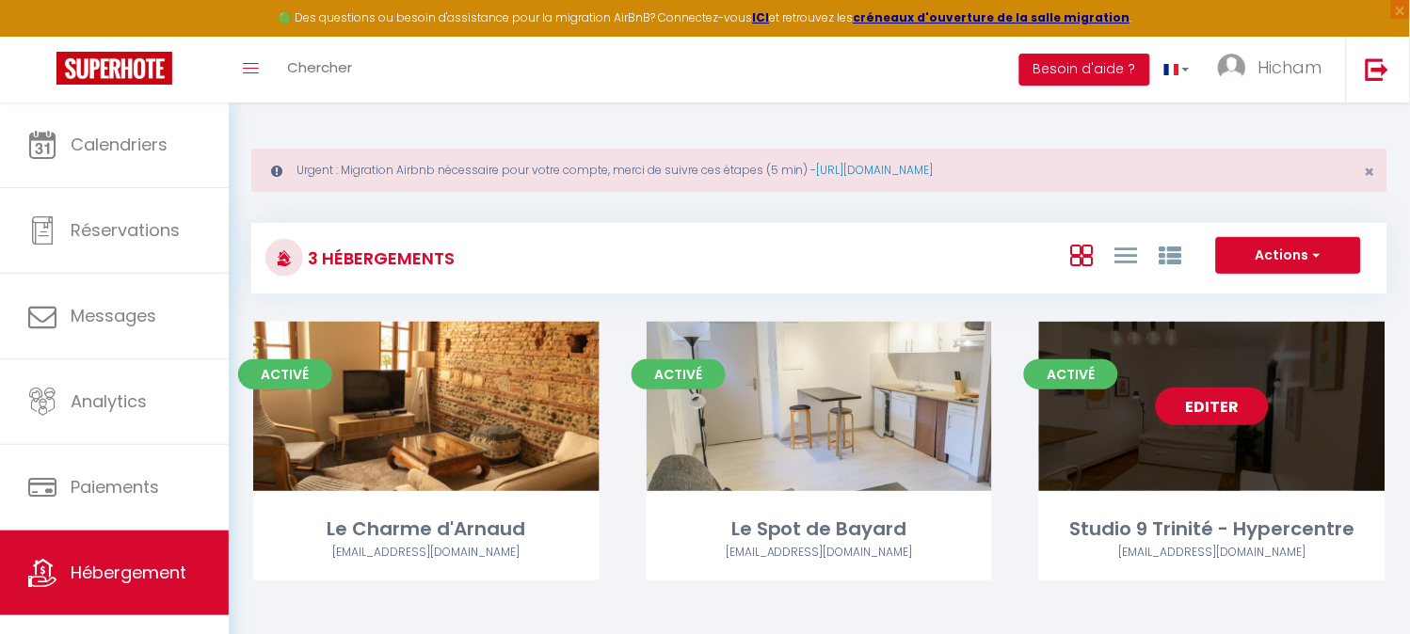
click at [1214, 402] on link "Editer" at bounding box center [1212, 407] width 113 height 38
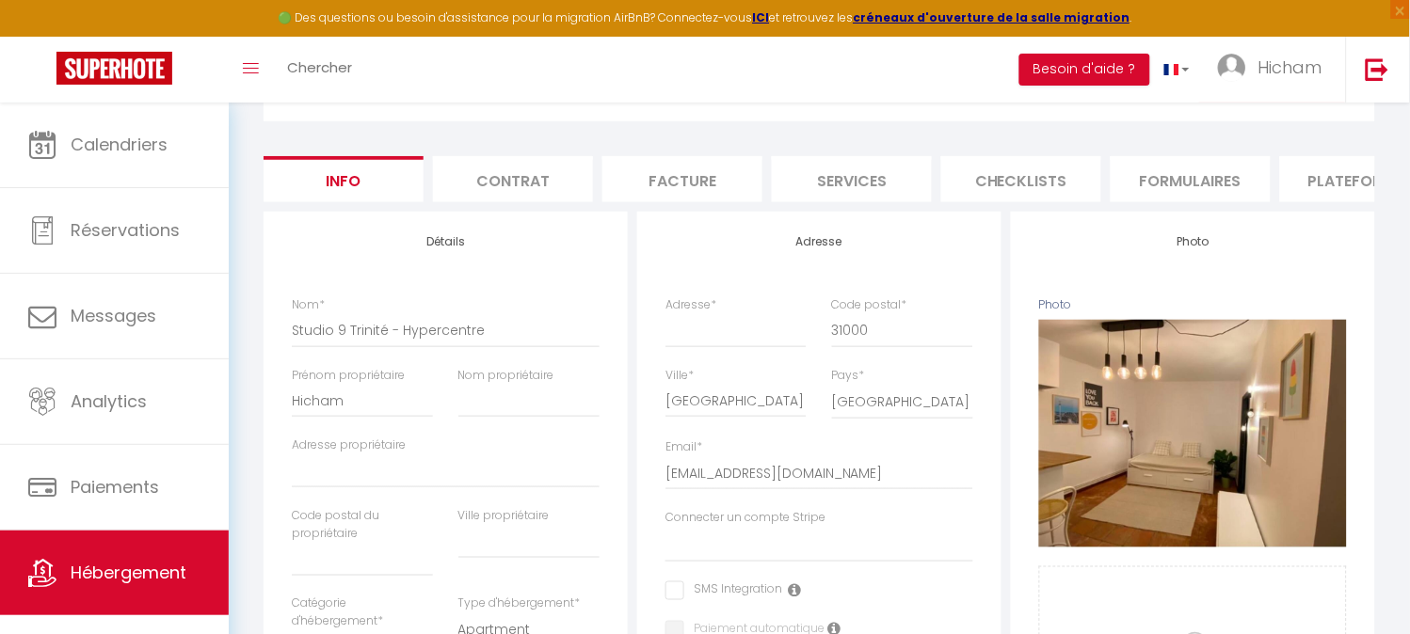
scroll to position [313, 0]
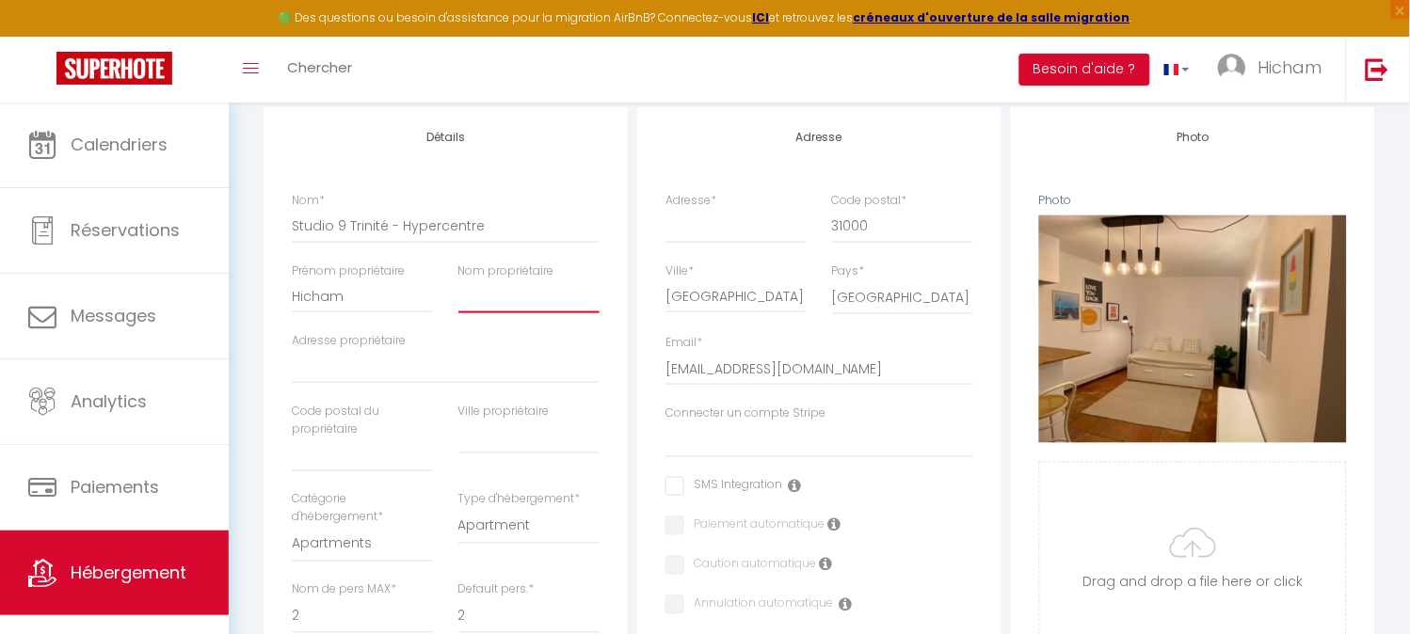
click at [478, 313] on input "Nom propriétaire" at bounding box center [528, 296] width 141 height 34
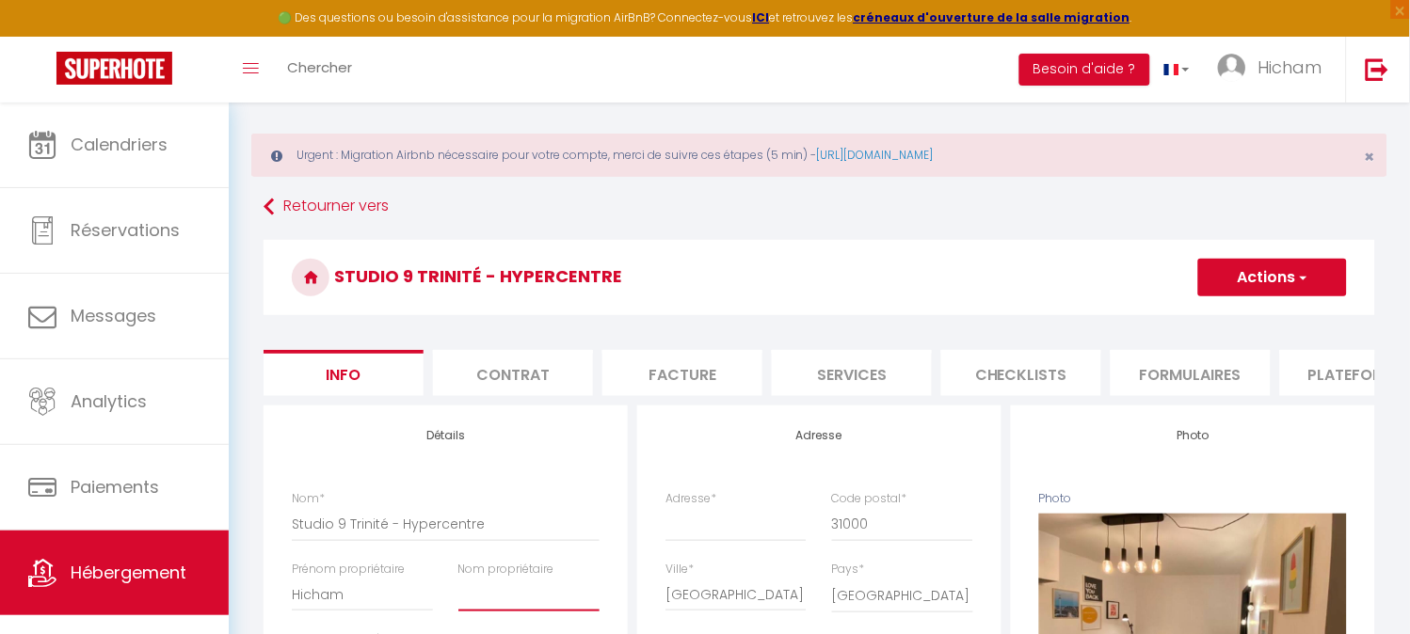
scroll to position [0, 0]
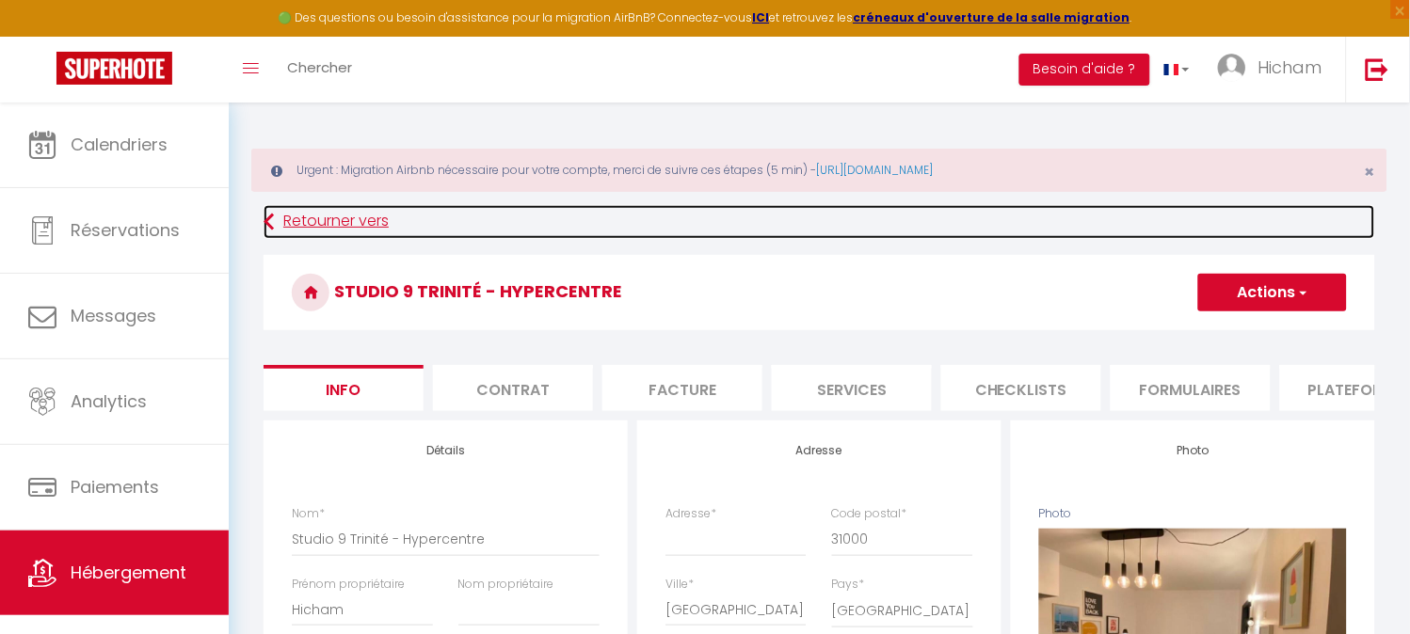
click at [304, 218] on link "Retourner vers" at bounding box center [818, 222] width 1111 height 34
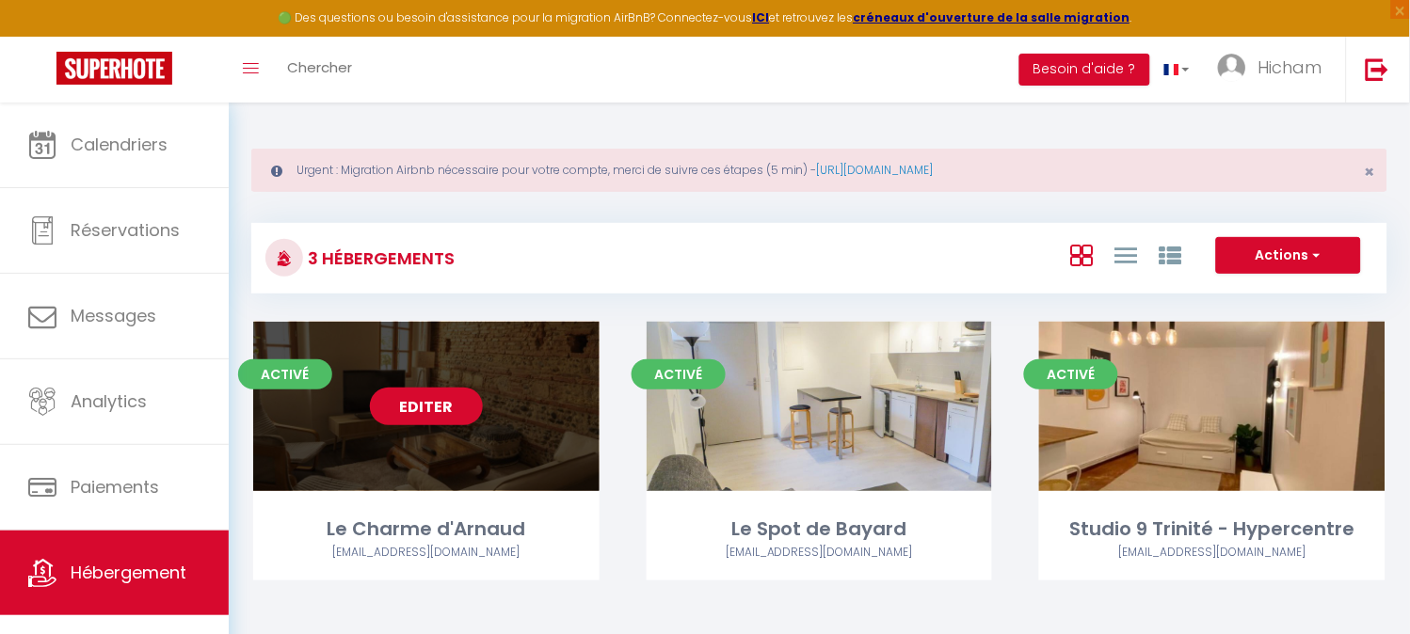
click at [417, 408] on link "Editer" at bounding box center [426, 407] width 113 height 38
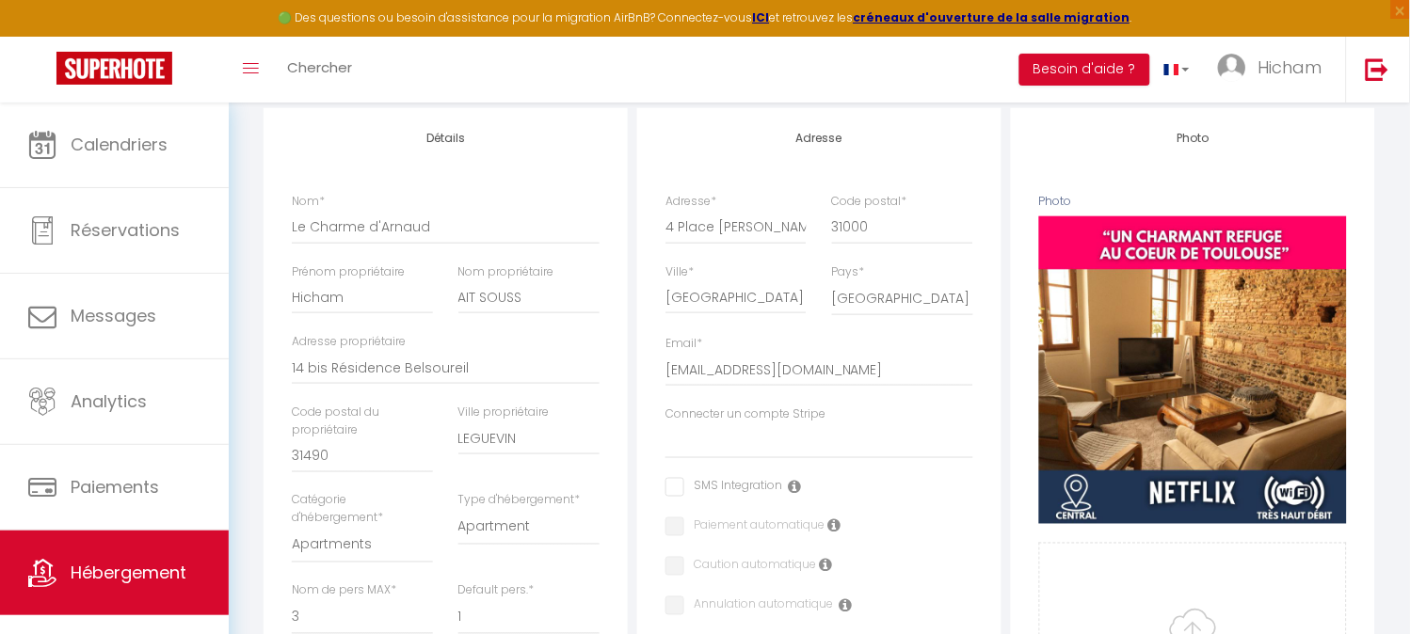
scroll to position [313, 0]
drag, startPoint x: 550, startPoint y: 316, endPoint x: 434, endPoint y: 324, distance: 116.0
click at [434, 324] on div "Nom * Le Charme d'[PERSON_NAME] propriétaire [PERSON_NAME] Nom propriétaire AIT…" at bounding box center [445, 459] width 332 height 535
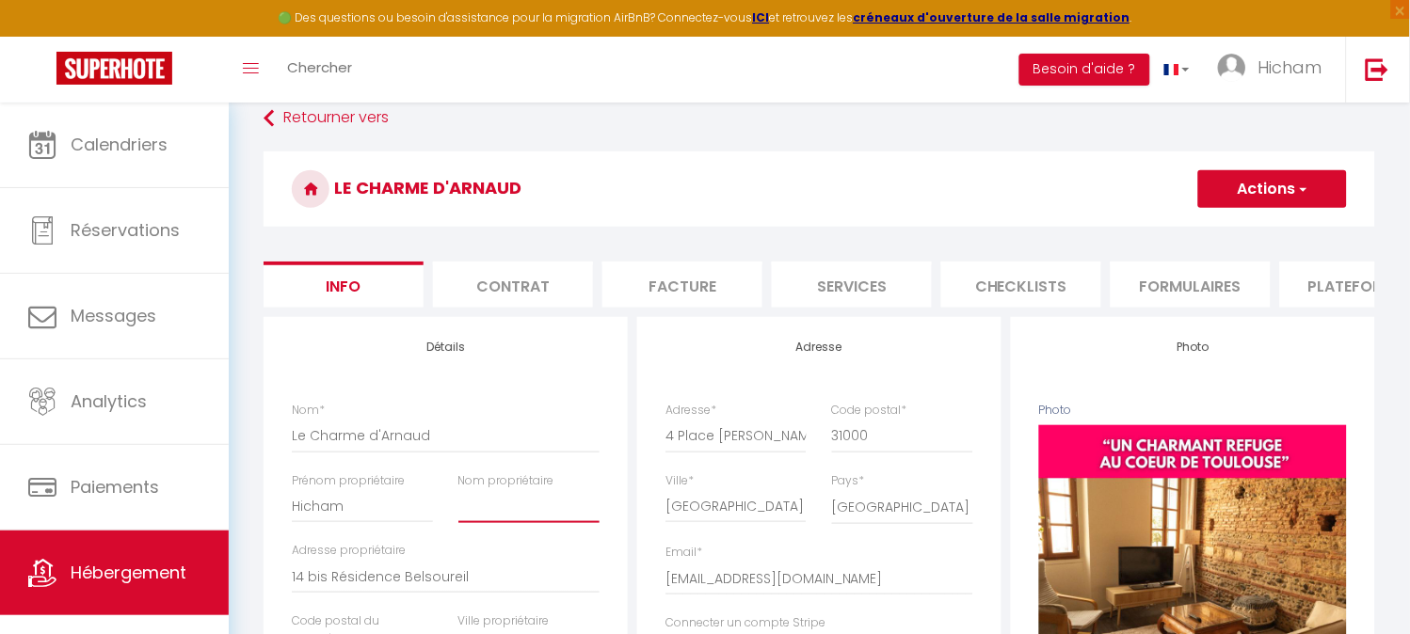
scroll to position [0, 0]
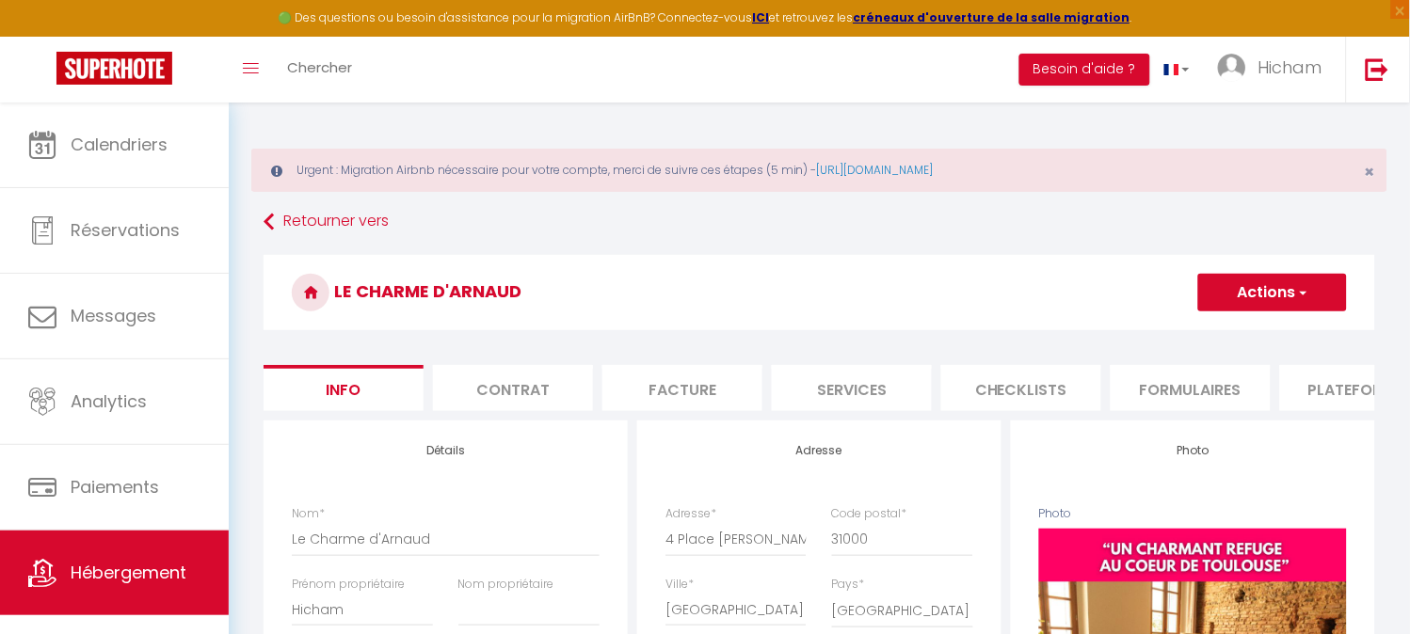
click at [1264, 278] on button "Actions" at bounding box center [1272, 293] width 149 height 38
click at [1222, 332] on input "Enregistrer" at bounding box center [1198, 334] width 70 height 19
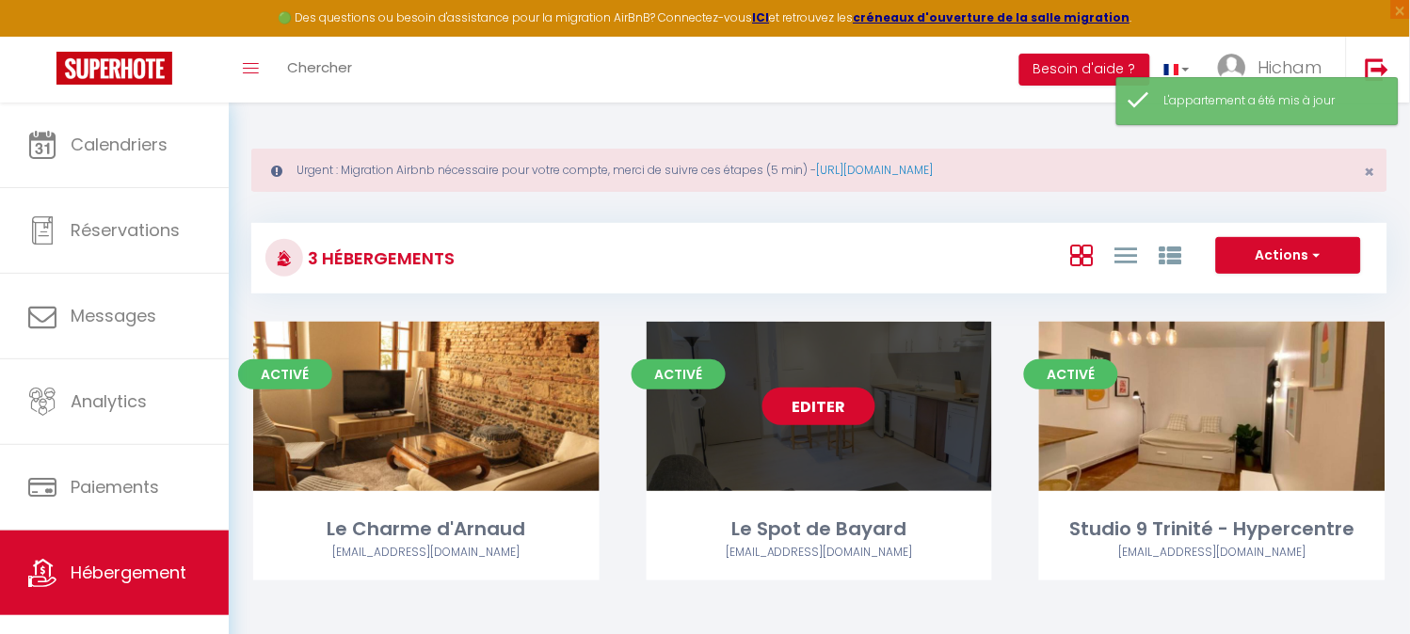
click at [834, 419] on link "Editer" at bounding box center [818, 407] width 113 height 38
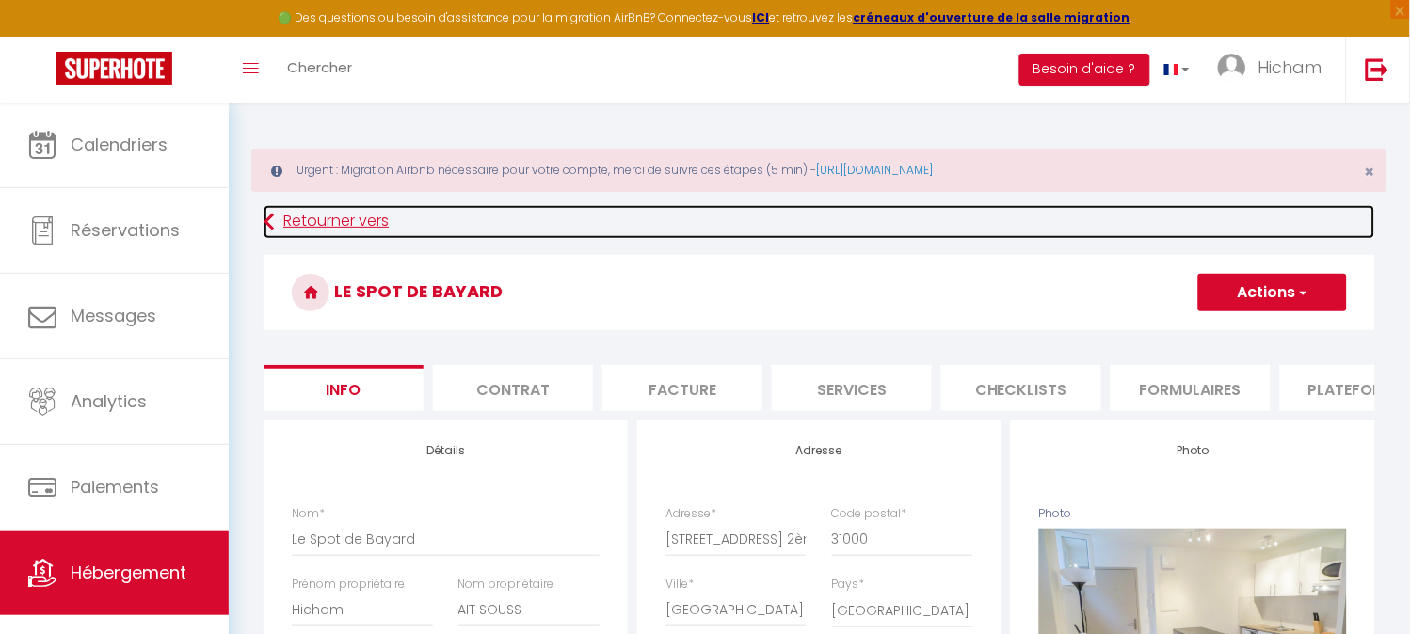
click at [293, 223] on link "Retourner vers" at bounding box center [818, 222] width 1111 height 34
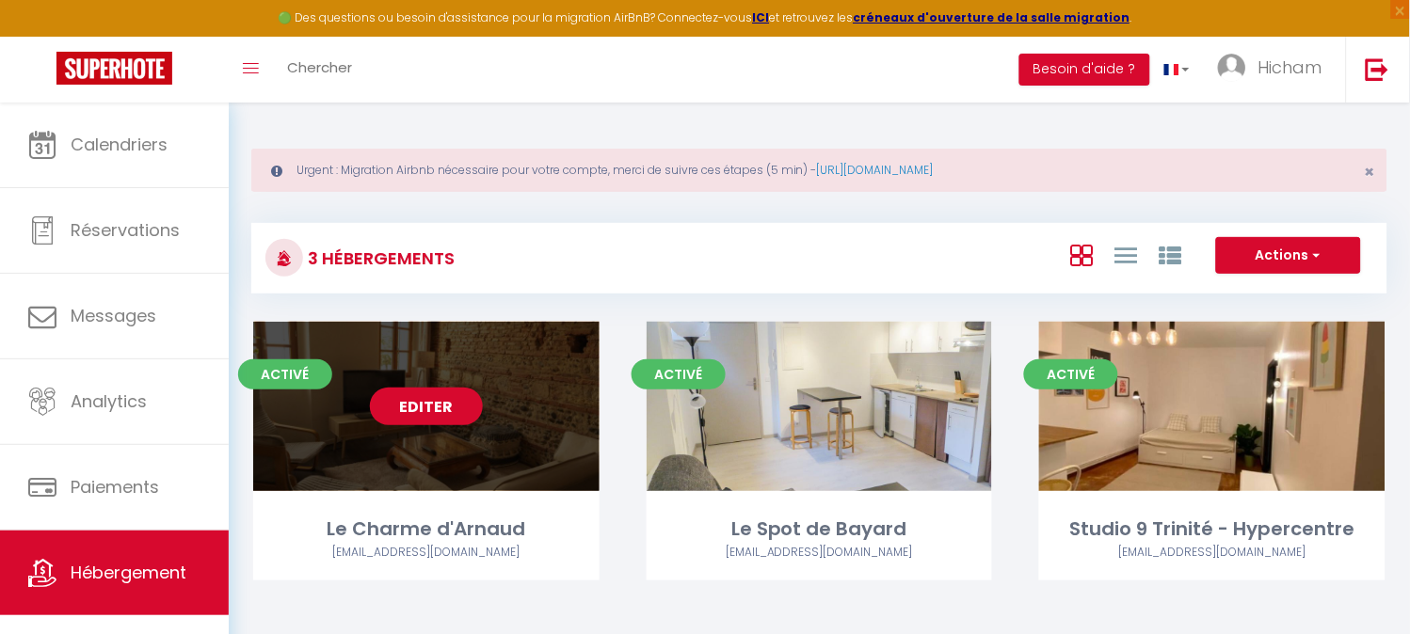
click at [428, 396] on link "Editer" at bounding box center [426, 407] width 113 height 38
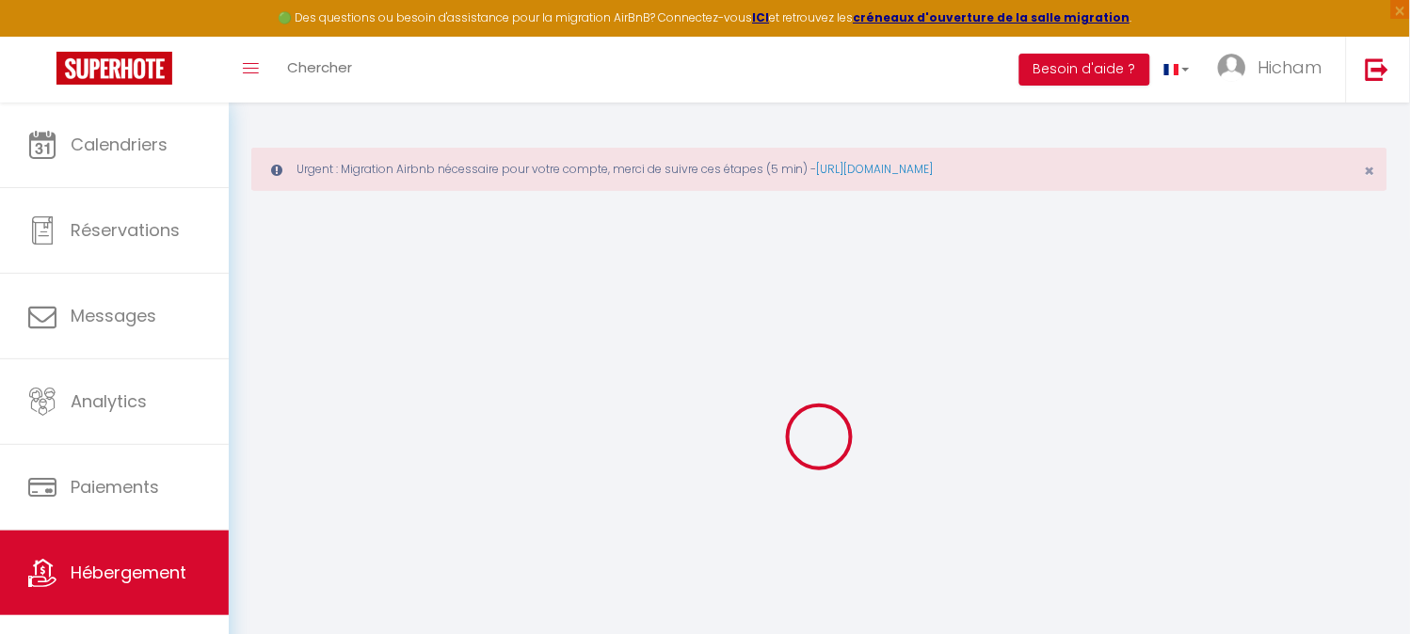
scroll to position [102, 0]
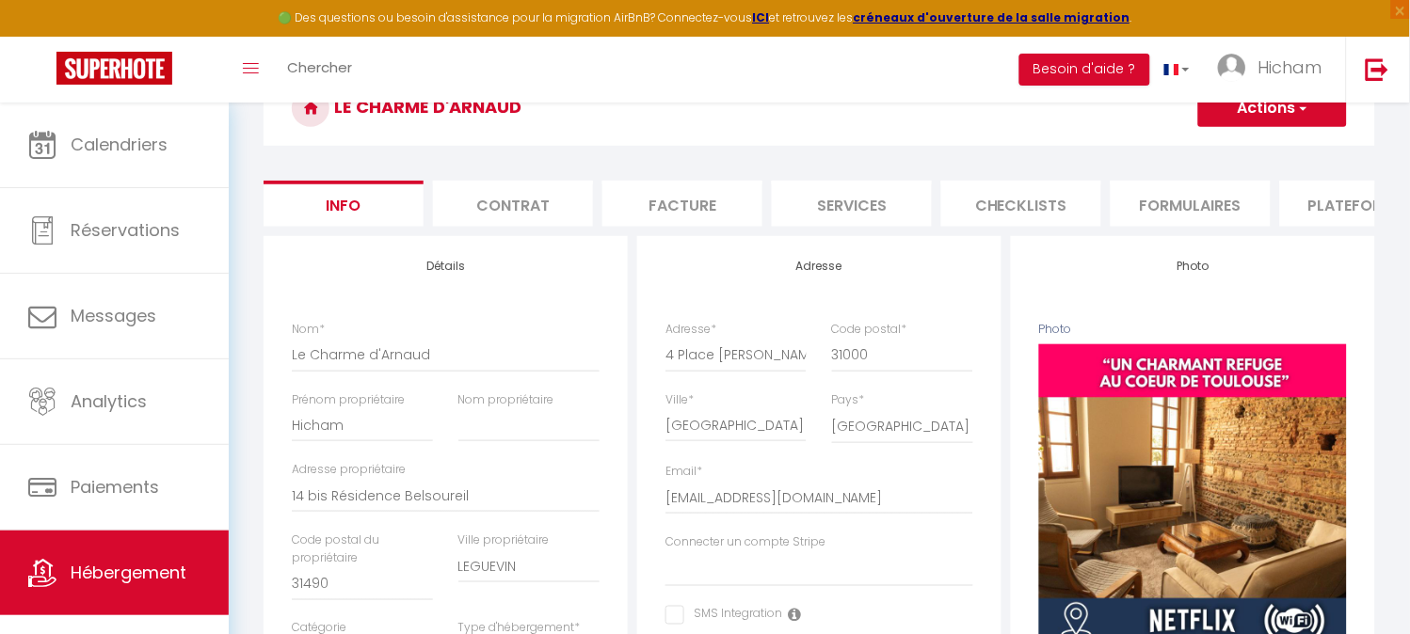
scroll to position [311, 0]
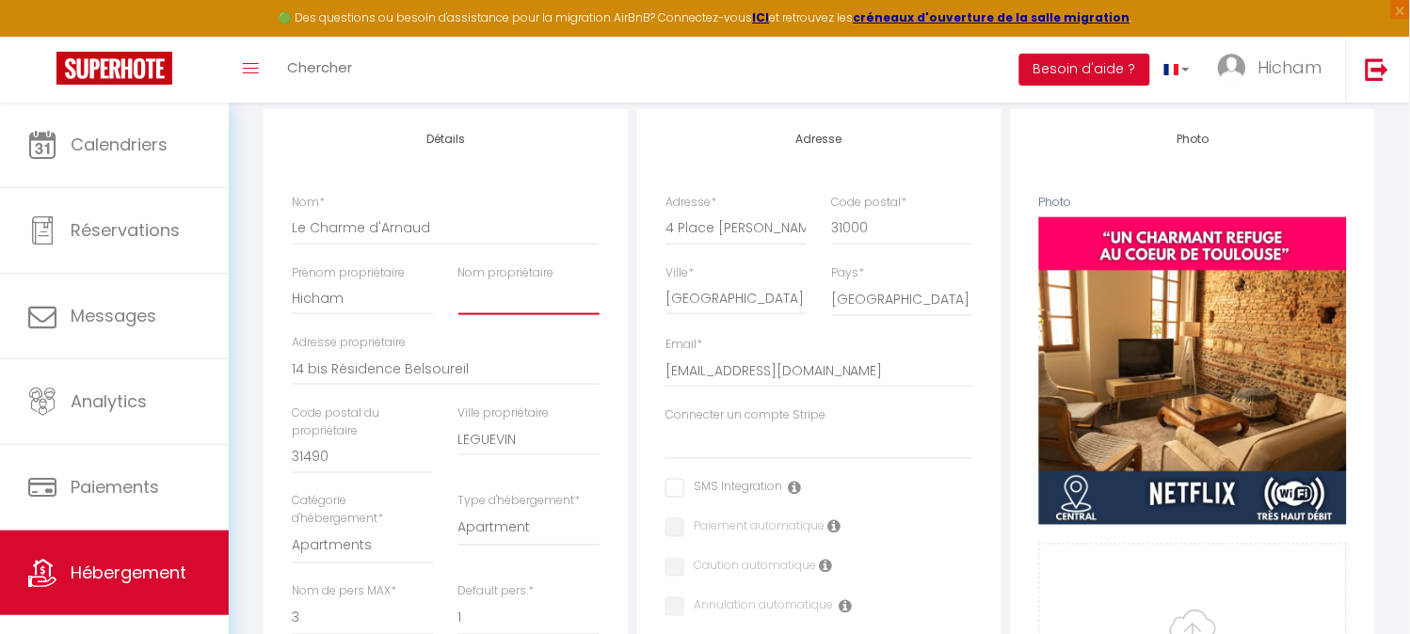
click at [473, 307] on input "Nom propriétaire" at bounding box center [528, 298] width 141 height 34
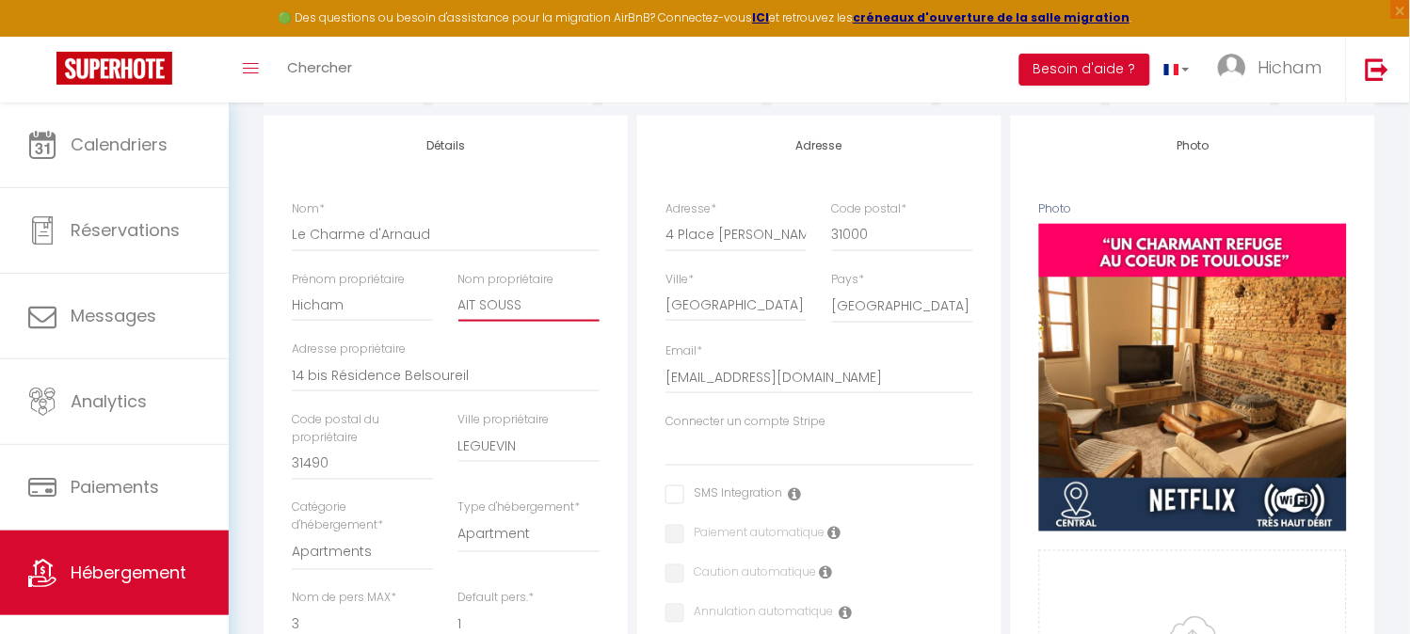
scroll to position [0, 0]
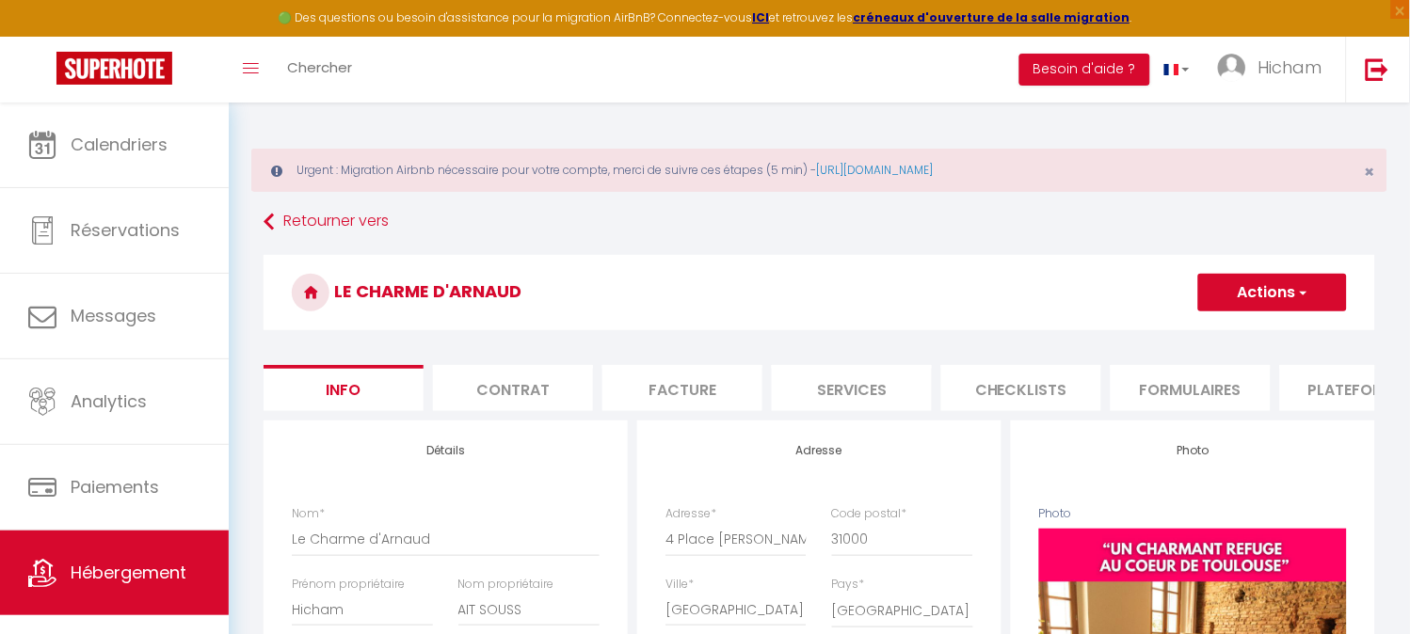
click at [1237, 285] on button "Actions" at bounding box center [1272, 293] width 149 height 38
click at [1231, 334] on input "Enregistrer" at bounding box center [1198, 334] width 70 height 19
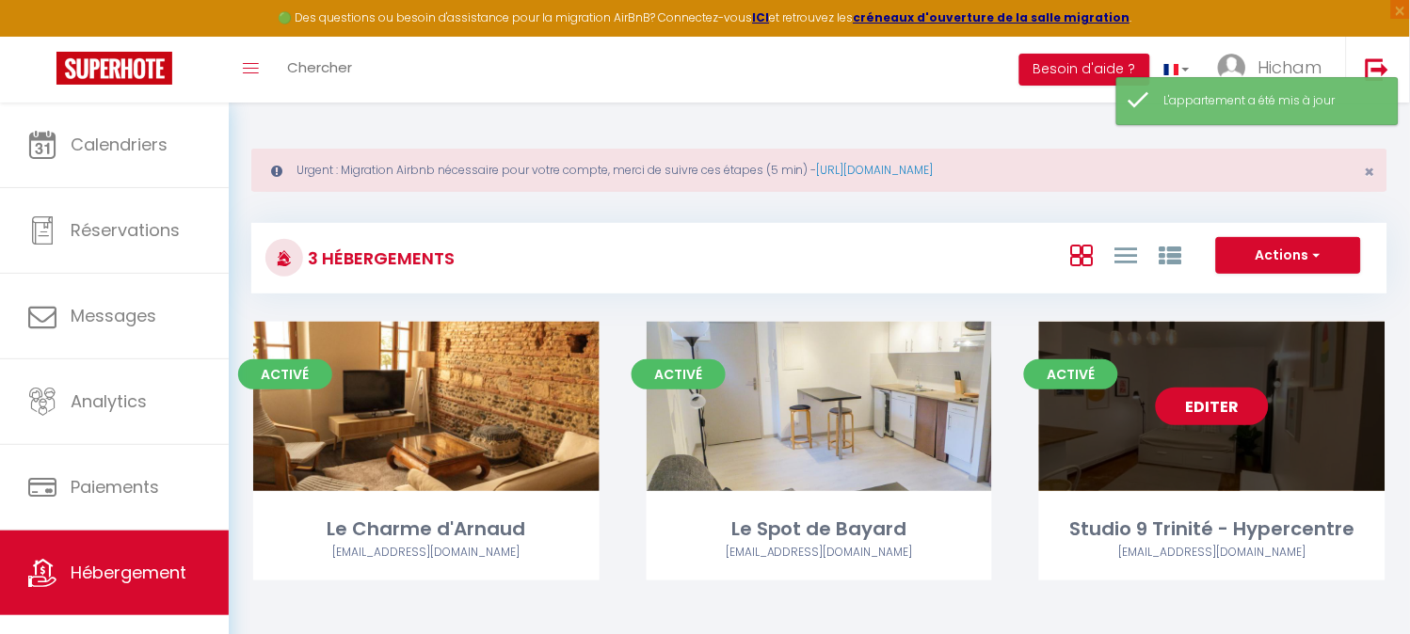
click at [1200, 399] on link "Editer" at bounding box center [1212, 407] width 113 height 38
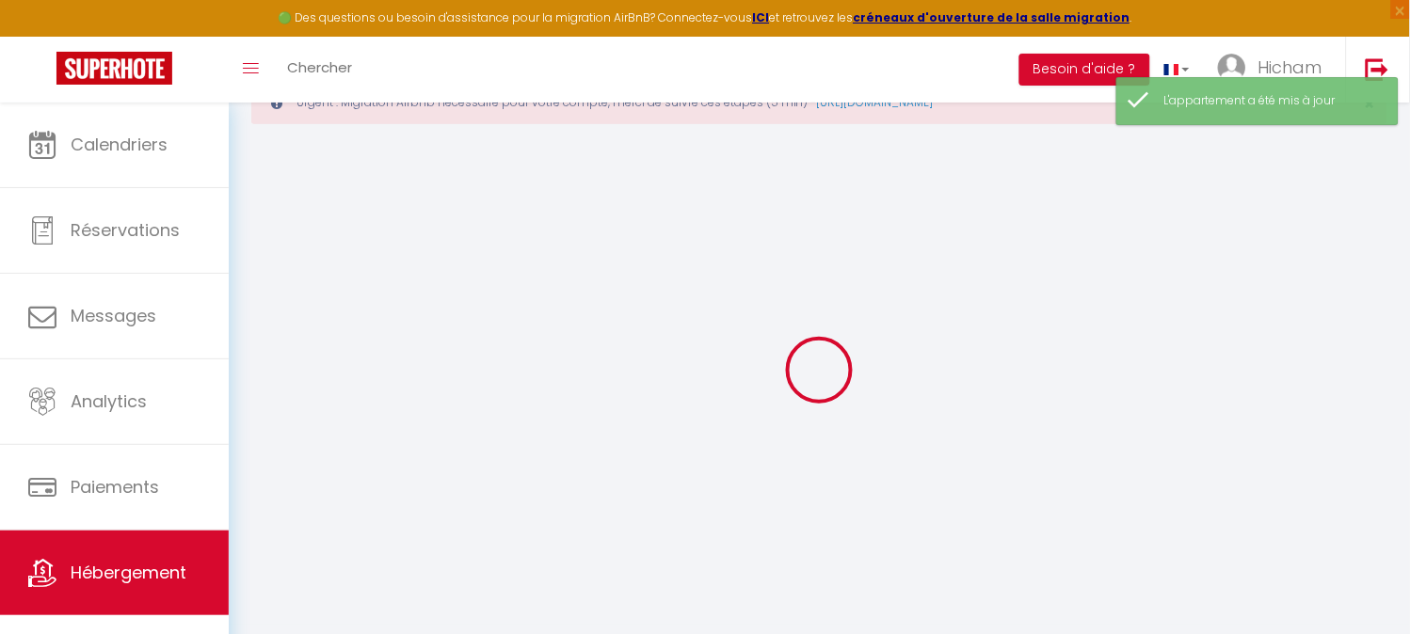
scroll to position [102, 0]
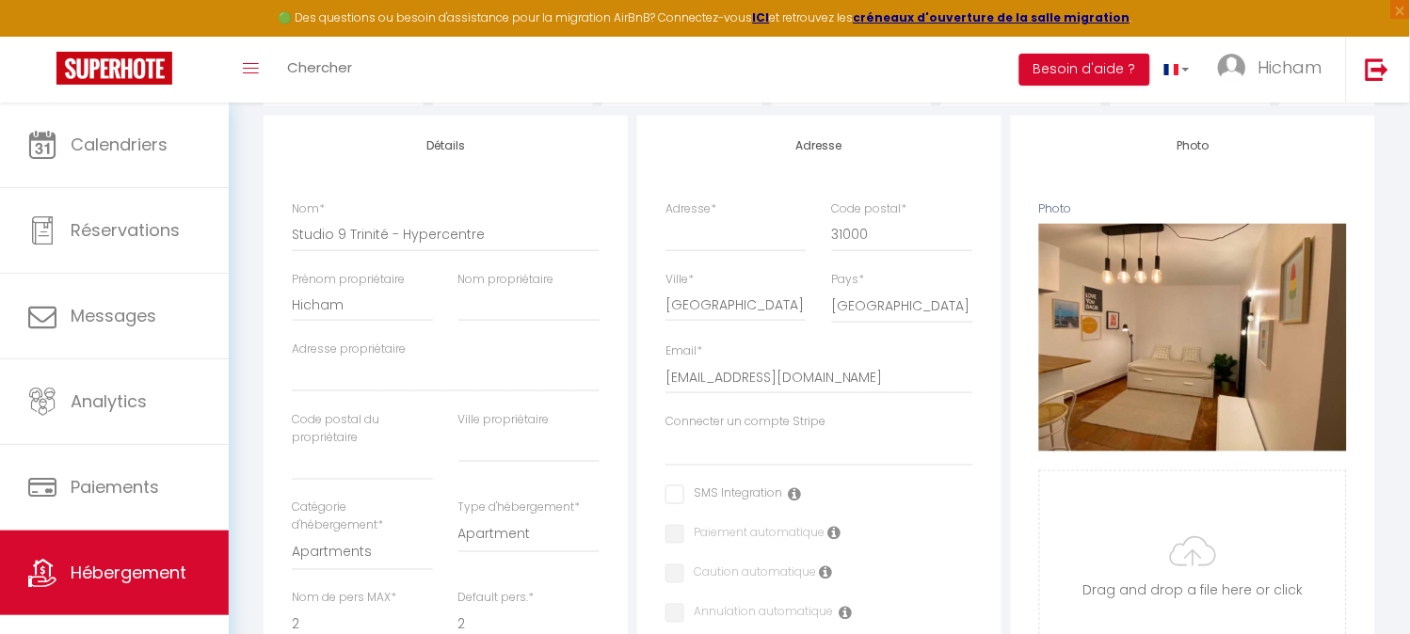
scroll to position [311, 0]
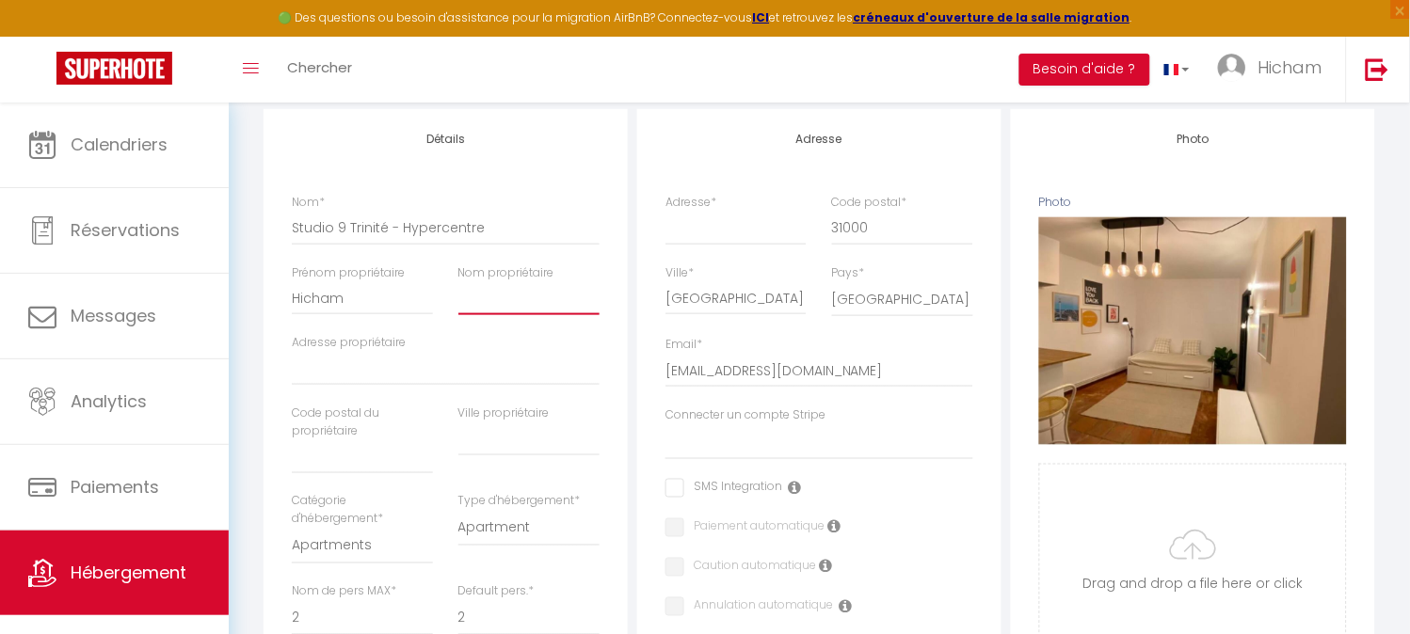
click at [482, 314] on input "Nom propriétaire" at bounding box center [528, 298] width 141 height 34
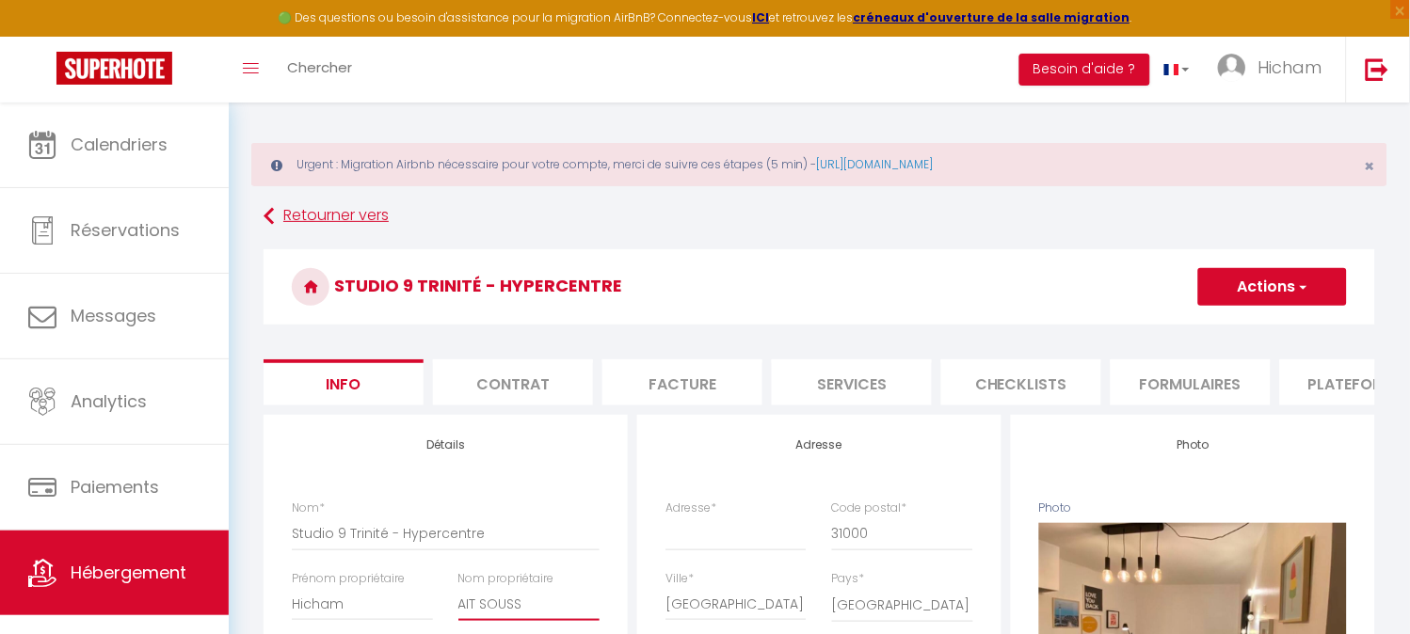
scroll to position [0, 0]
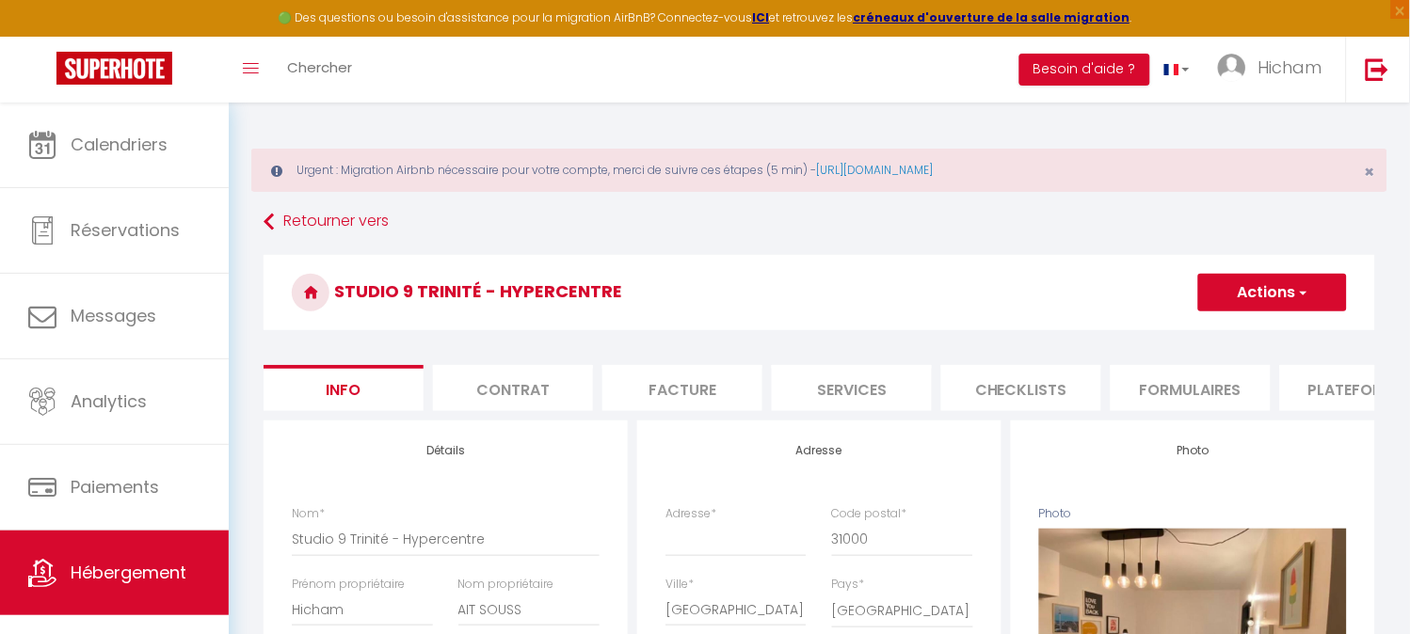
click at [1282, 304] on button "Actions" at bounding box center [1272, 293] width 149 height 38
click at [1227, 327] on input "Enregistrer" at bounding box center [1198, 334] width 70 height 19
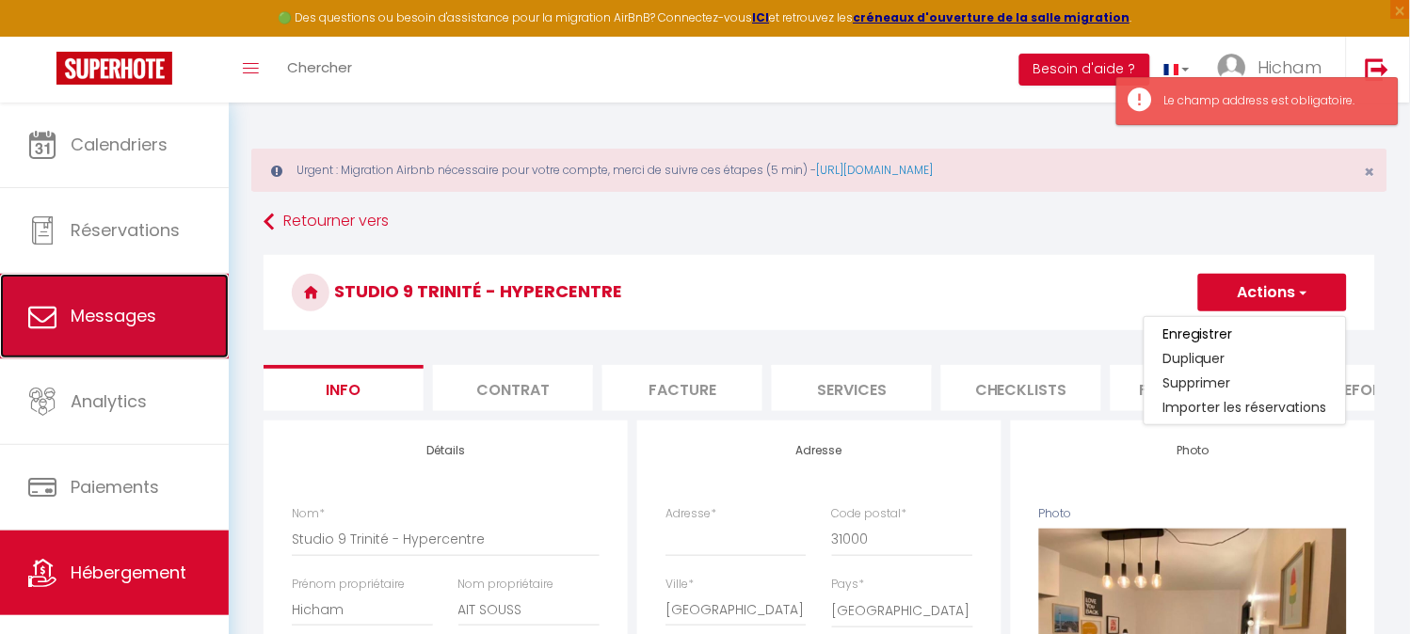
click at [137, 307] on span "Messages" at bounding box center [114, 316] width 86 height 24
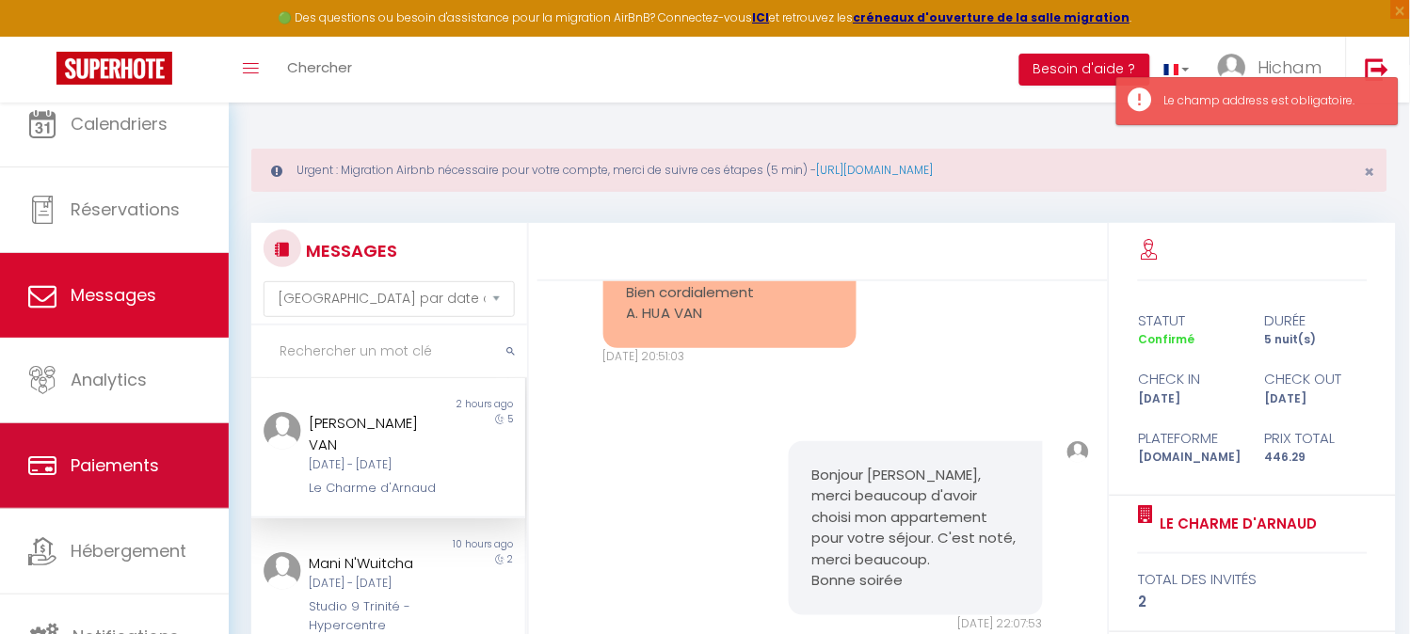
scroll to position [25, 0]
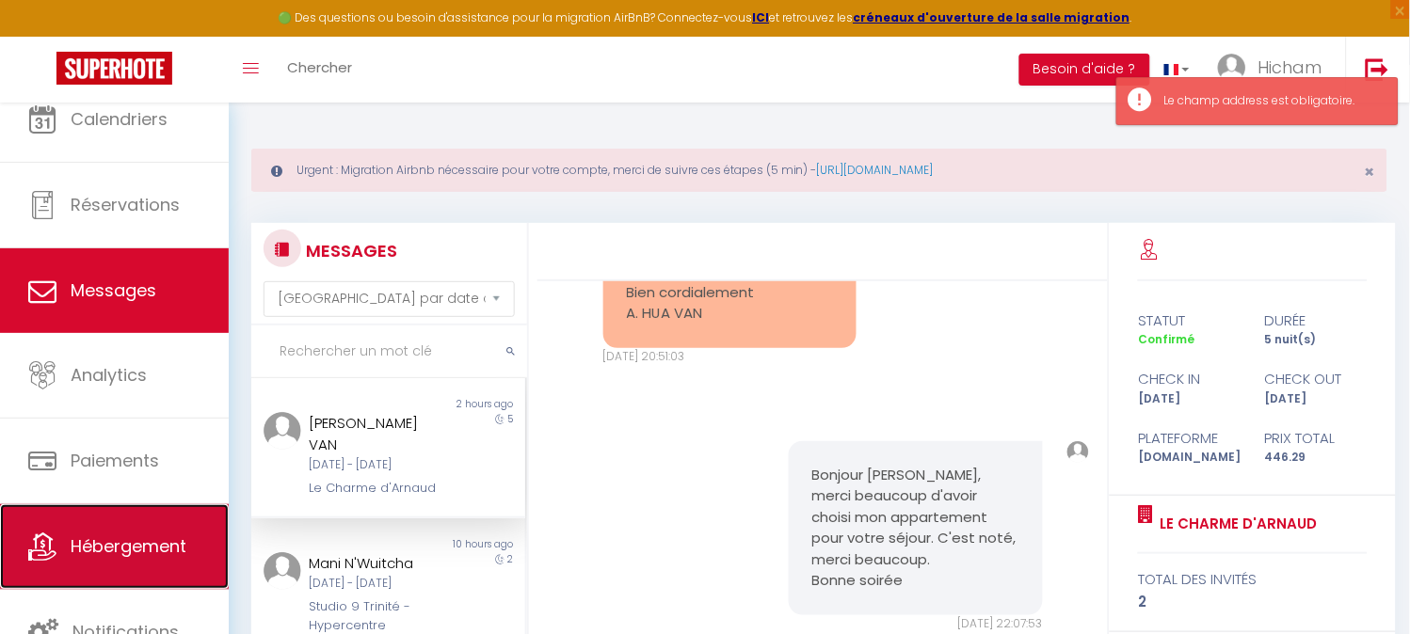
click at [135, 543] on span "Hébergement" at bounding box center [129, 547] width 116 height 24
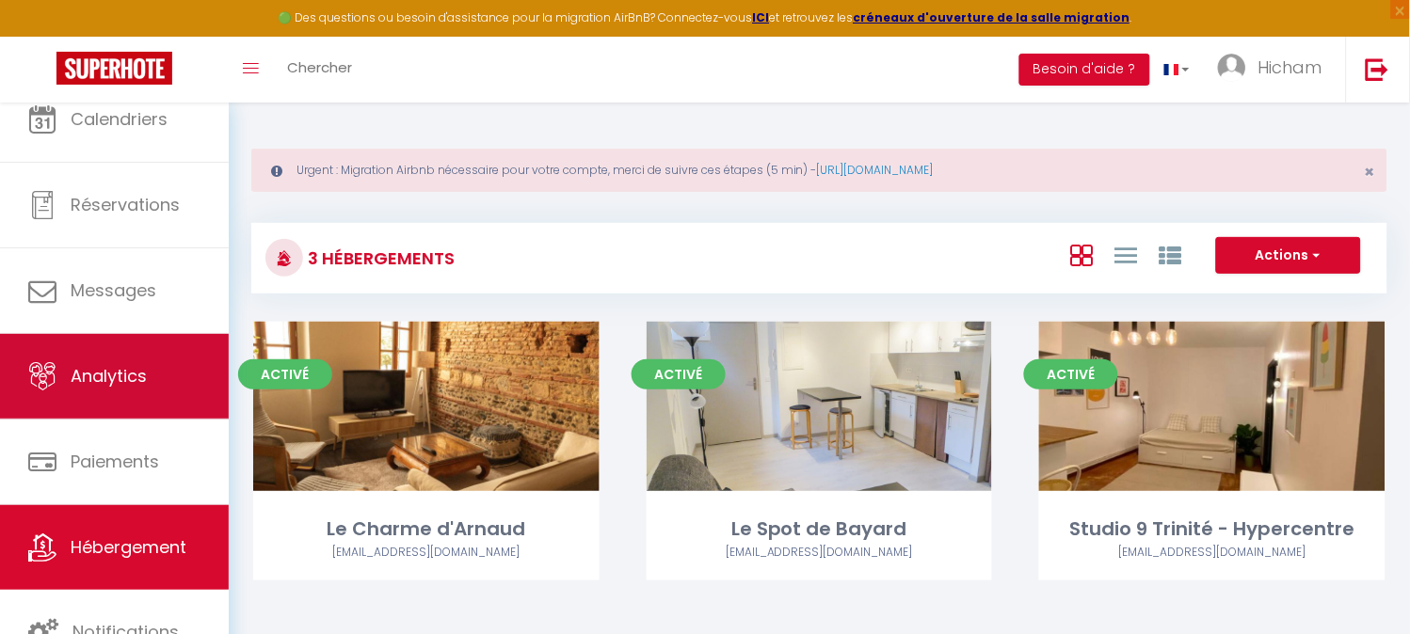
scroll to position [102, 0]
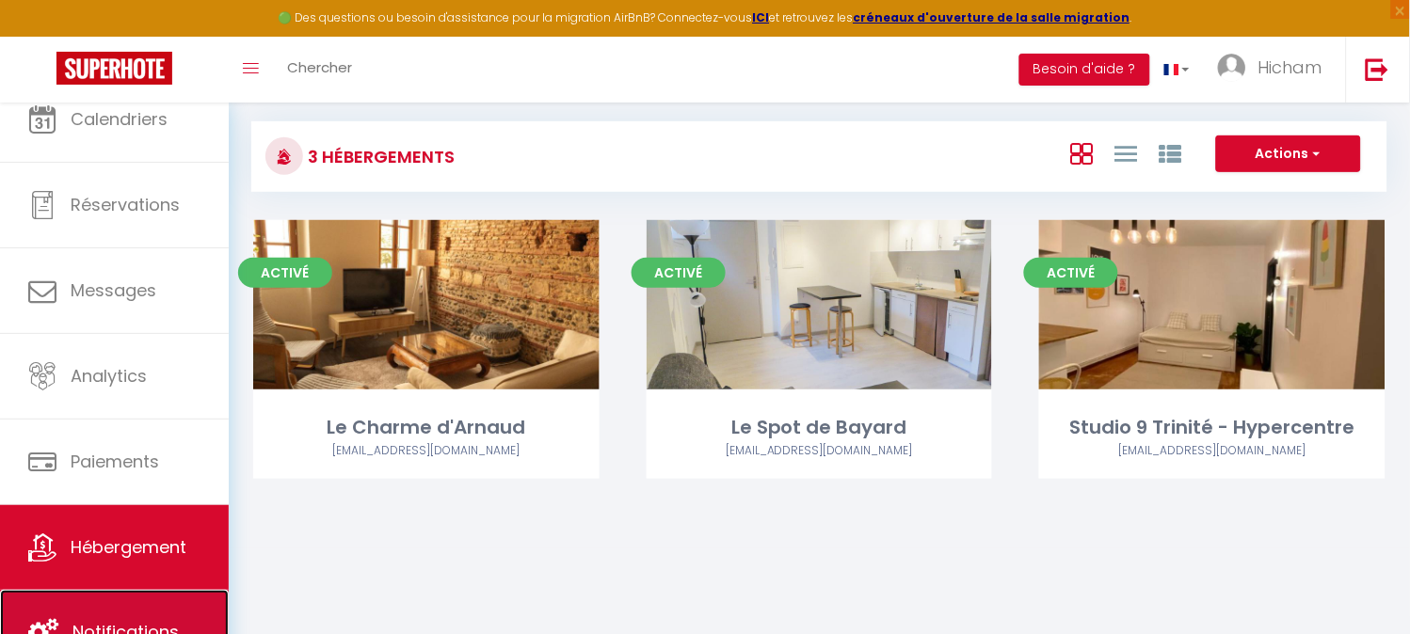
click at [104, 609] on link "Notifications" at bounding box center [114, 632] width 229 height 85
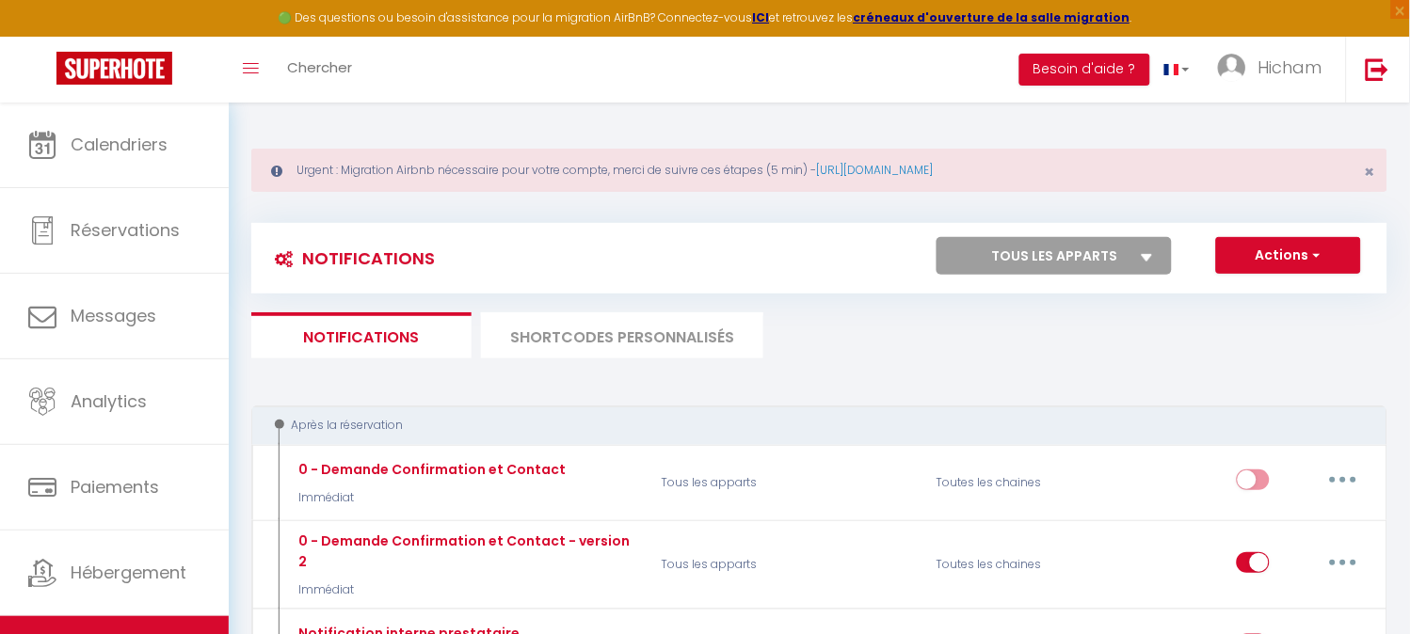
click at [628, 334] on li "SHORTCODES PERSONNALISÉS" at bounding box center [622, 335] width 282 height 46
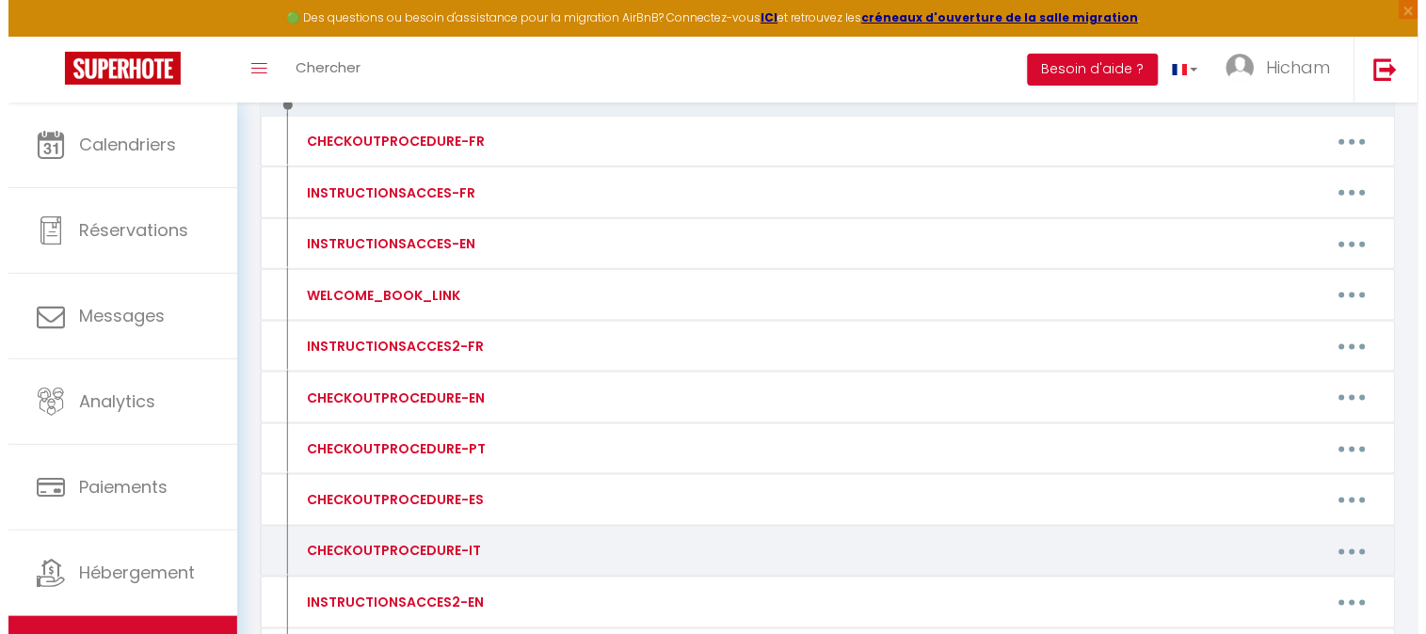
scroll to position [269, 0]
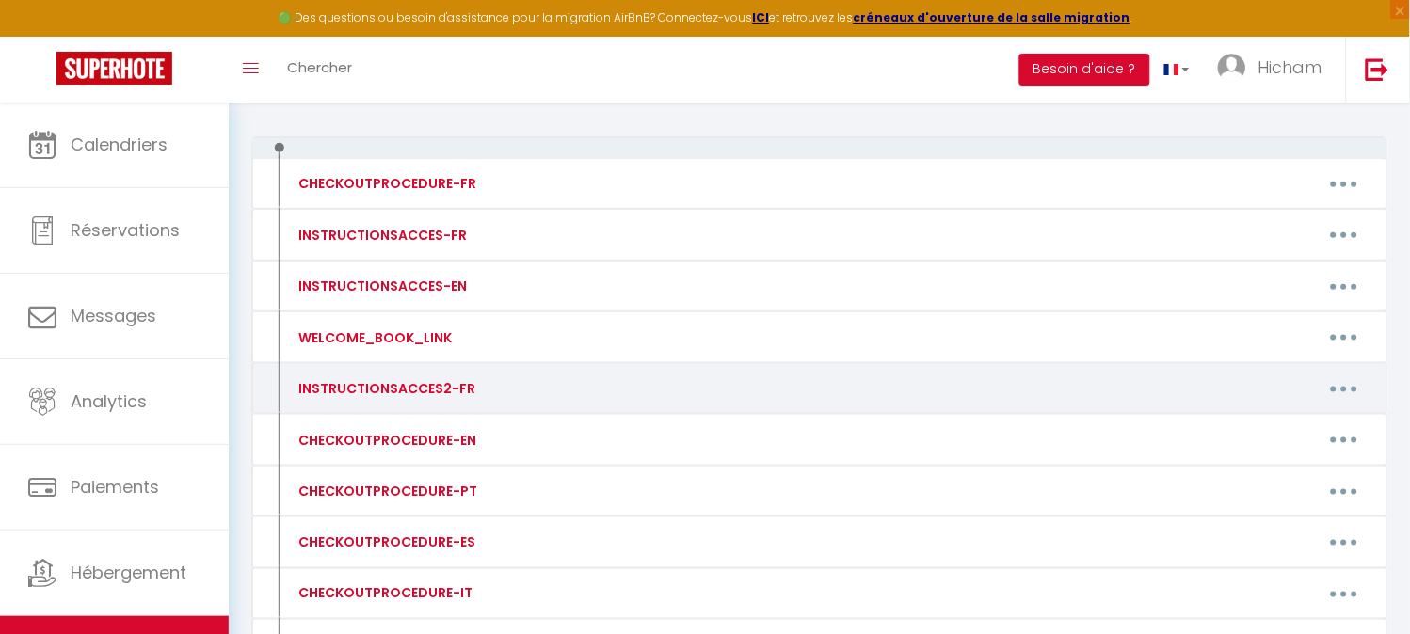
click at [1343, 387] on icon "button" at bounding box center [1344, 390] width 6 height 6
click at [1314, 424] on link "Editer" at bounding box center [1294, 432] width 139 height 32
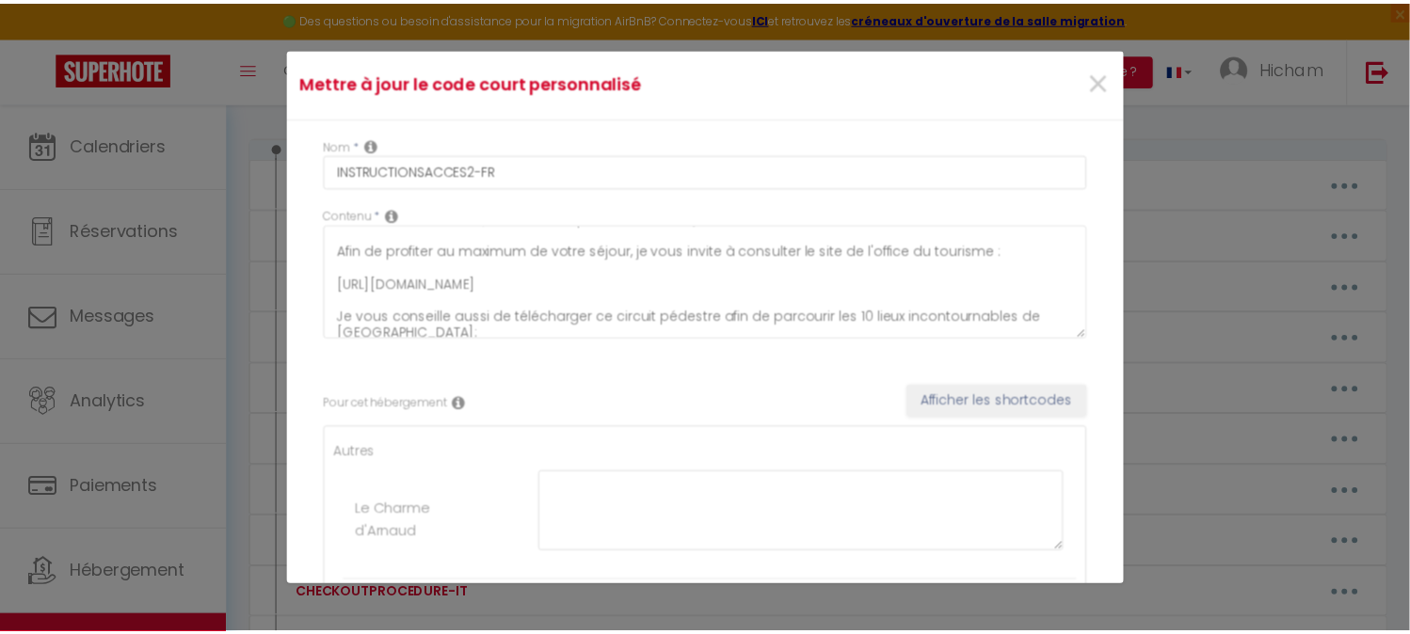
scroll to position [0, 0]
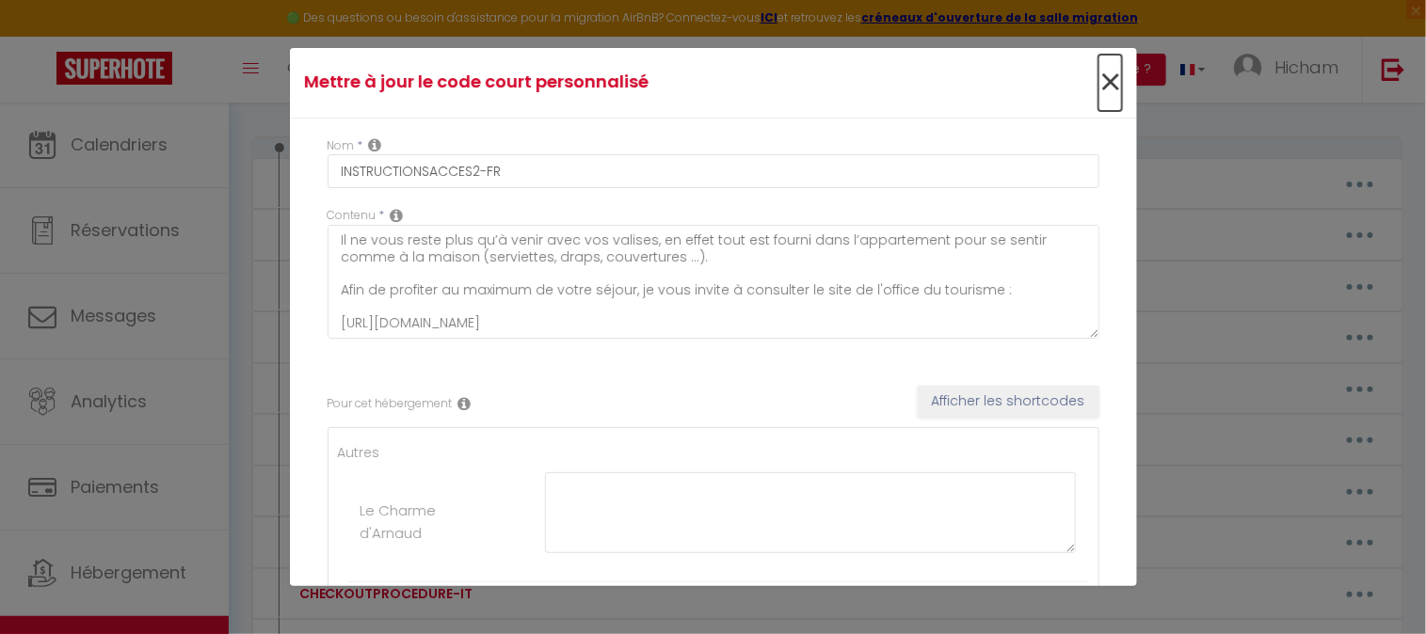
click at [1102, 86] on span "×" at bounding box center [1110, 83] width 24 height 56
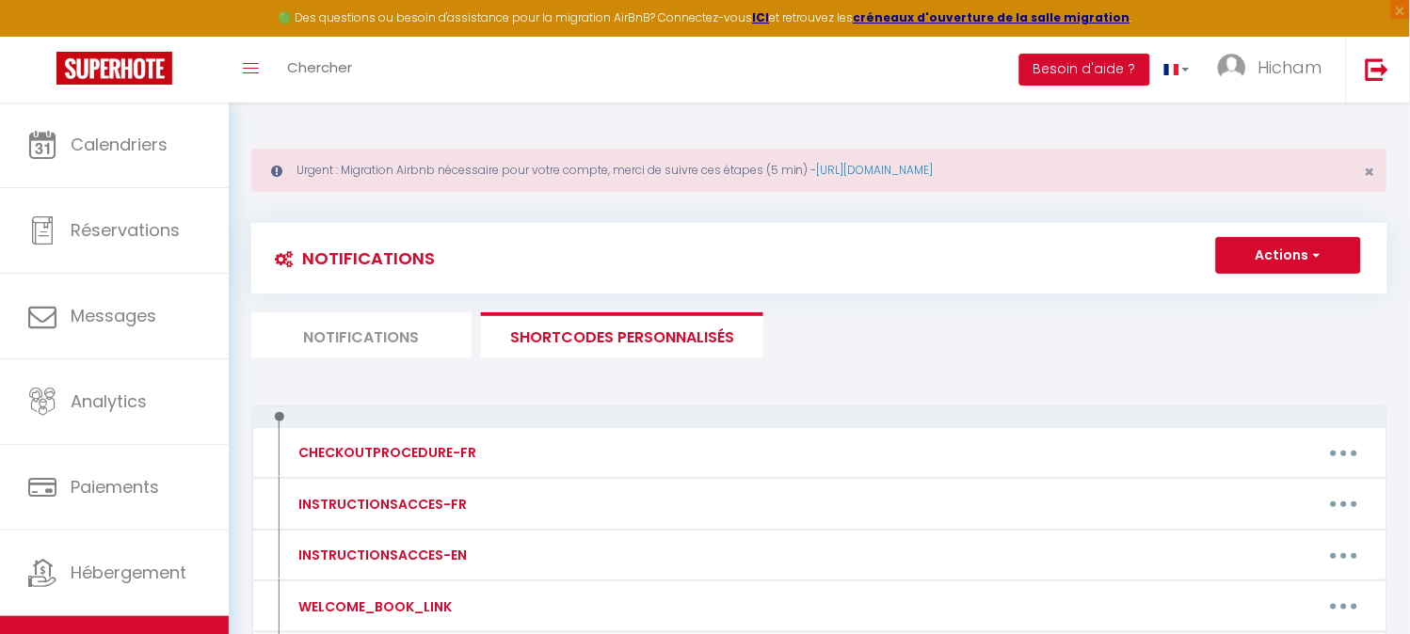
click at [365, 333] on li "Notifications" at bounding box center [361, 335] width 220 height 46
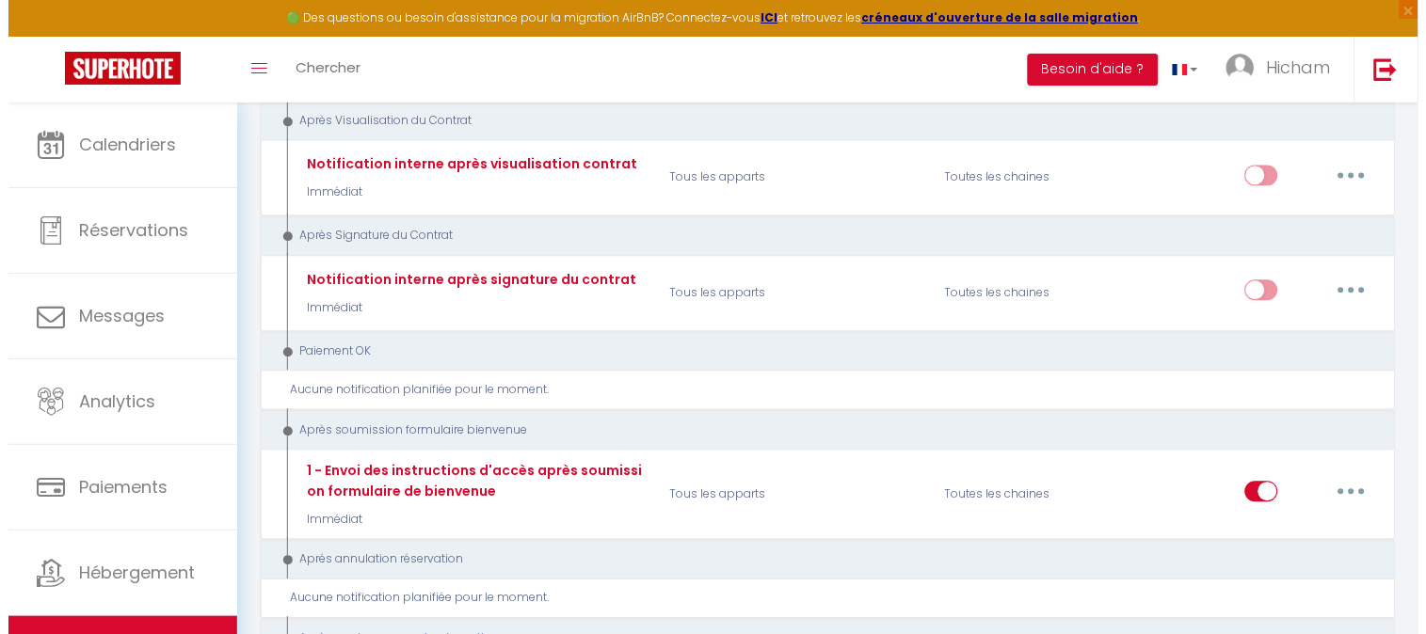
scroll to position [2613, 0]
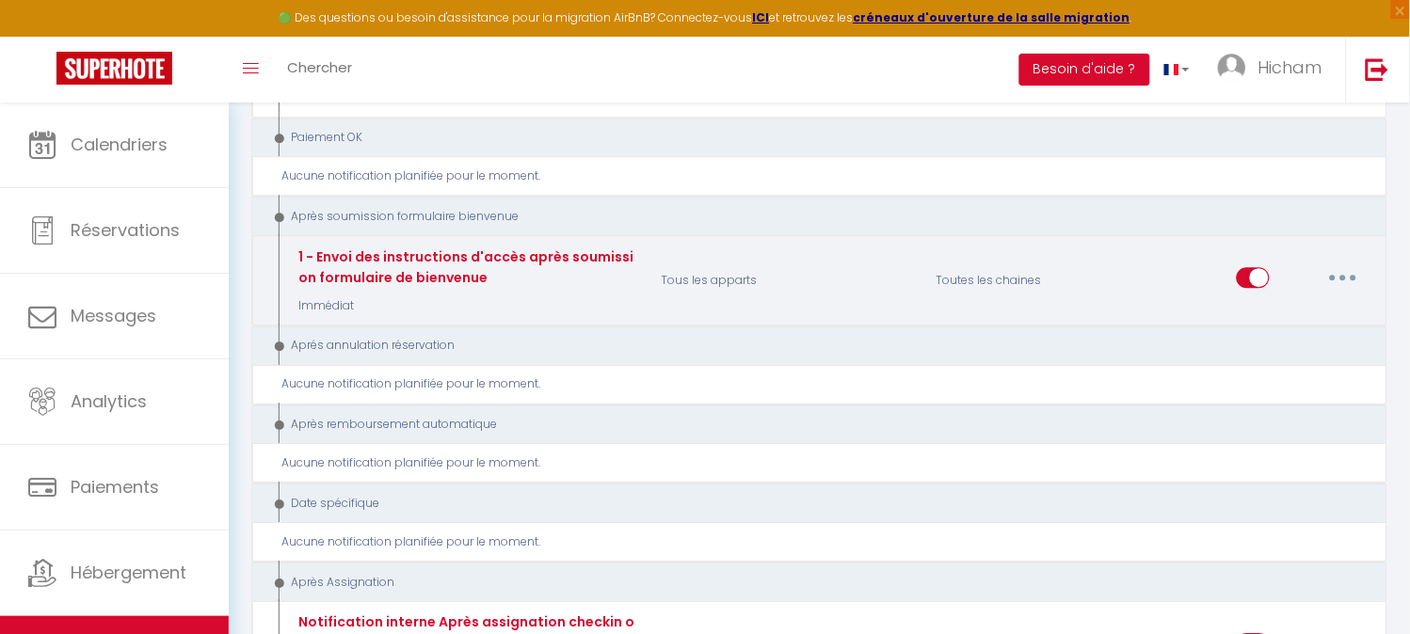
click at [1349, 263] on button "button" at bounding box center [1343, 278] width 53 height 30
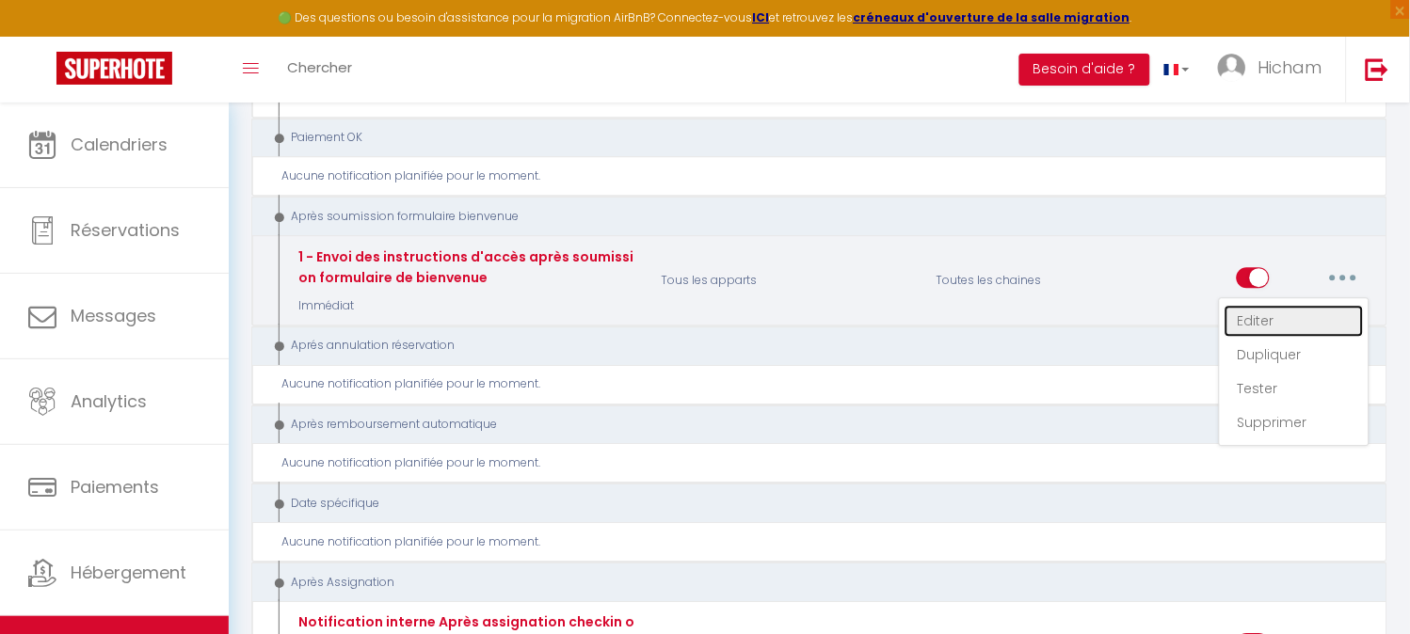
click at [1310, 305] on link "Editer" at bounding box center [1293, 321] width 139 height 32
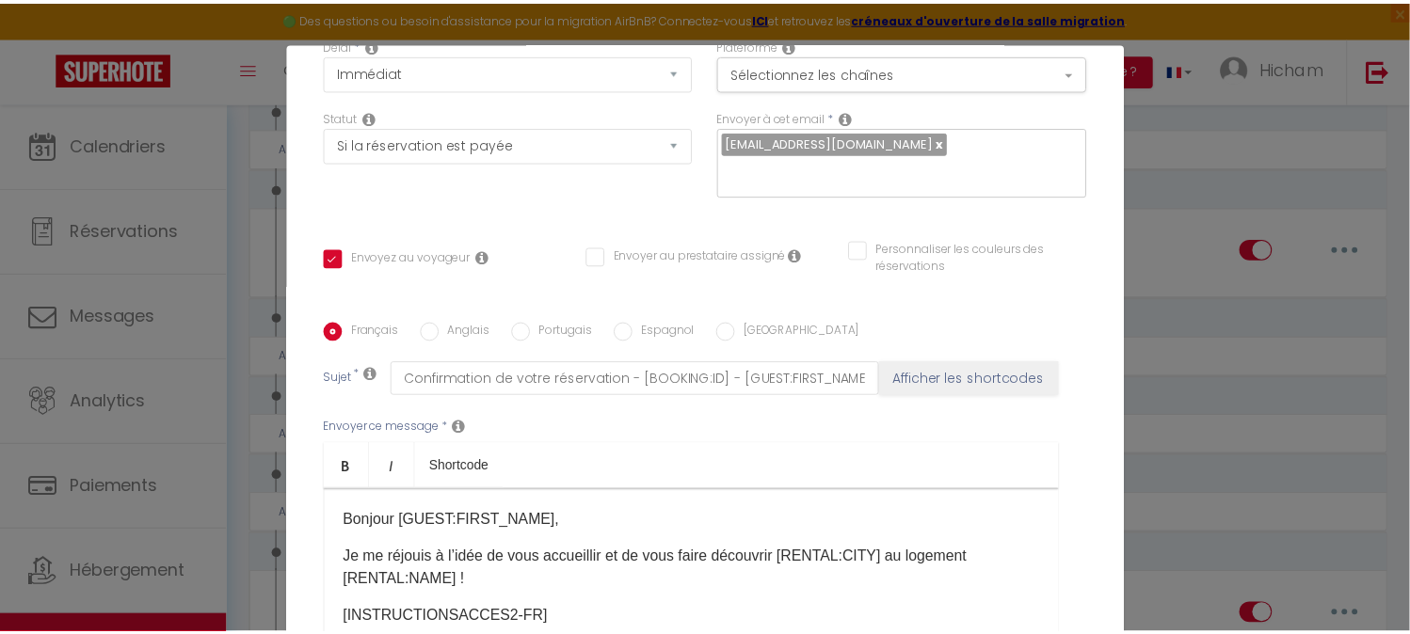
scroll to position [0, 0]
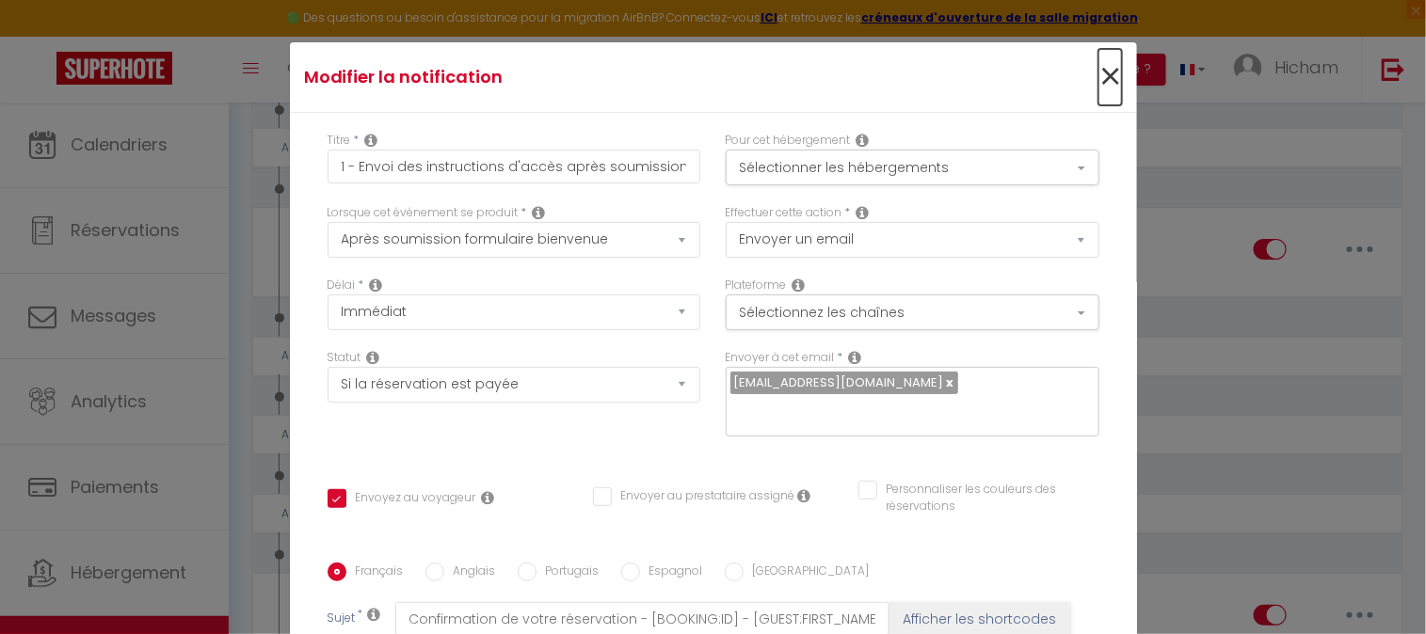
click at [1098, 77] on span "×" at bounding box center [1110, 77] width 24 height 56
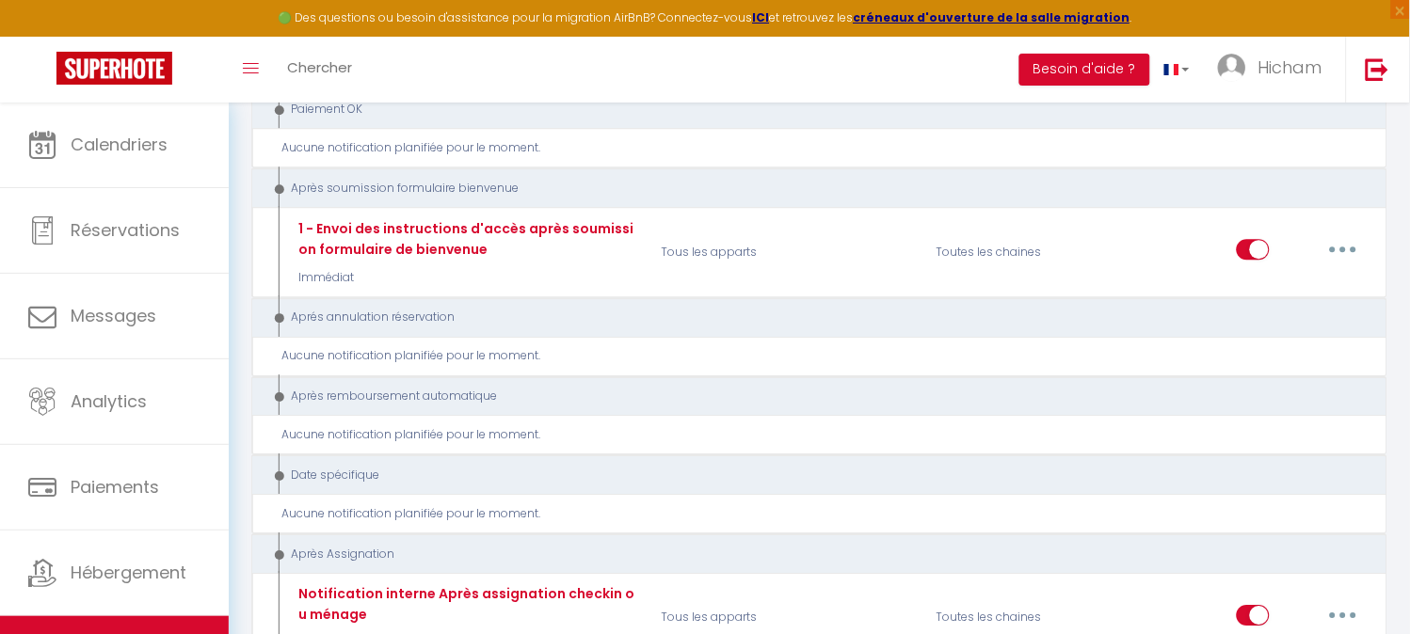
scroll to position [2592, 0]
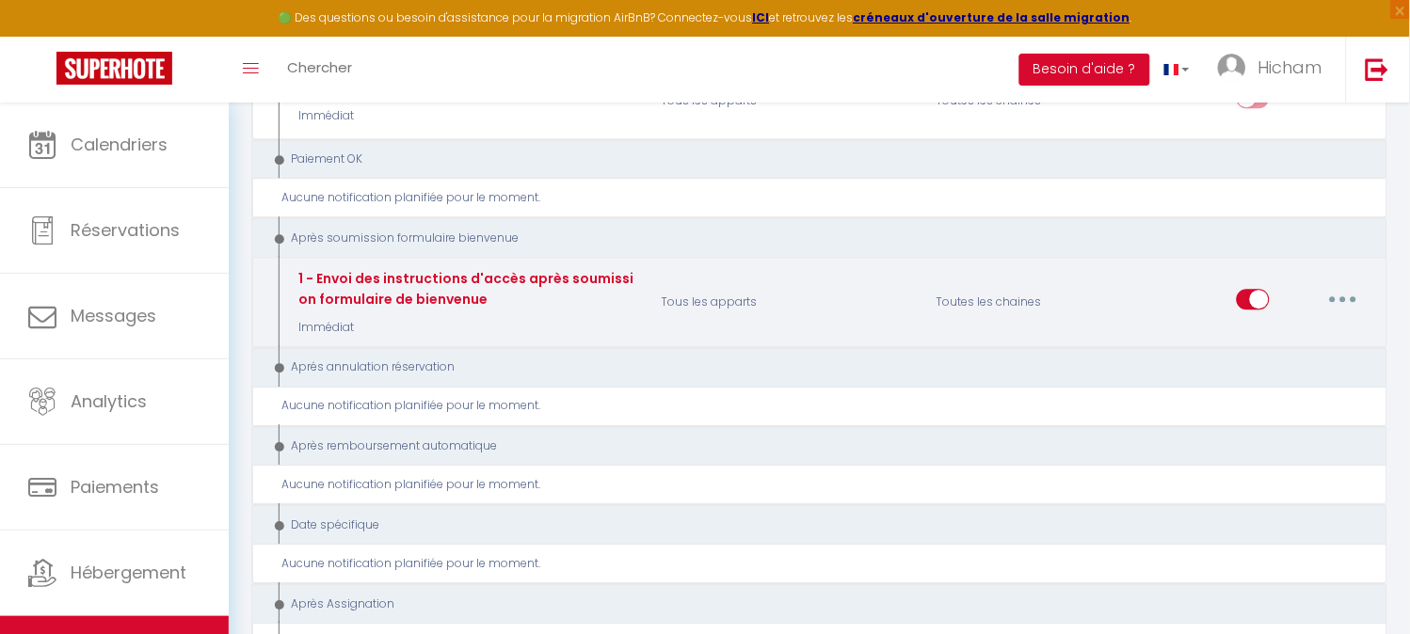
click at [1349, 284] on button "button" at bounding box center [1343, 299] width 53 height 30
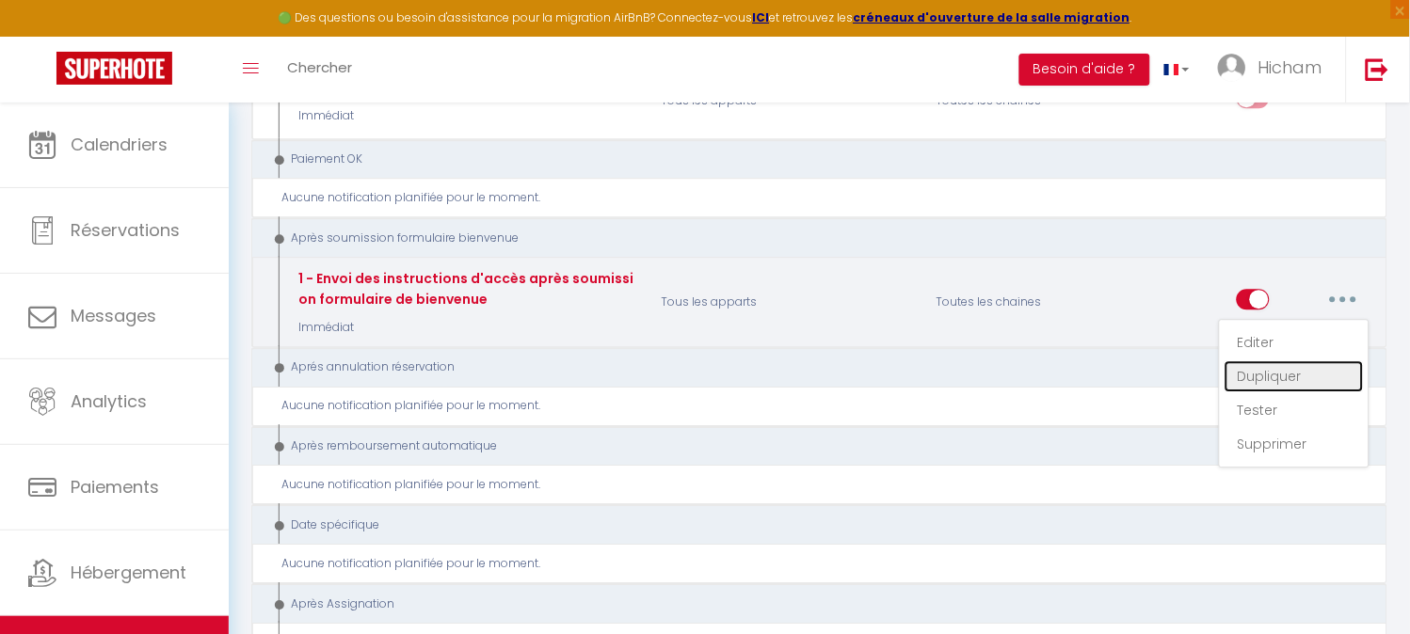
click at [1304, 360] on link "Dupliquer" at bounding box center [1293, 376] width 139 height 32
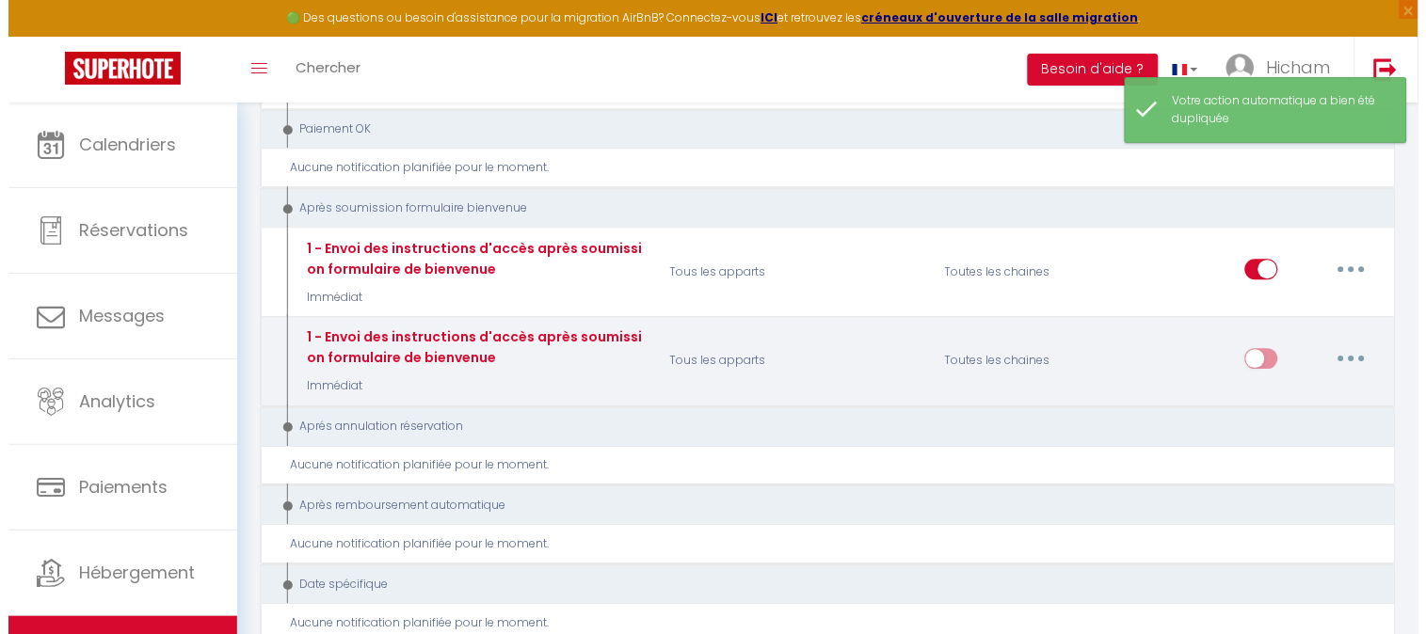
scroll to position [2576, 0]
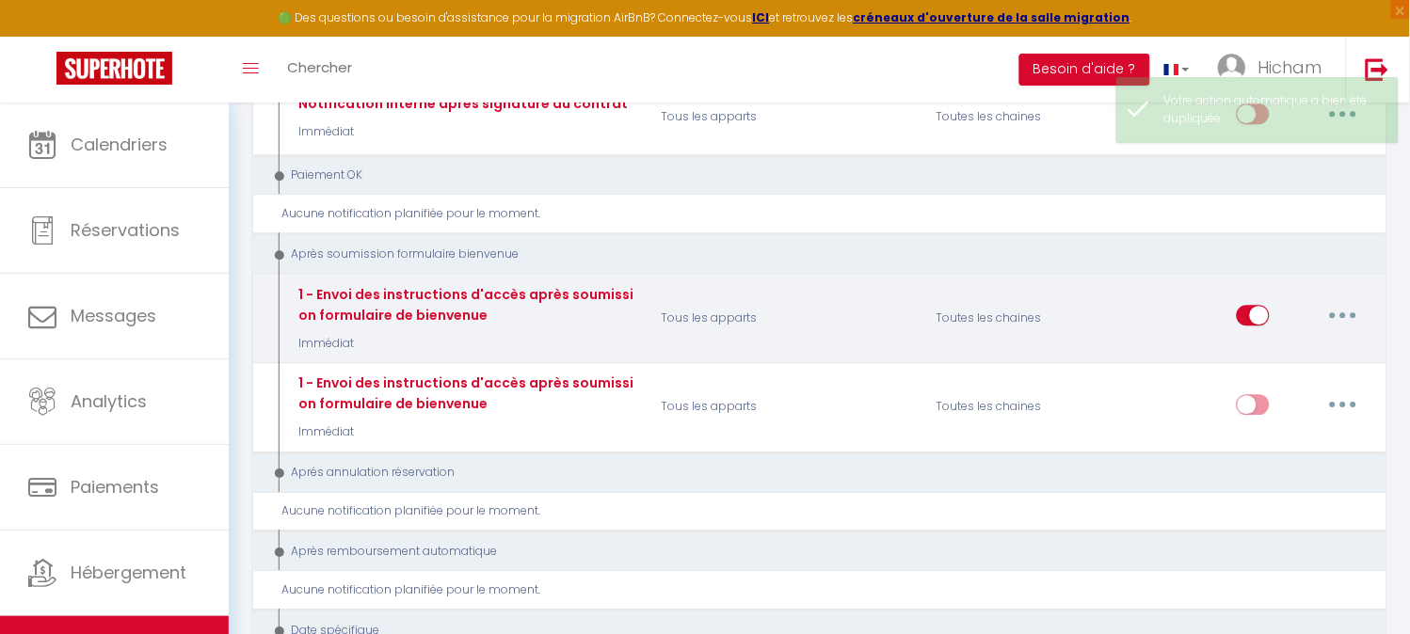
click at [1344, 312] on icon "button" at bounding box center [1343, 315] width 6 height 6
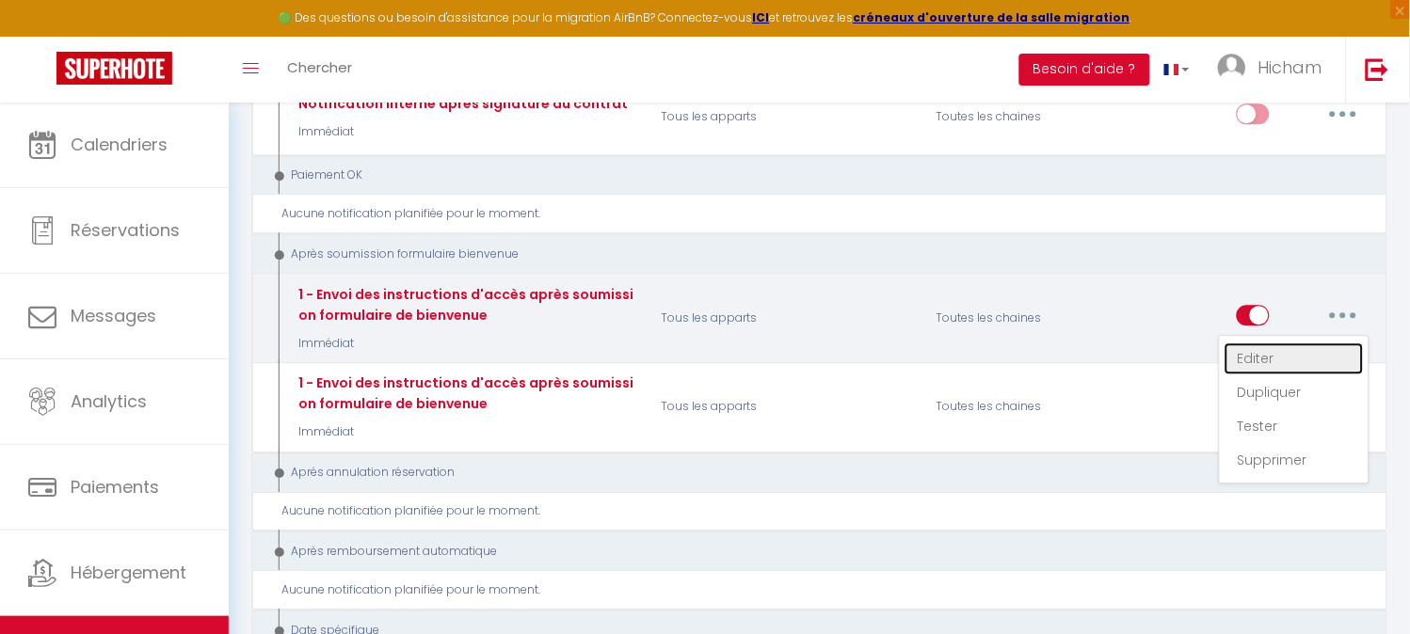
click at [1264, 343] on link "Editer" at bounding box center [1293, 359] width 139 height 32
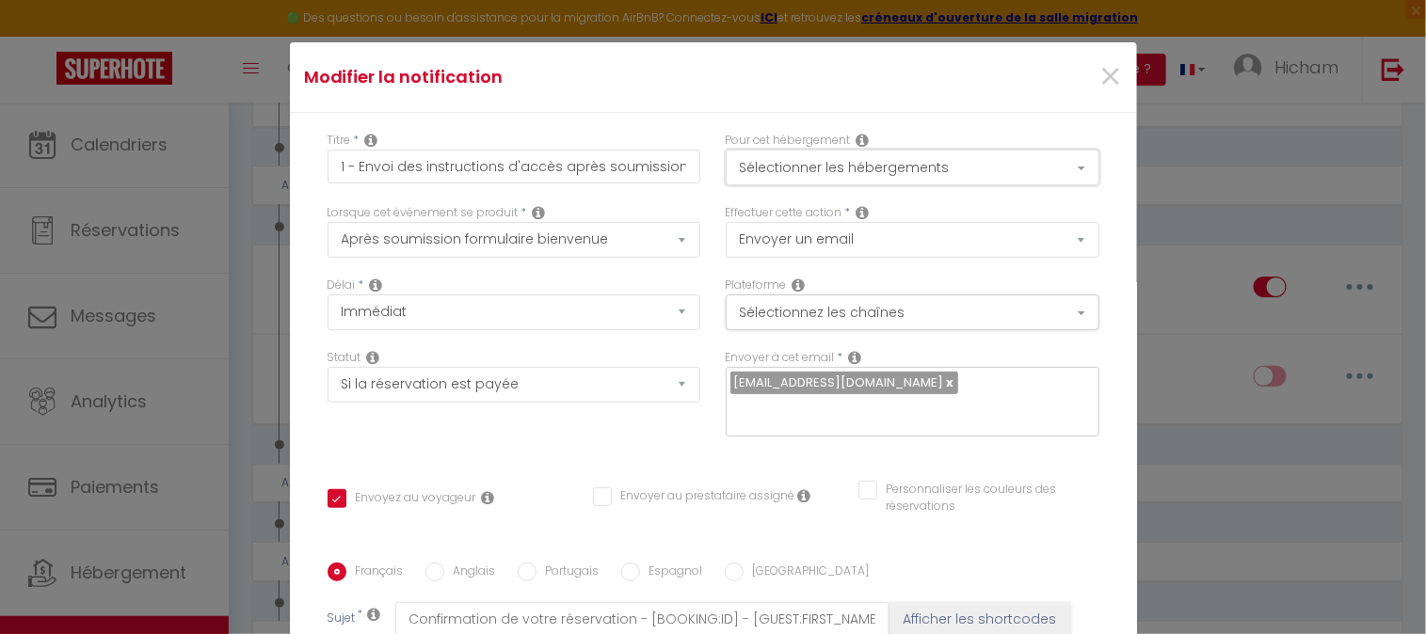
click at [1049, 173] on button "Sélectionner les hébergements" at bounding box center [913, 168] width 374 height 36
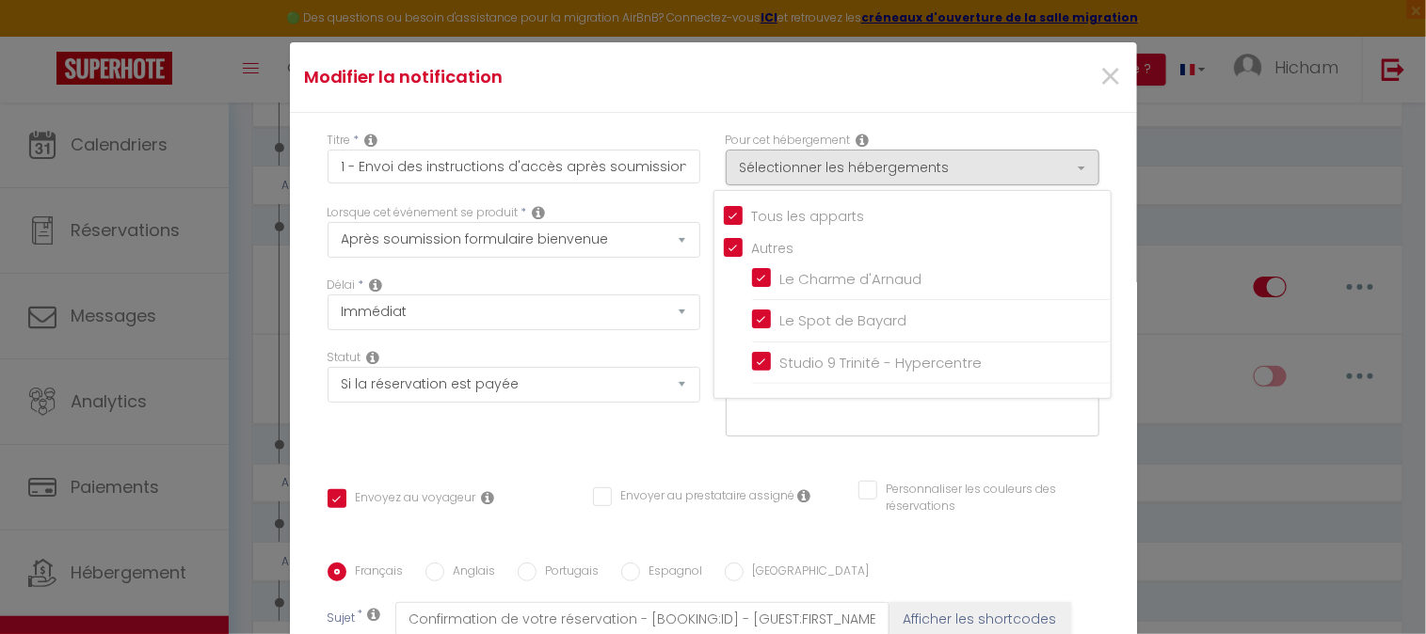
click at [724, 221] on input "Tous les apparts" at bounding box center [917, 214] width 387 height 19
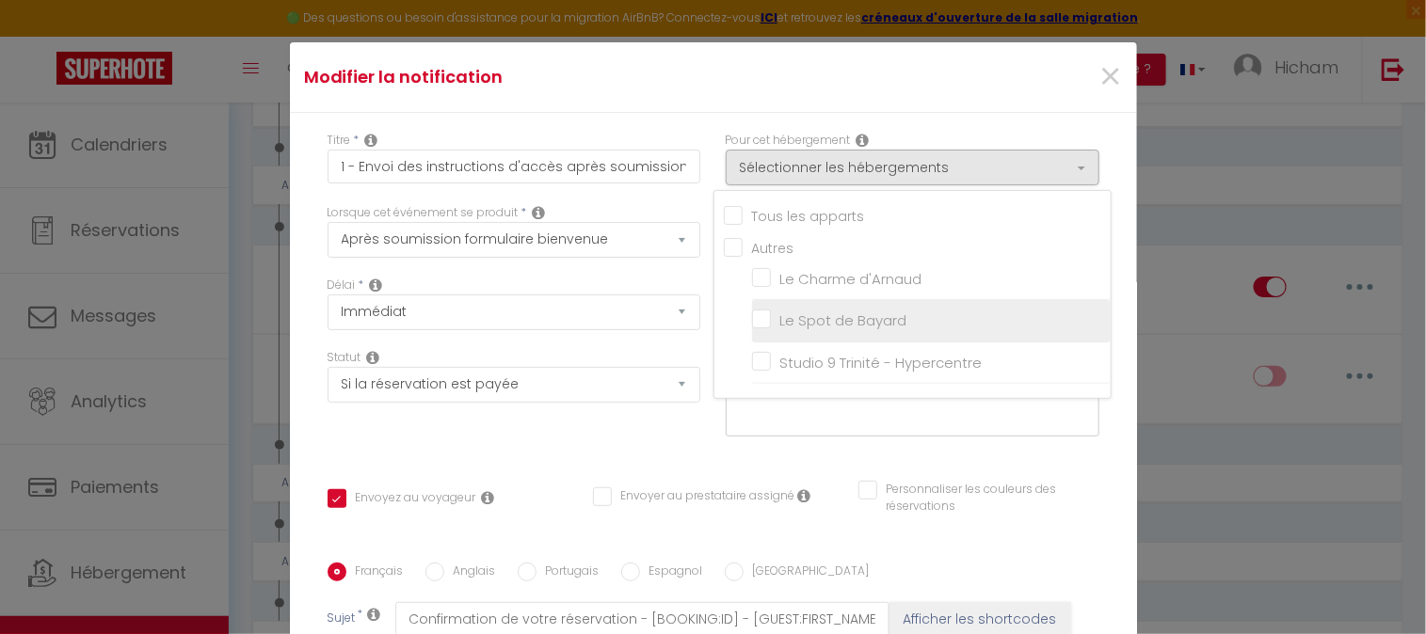
click at [752, 314] on input "Le Spot de Bayard" at bounding box center [931, 320] width 359 height 19
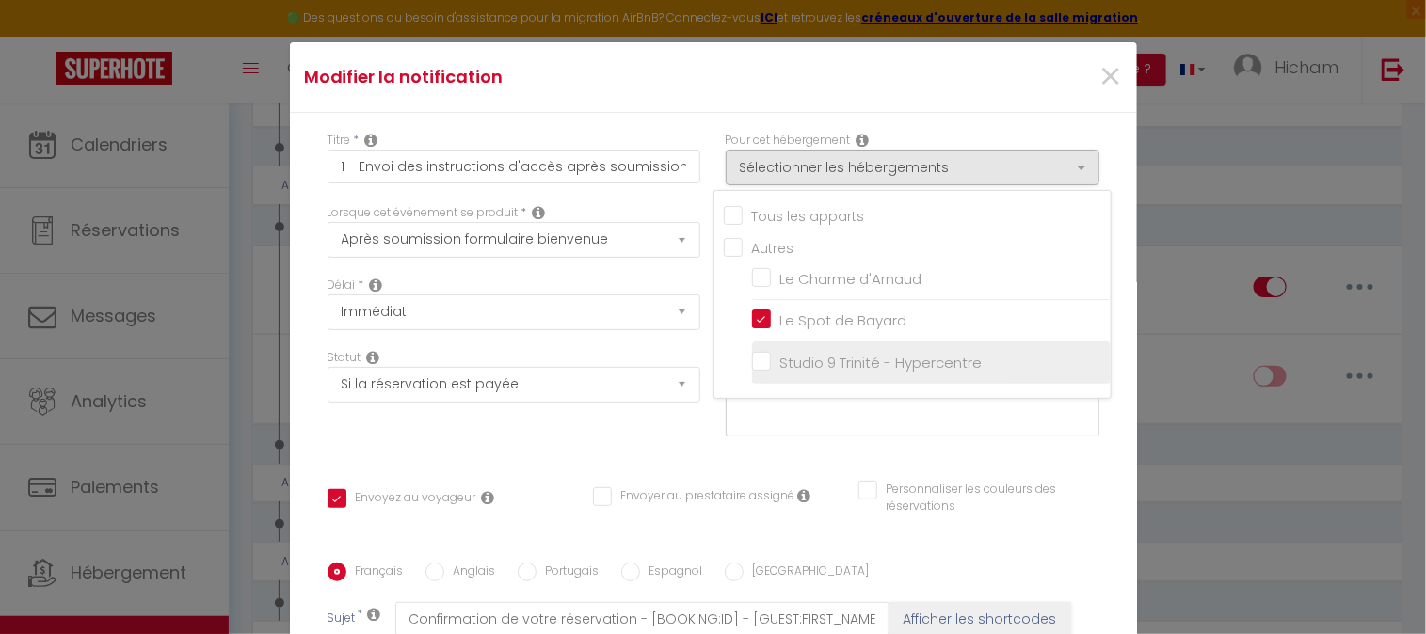
click at [752, 344] on li "Studio 9 Trinité - Hypercentre" at bounding box center [931, 364] width 359 height 42
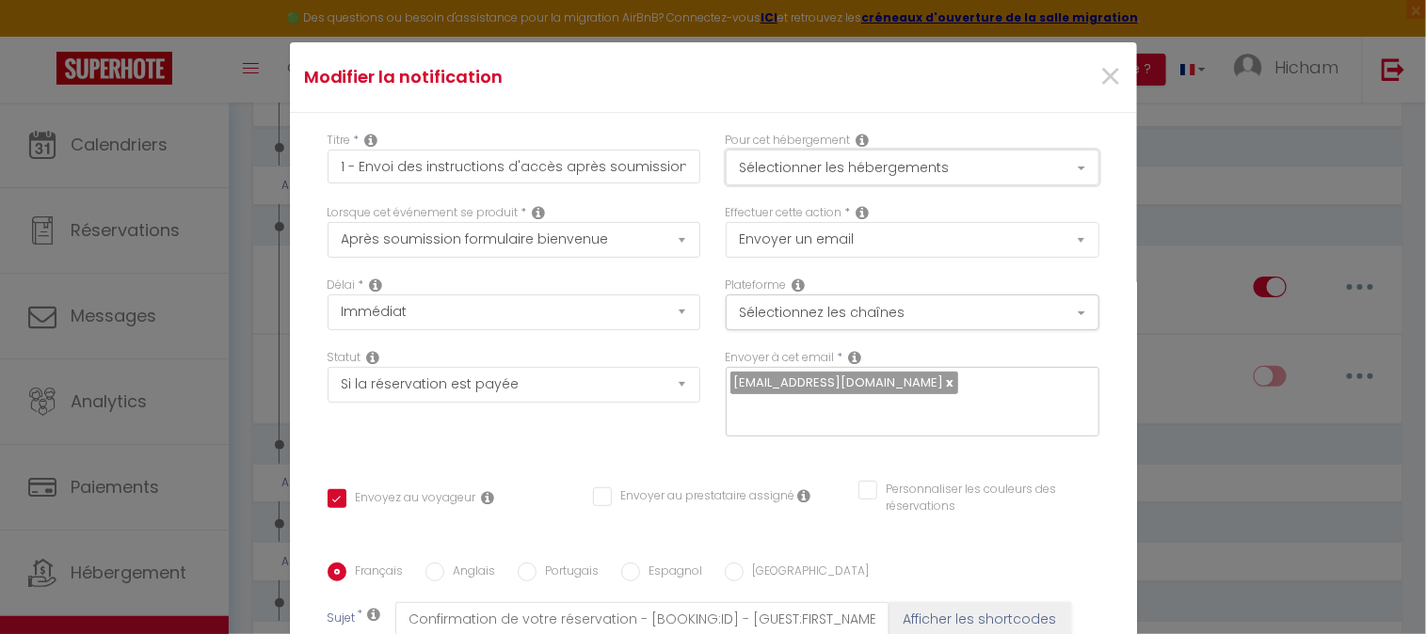
click at [1054, 169] on button "Sélectionner les hébergements" at bounding box center [913, 168] width 374 height 36
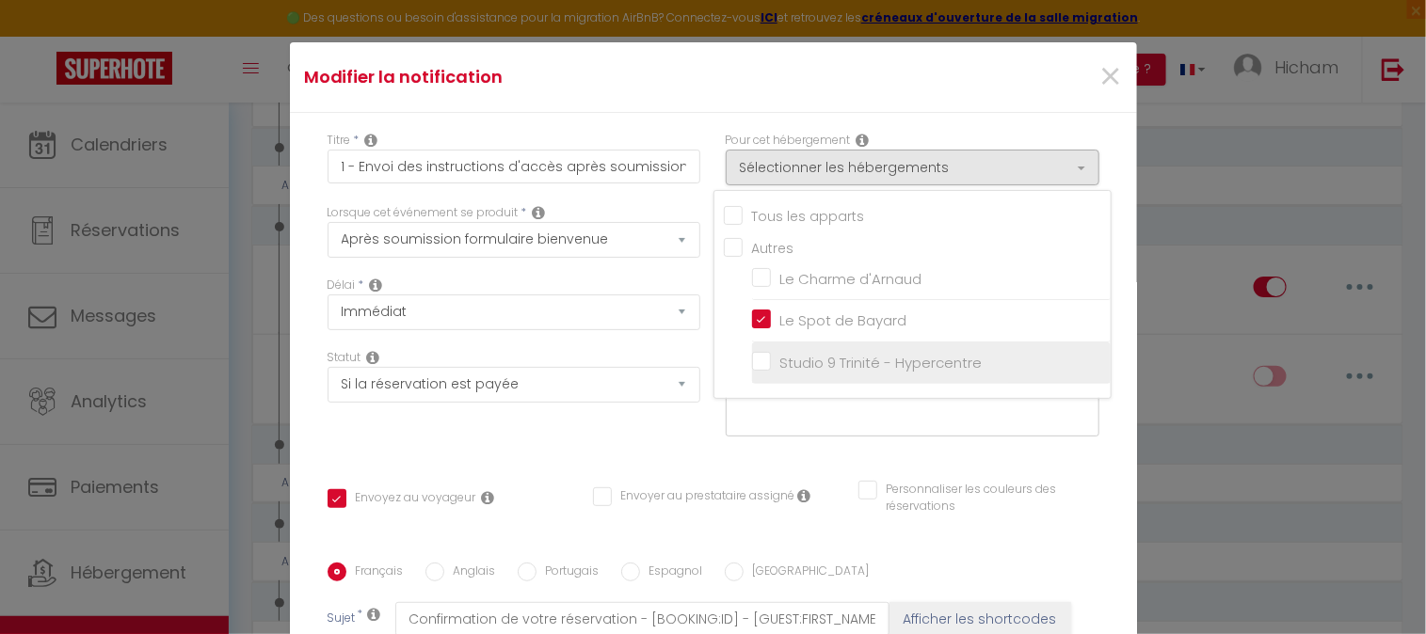
click at [752, 365] on input "Studio 9 Trinité - Hypercentre" at bounding box center [931, 363] width 359 height 19
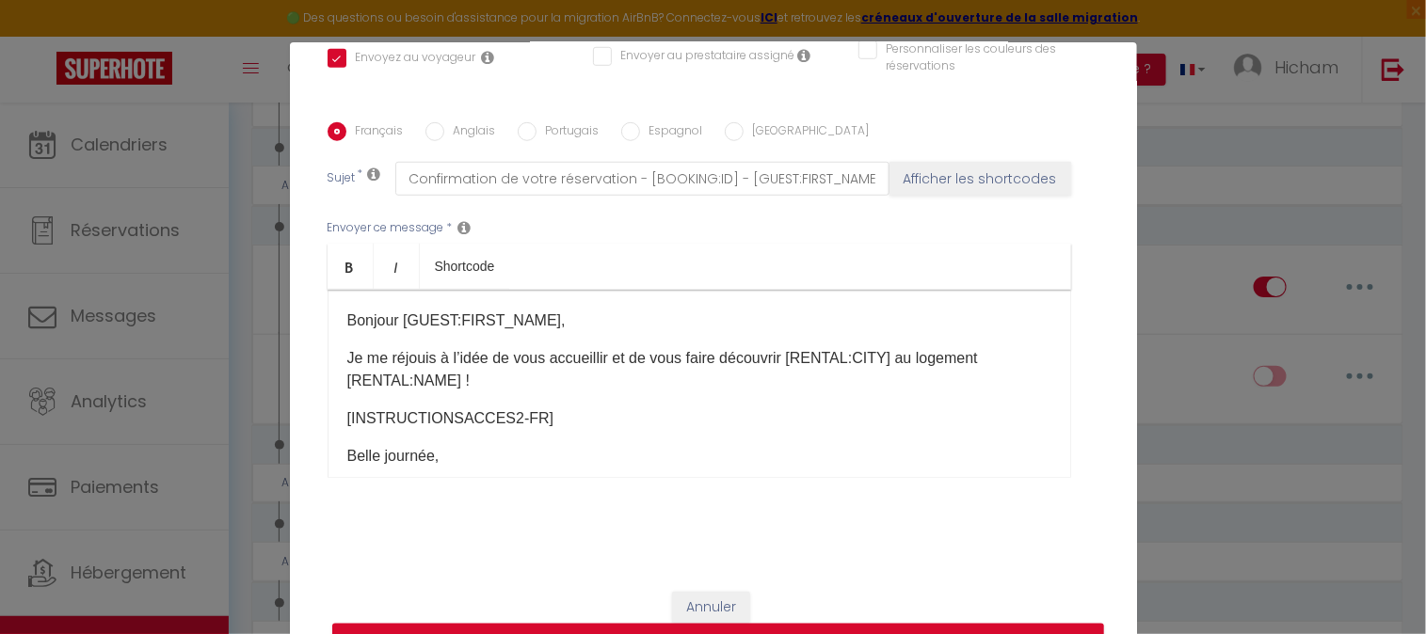
scroll to position [442, 0]
click at [815, 629] on button "Mettre à jour" at bounding box center [718, 641] width 772 height 36
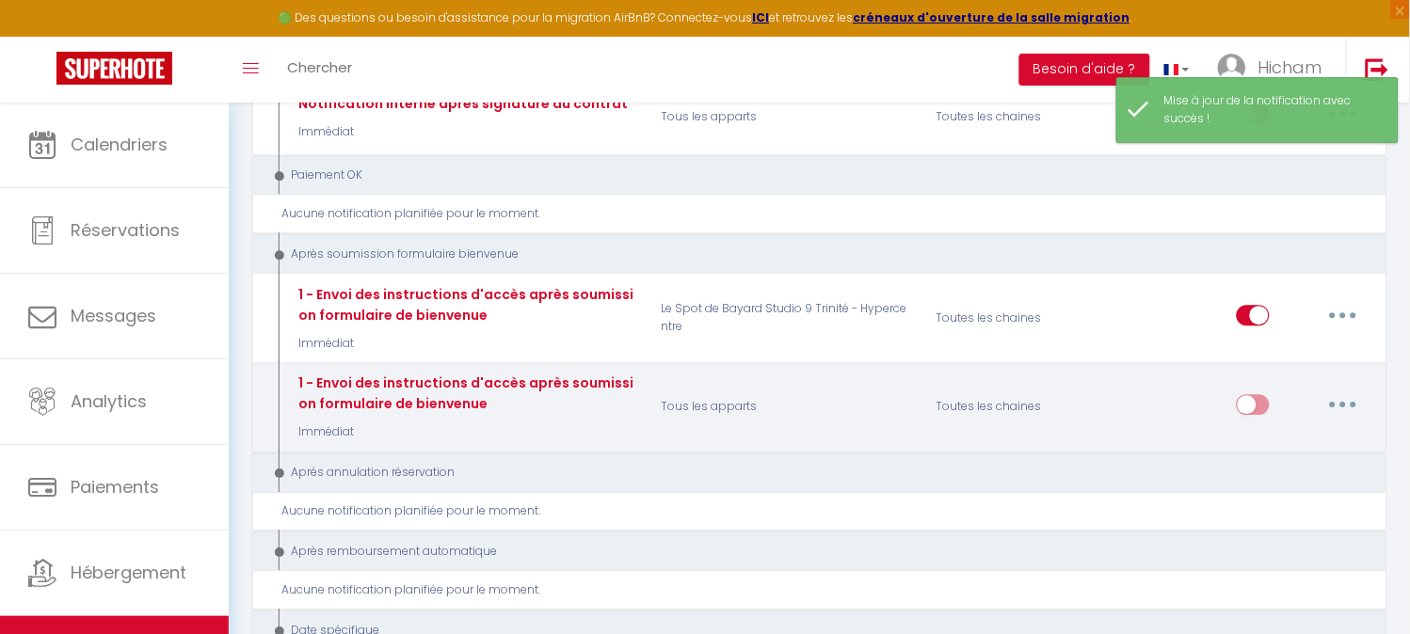
click at [1348, 390] on button "button" at bounding box center [1343, 405] width 53 height 30
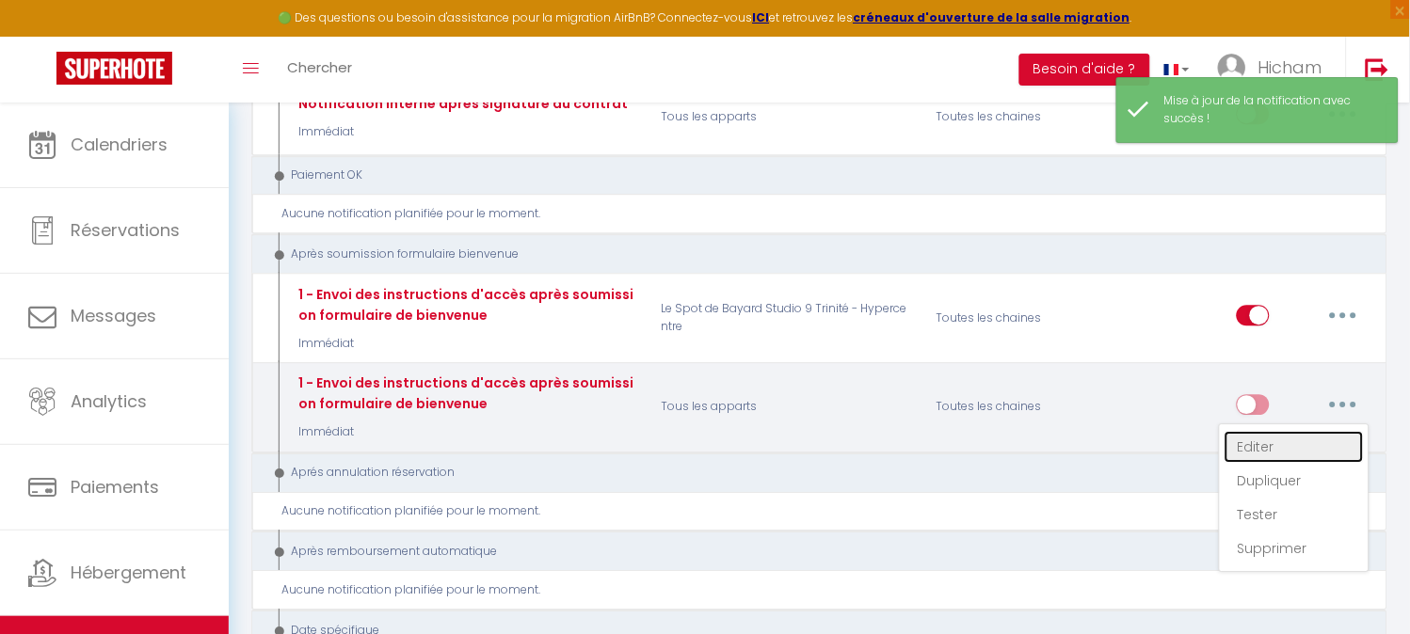
click at [1285, 431] on link "Editer" at bounding box center [1293, 447] width 139 height 32
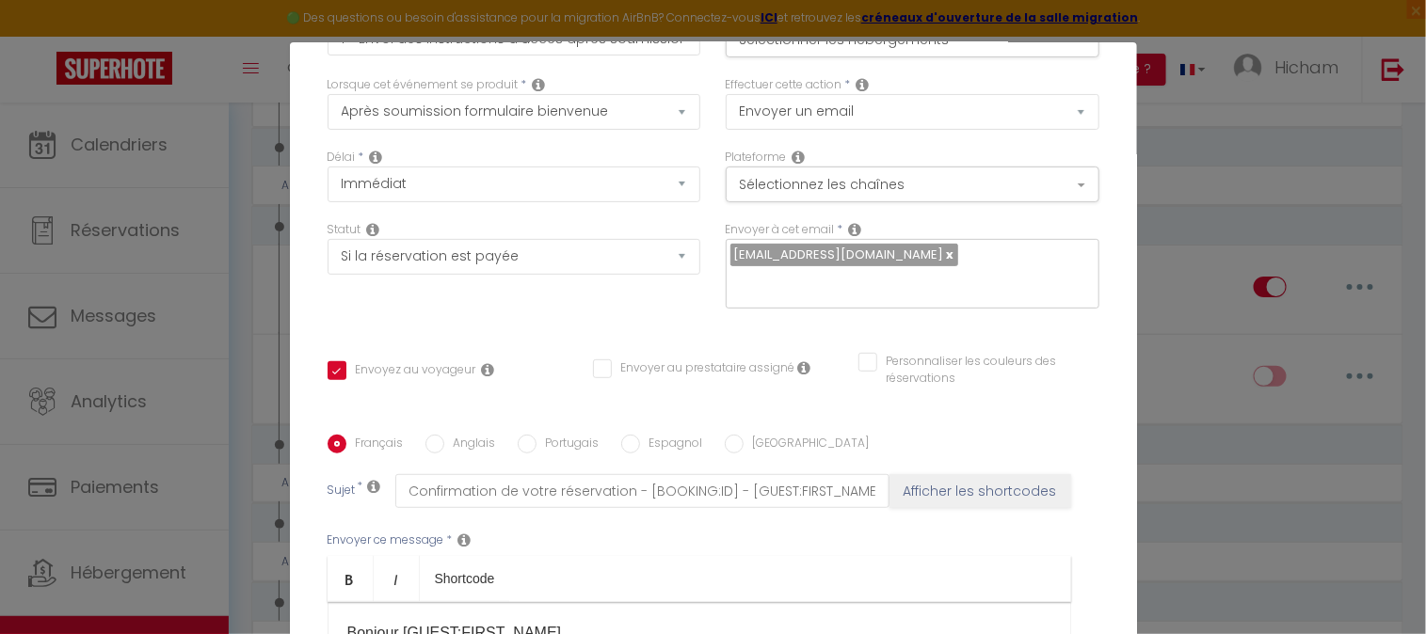
scroll to position [0, 0]
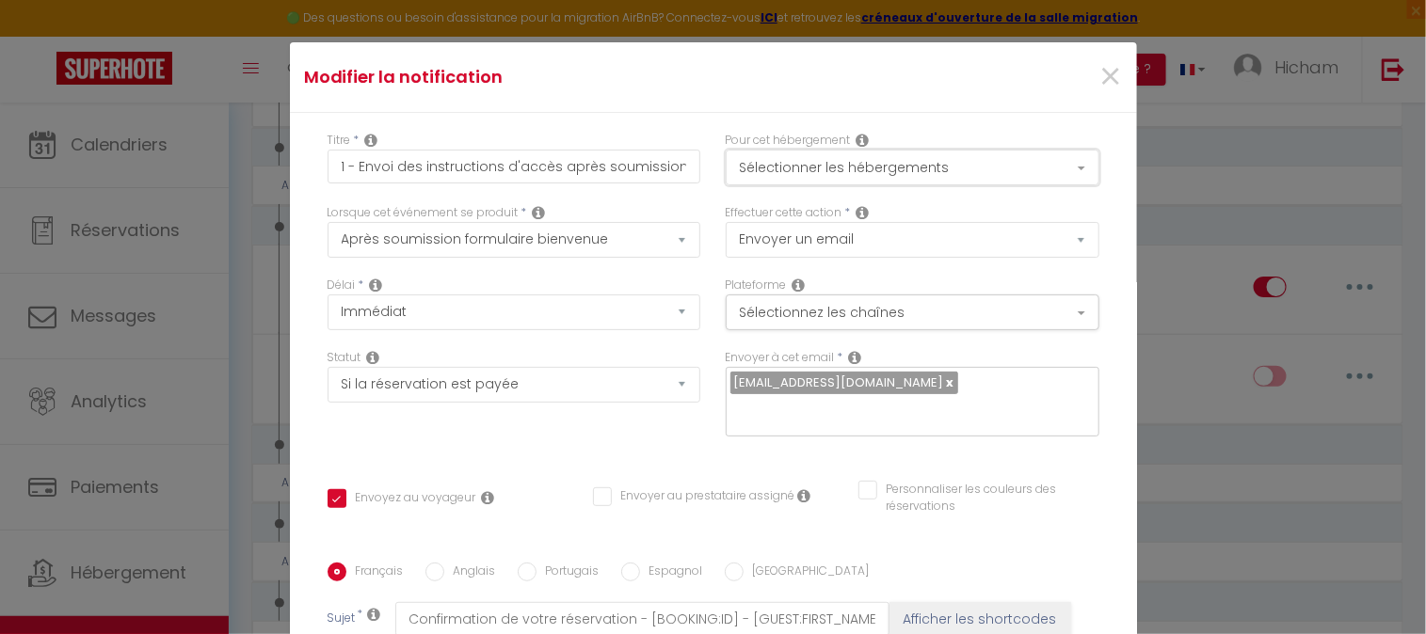
click at [1046, 170] on button "Sélectionner les hébergements" at bounding box center [913, 168] width 374 height 36
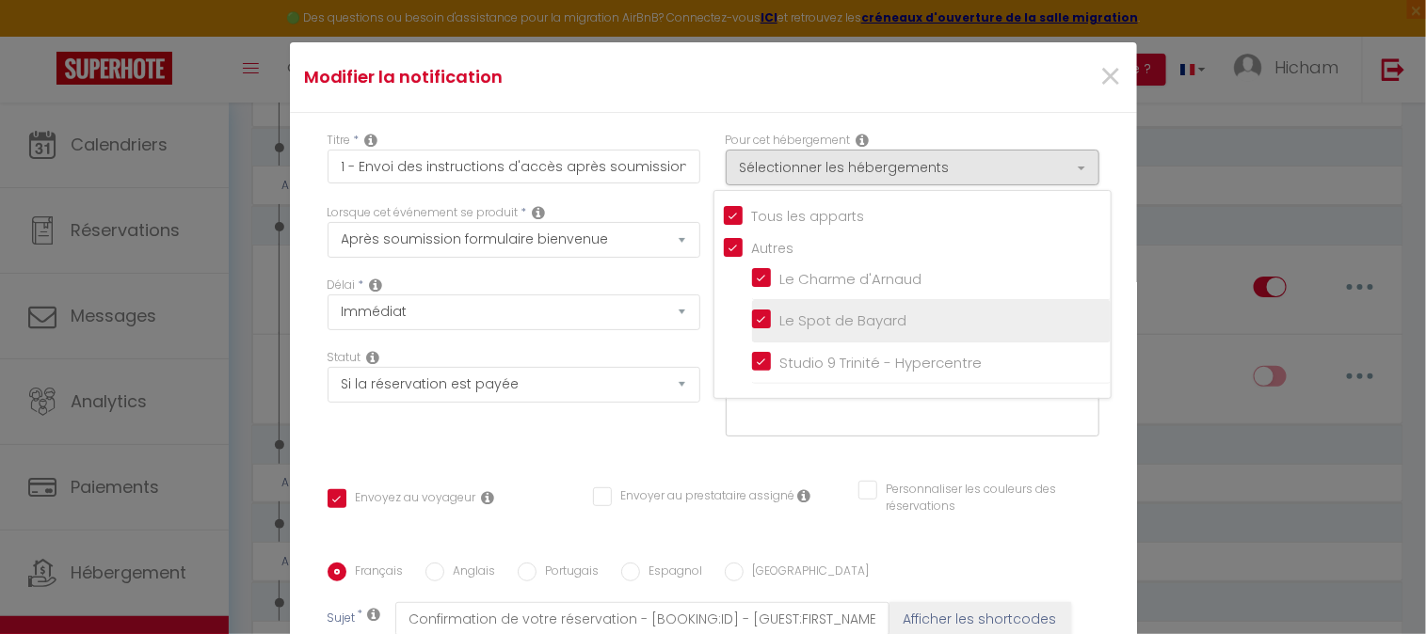
click at [752, 322] on input "Le Spot de Bayard" at bounding box center [931, 320] width 359 height 19
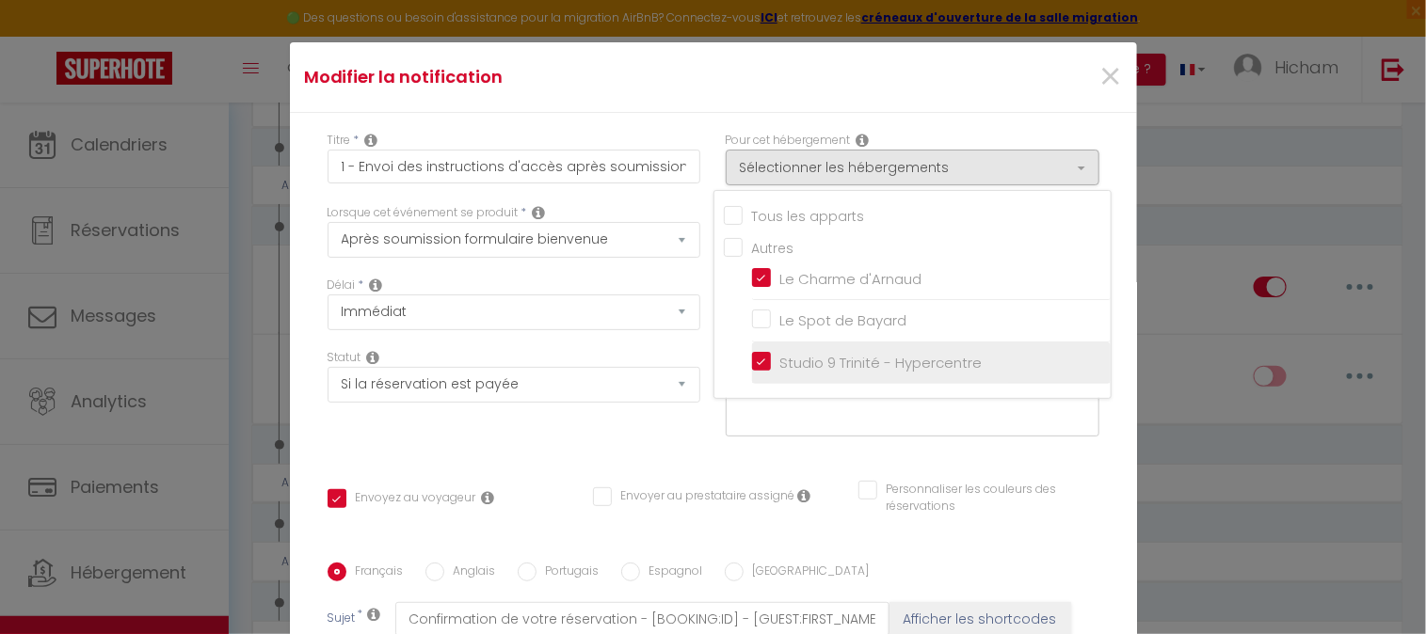
click at [752, 360] on input "Studio 9 Trinité - Hypercentre" at bounding box center [931, 363] width 359 height 19
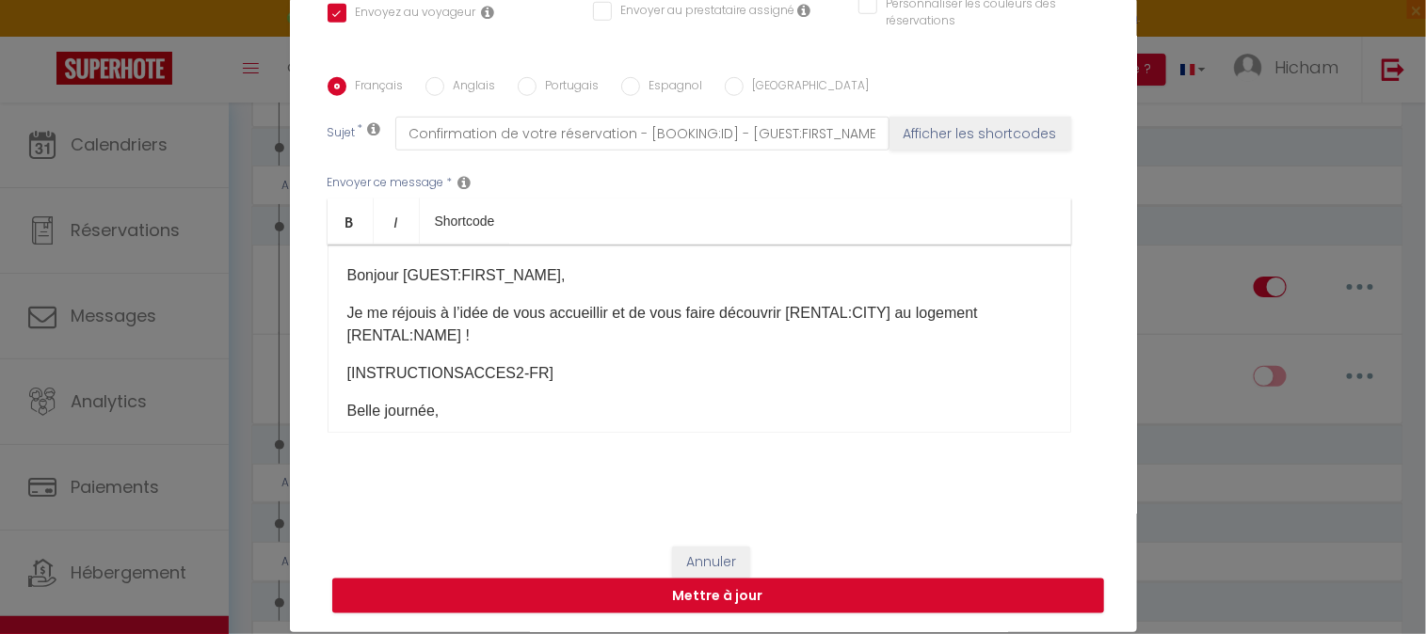
scroll to position [85, 0]
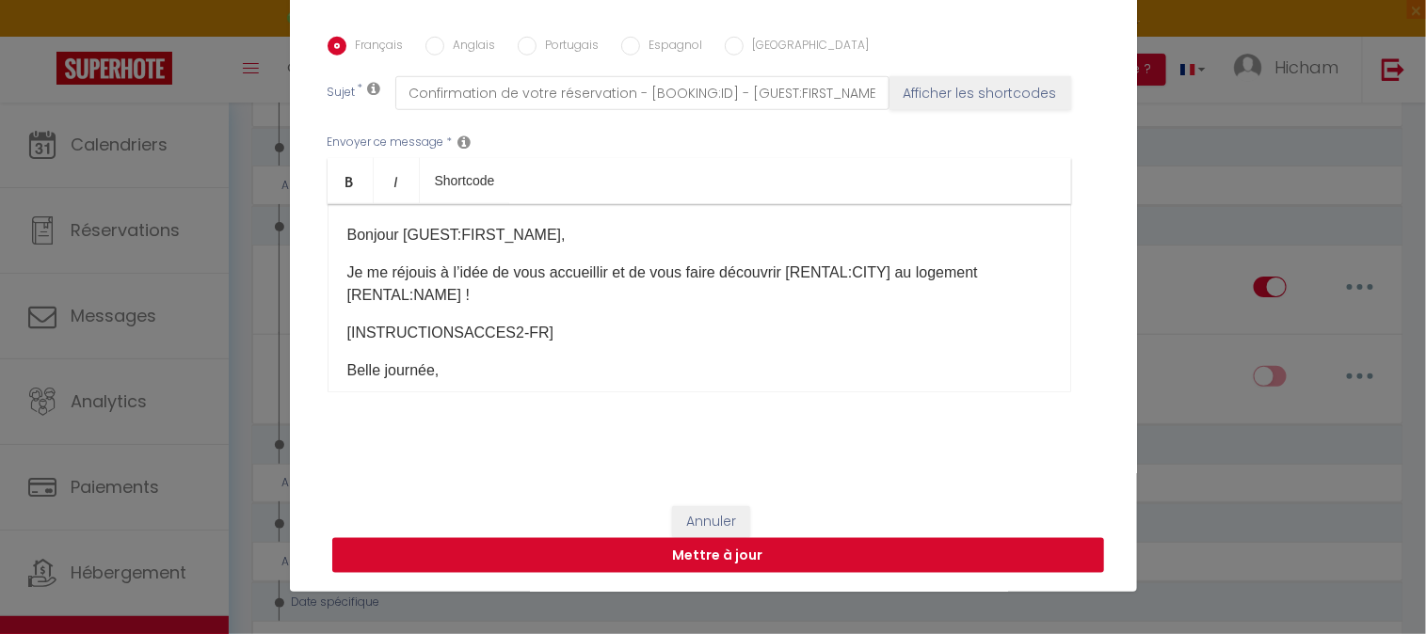
click at [886, 553] on button "Mettre à jour" at bounding box center [718, 556] width 772 height 36
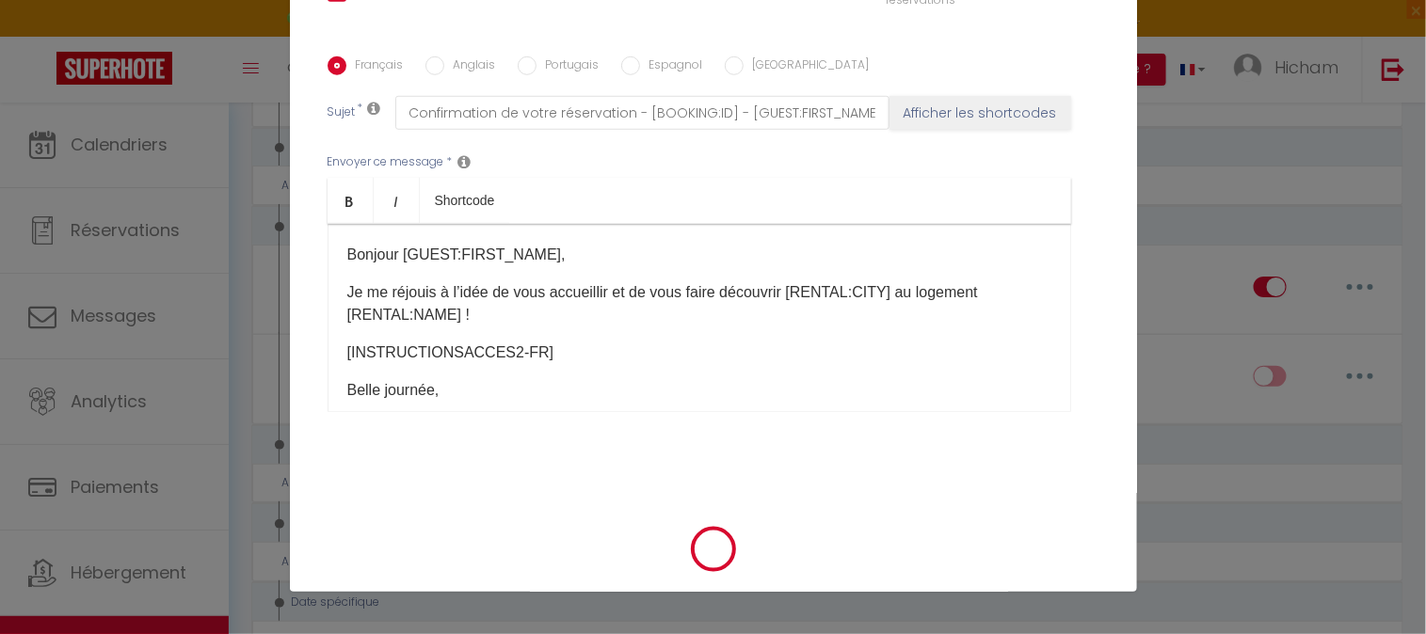
scroll to position [421, 0]
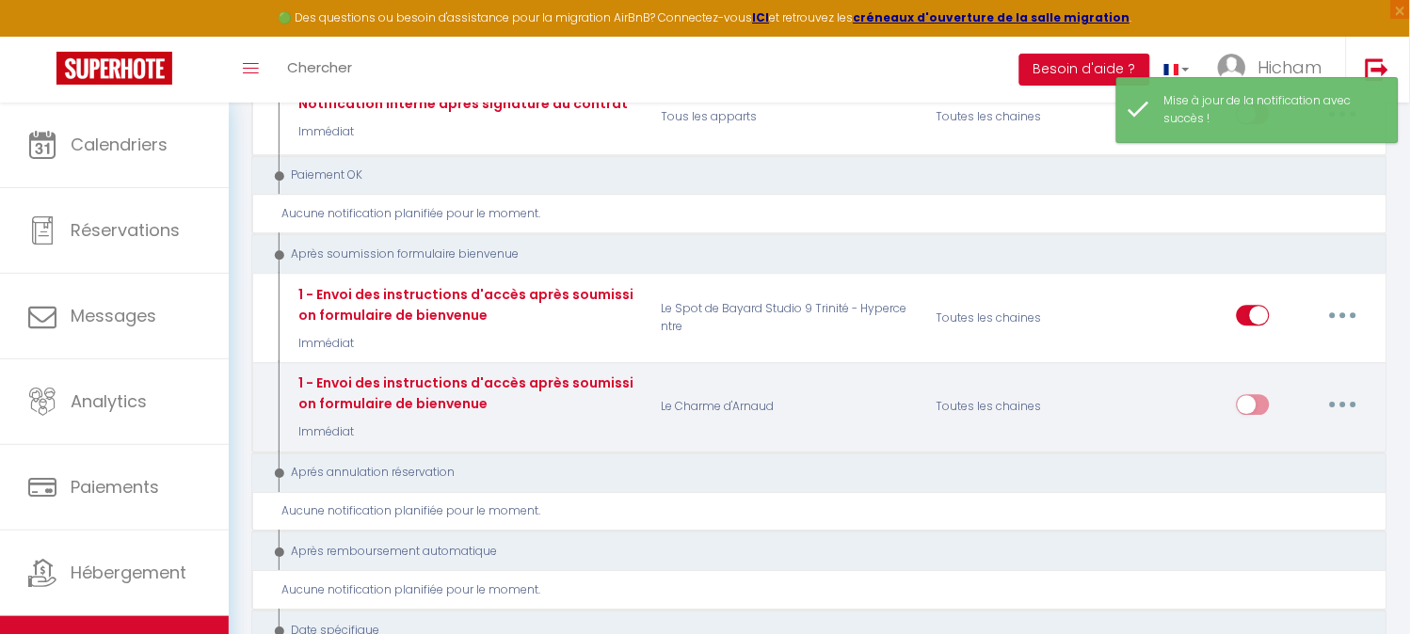
click at [1349, 390] on button "button" at bounding box center [1343, 405] width 53 height 30
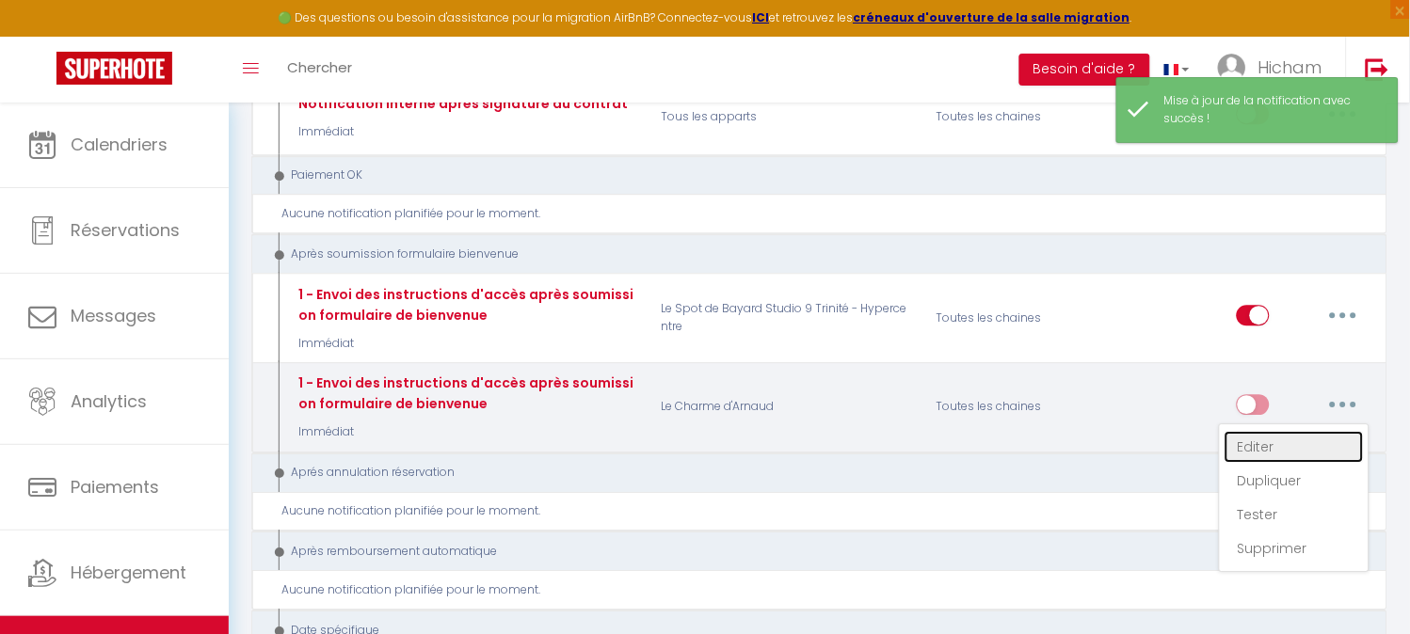
click at [1268, 431] on link "Editer" at bounding box center [1293, 447] width 139 height 32
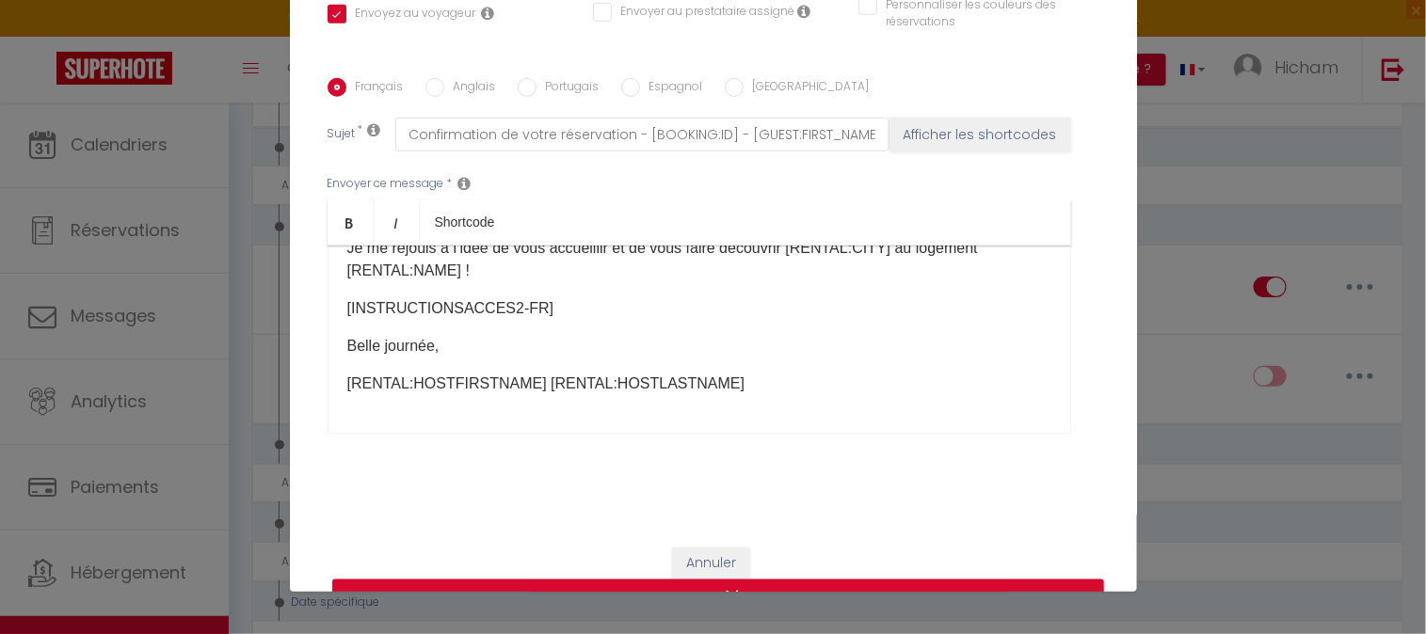
scroll to position [442, 0]
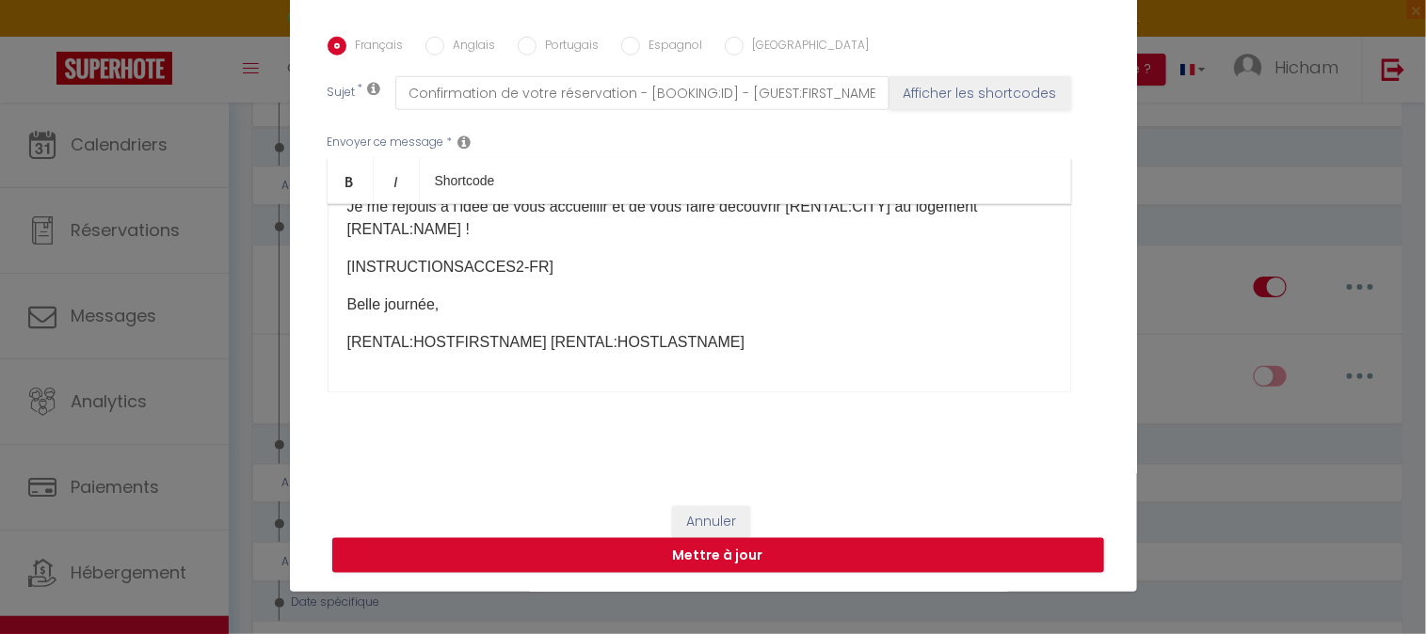
click at [368, 292] on div "Bonjour [GUEST:FIRST_NAME], Je me réjouis à l’idée de vous accueillir et de vou…" at bounding box center [698, 298] width 743 height 188
click at [345, 288] on div "Bonjour [GUEST:FIRST_NAME], Je me réjouis à l’idée de vous accueillir et de vou…" at bounding box center [698, 298] width 743 height 188
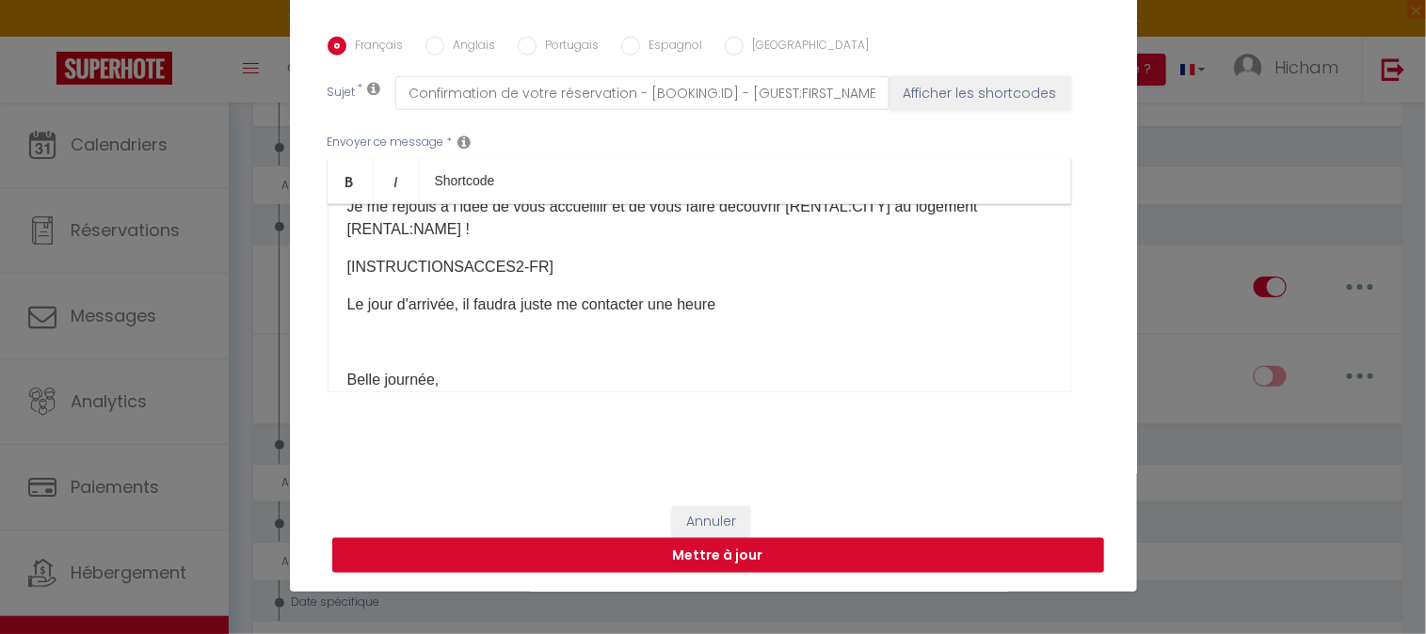
click at [740, 306] on p "Le jour d'arrivée, il faudra juste me contacter une heure" at bounding box center [699, 305] width 704 height 23
click at [772, 304] on p "Le jour d'arrivée, il faudra juste me contacter une heure avant pour la remise …" at bounding box center [699, 316] width 704 height 45
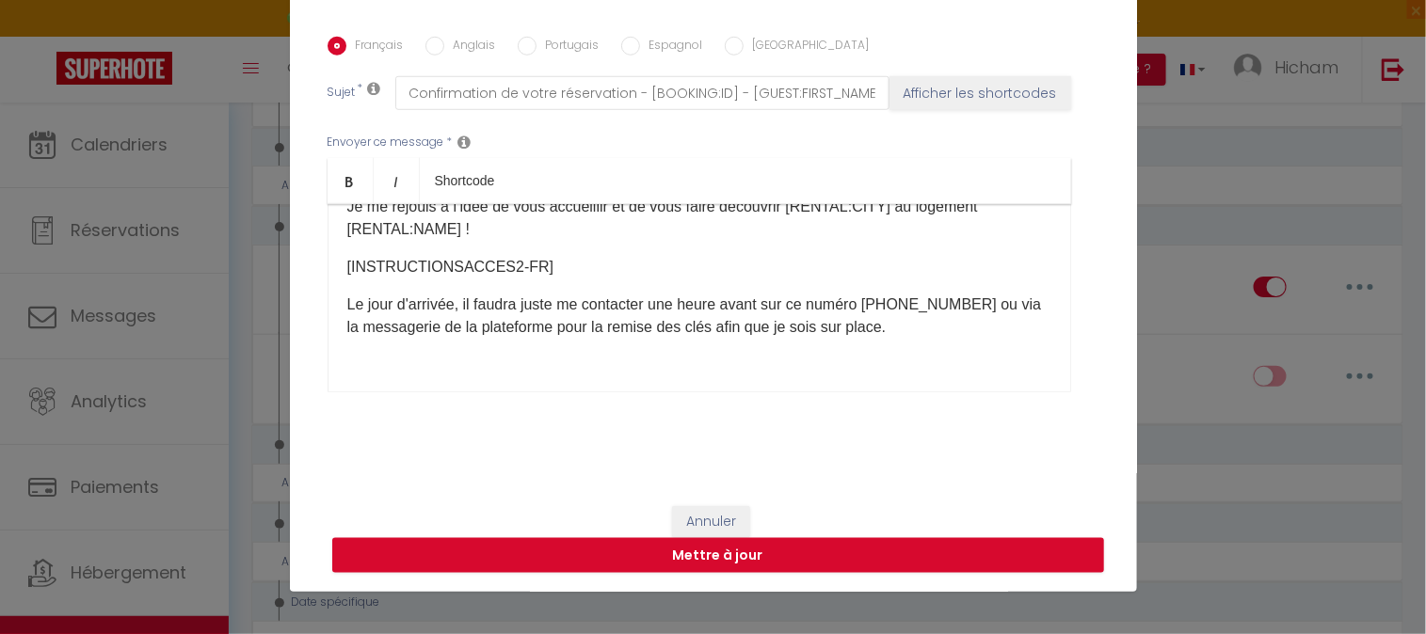
click at [964, 304] on p "Le jour d'arrivée, il faudra juste me contacter une heure avant sur ce numéro […" at bounding box center [699, 316] width 704 height 45
click at [531, 358] on p "Le jour d'arrivée, il faudra juste me contacter une heure avant sur ce numéro […" at bounding box center [699, 328] width 704 height 68
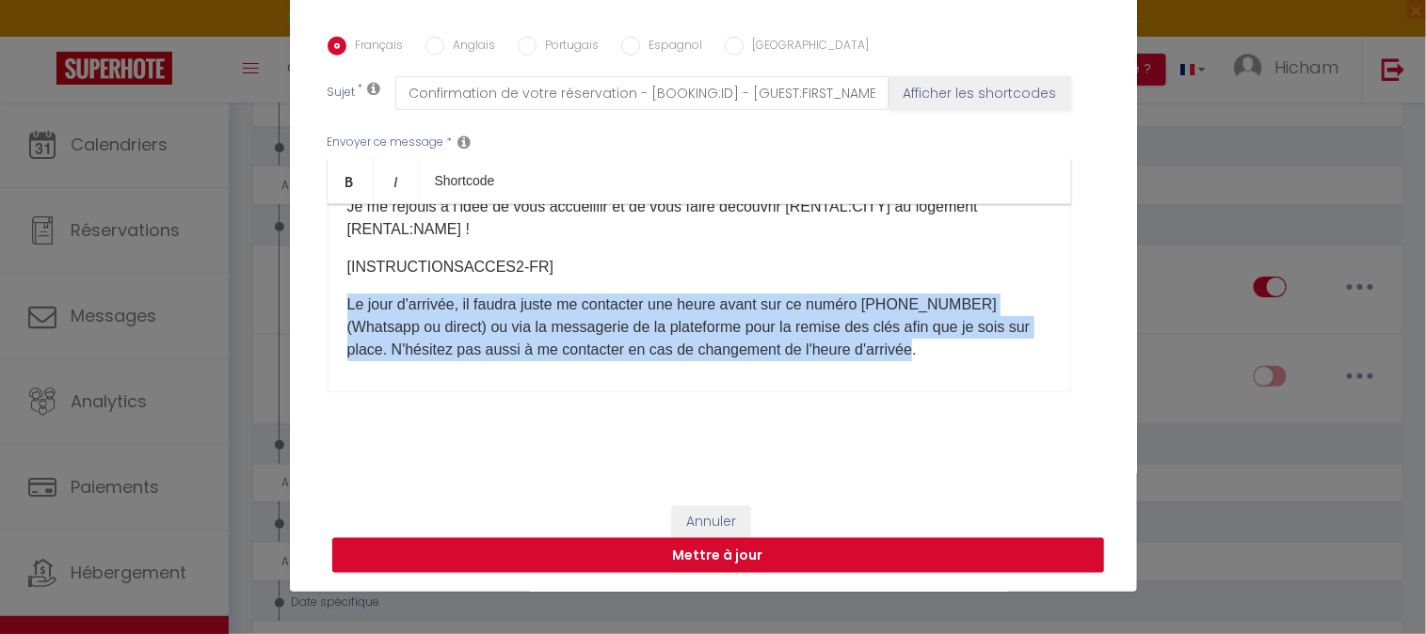
drag, startPoint x: 948, startPoint y: 349, endPoint x: 339, endPoint y: 313, distance: 609.9
click at [347, 313] on p "Le jour d'arrivée, il faudra juste me contacter une heure avant sur ce numéro […" at bounding box center [699, 328] width 704 height 68
copy p "Le jour d'arrivée, il faudra juste me contacter une heure avant sur ce numéro […"
click at [425, 48] on input "Anglais" at bounding box center [434, 46] width 19 height 19
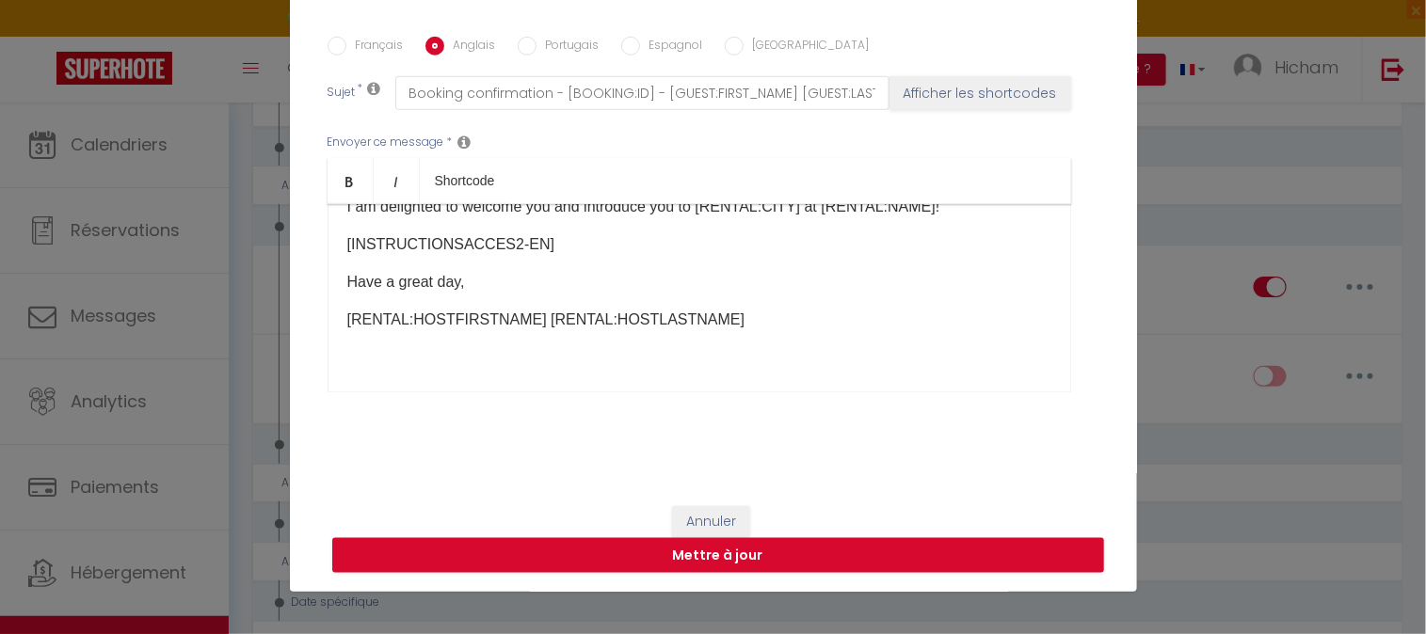
click at [375, 271] on p "Have a great day," at bounding box center [699, 282] width 704 height 23
click at [355, 263] on div "Hello [GUEST:FIRST_NAME], I am delighted to welcome you and introduce you to [R…" at bounding box center [698, 298] width 743 height 188
click at [608, 245] on p "[INSTRUCTIONSACCES2-EN]" at bounding box center [699, 244] width 704 height 23
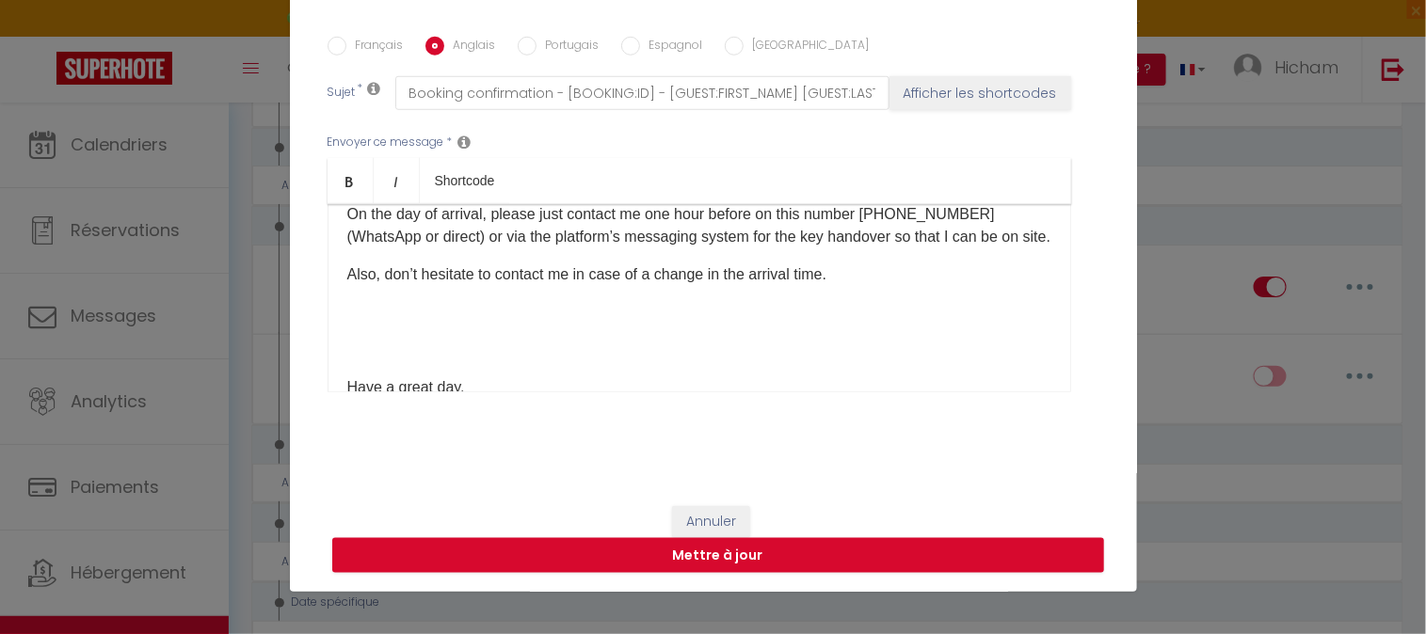
scroll to position [170, 0]
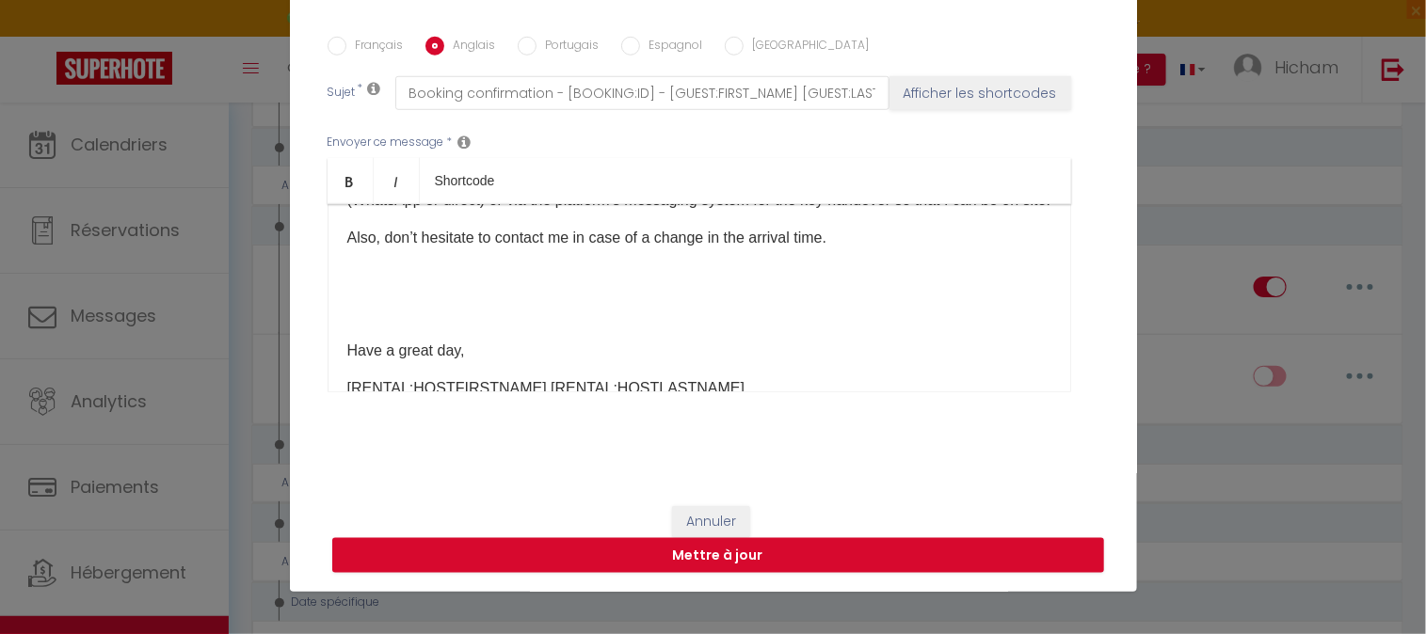
click at [377, 325] on p at bounding box center [699, 313] width 704 height 23
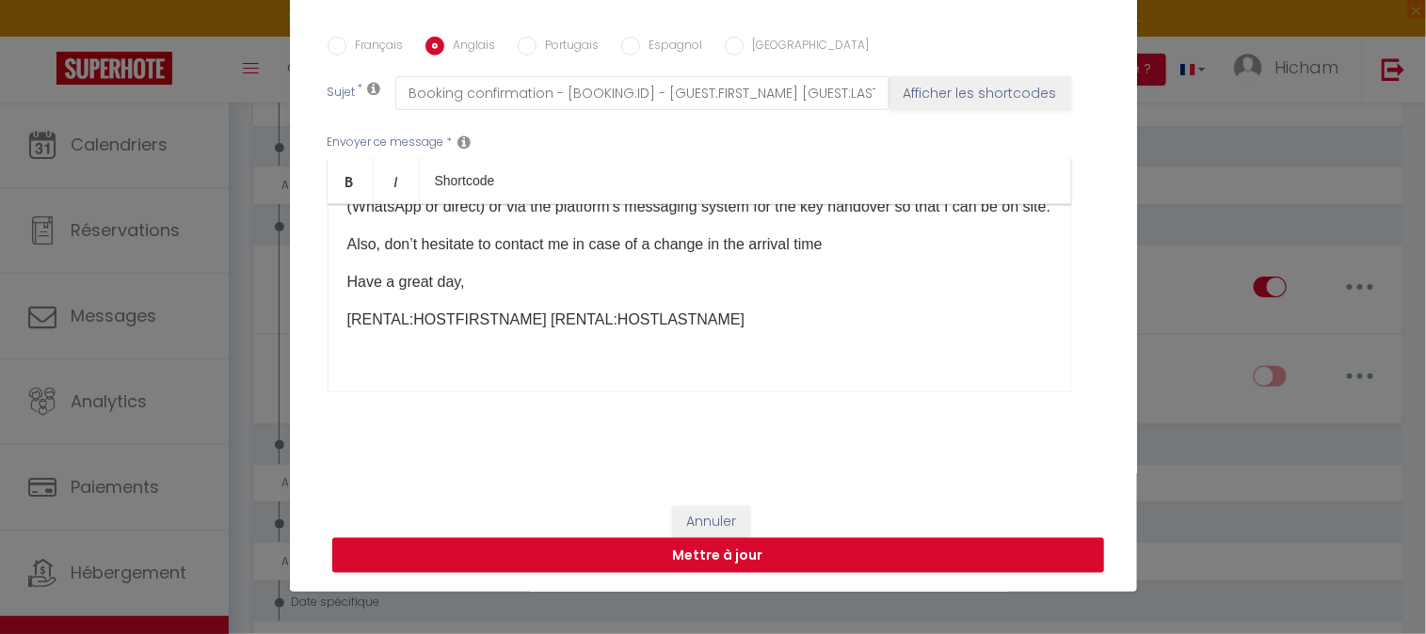
click at [519, 37] on input "Portugais" at bounding box center [527, 46] width 19 height 19
click at [556, 248] on p "[INSTRUCTIONSACCES2-PT]" at bounding box center [699, 244] width 704 height 23
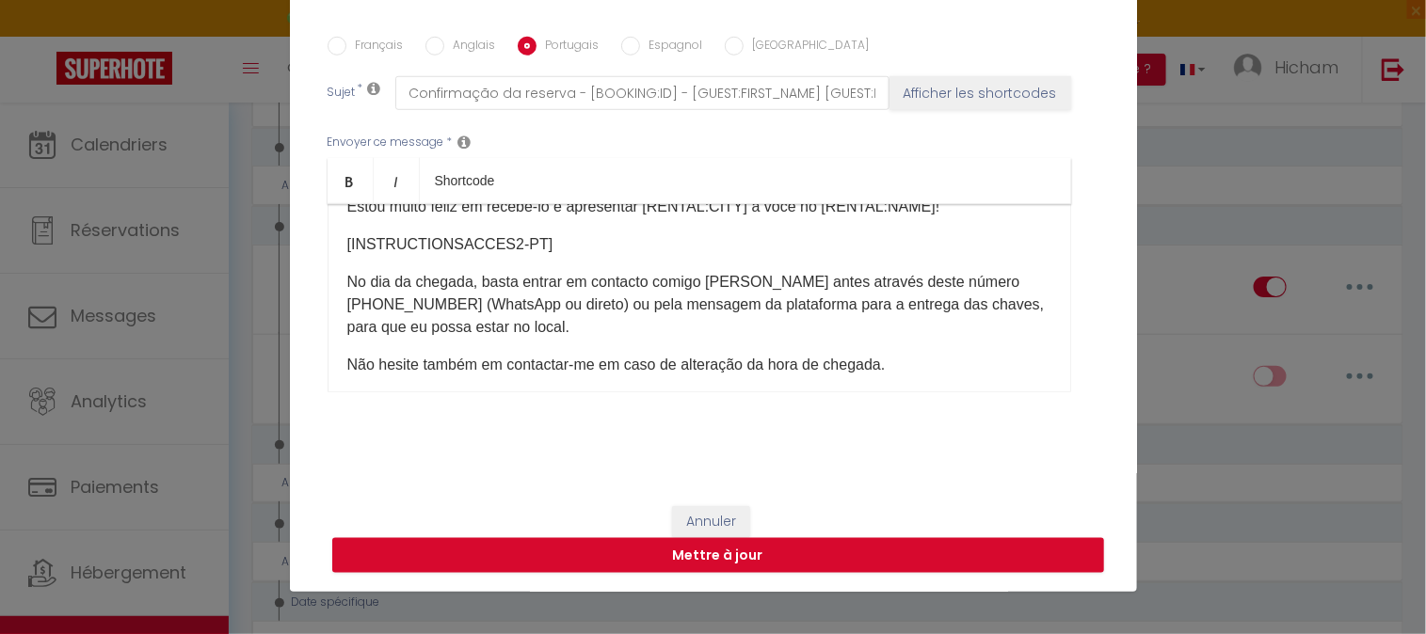
click at [625, 44] on input "Espagnol" at bounding box center [630, 46] width 19 height 19
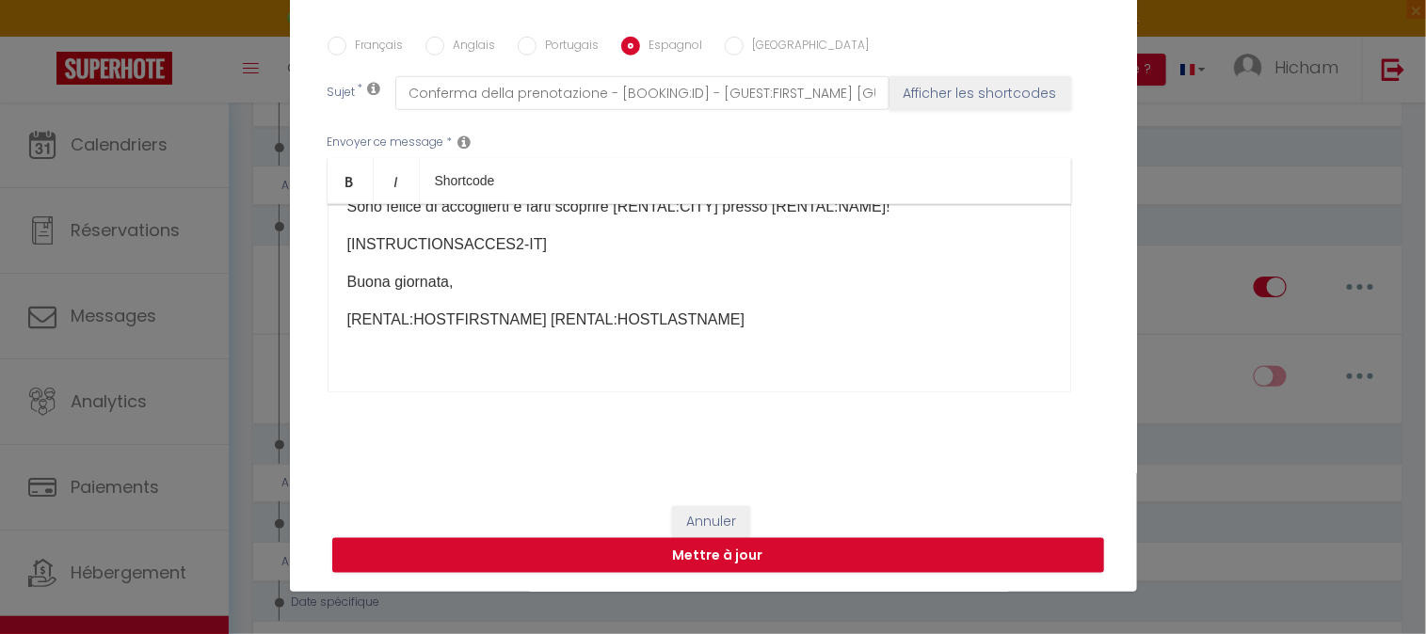
click at [621, 41] on input "Espagnol" at bounding box center [630, 46] width 19 height 19
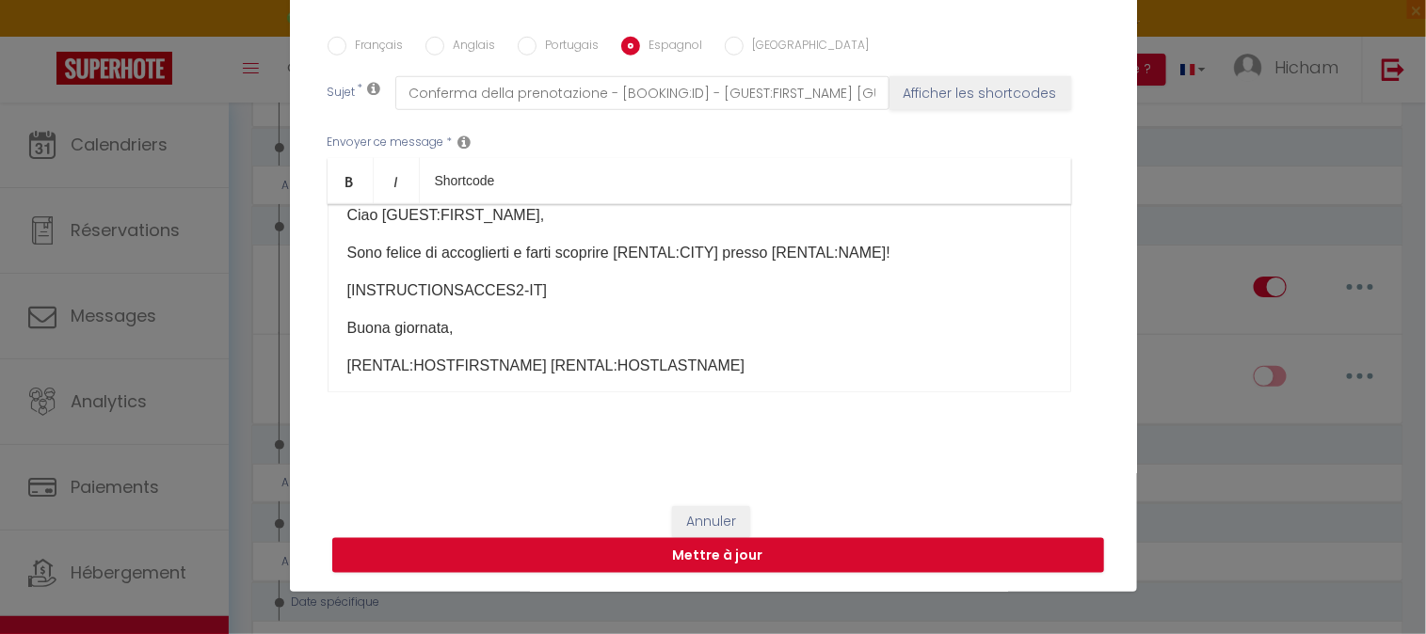
scroll to position [0, 0]
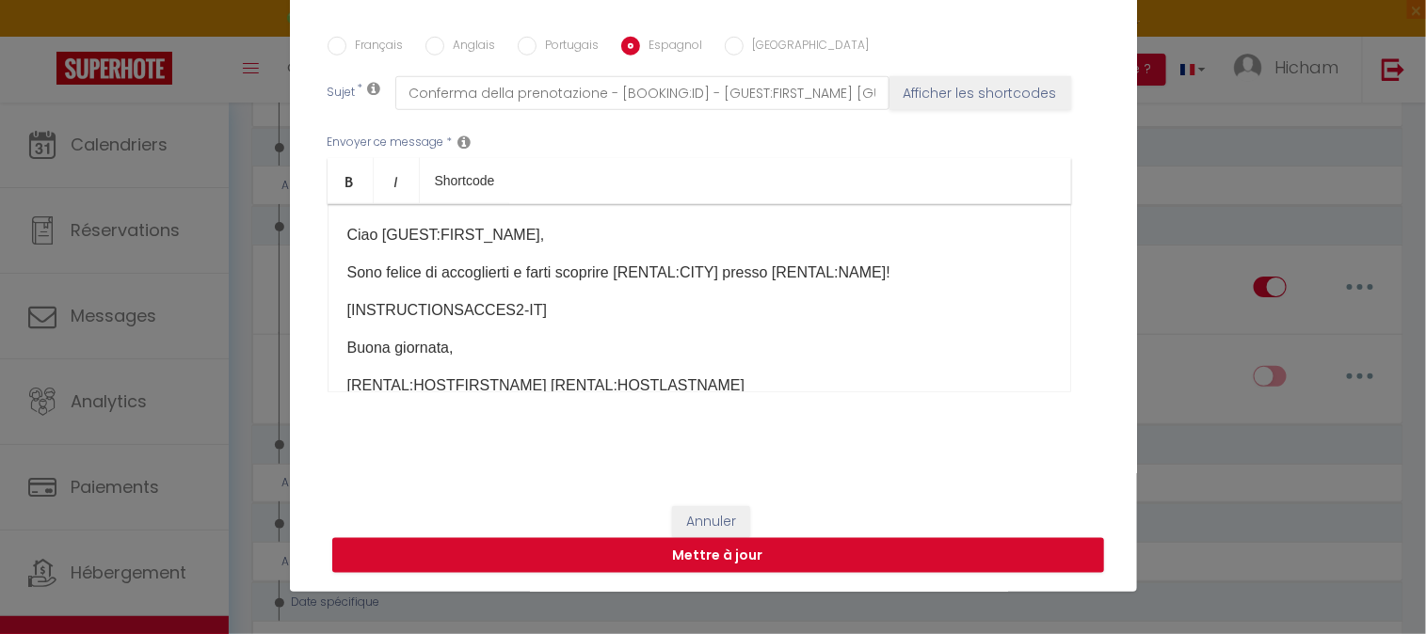
click at [521, 44] on input "Portugais" at bounding box center [527, 46] width 19 height 19
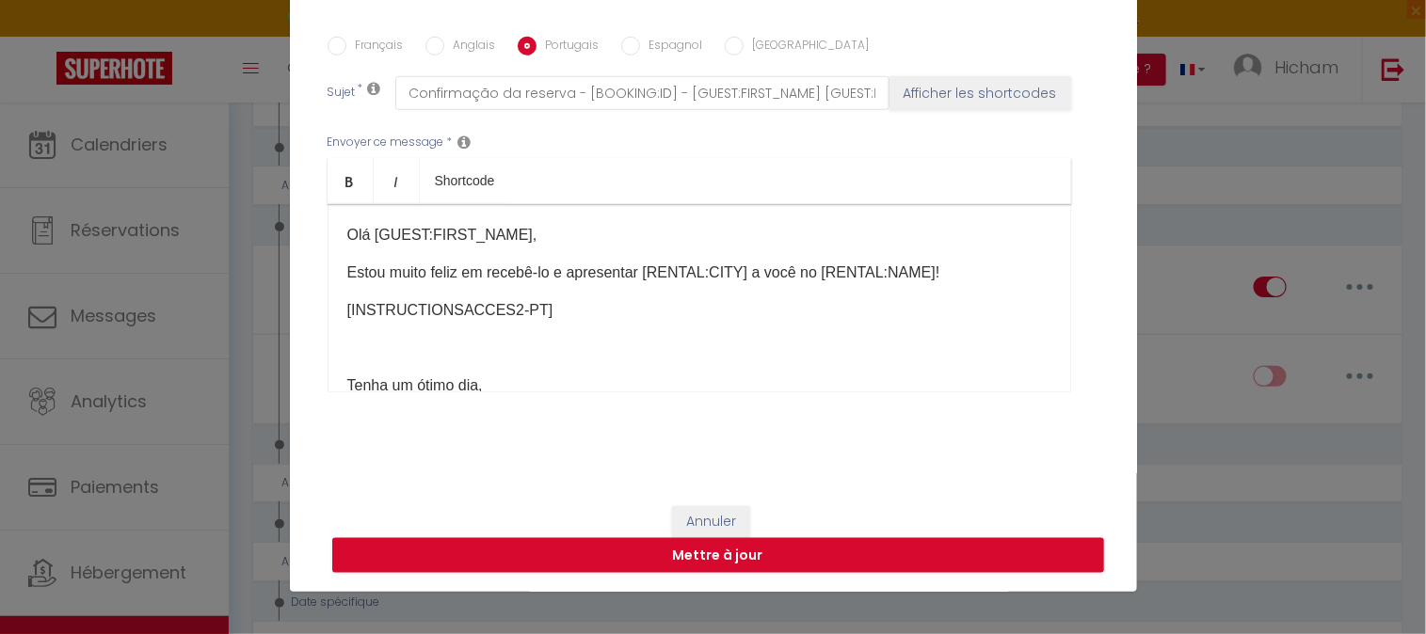
click at [623, 44] on input "Espagnol" at bounding box center [630, 46] width 19 height 19
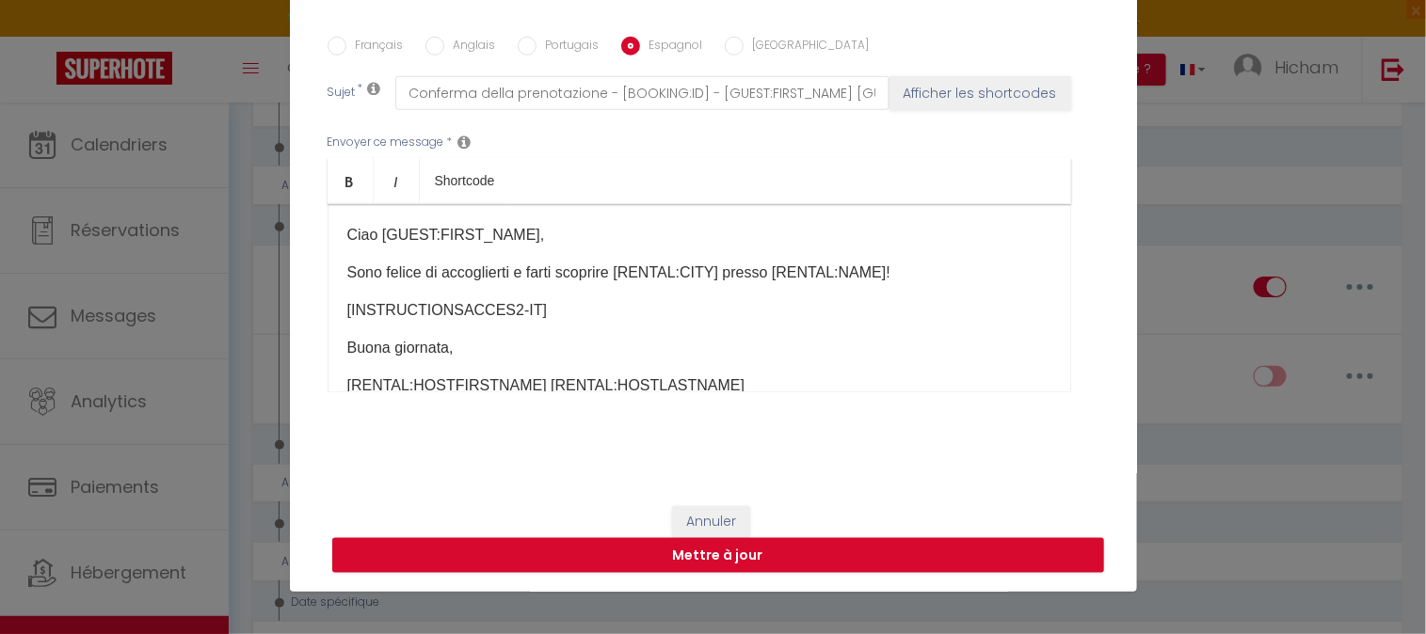
click at [725, 47] on input "[GEOGRAPHIC_DATA]" at bounding box center [734, 46] width 19 height 19
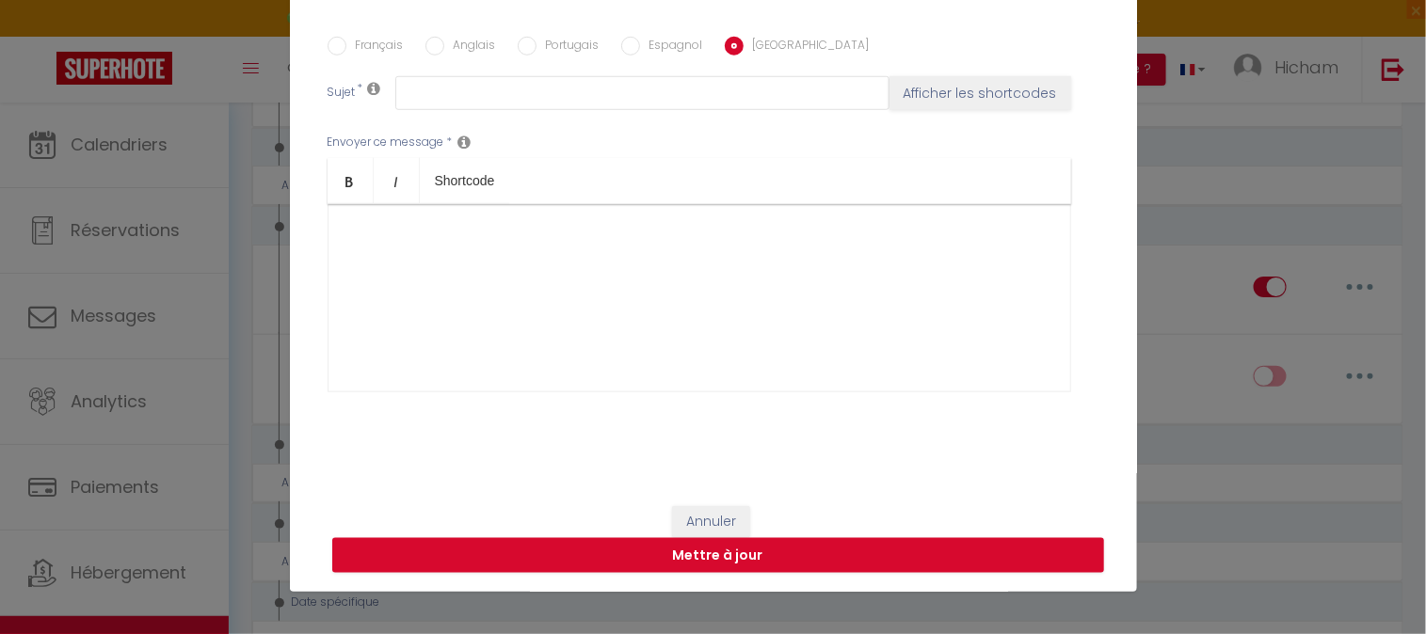
click at [626, 48] on input "Espagnol" at bounding box center [630, 46] width 19 height 19
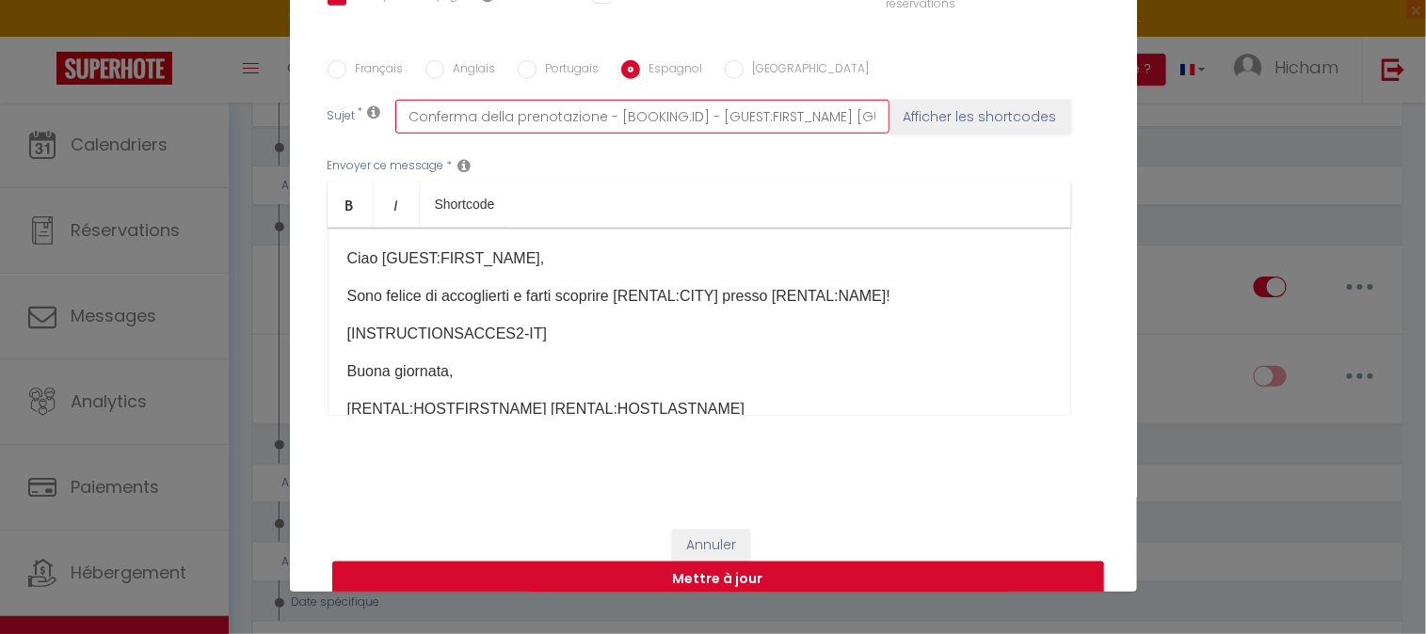
scroll to position [0, 208]
drag, startPoint x: 395, startPoint y: 111, endPoint x: 936, endPoint y: 102, distance: 541.2
click at [936, 102] on div "Sujet * Conferma della prenotazione - [BOOKING:ID] - [GUEST:FIRST_NAME] [GUEST:…" at bounding box center [713, 117] width 772 height 34
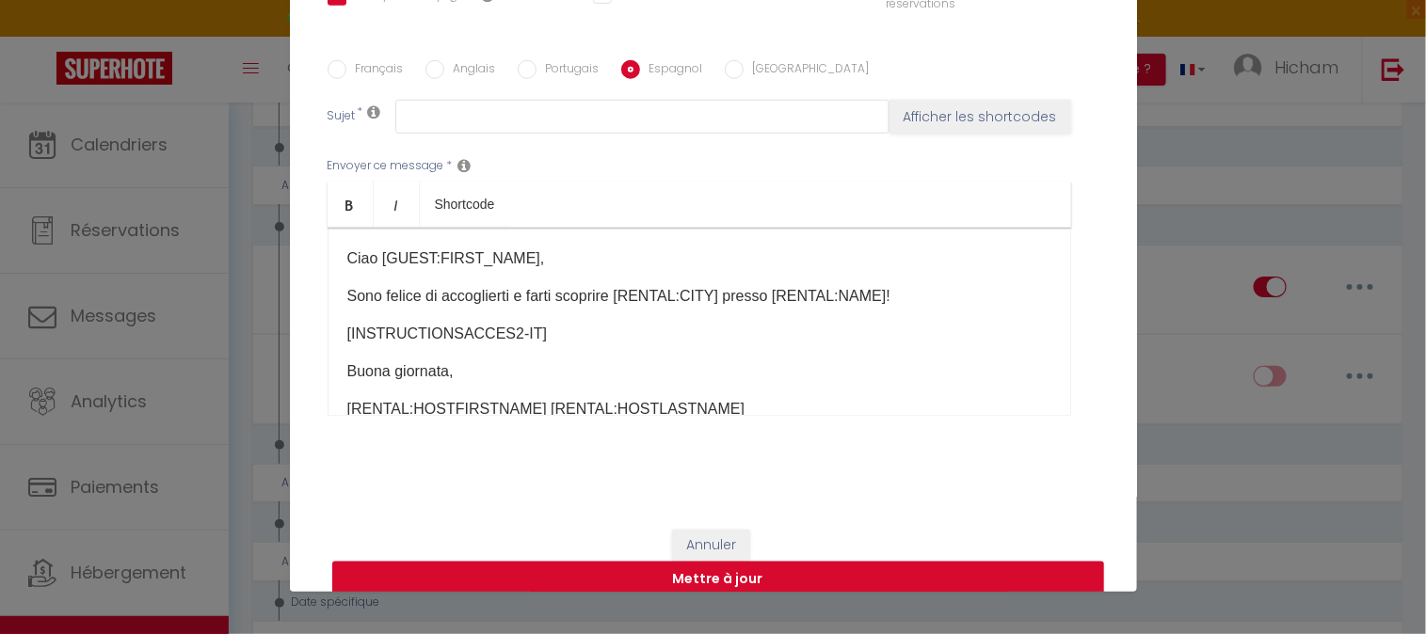
click at [725, 72] on input "[GEOGRAPHIC_DATA]" at bounding box center [734, 69] width 19 height 19
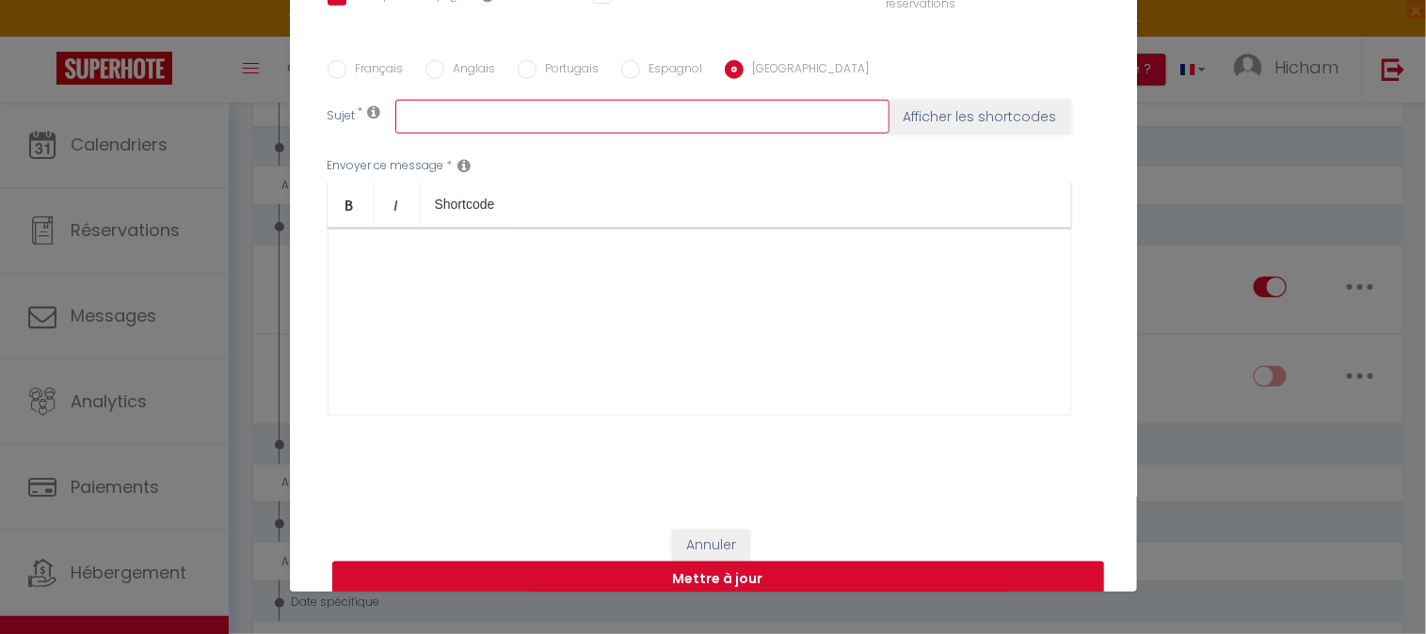
click at [679, 117] on input "text" at bounding box center [642, 117] width 494 height 34
paste input "Conferma della prenotazione - [BOOKING:ID] - [GUEST:FIRST_NAME] [GUEST:LAST_NAM…"
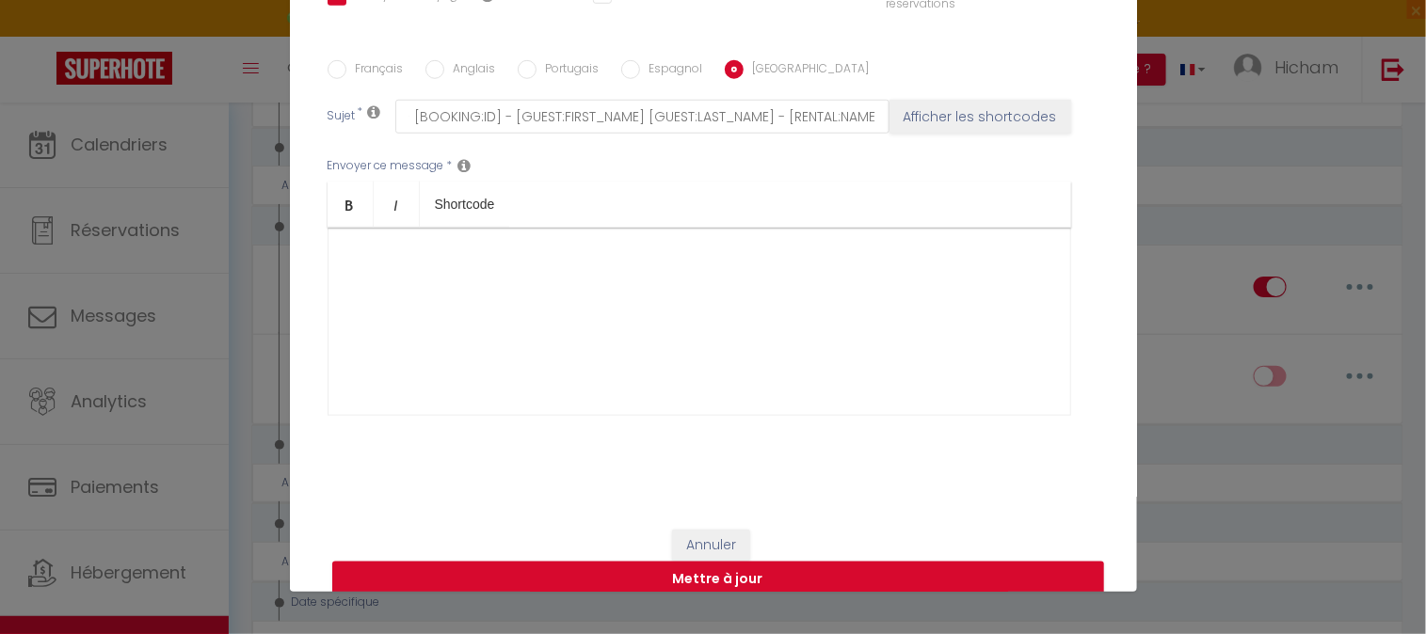
click at [621, 69] on input "Espagnol" at bounding box center [630, 69] width 19 height 19
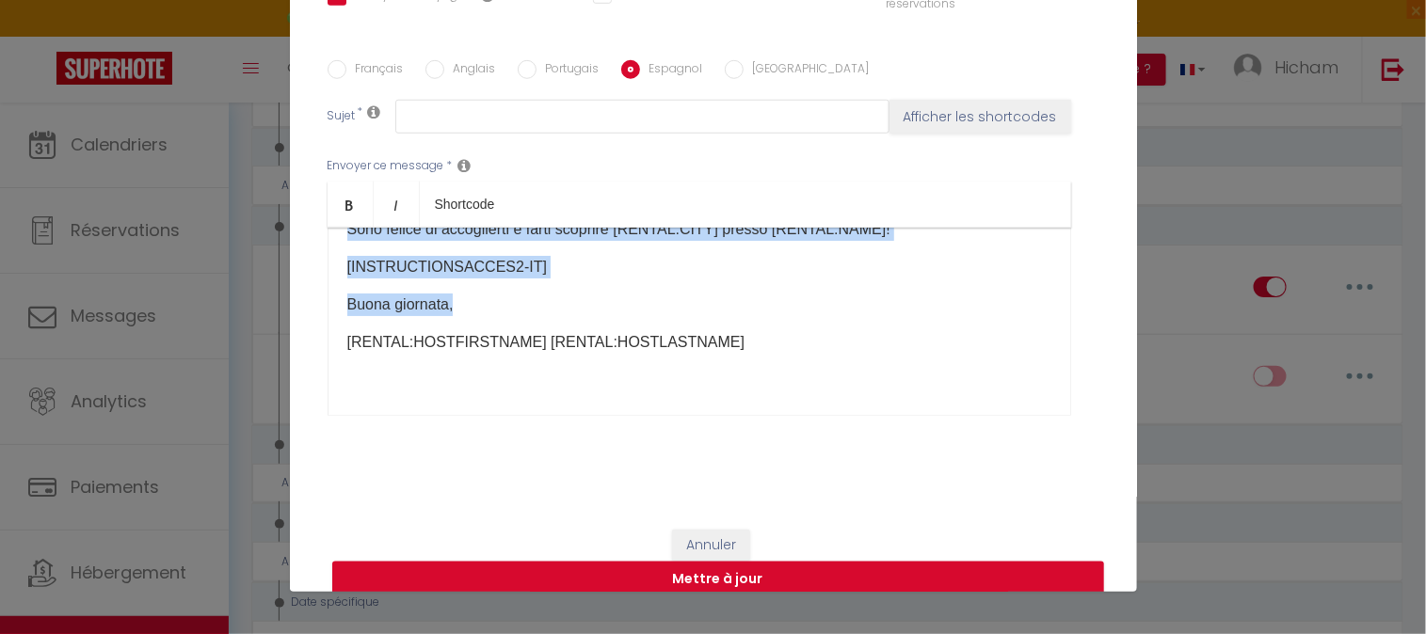
scroll to position [104, 0]
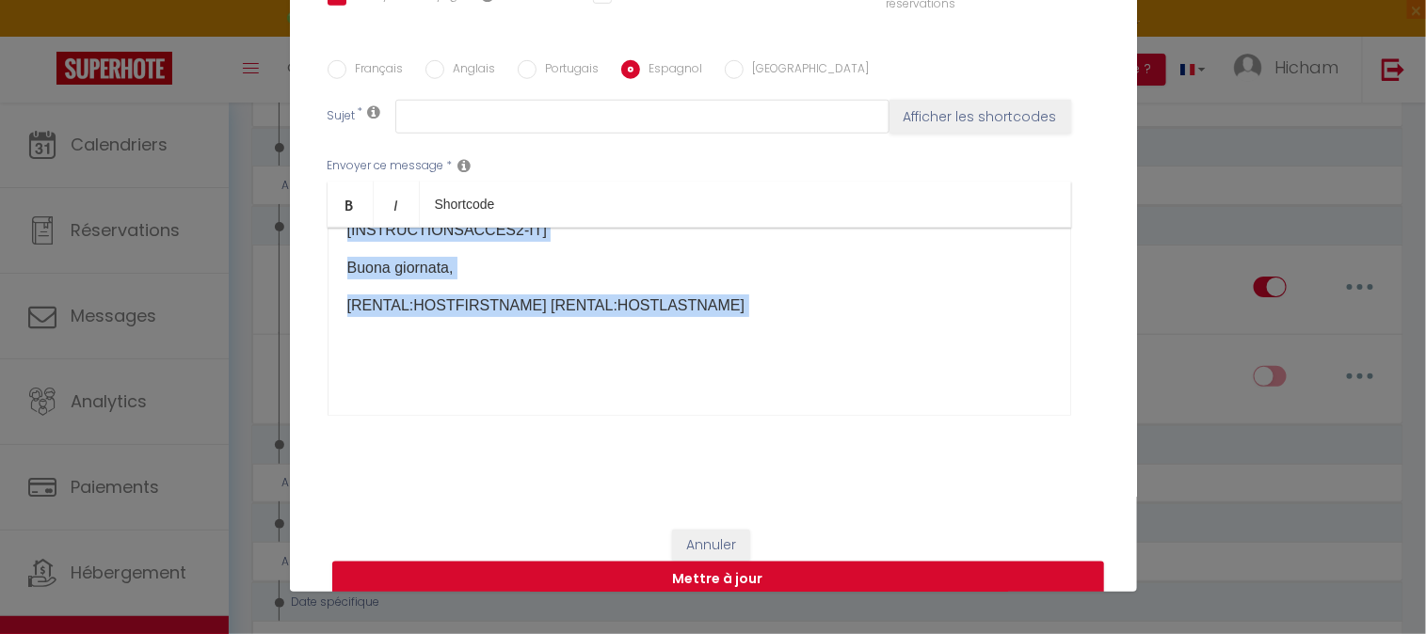
drag, startPoint x: 336, startPoint y: 257, endPoint x: 739, endPoint y: 323, distance: 408.1
click at [739, 323] on div "Ciao [GUEST:FIRST_NAME], Sono felice di accoglierti e farti scoprire [RENTAL:CI…" at bounding box center [698, 322] width 743 height 188
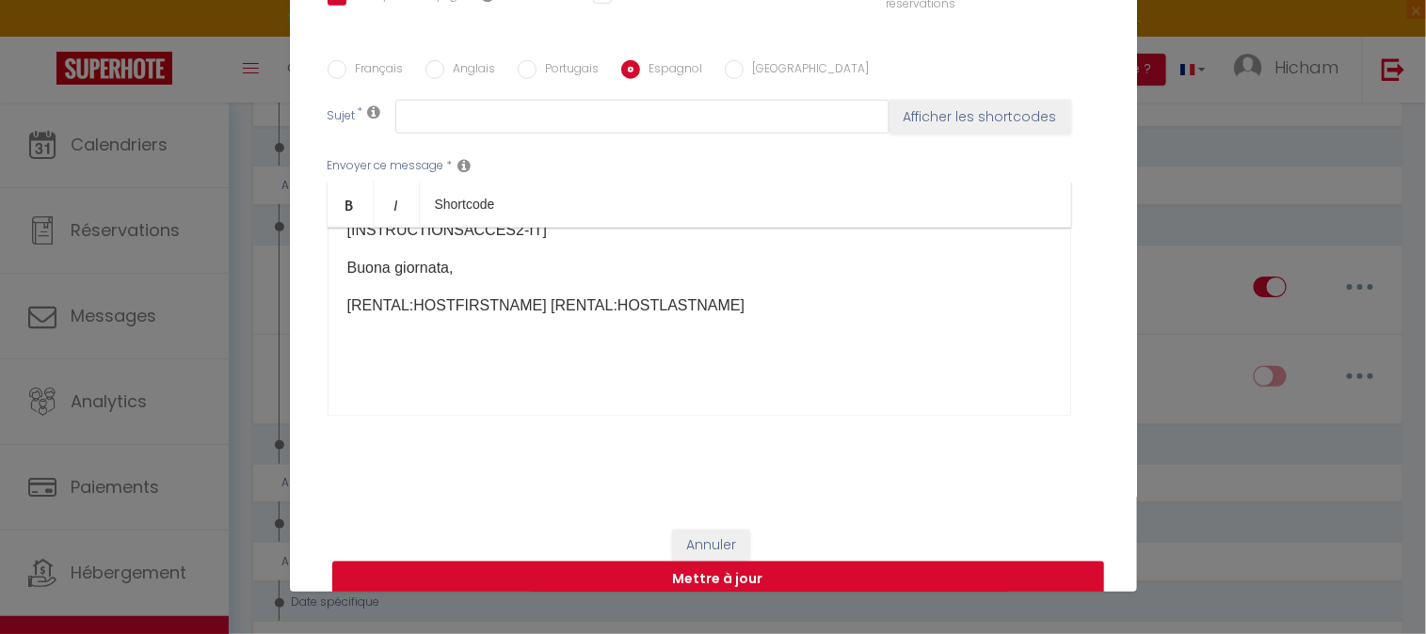
scroll to position [0, 0]
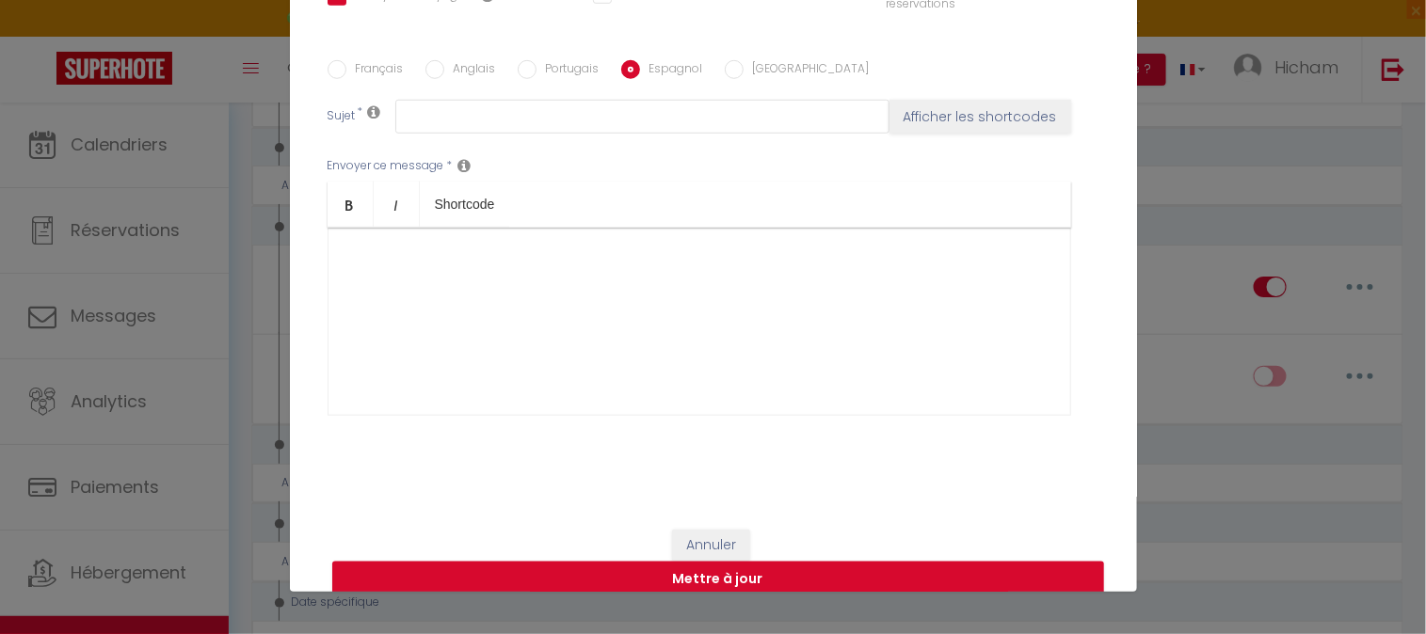
click at [725, 71] on input "[GEOGRAPHIC_DATA]" at bounding box center [734, 69] width 19 height 19
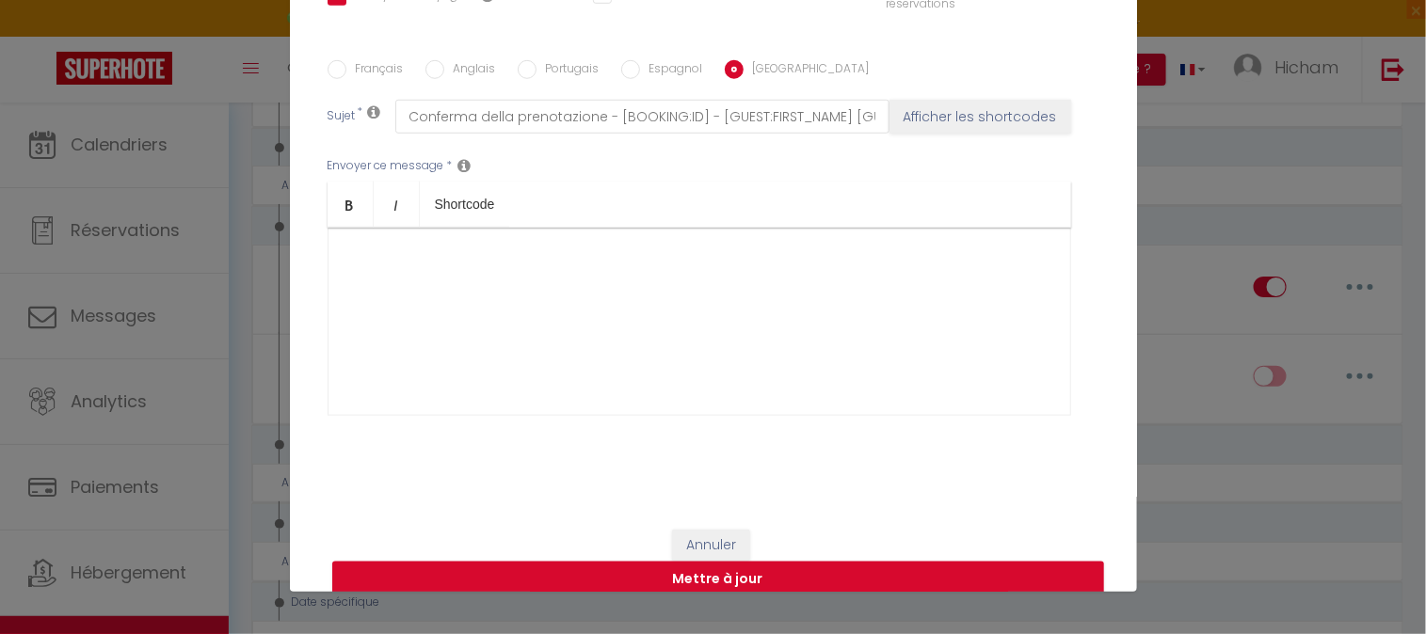
click at [595, 279] on div at bounding box center [698, 322] width 743 height 188
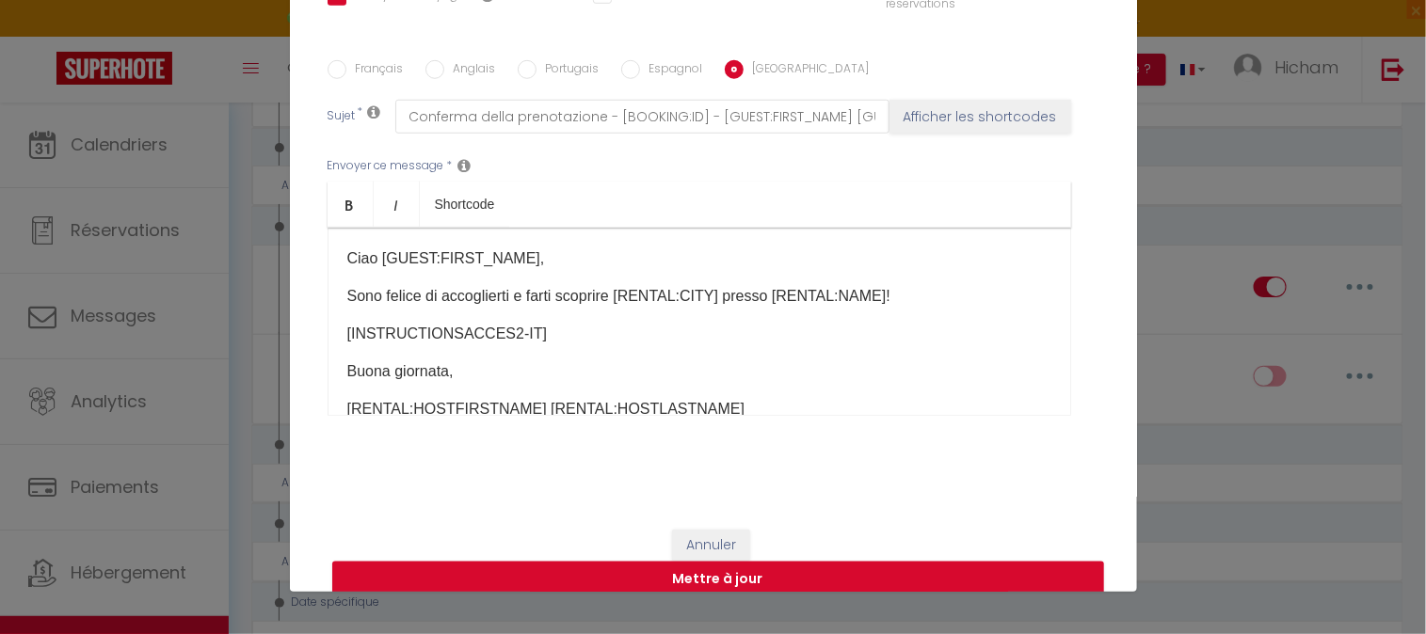
click at [377, 355] on div "Ciao [GUEST:FIRST_NAME], Sono felice di accoglierti e farti scoprire [RENTAL:CI…" at bounding box center [698, 322] width 743 height 188
click at [555, 340] on p "[INSTRUCTIONSACCES2-IT]" at bounding box center [699, 334] width 704 height 23
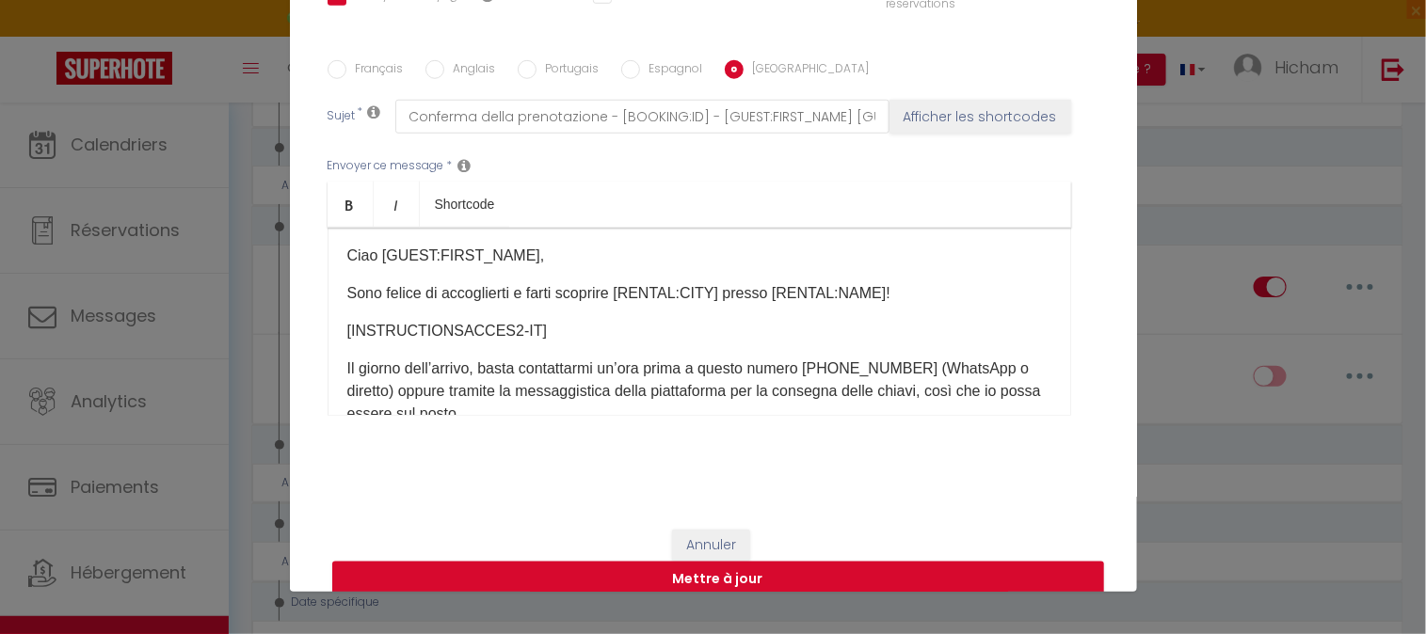
click at [346, 69] on label "Français" at bounding box center [374, 70] width 57 height 21
click at [339, 69] on input "Français" at bounding box center [336, 69] width 19 height 19
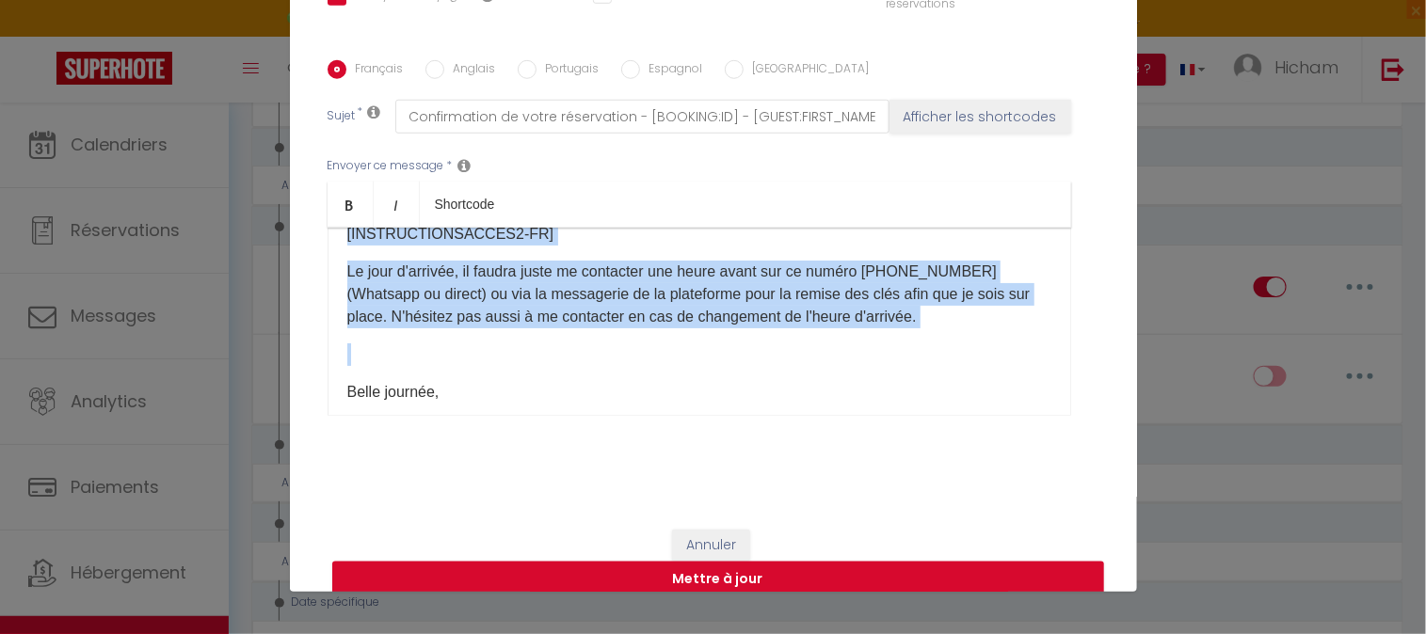
scroll to position [185, 0]
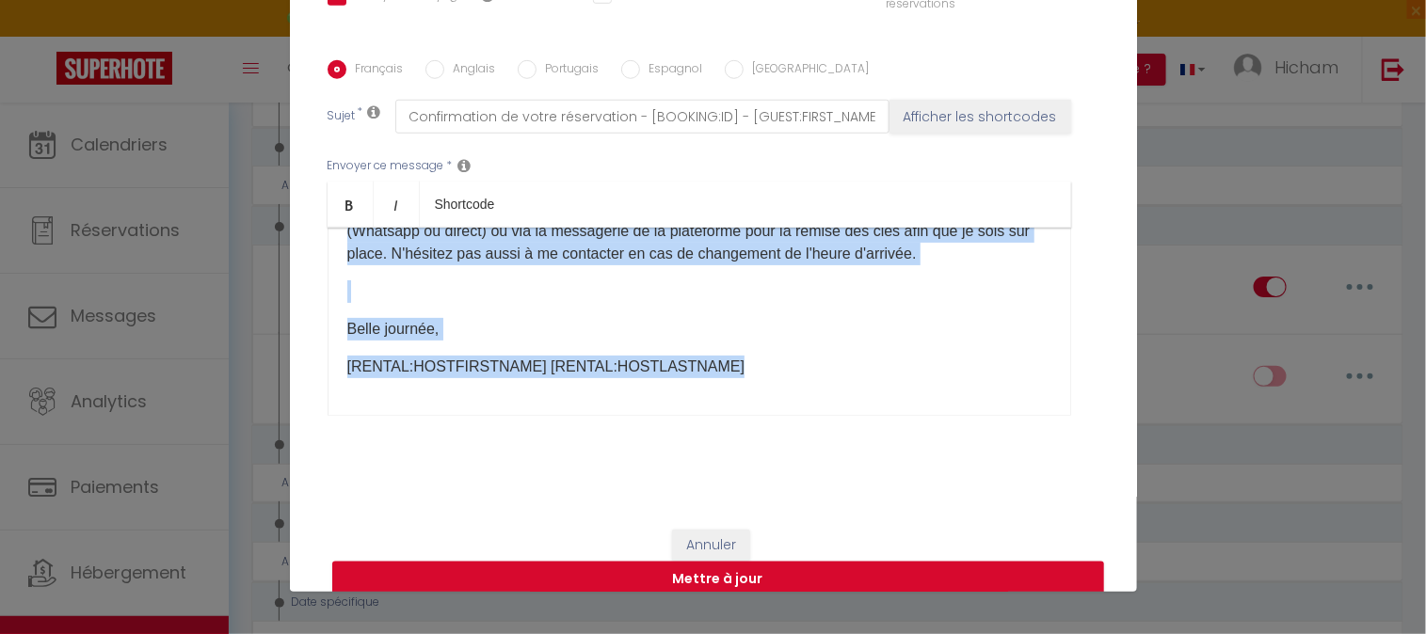
drag, startPoint x: 329, startPoint y: 263, endPoint x: 745, endPoint y: 374, distance: 430.3
click at [745, 374] on div "Bonjour [GUEST:FIRST_NAME], Je me réjouis à l’idée de vous accueillir et de vou…" at bounding box center [698, 322] width 743 height 188
copy div "Bonjour [GUEST:FIRST_NAME], Je me réjouis à l’idée de vous accueillir et de vou…"
click at [622, 73] on input "Espagnol" at bounding box center [630, 69] width 19 height 19
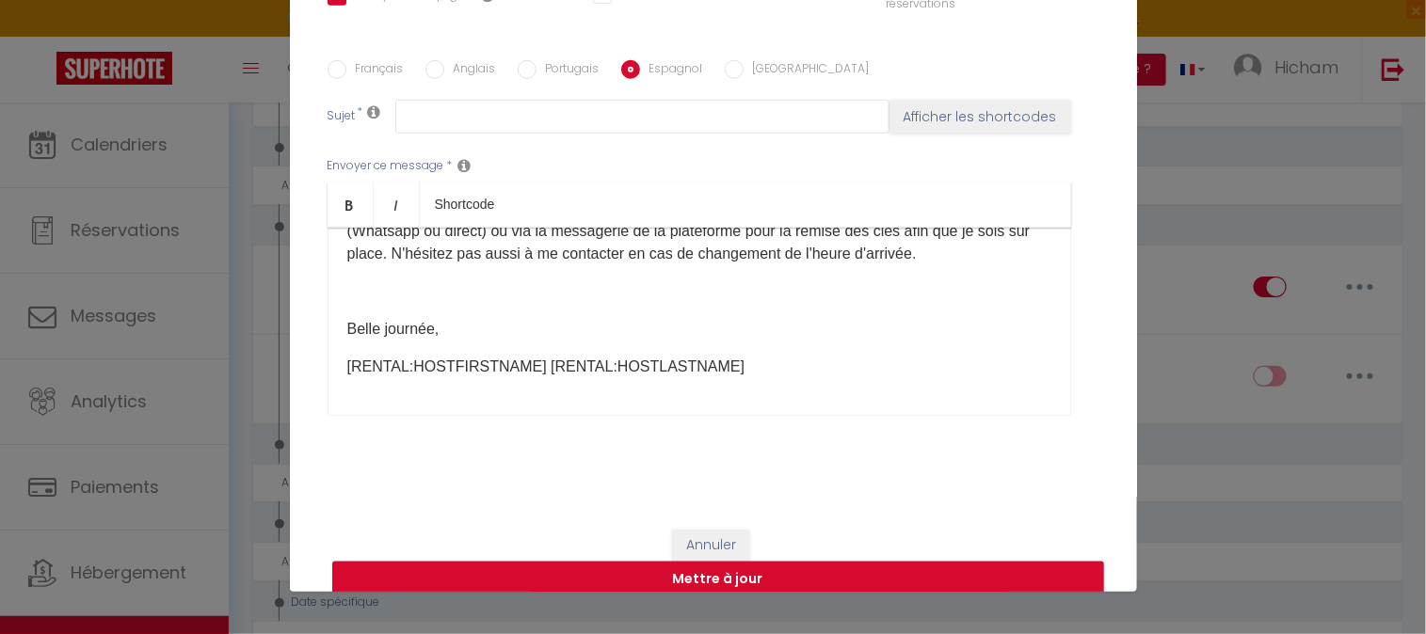
scroll to position [0, 0]
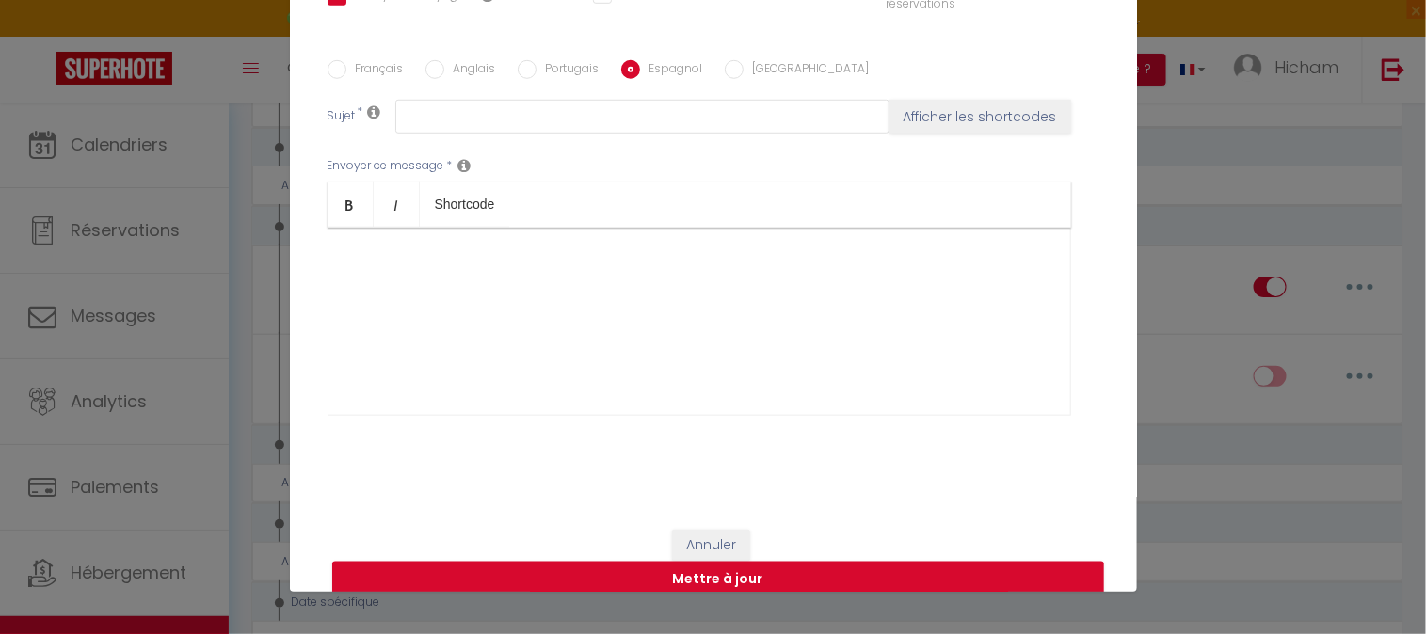
click at [503, 278] on div "​" at bounding box center [698, 322] width 743 height 188
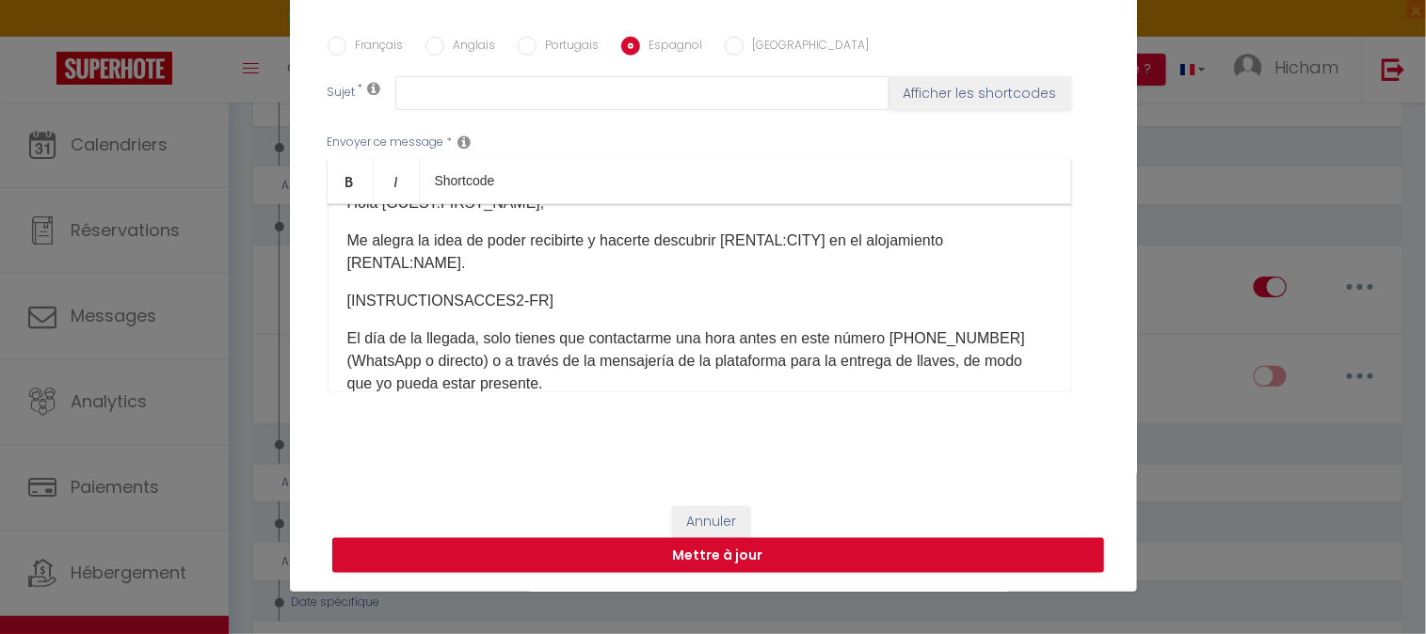
scroll to position [38, 0]
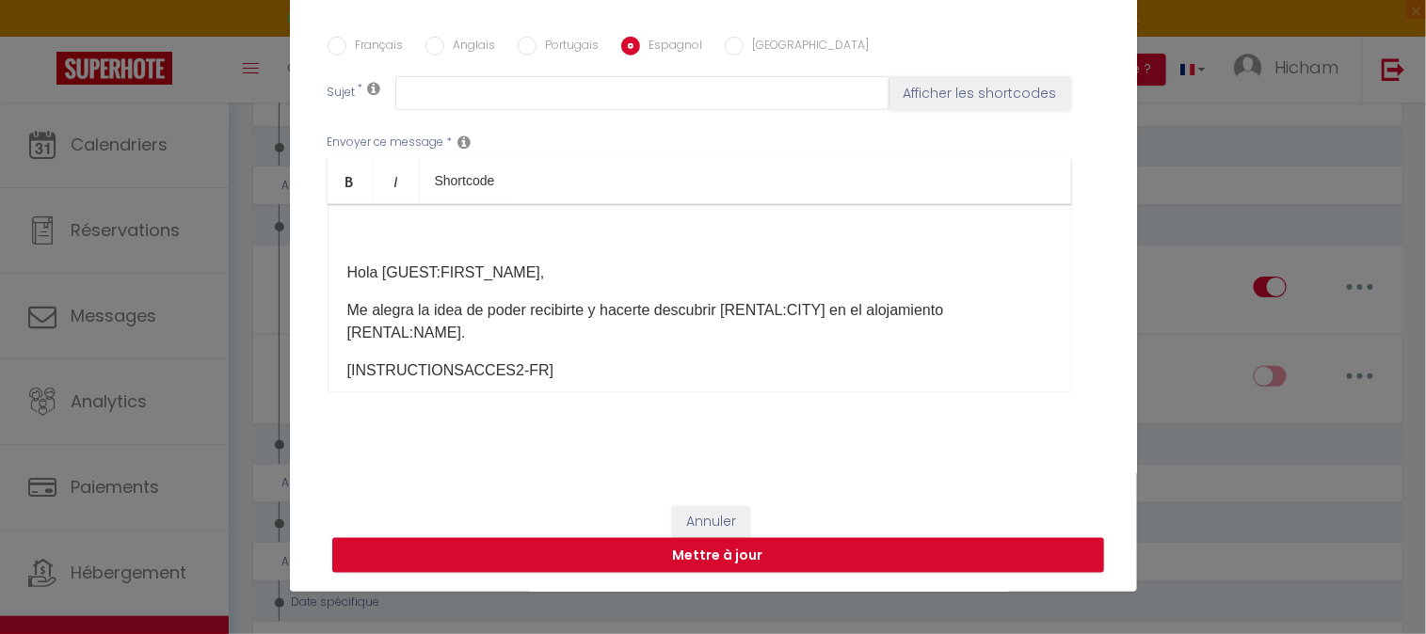
click at [332, 274] on div "​ Hola [GUEST:FIRST_NAME], Me alegra la idea de poder recibirte y hacerte descu…" at bounding box center [698, 298] width 743 height 188
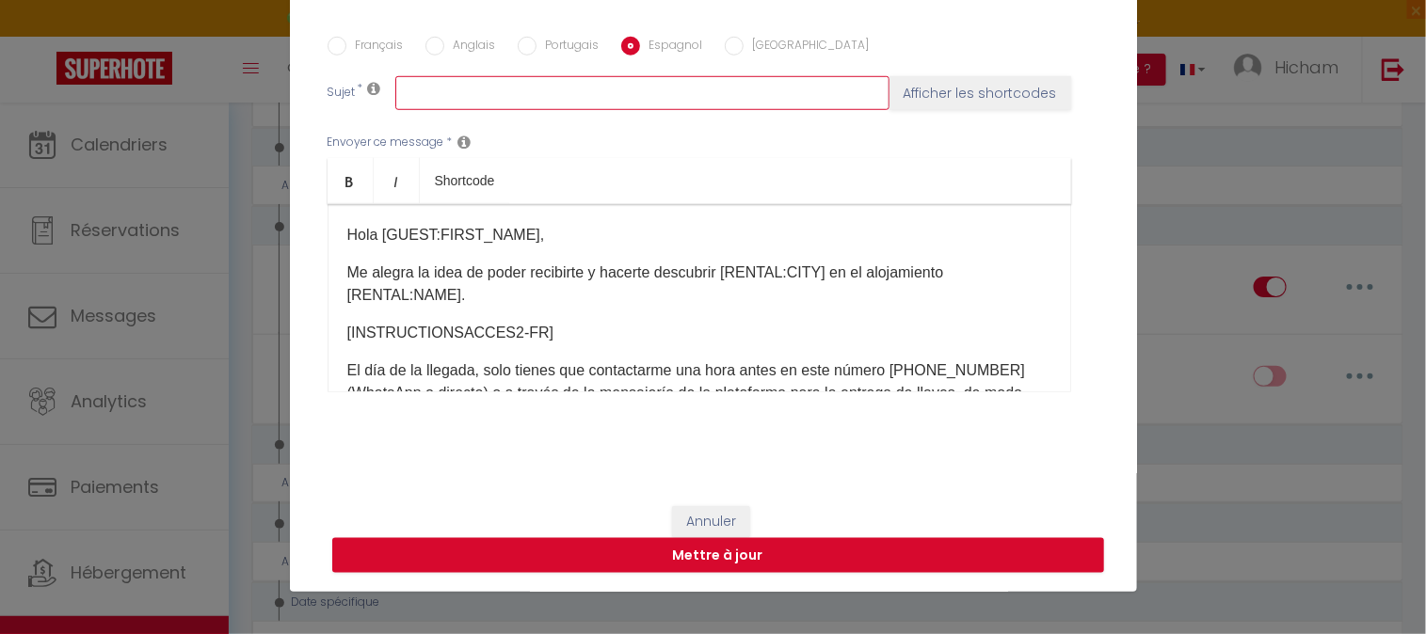
click at [465, 89] on input "text" at bounding box center [642, 93] width 494 height 34
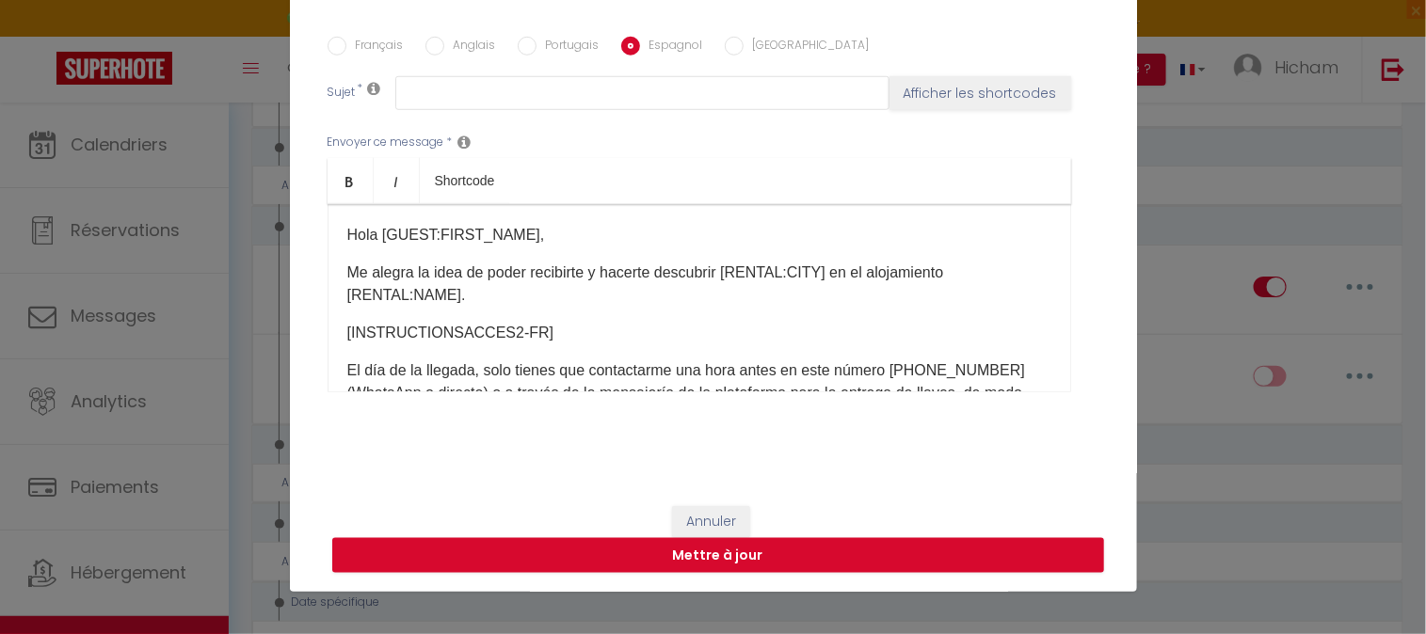
click at [331, 43] on input "Français" at bounding box center [336, 46] width 19 height 19
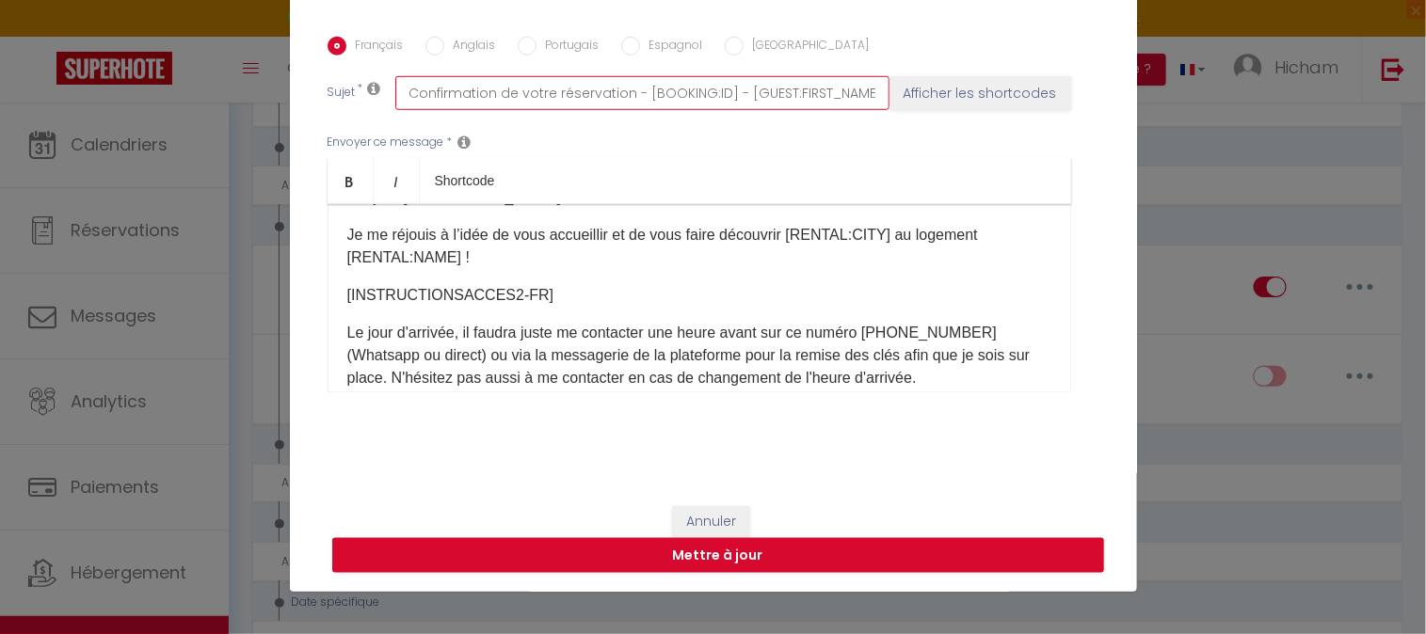
scroll to position [0, 237]
drag, startPoint x: 399, startPoint y: 92, endPoint x: 963, endPoint y: 81, distance: 563.8
click at [963, 81] on div "Sujet * Confirmation de votre réservation - [BOOKING:ID] - [GUEST:FIRST_NAME] […" at bounding box center [713, 93] width 772 height 34
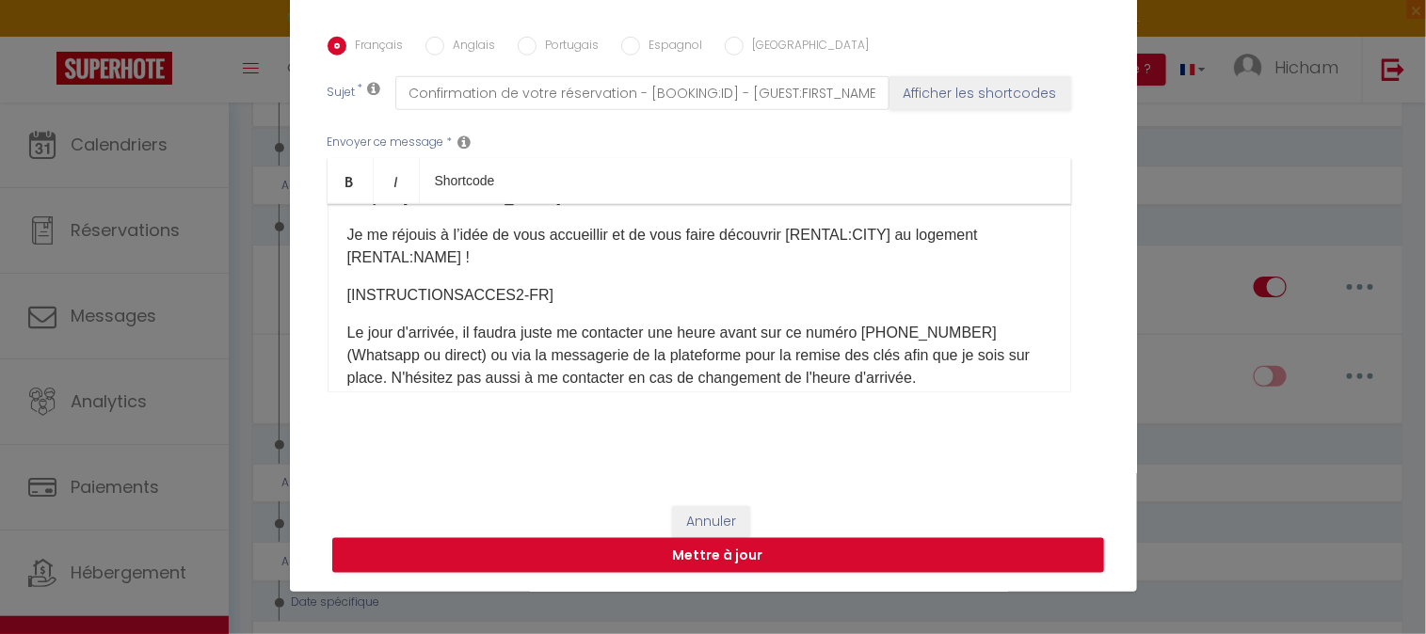
click at [625, 43] on input "Espagnol" at bounding box center [630, 46] width 19 height 19
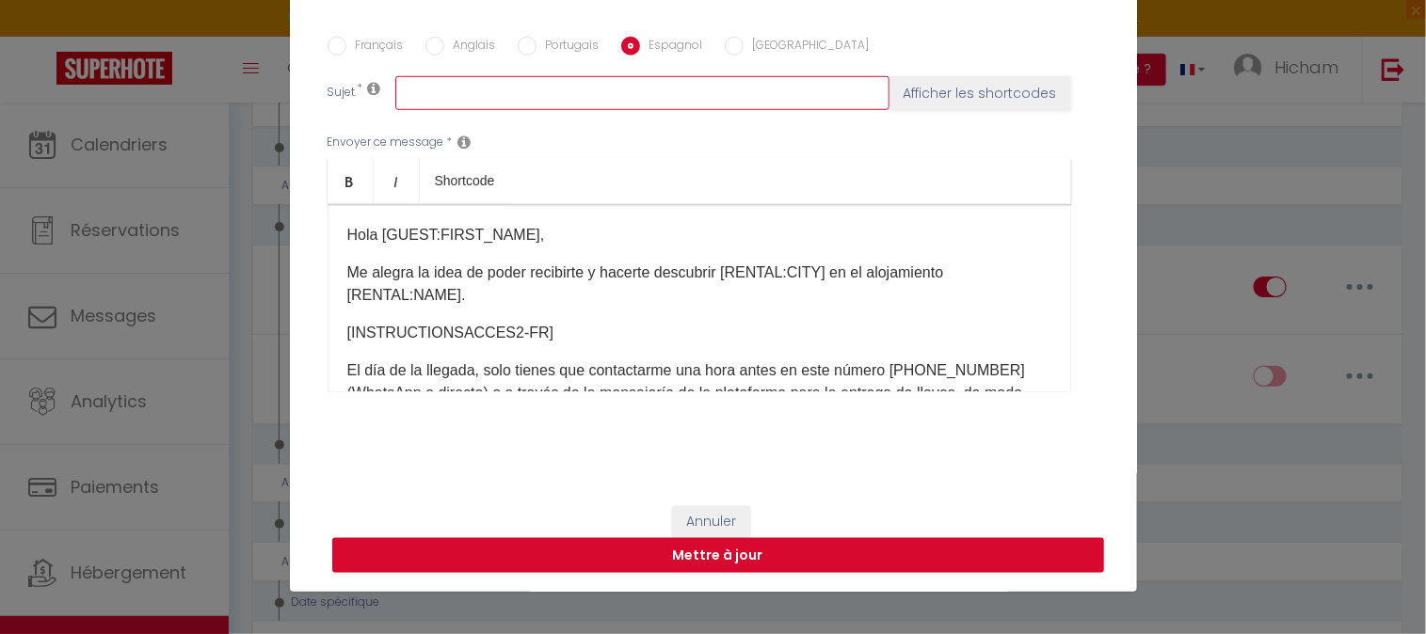
click at [626, 107] on input "text" at bounding box center [642, 93] width 494 height 34
paste input "Confirmación de su reserva - [BOOKING:ID] - [GUEST:FIRST_NAME] [GUEST:LAST_NAME…"
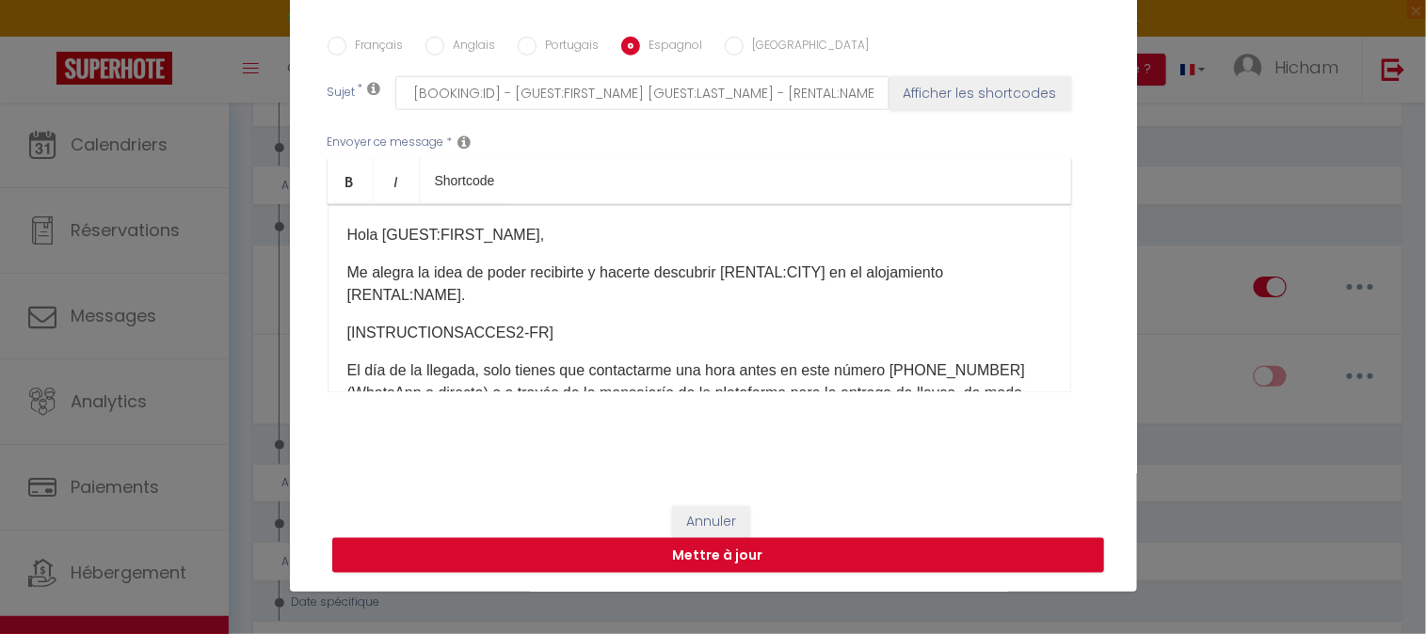
click at [725, 48] on input "[GEOGRAPHIC_DATA]" at bounding box center [734, 46] width 19 height 19
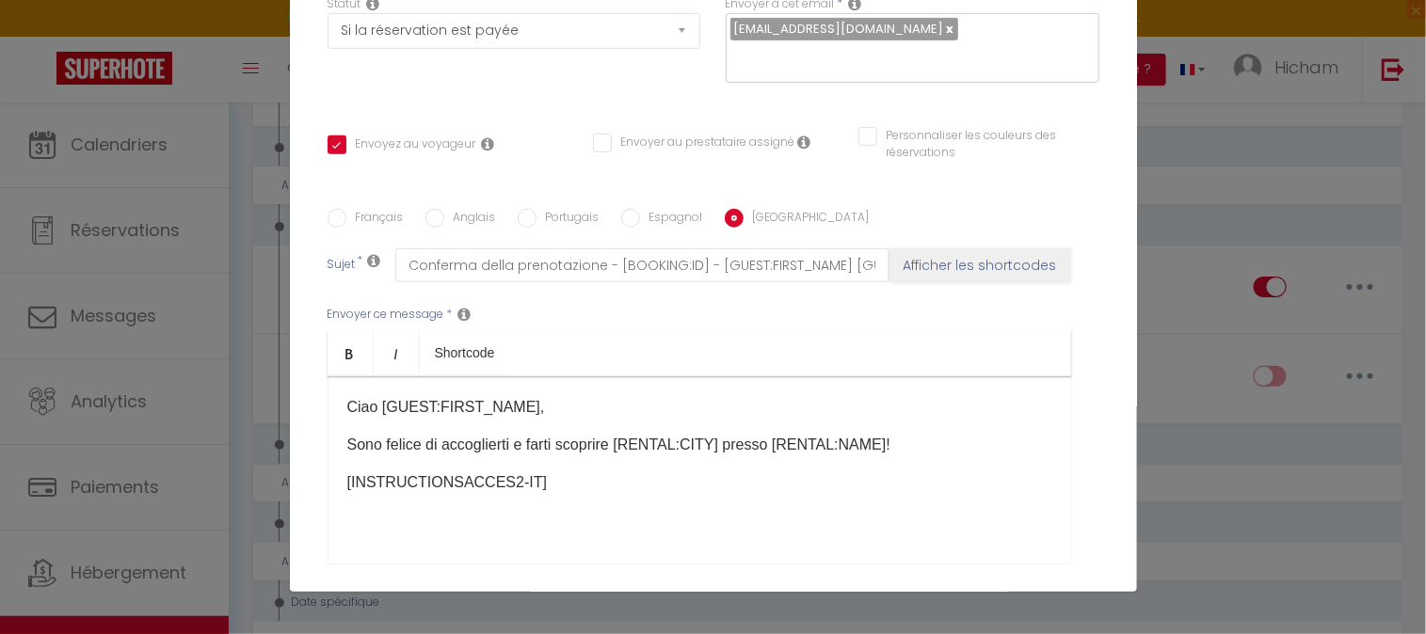
scroll to position [232, 0]
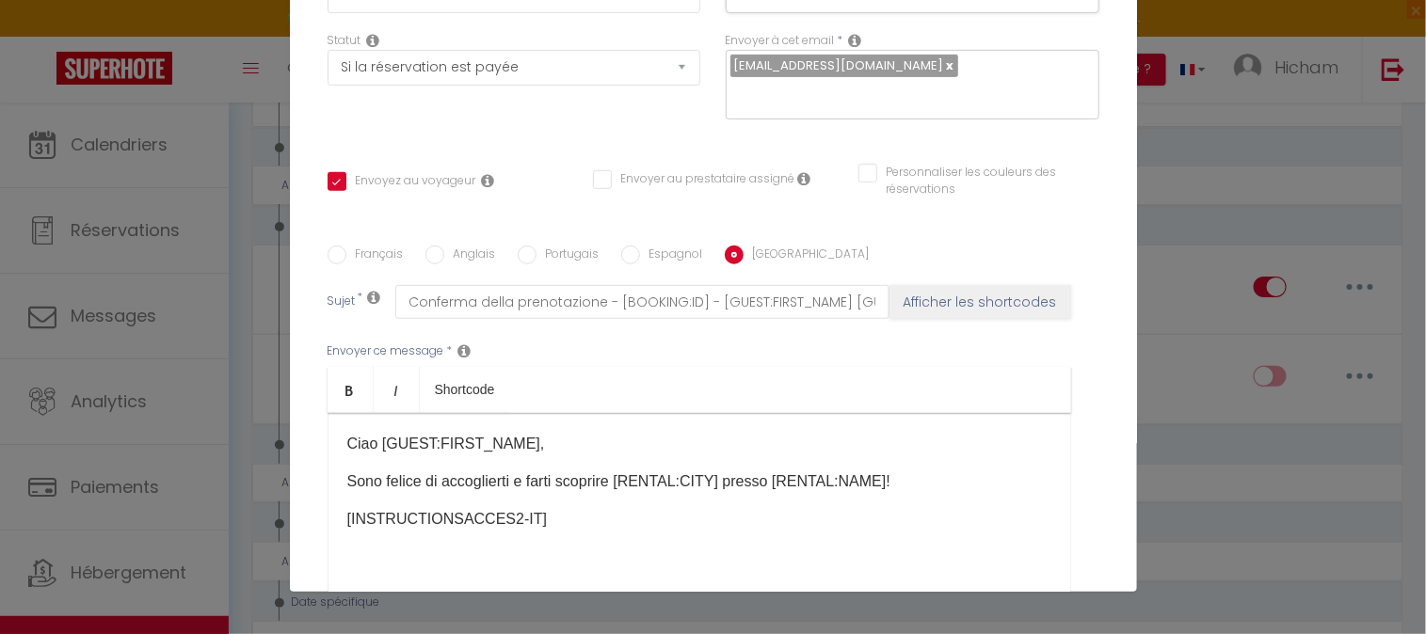
click at [640, 252] on label "Espagnol" at bounding box center [671, 256] width 63 height 21
click at [631, 252] on input "Espagnol" at bounding box center [630, 255] width 19 height 19
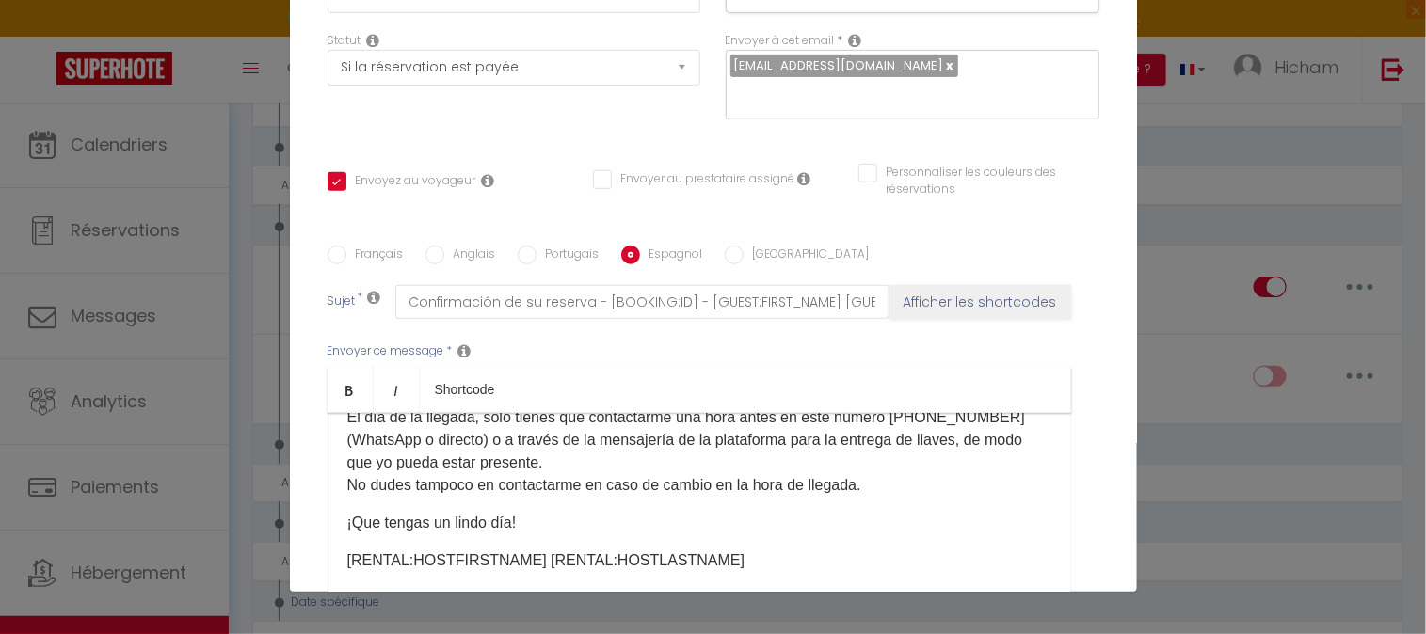
scroll to position [209, 0]
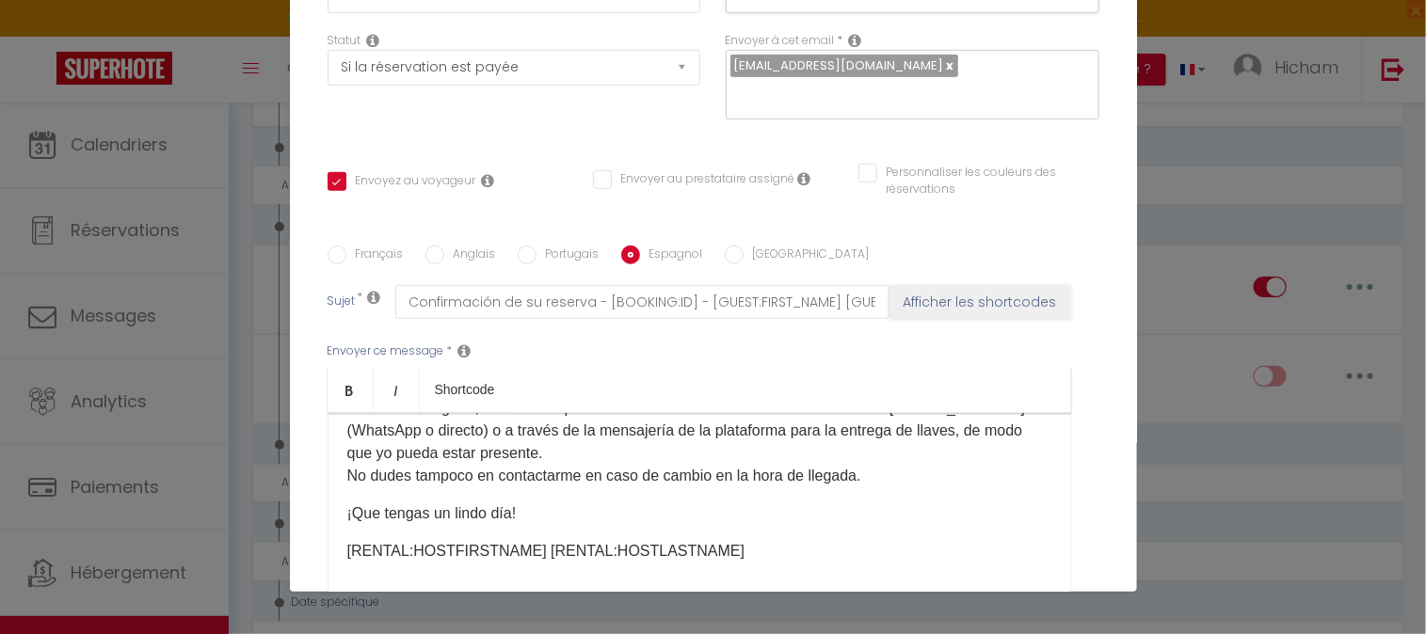
click at [524, 251] on input "Portugais" at bounding box center [527, 255] width 19 height 19
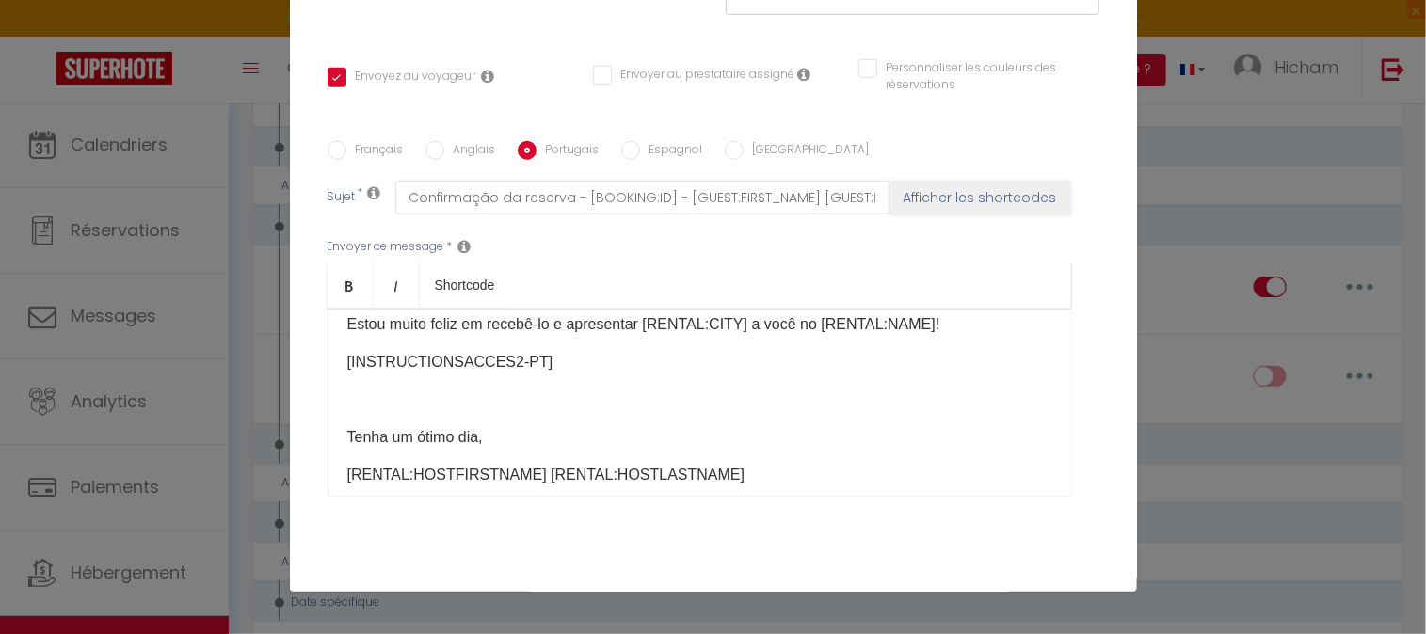
scroll to position [104, 0]
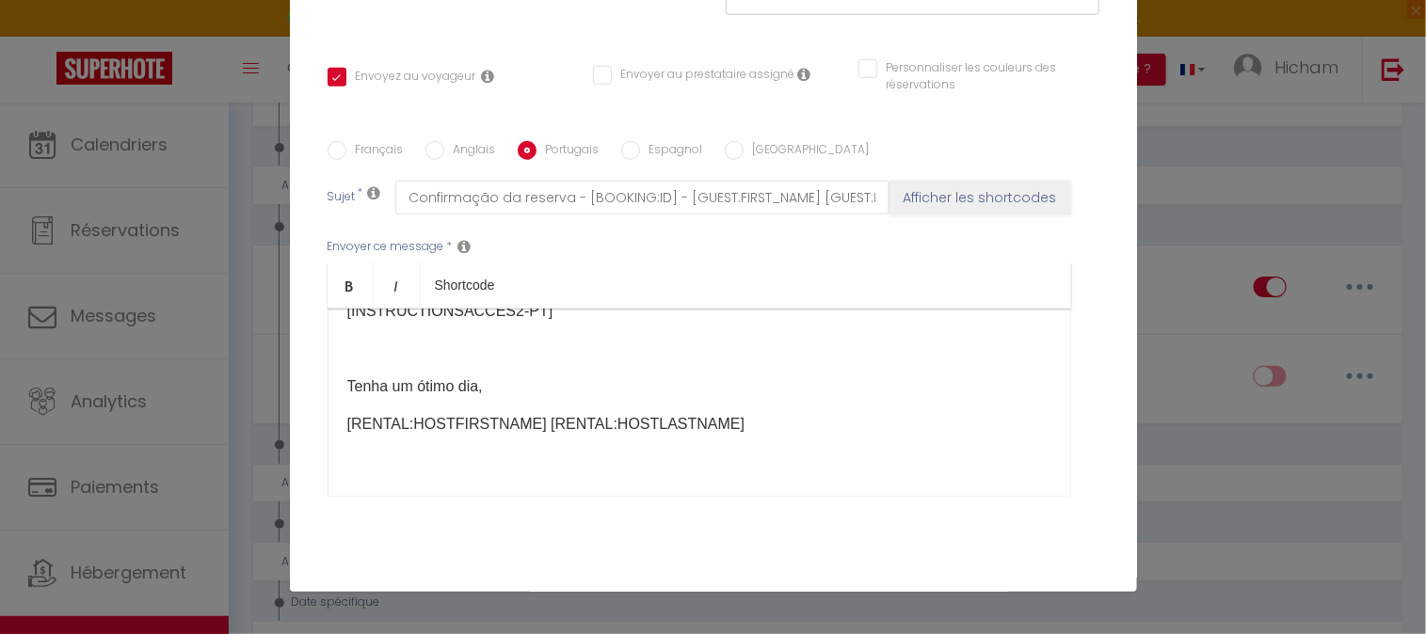
click at [425, 152] on input "Anglais" at bounding box center [434, 150] width 19 height 19
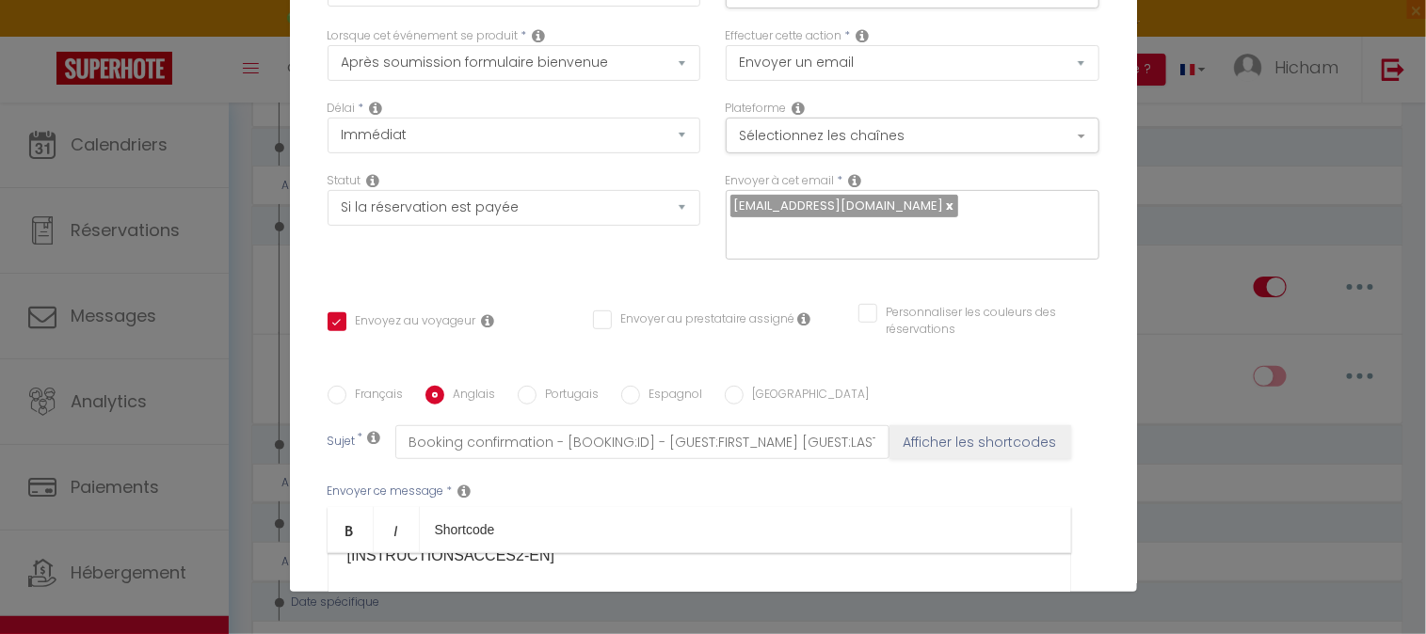
scroll to position [0, 0]
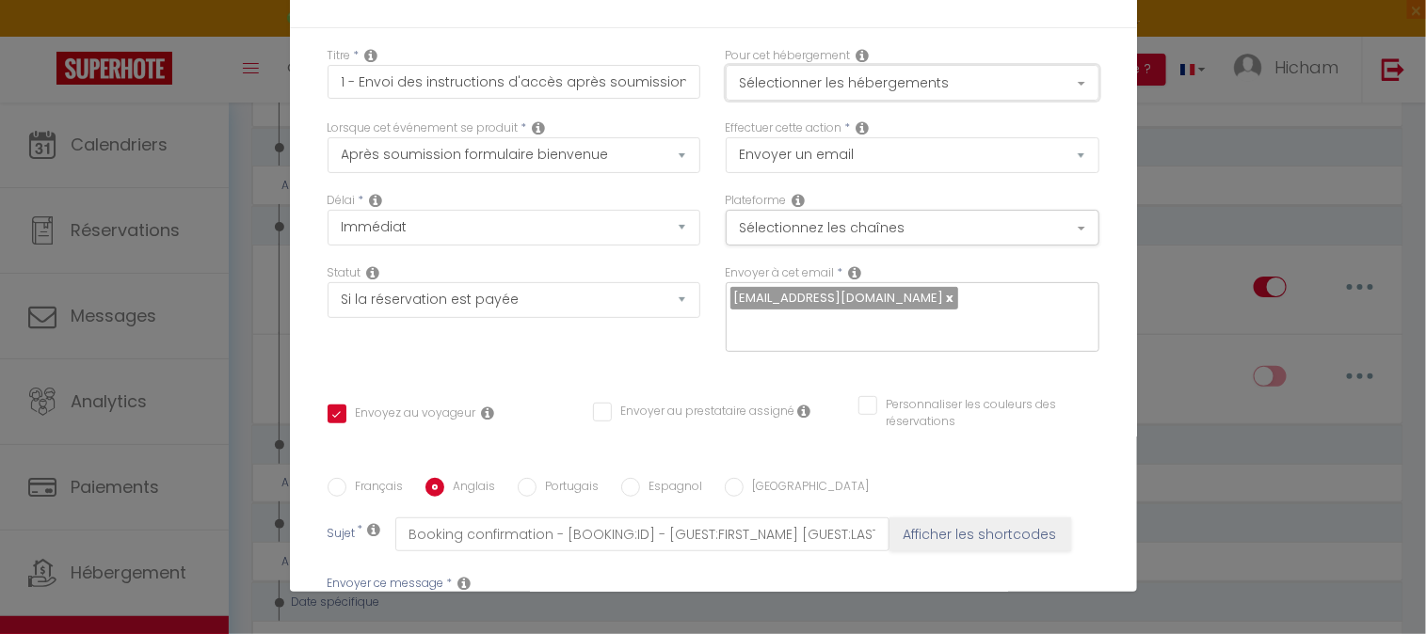
click at [1057, 79] on button "Sélectionner les hébergements" at bounding box center [913, 83] width 374 height 36
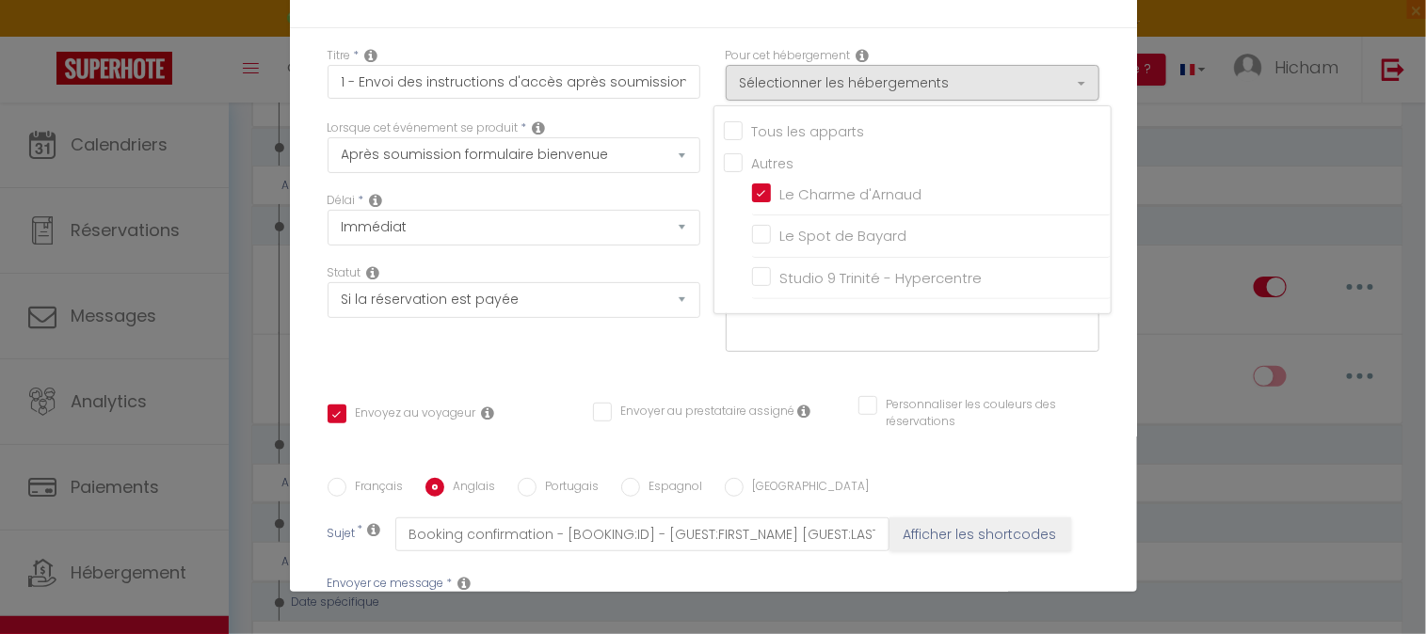
click at [1096, 170] on div "Titre * 1 - Envoi des instructions d'accès après soumission formulaire de bienv…" at bounding box center [713, 478] width 847 height 901
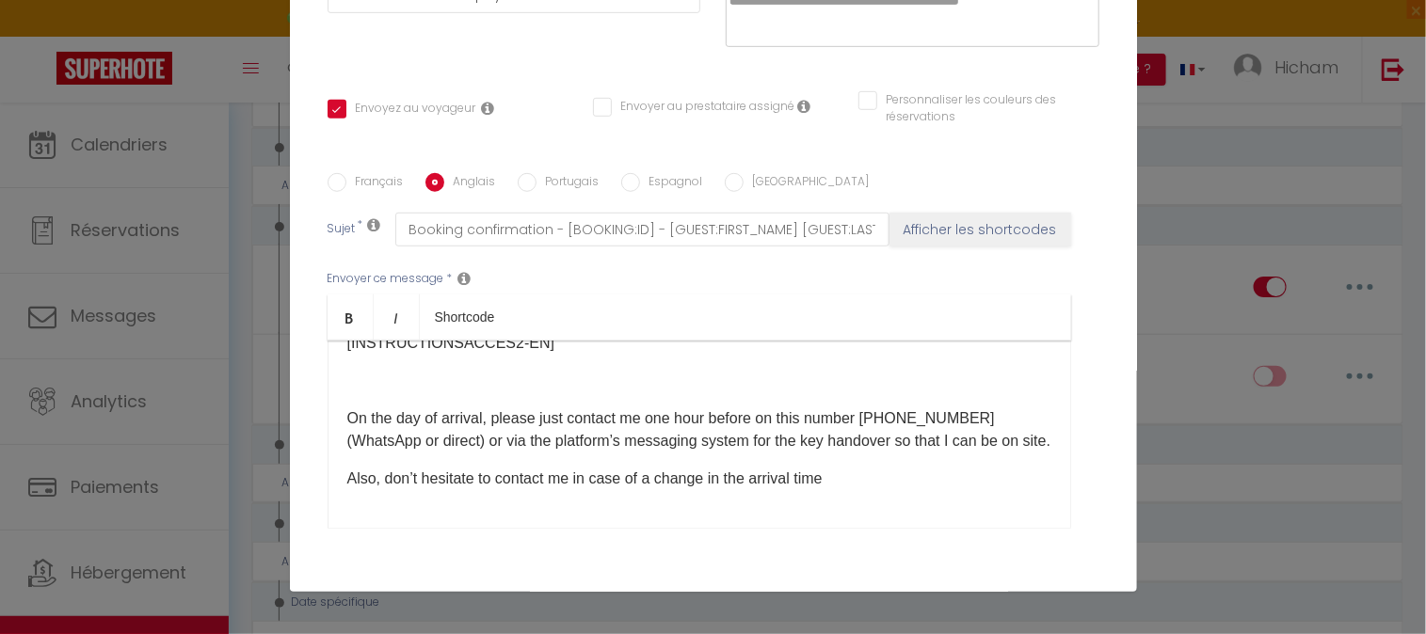
scroll to position [313, 0]
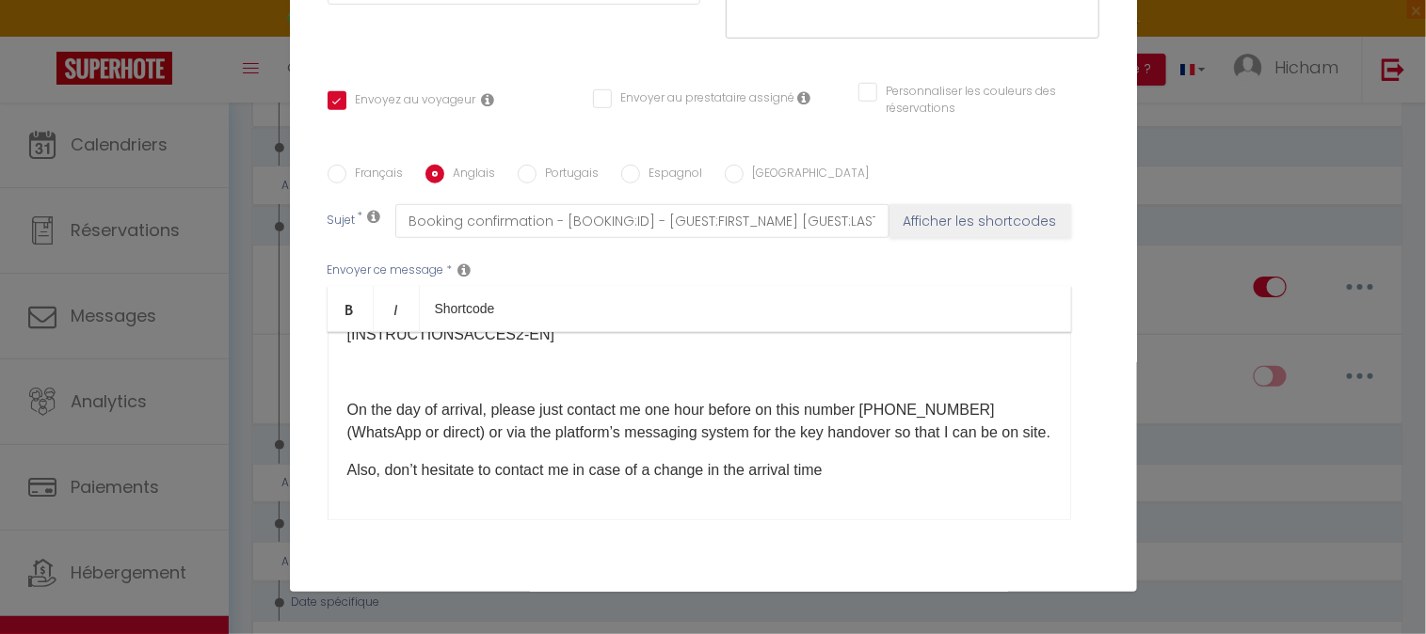
click at [327, 180] on input "Français" at bounding box center [336, 174] width 19 height 19
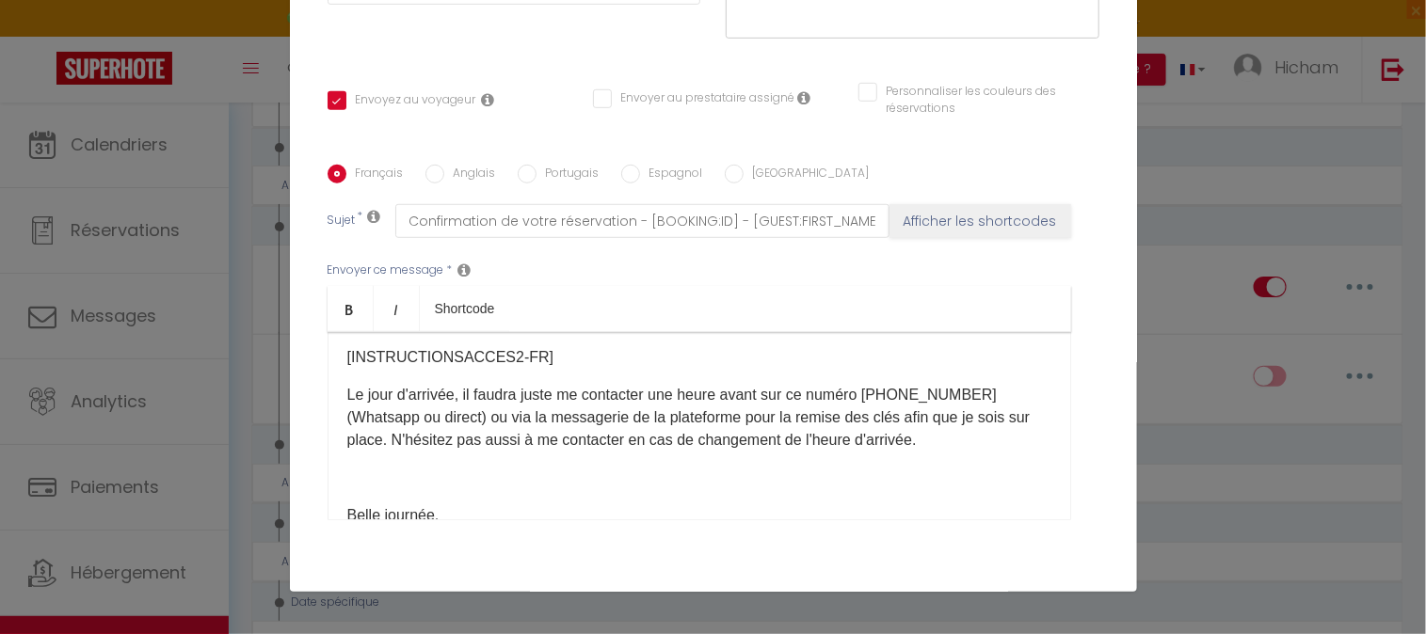
scroll to position [0, 0]
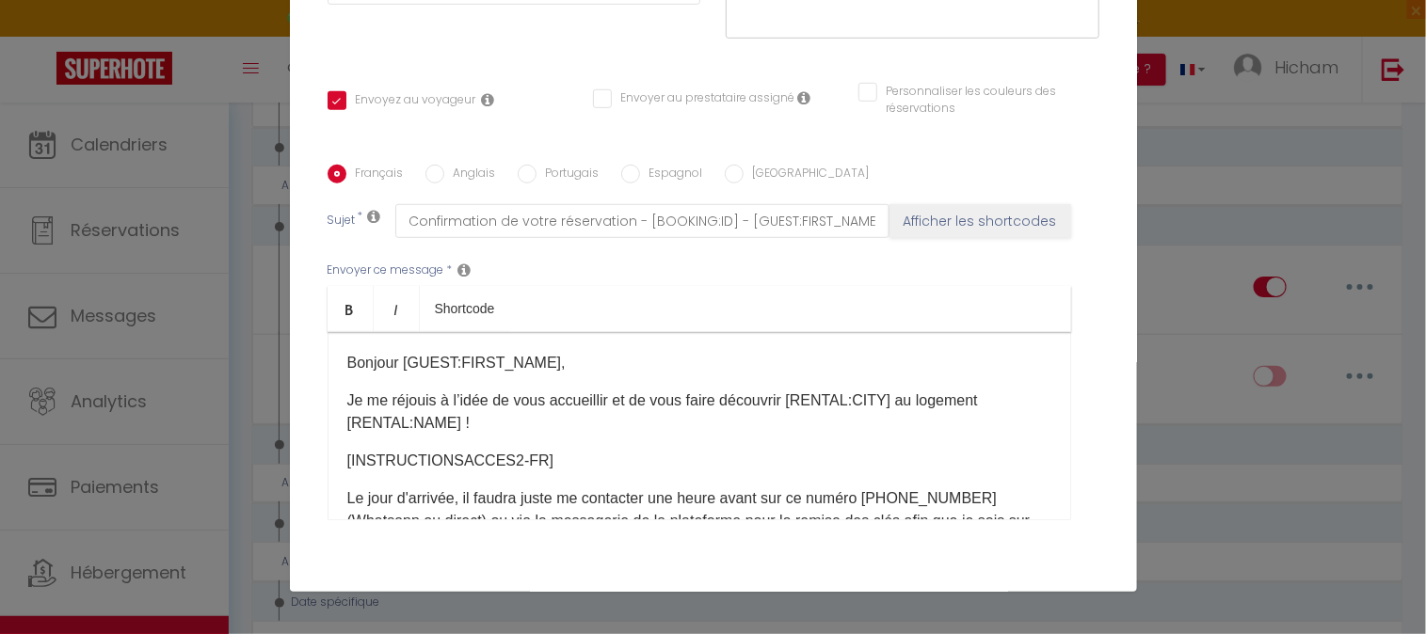
click at [428, 181] on input "Anglais" at bounding box center [434, 174] width 19 height 19
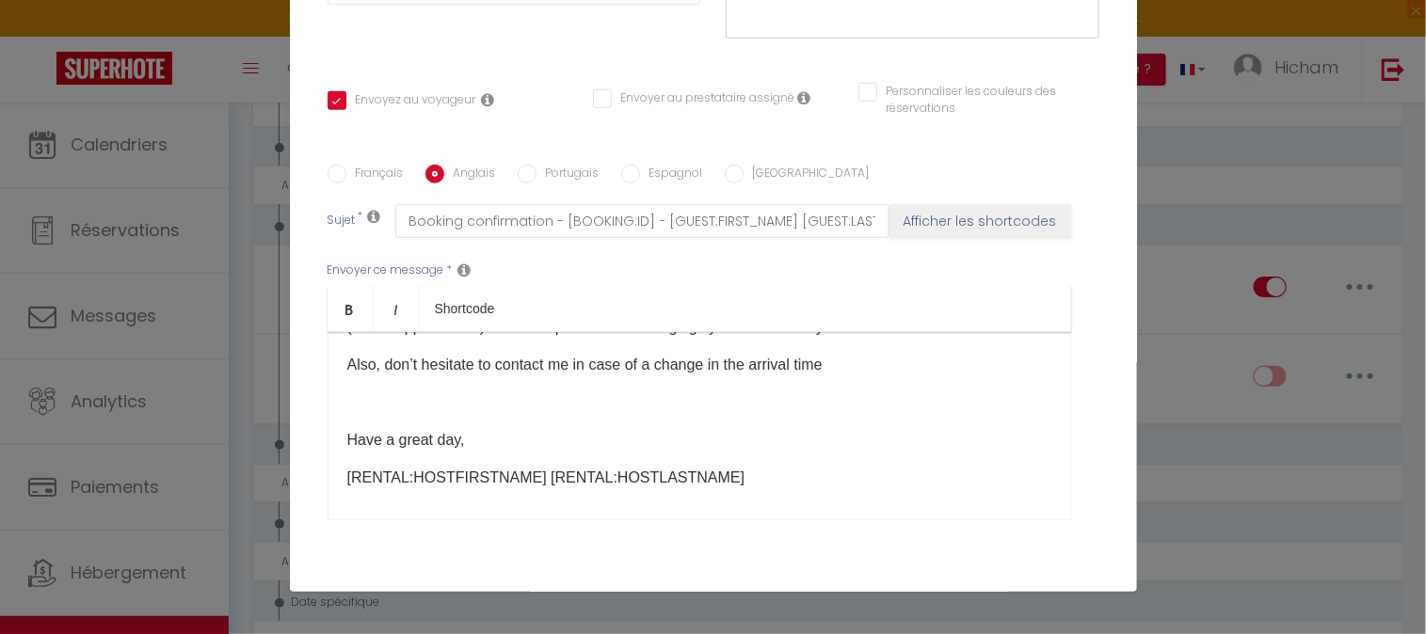
scroll to position [261, 0]
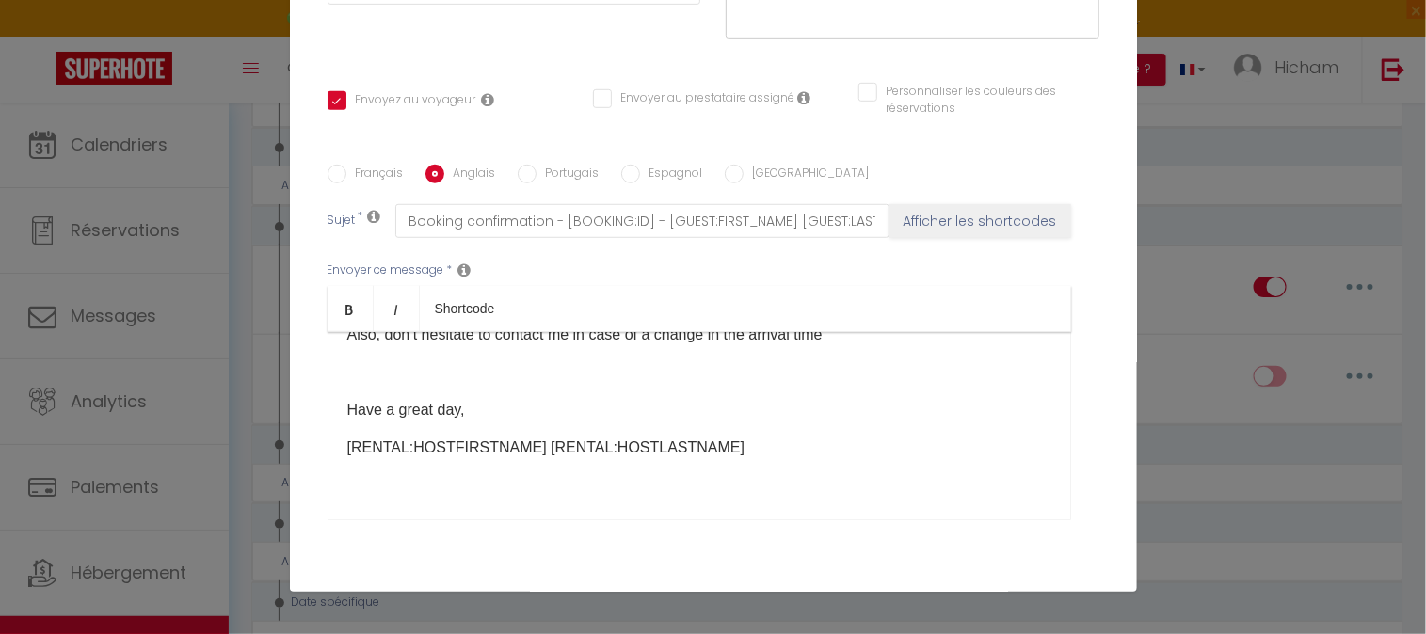
click at [521, 181] on input "Portugais" at bounding box center [527, 174] width 19 height 19
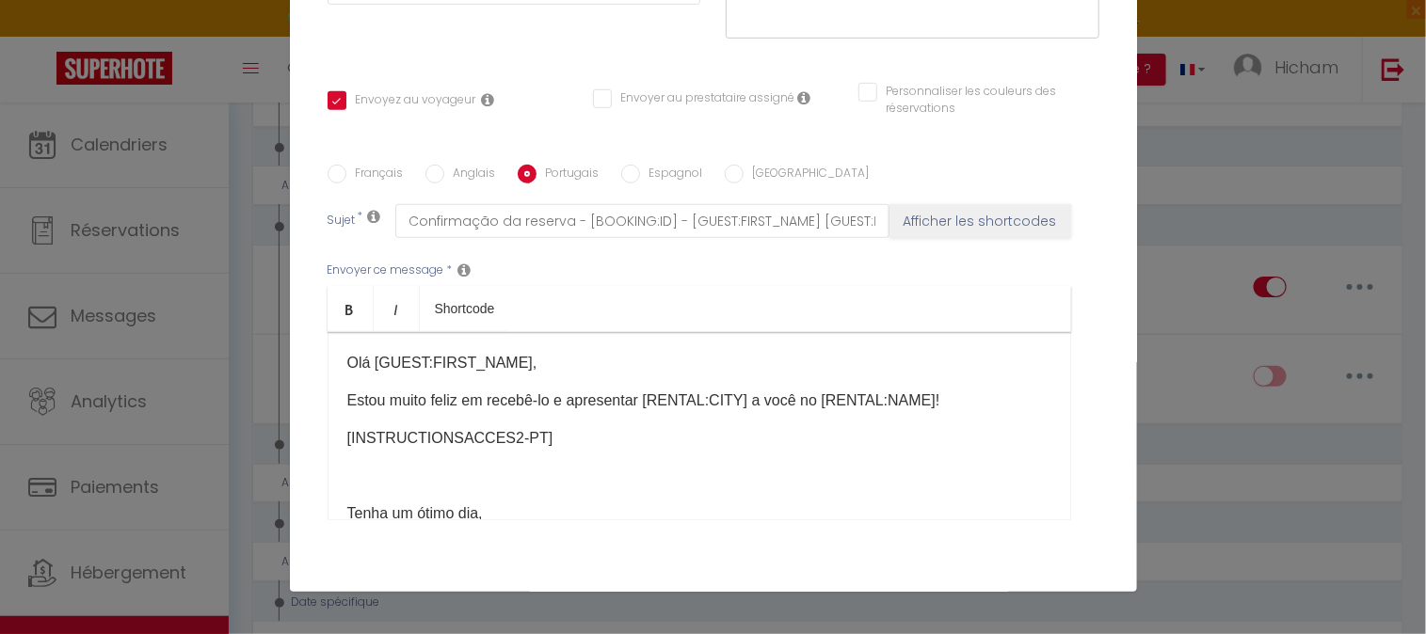
scroll to position [104, 0]
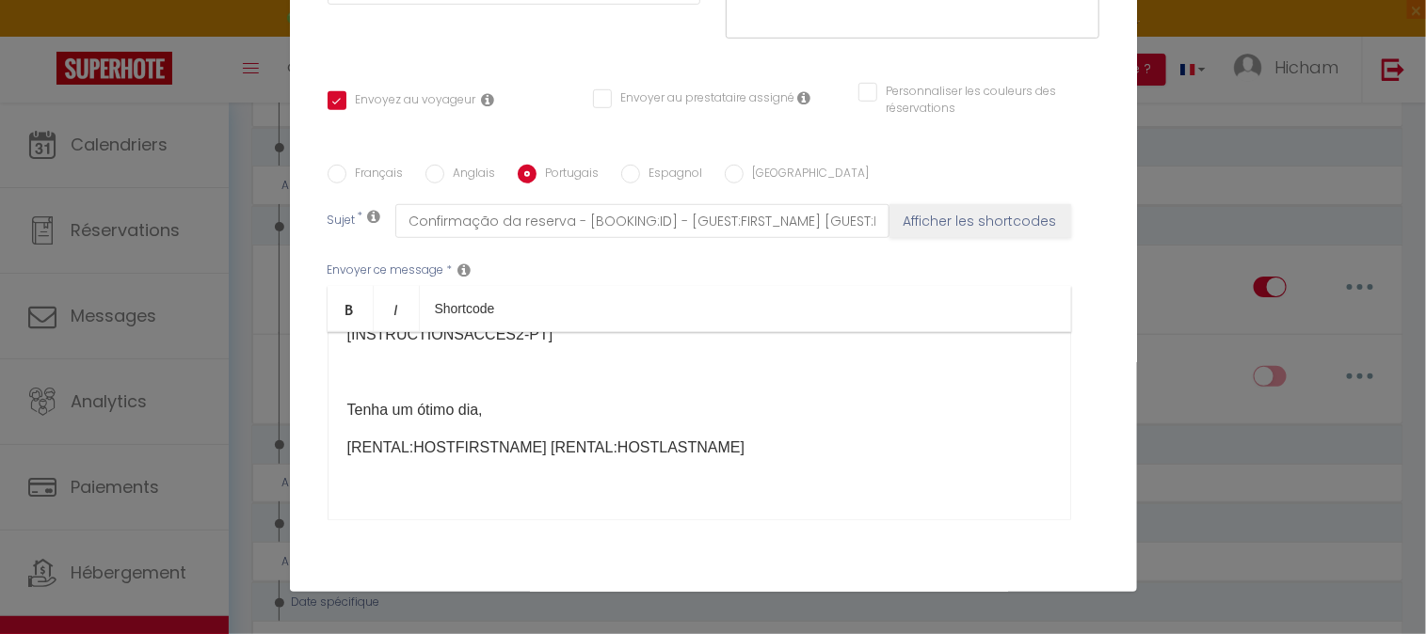
click at [354, 380] on p at bounding box center [699, 372] width 704 height 23
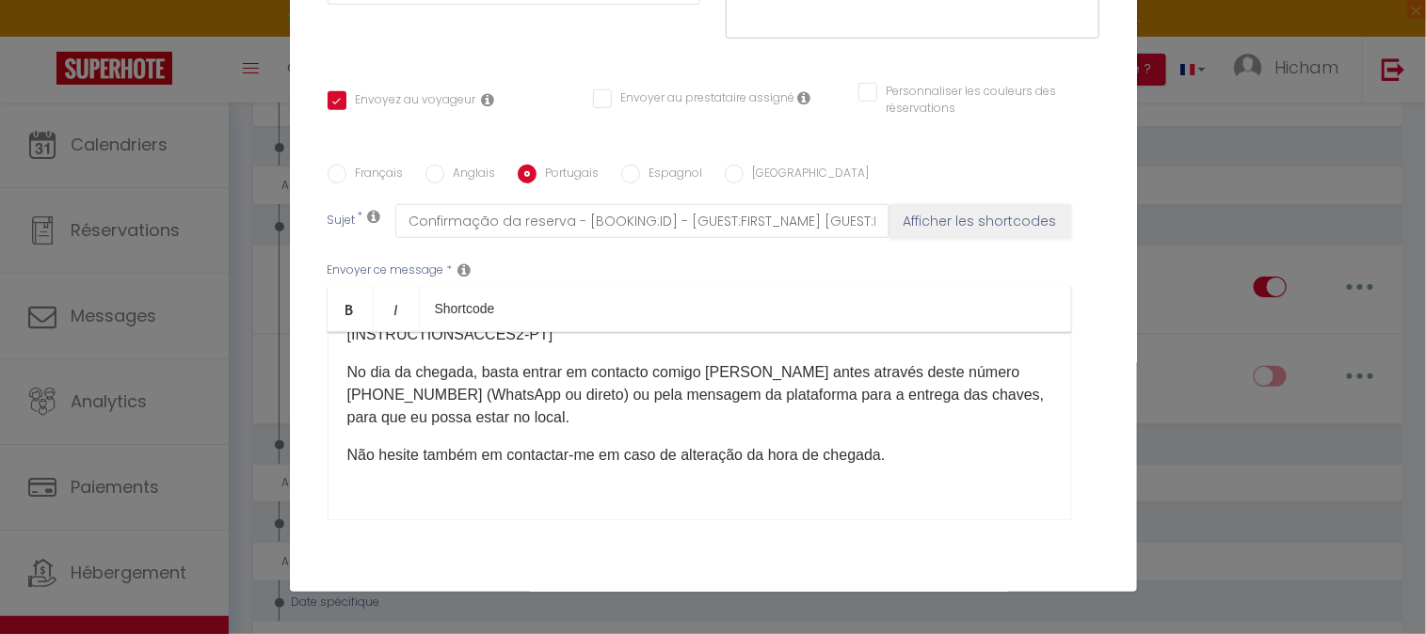
click at [622, 176] on input "Espagnol" at bounding box center [630, 174] width 19 height 19
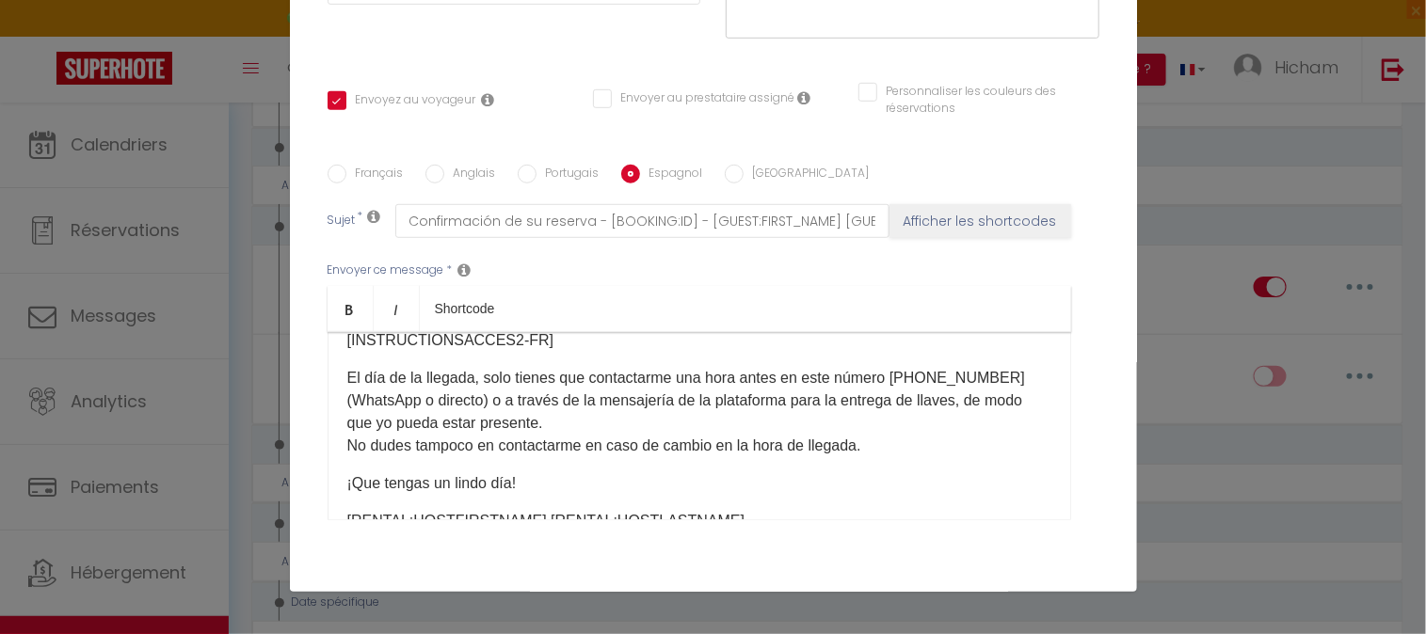
scroll to position [208, 0]
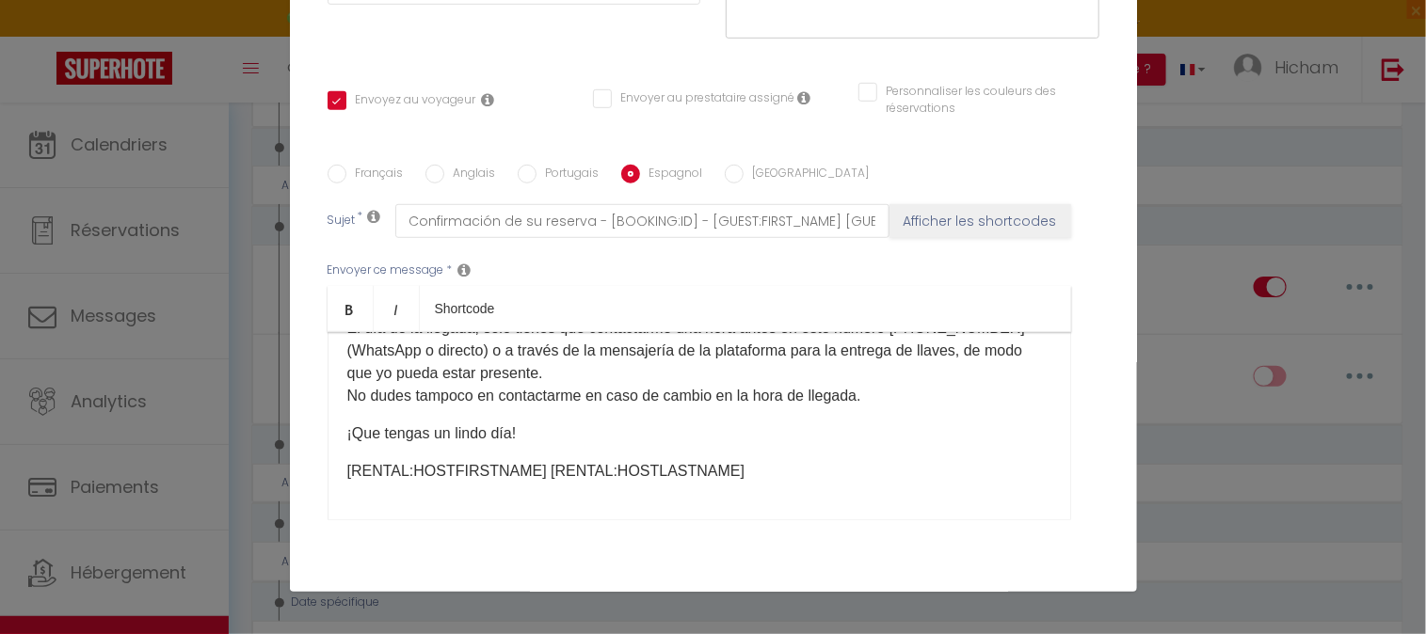
click at [725, 174] on input "[GEOGRAPHIC_DATA]" at bounding box center [734, 174] width 19 height 19
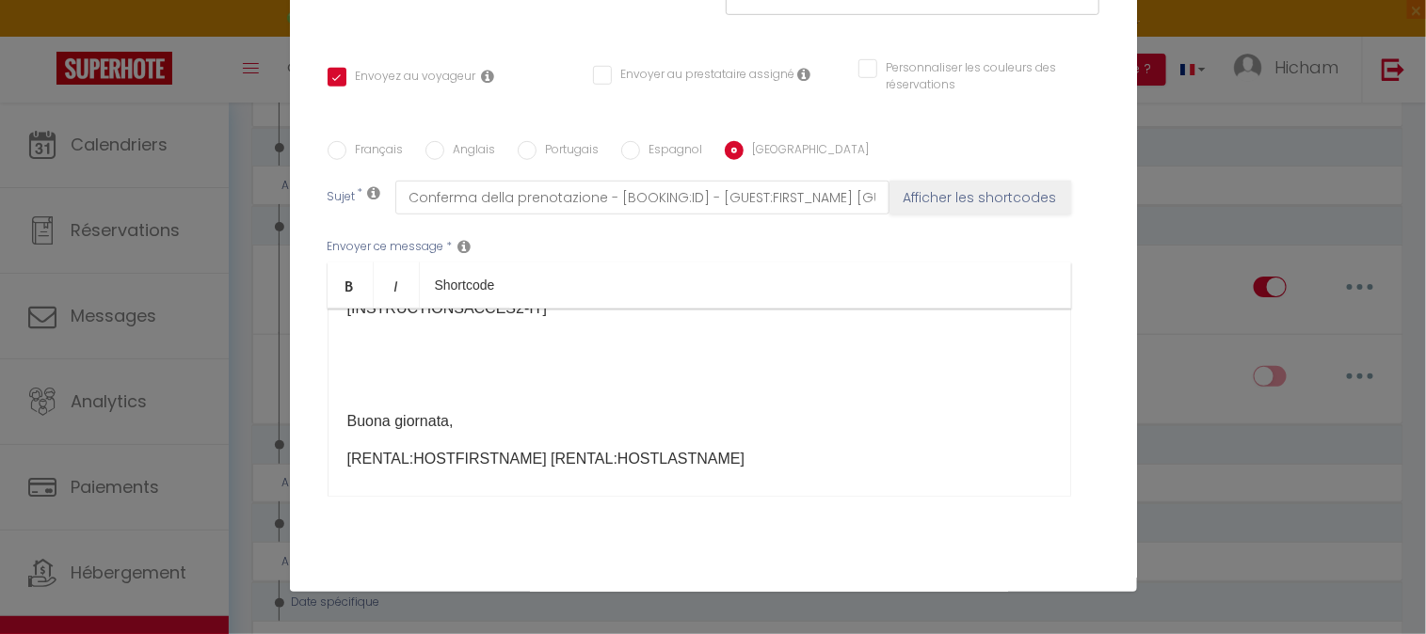
scroll to position [0, 0]
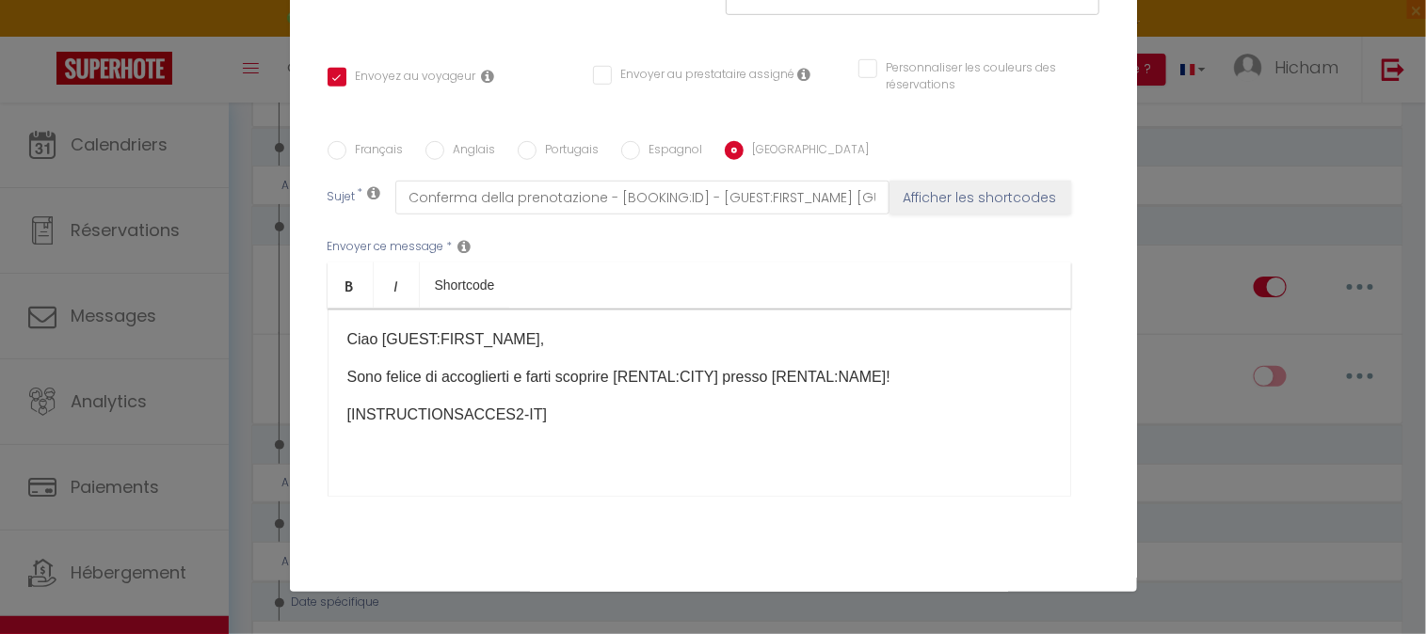
click at [382, 453] on p at bounding box center [699, 452] width 704 height 23
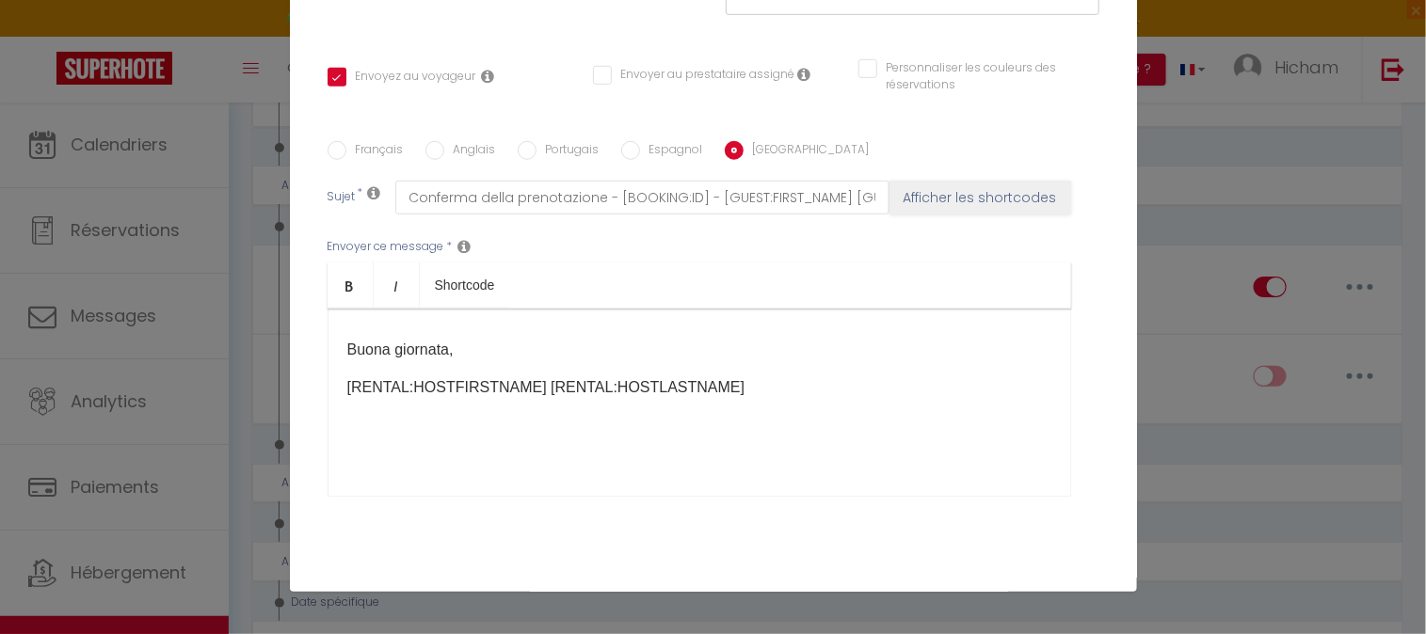
scroll to position [442, 0]
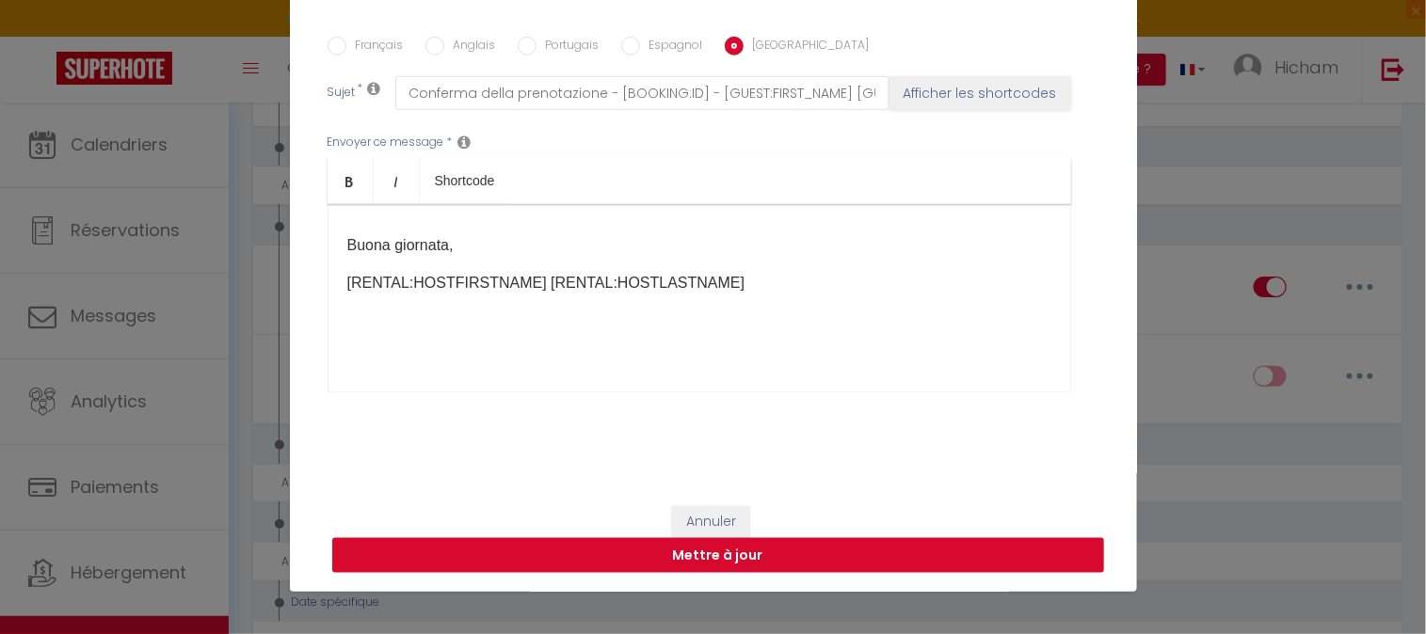
click at [653, 558] on button "Mettre à jour" at bounding box center [718, 556] width 772 height 36
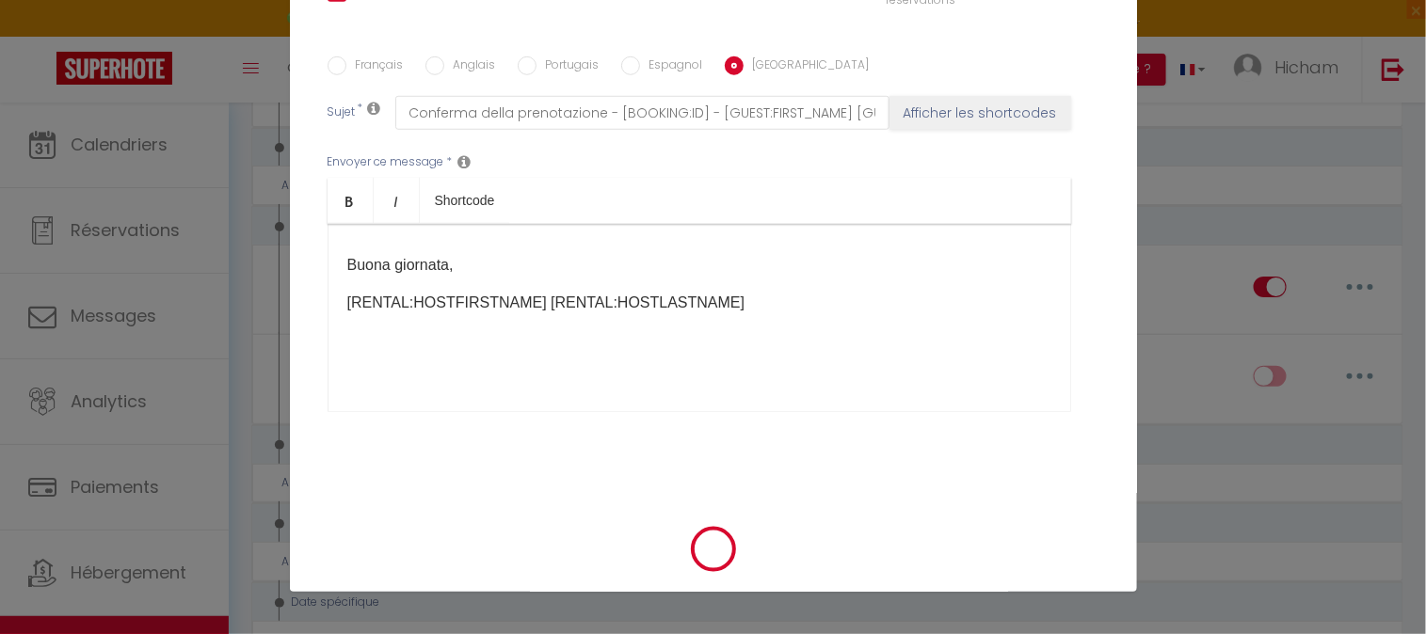
scroll to position [421, 0]
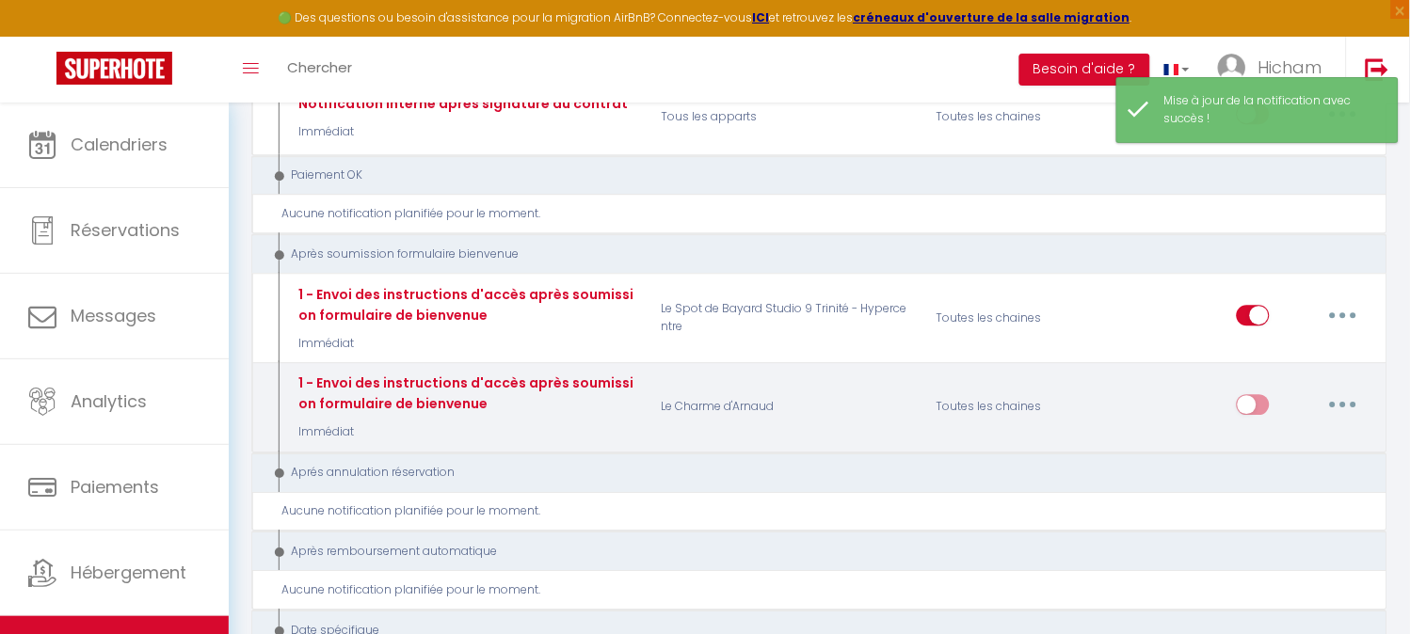
click at [1233, 373] on div "Editer Dupliquer Tester Supprimer" at bounding box center [1244, 407] width 275 height 69
drag, startPoint x: 1246, startPoint y: 325, endPoint x: 1274, endPoint y: 325, distance: 28.2
click at [1246, 394] on input "checkbox" at bounding box center [1253, 408] width 33 height 28
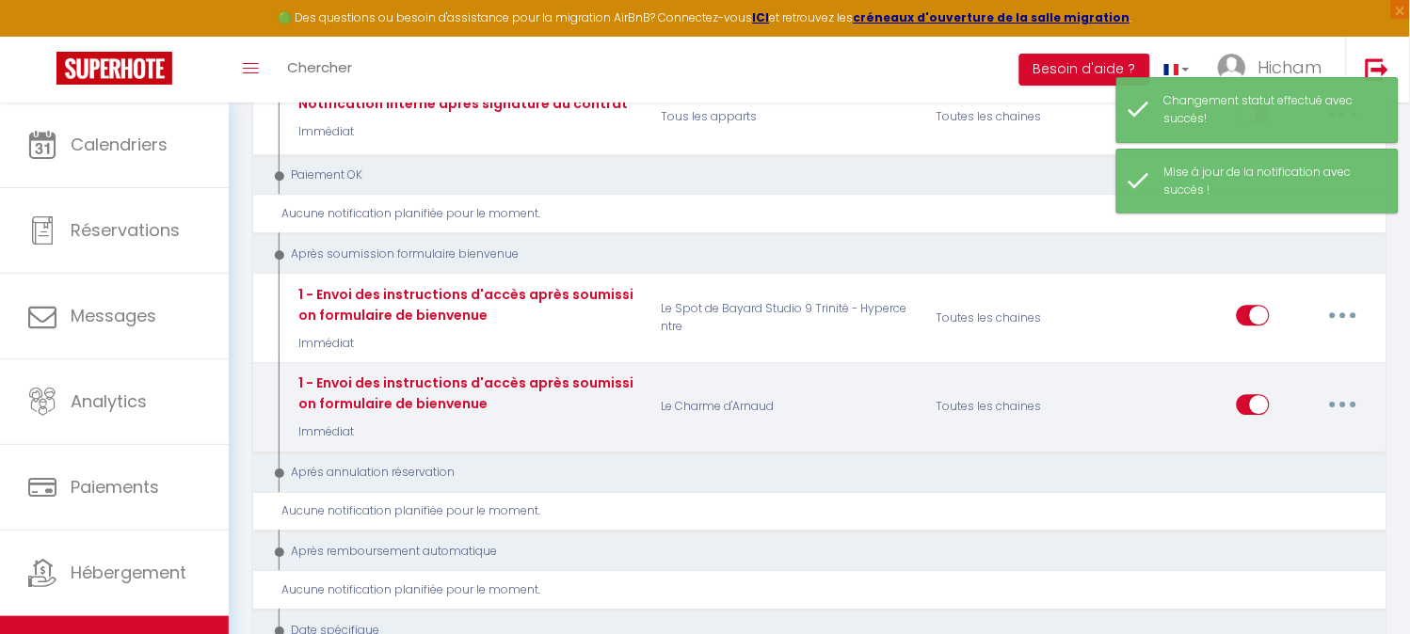
click at [1348, 390] on button "button" at bounding box center [1343, 405] width 53 height 30
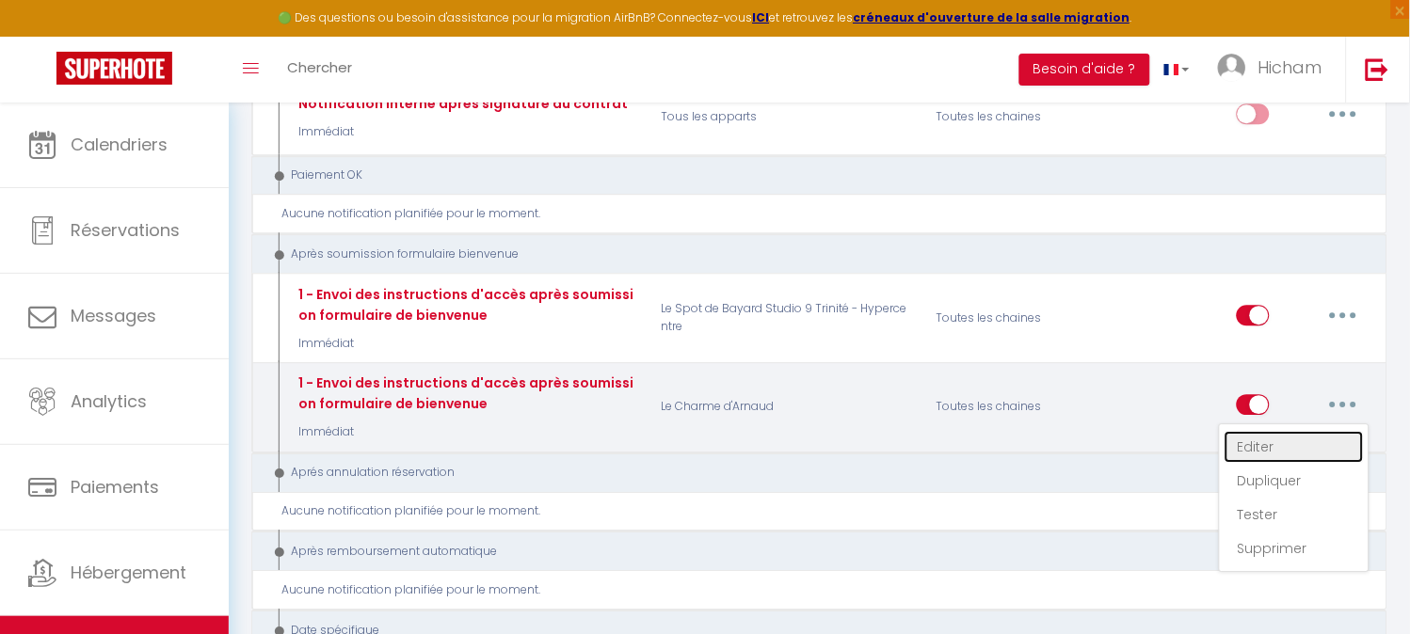
click at [1301, 431] on link "Editer" at bounding box center [1293, 447] width 139 height 32
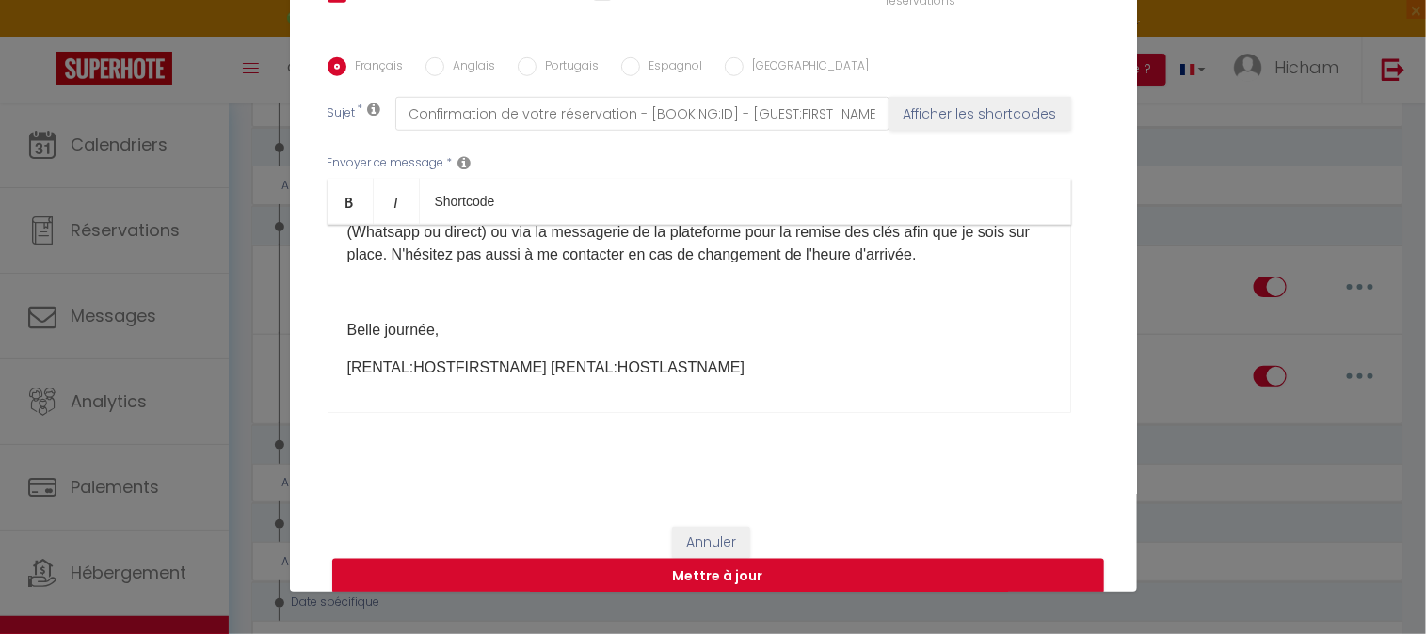
scroll to position [185, 0]
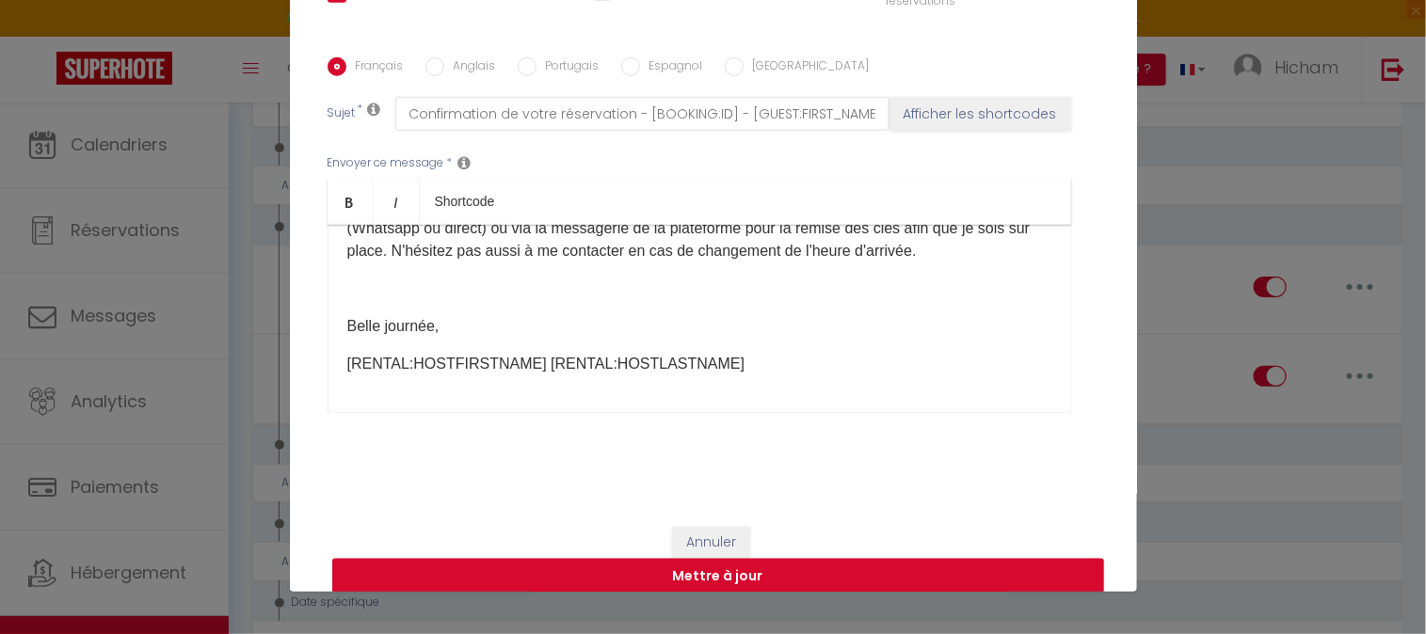
click at [431, 75] on input "Anglais" at bounding box center [434, 66] width 19 height 19
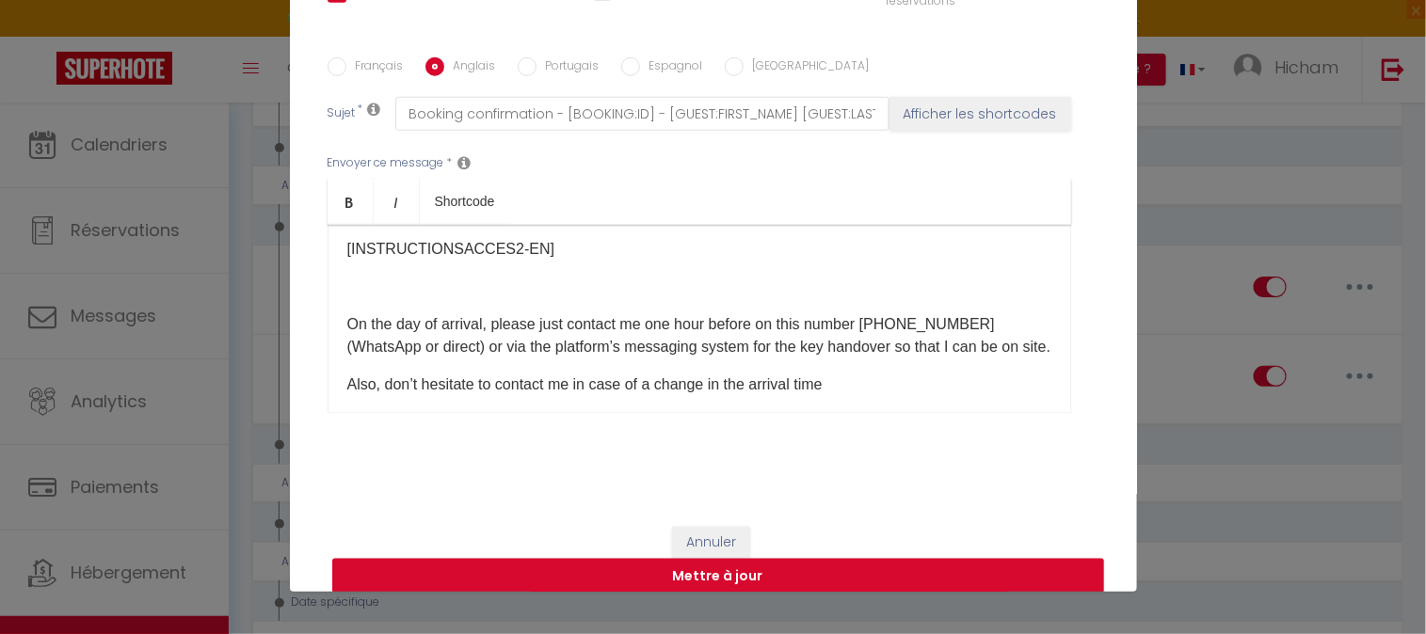
scroll to position [81, 0]
click at [521, 61] on input "Portugais" at bounding box center [527, 66] width 19 height 19
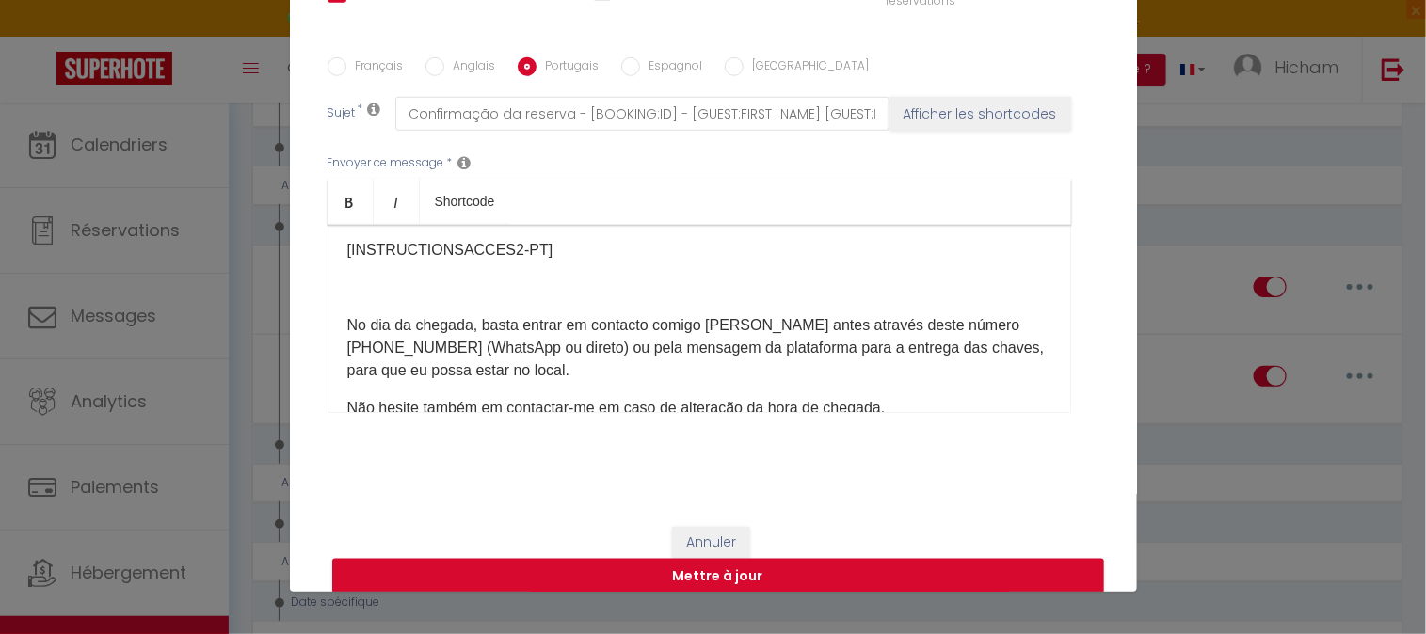
scroll to position [185, 0]
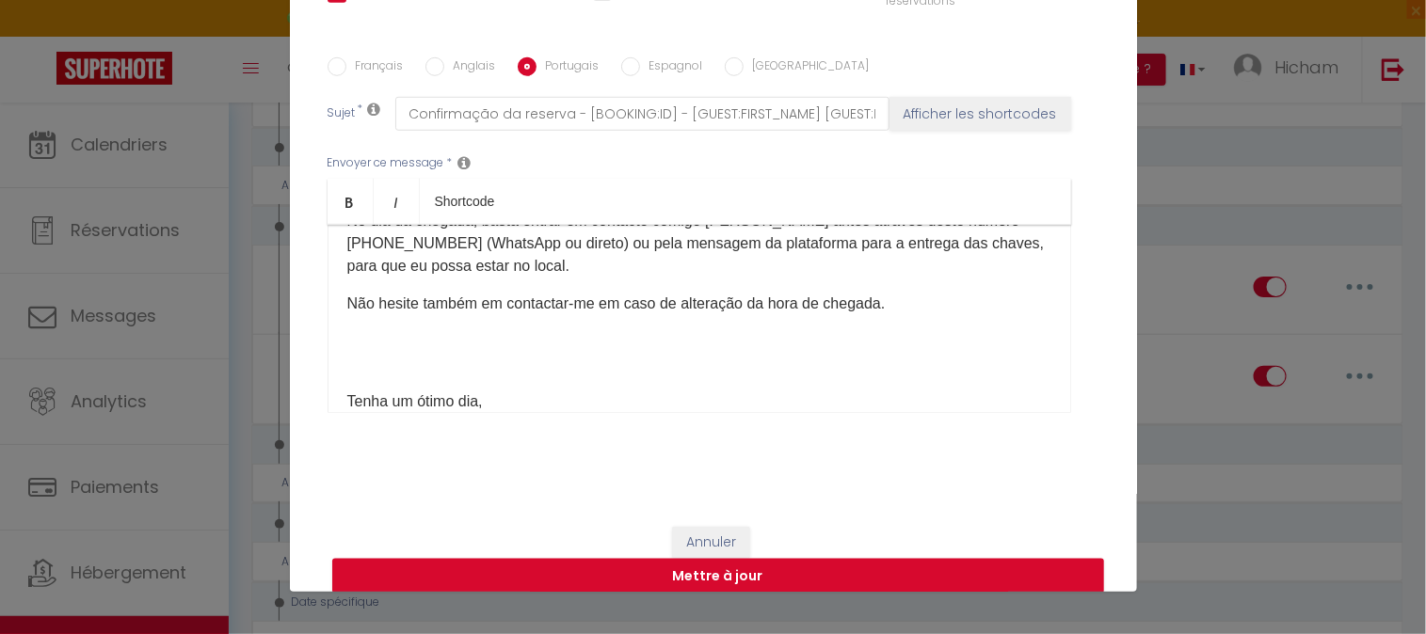
click at [621, 64] on input "Espagnol" at bounding box center [630, 66] width 19 height 19
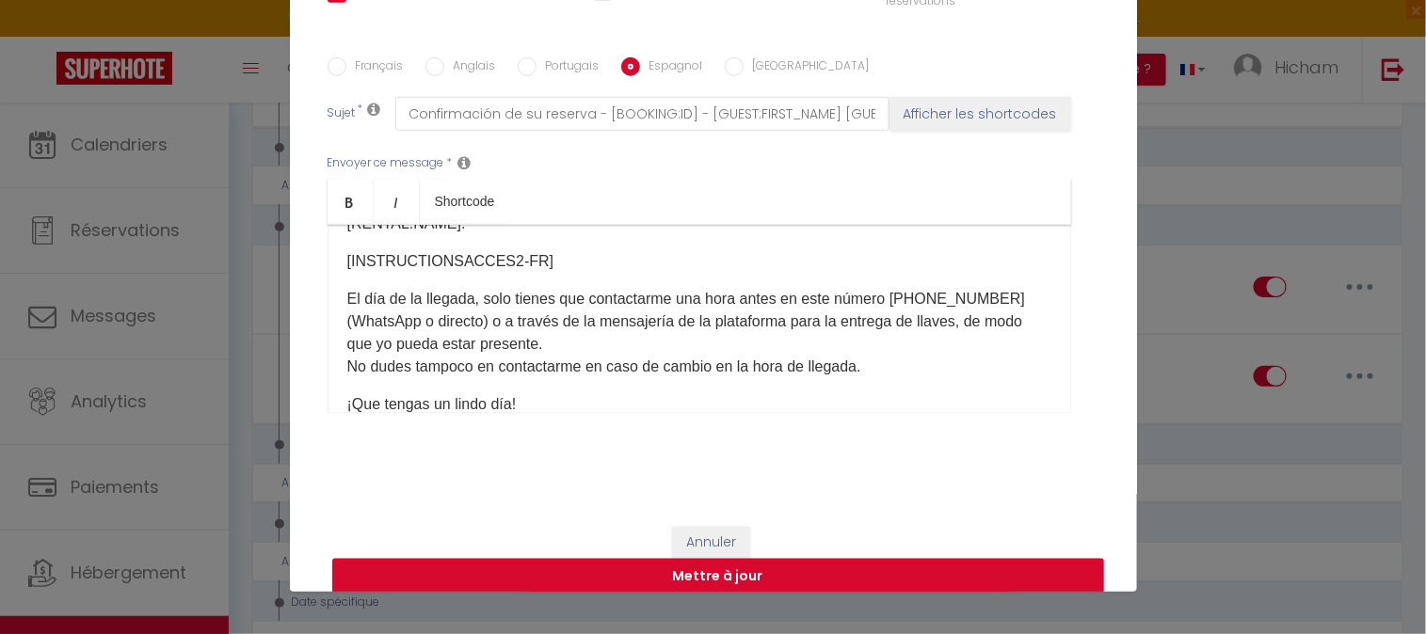
scroll to position [81, 0]
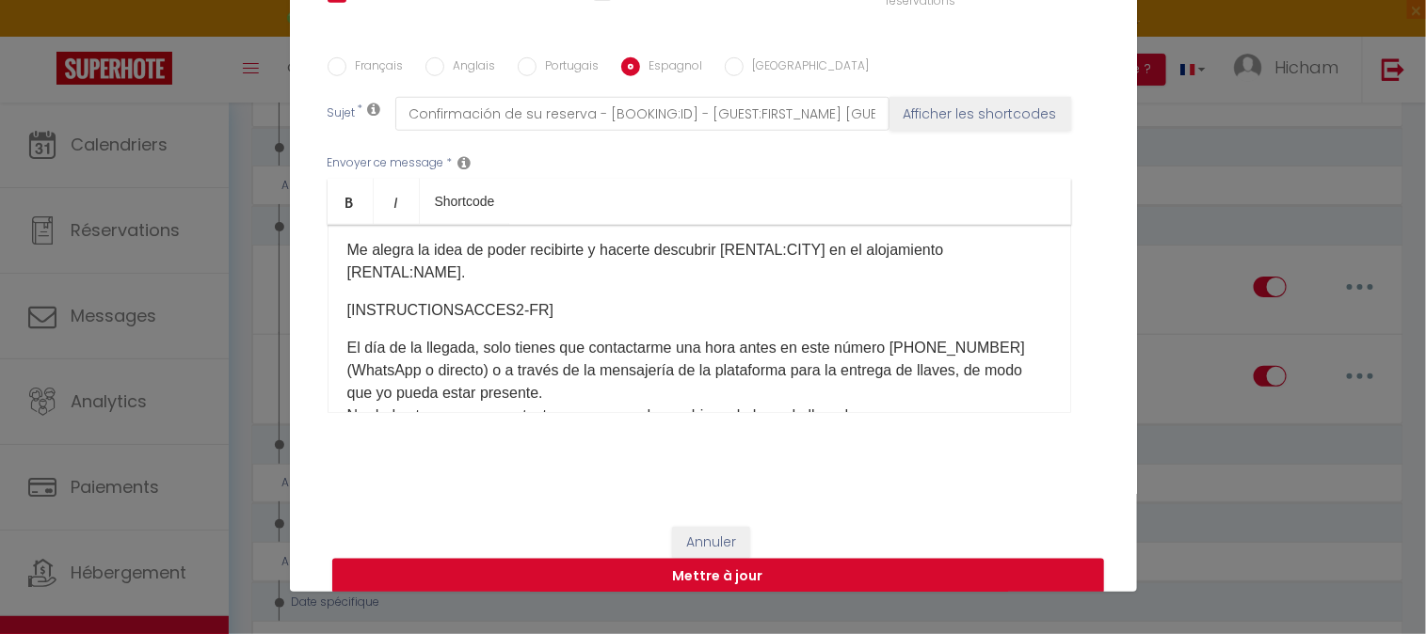
click at [725, 68] on input "[GEOGRAPHIC_DATA]" at bounding box center [734, 66] width 19 height 19
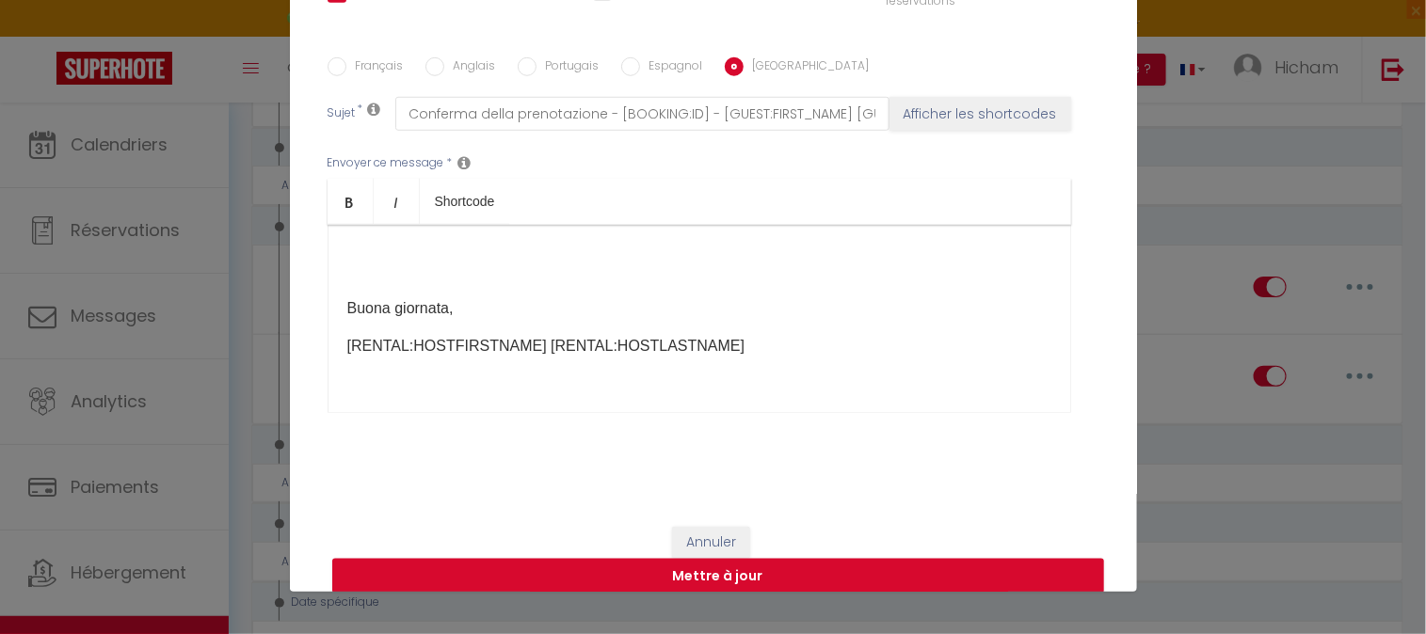
scroll to position [359, 0]
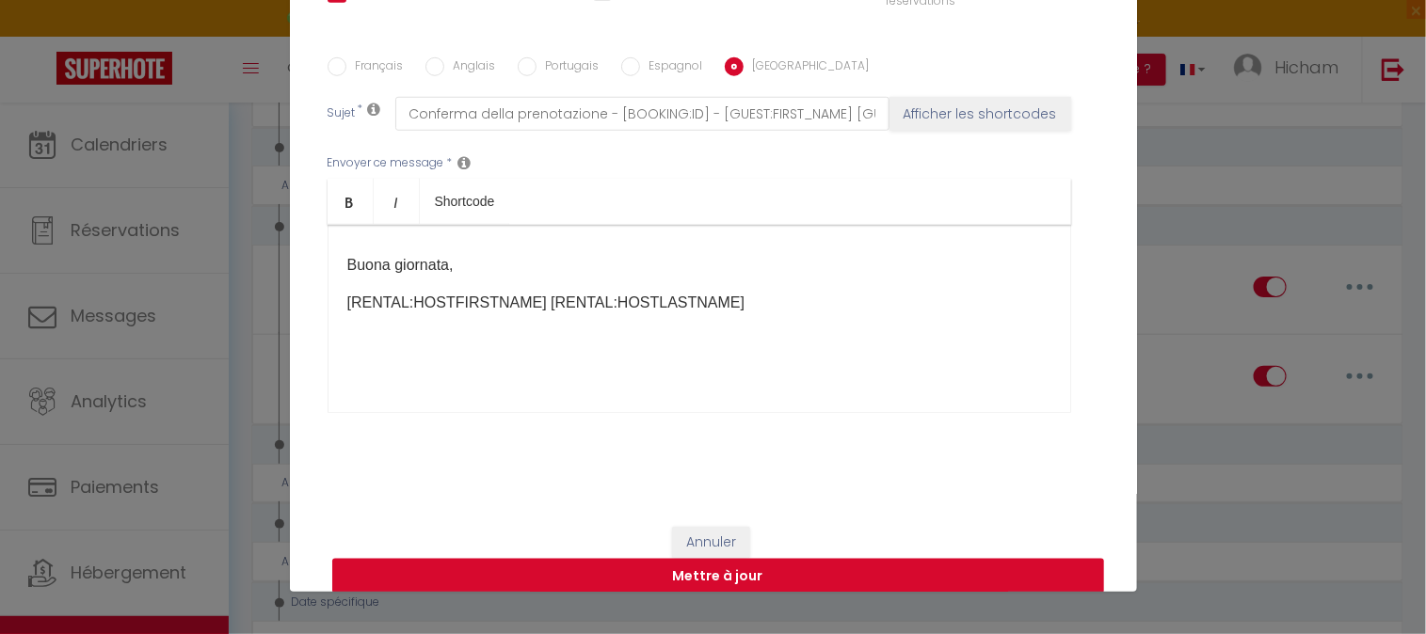
click at [721, 576] on button "Mettre à jour" at bounding box center [718, 577] width 772 height 36
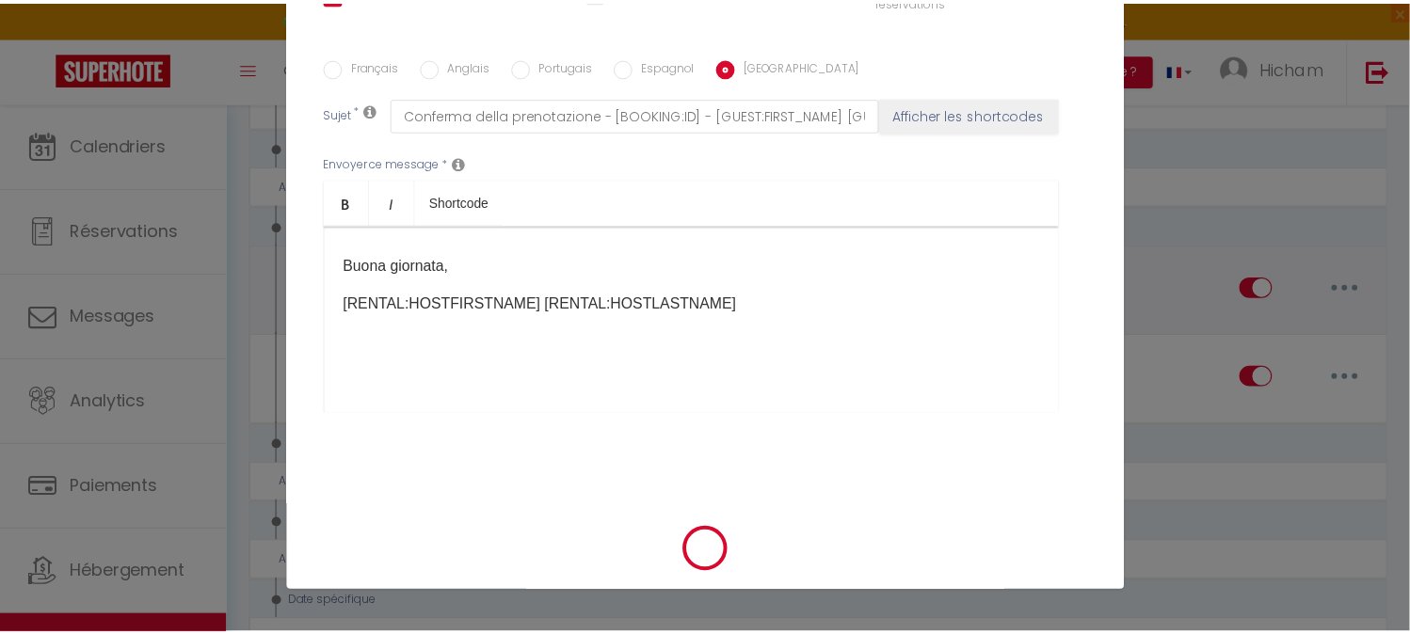
scroll to position [421, 0]
